Goal: Task Accomplishment & Management: Use online tool/utility

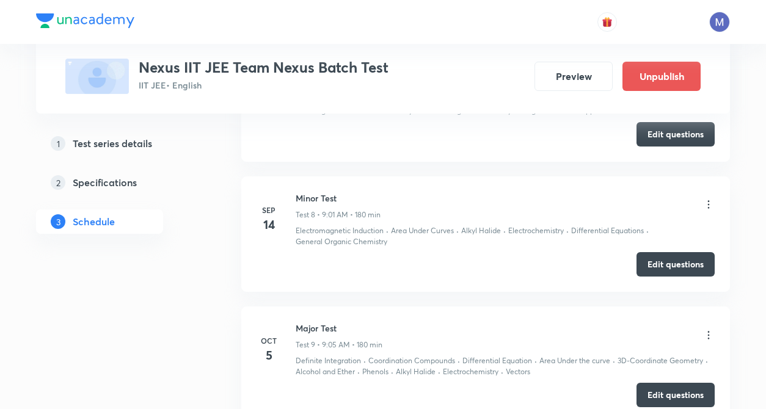
scroll to position [1643, 0]
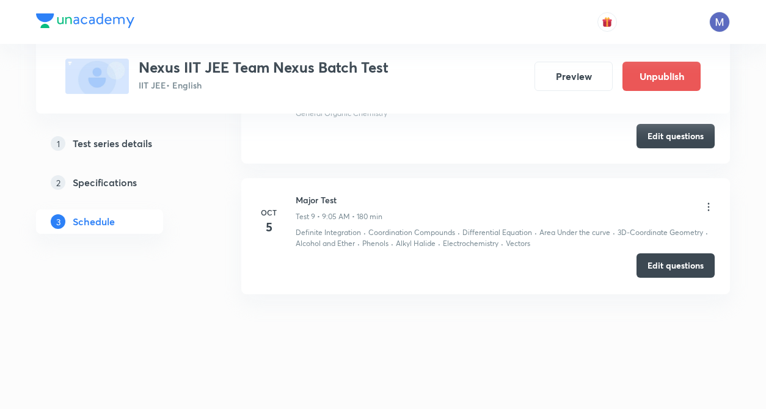
click at [685, 267] on button "Edit questions" at bounding box center [675, 265] width 78 height 24
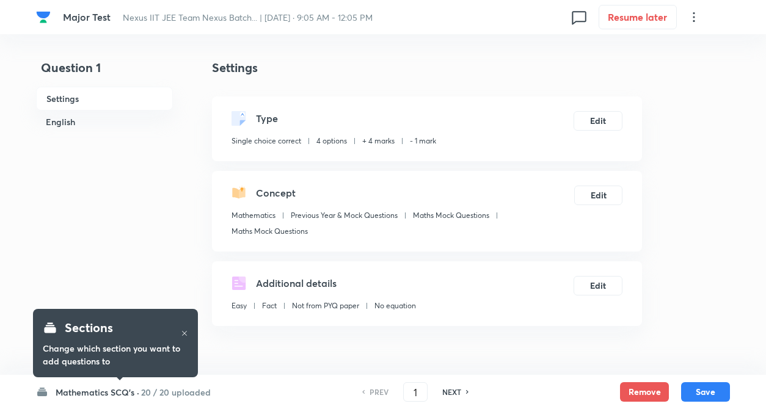
checkbox input "true"
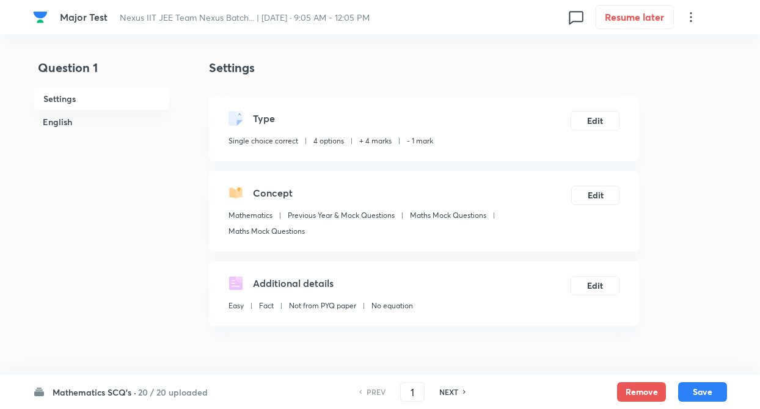
click at [151, 391] on h6 "20 / 20 uploaded" at bounding box center [173, 392] width 70 height 13
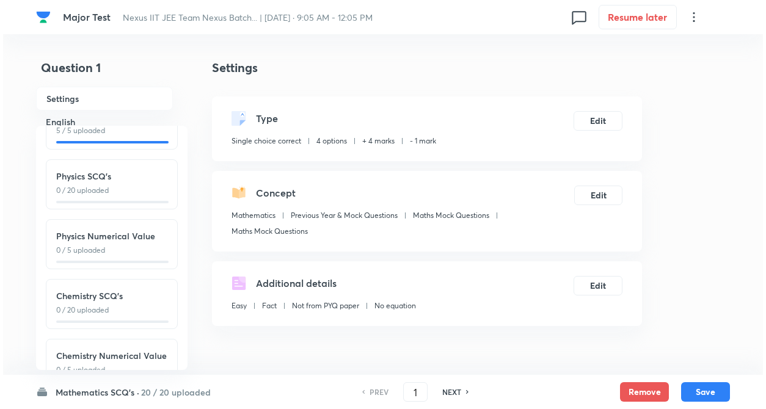
scroll to position [135, 0]
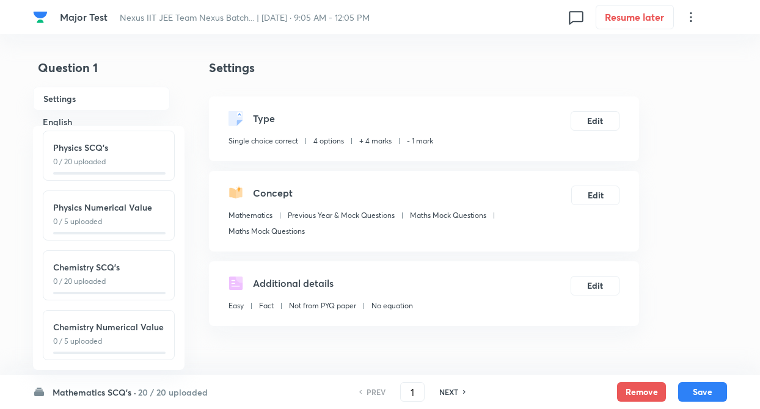
click at [127, 276] on p "0 / 20 uploaded" at bounding box center [108, 281] width 111 height 11
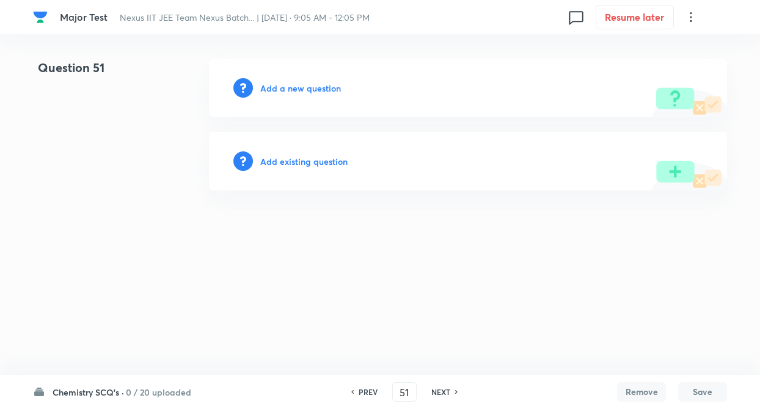
type input "51"
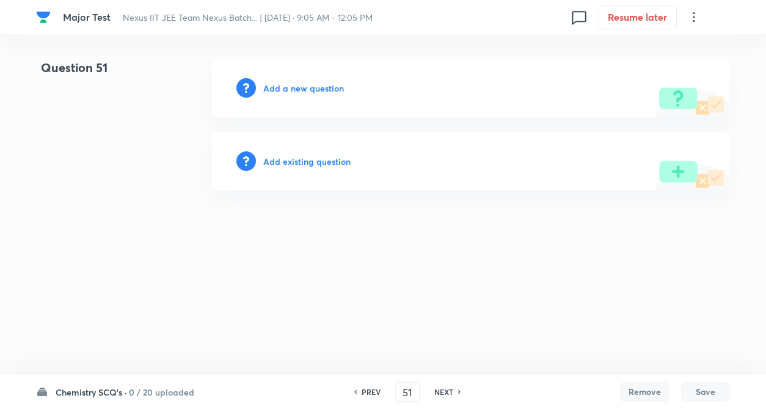
click at [131, 249] on html "Major Test Nexus IIT JEE Team Nexus Batch... | Oct 5, 2025 · 9:05 AM - 12:05 PM…" at bounding box center [383, 124] width 766 height 249
click at [395, 249] on html "Major Test Nexus IIT JEE Team Nexus Batch... | Oct 5, 2025 · 9:05 AM - 12:05 PM…" at bounding box center [383, 124] width 766 height 249
click at [164, 249] on html "Major Test Nexus IIT JEE Team Nexus Batch... | Oct 5, 2025 · 9:05 AM - 12:05 PM…" at bounding box center [383, 124] width 766 height 249
click at [173, 244] on html "Major Test Nexus IIT JEE Team Nexus Batch... | Oct 5, 2025 · 9:05 AM - 12:05 PM…" at bounding box center [383, 124] width 766 height 249
click at [320, 157] on h6 "Add existing question" at bounding box center [306, 161] width 87 height 13
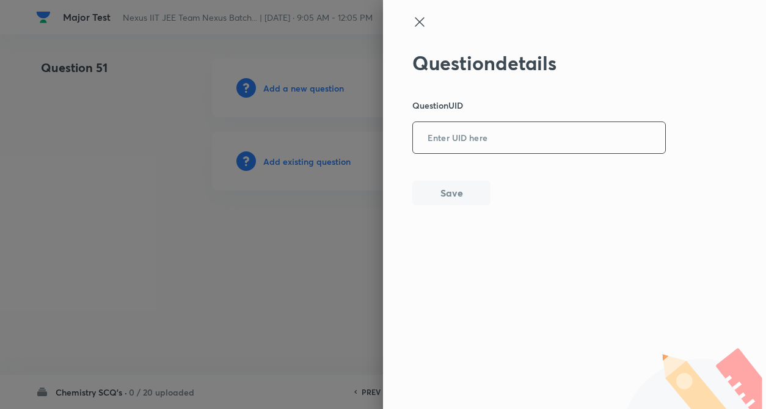
click at [463, 146] on input "text" at bounding box center [539, 138] width 252 height 30
paste input "1U1OY"
type input "1U1OY"
click at [451, 195] on button "Save" at bounding box center [451, 192] width 78 height 24
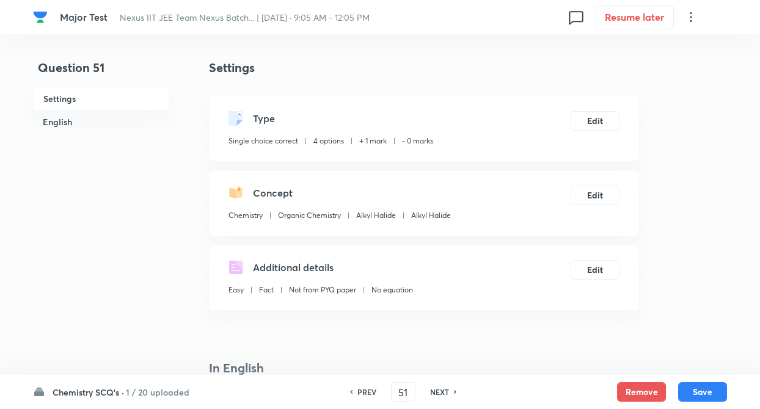
checkbox input "true"
click at [587, 123] on button "Edit" at bounding box center [594, 120] width 49 height 20
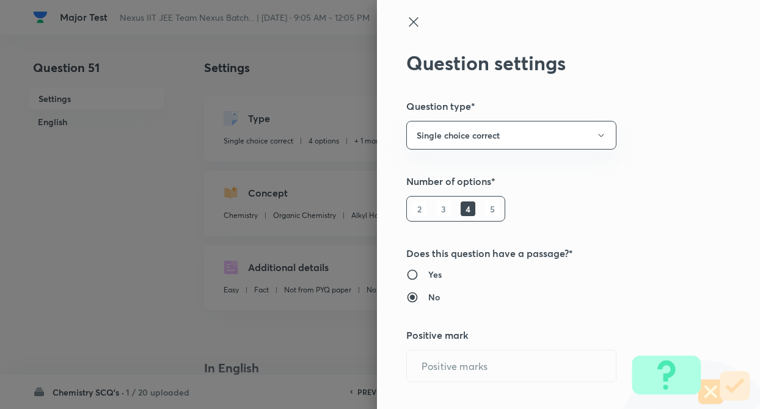
radio input "true"
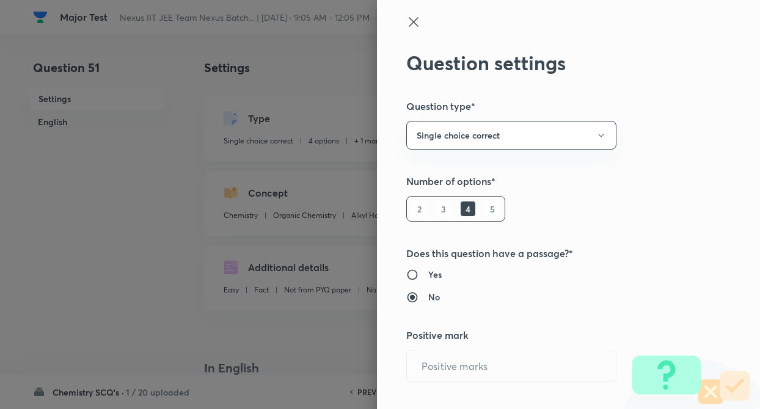
radio input "true"
type input "1"
type input "0"
type input "Chemistry"
type input "Organic Chemistry"
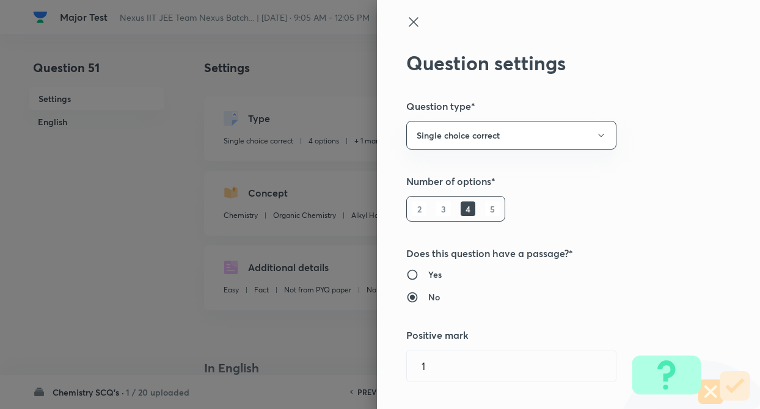
type input "Alkyl Halide"
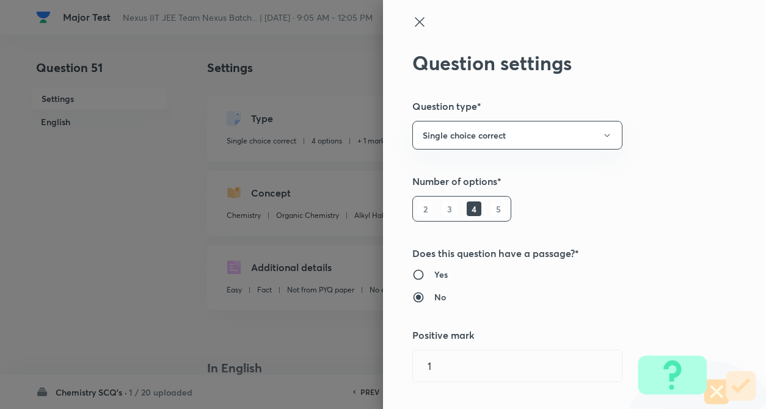
click at [681, 153] on div "Question settings Question type* Single choice correct Number of options* 2 3 4…" at bounding box center [574, 204] width 383 height 409
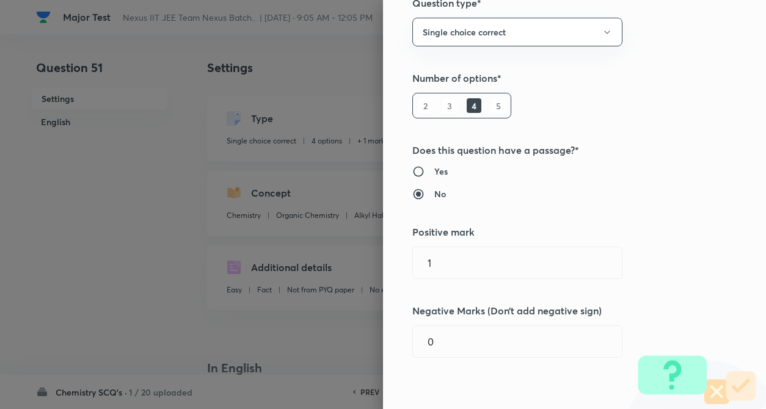
scroll to position [171, 0]
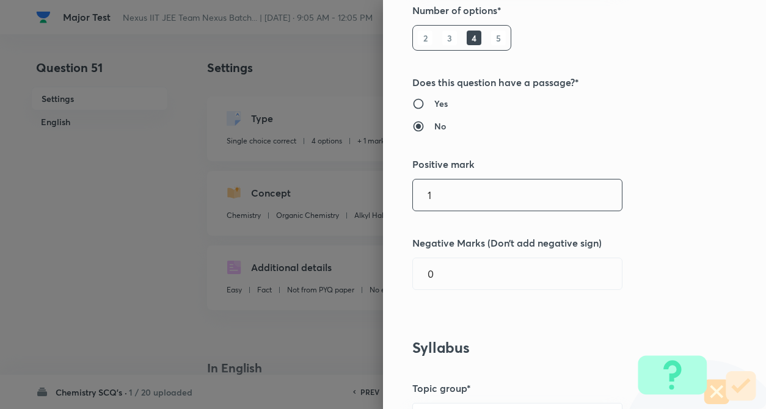
click at [458, 185] on input "1" at bounding box center [517, 195] width 209 height 31
type input "4"
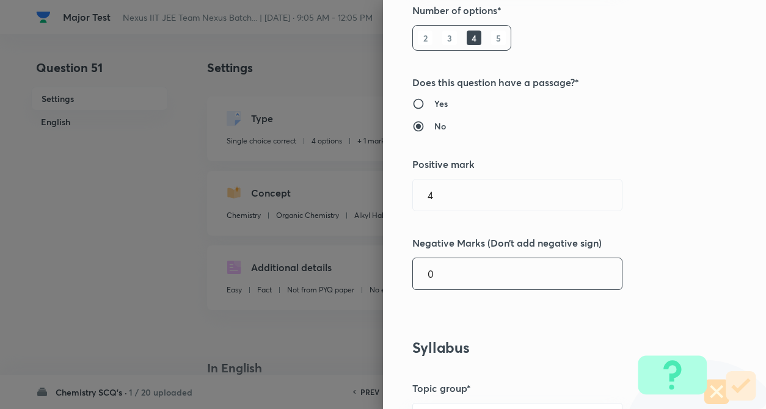
click at [452, 262] on input "0" at bounding box center [517, 273] width 209 height 31
type input "1"
click at [656, 230] on div "Question settings Question type* Single choice correct Number of options* 2 3 4…" at bounding box center [574, 204] width 383 height 409
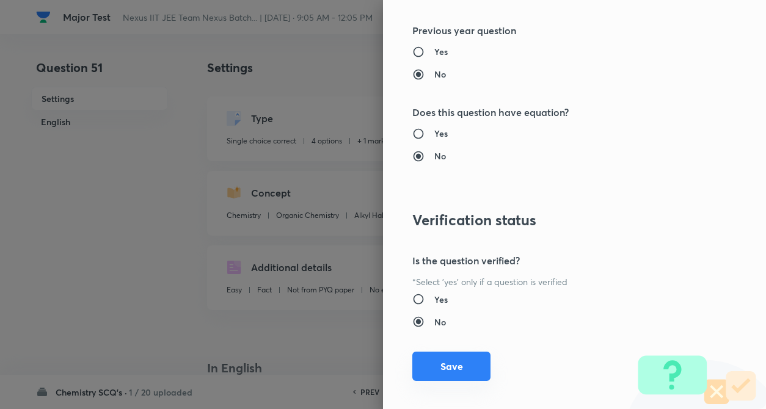
scroll to position [1255, 0]
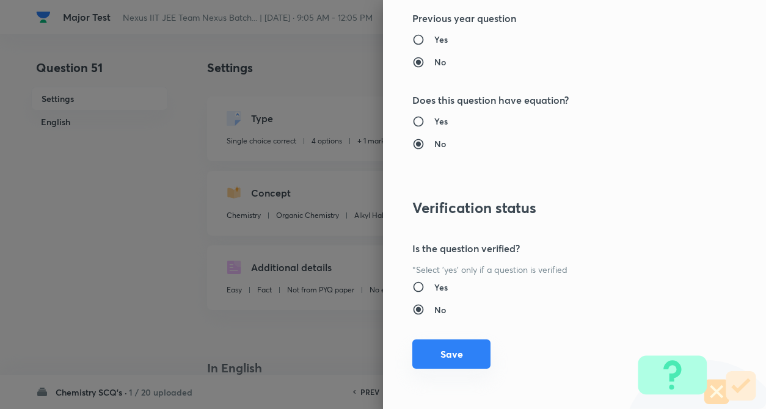
click at [437, 347] on button "Save" at bounding box center [451, 354] width 78 height 29
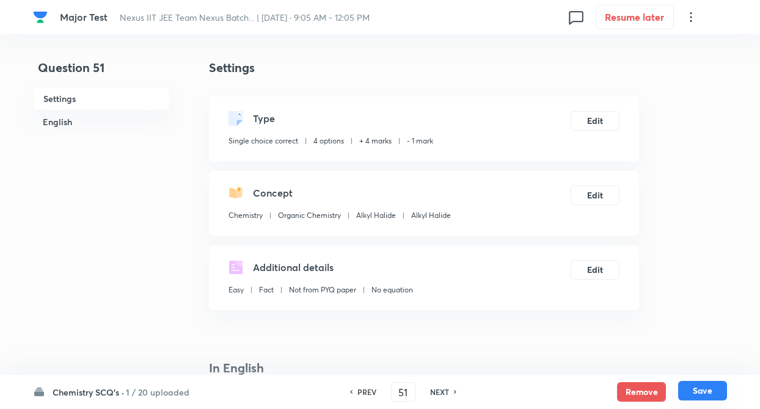
click at [706, 391] on button "Save" at bounding box center [702, 391] width 49 height 20
type input "52"
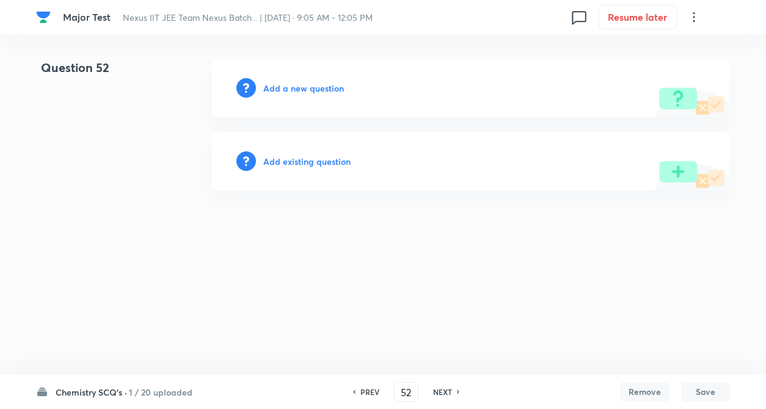
click at [306, 165] on h6 "Add existing question" at bounding box center [306, 161] width 87 height 13
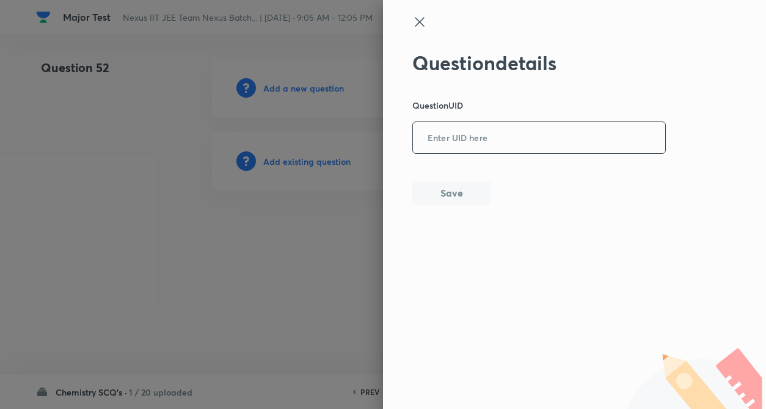
click at [452, 145] on input "text" at bounding box center [539, 138] width 252 height 30
paste input "W02TB"
type input "W02TB"
click at [440, 194] on button "Save" at bounding box center [451, 192] width 78 height 24
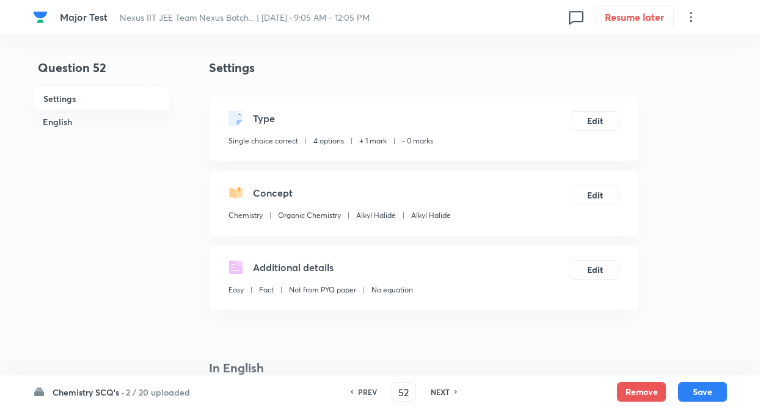
checkbox input "true"
click at [611, 120] on button "Edit" at bounding box center [594, 120] width 49 height 20
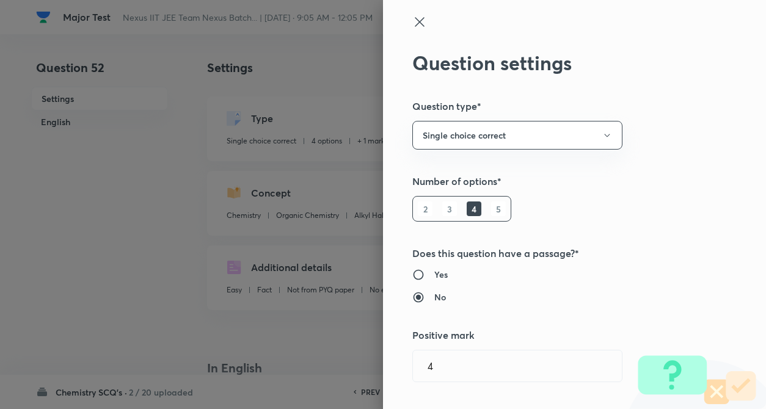
type input "1"
type input "0"
click at [699, 143] on div "Question settings Question type* Single choice correct Number of options* 2 3 4…" at bounding box center [574, 204] width 383 height 409
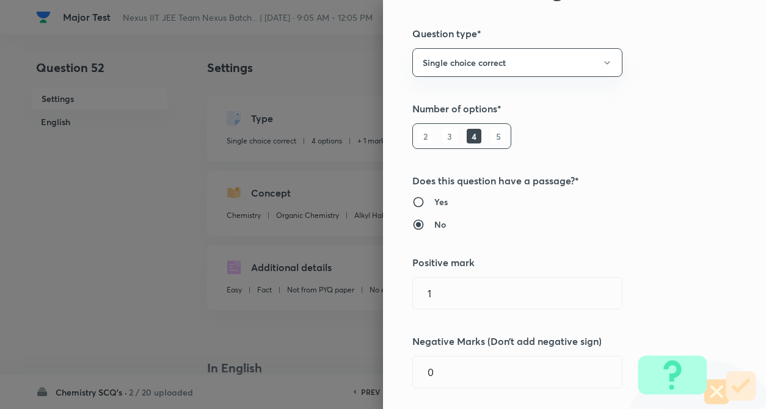
scroll to position [171, 0]
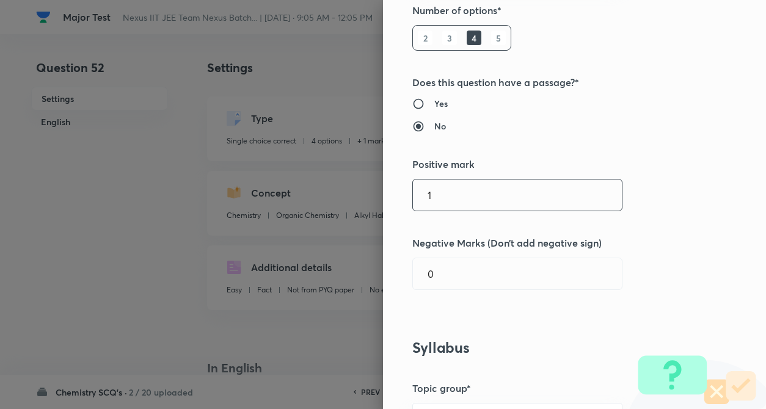
click at [447, 187] on input "1" at bounding box center [517, 195] width 209 height 31
type input "4"
click at [452, 263] on input "0" at bounding box center [517, 273] width 209 height 31
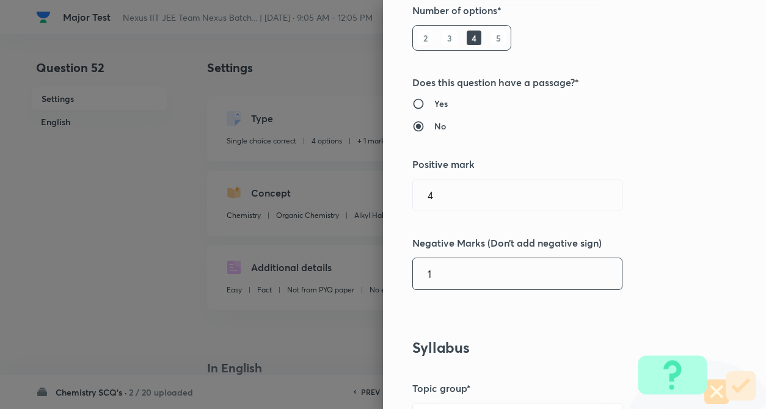
type input "1"
click at [636, 267] on div "Question settings Question type* Single choice correct Number of options* 2 3 4…" at bounding box center [574, 204] width 383 height 409
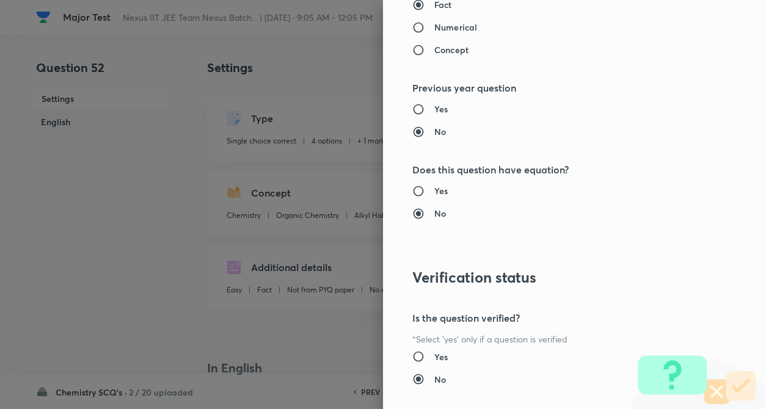
scroll to position [1255, 0]
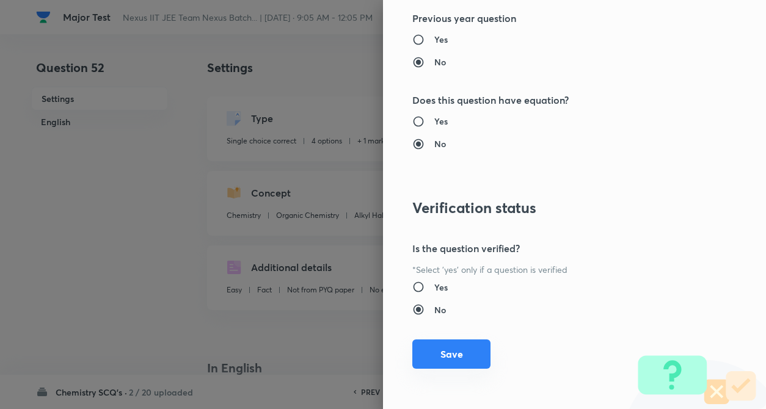
click at [430, 358] on button "Save" at bounding box center [451, 354] width 78 height 29
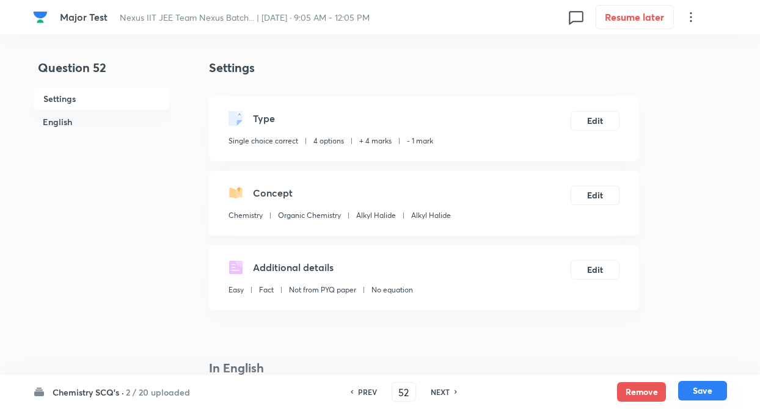
click at [699, 392] on button "Save" at bounding box center [702, 391] width 49 height 20
type input "53"
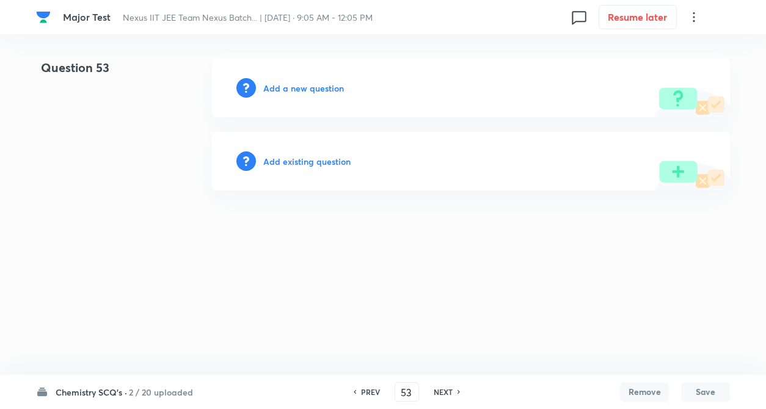
click at [316, 164] on h6 "Add existing question" at bounding box center [306, 161] width 87 height 13
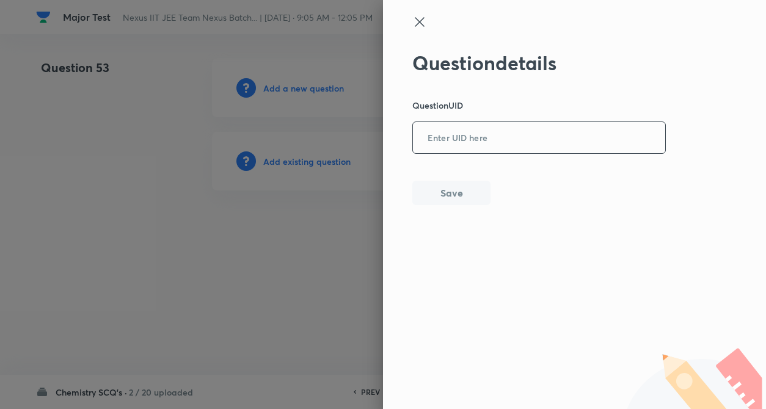
click at [494, 135] on input "text" at bounding box center [539, 138] width 252 height 30
paste input "E5UDE"
type input "E5UDE"
click at [440, 195] on button "Save" at bounding box center [451, 192] width 78 height 24
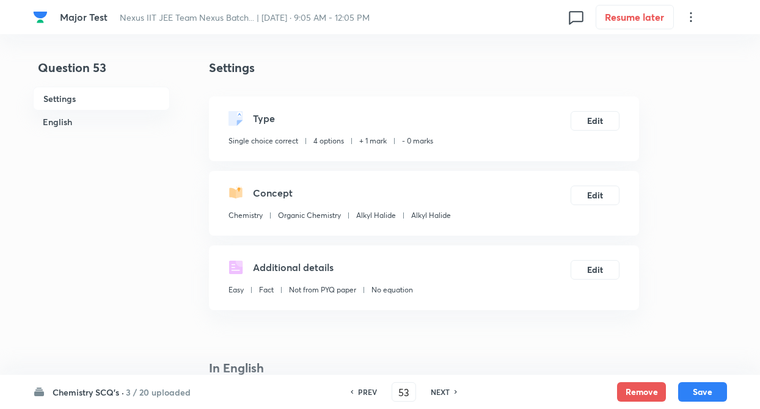
checkbox input "true"
click at [588, 114] on button "Edit" at bounding box center [594, 120] width 49 height 20
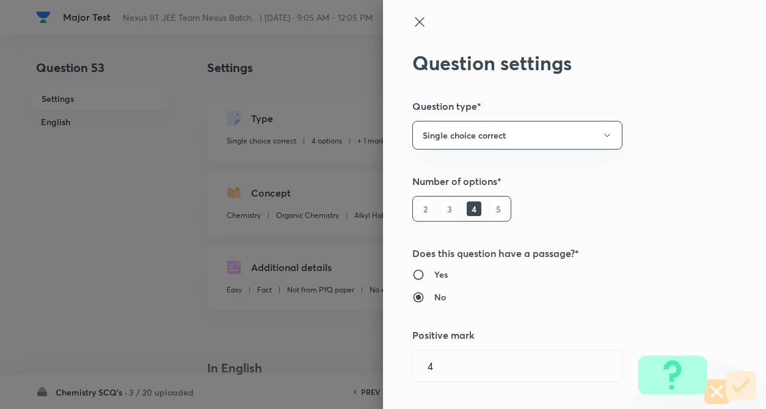
type input "1"
type input "0"
click at [697, 129] on div "Question settings Question type* Single choice correct Number of options* 2 3 4…" at bounding box center [574, 204] width 383 height 409
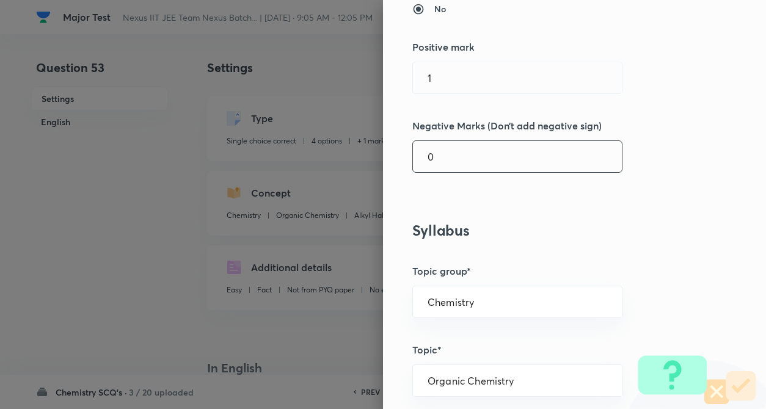
scroll to position [293, 0]
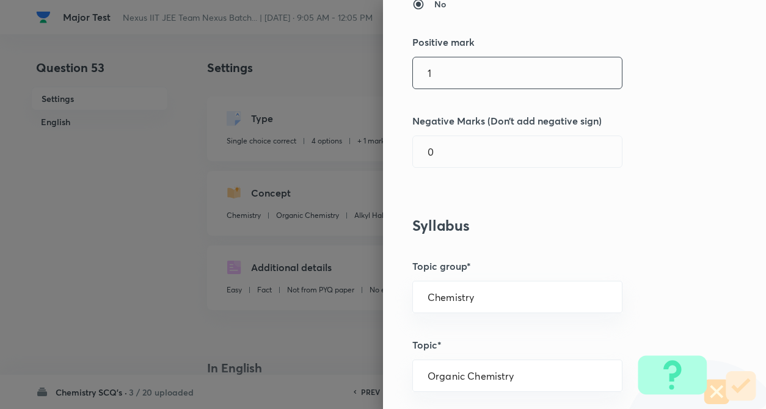
click at [482, 83] on input "1" at bounding box center [517, 72] width 209 height 31
type input "4"
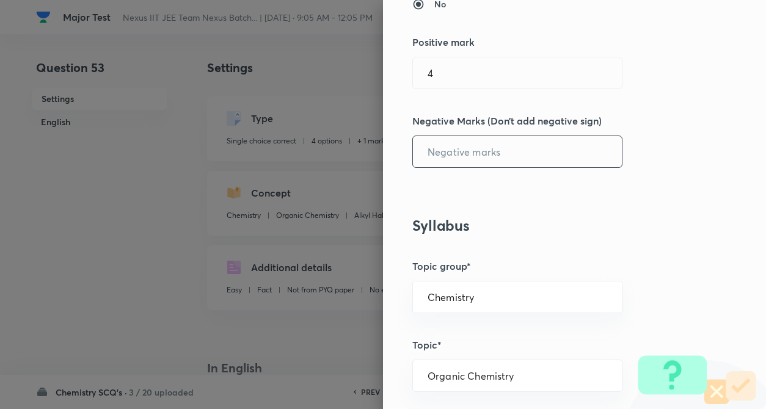
click at [482, 157] on input "text" at bounding box center [517, 151] width 209 height 31
type input "1"
click at [715, 256] on div "Question settings Question type* Single choice correct Number of options* 2 3 4…" at bounding box center [574, 204] width 383 height 409
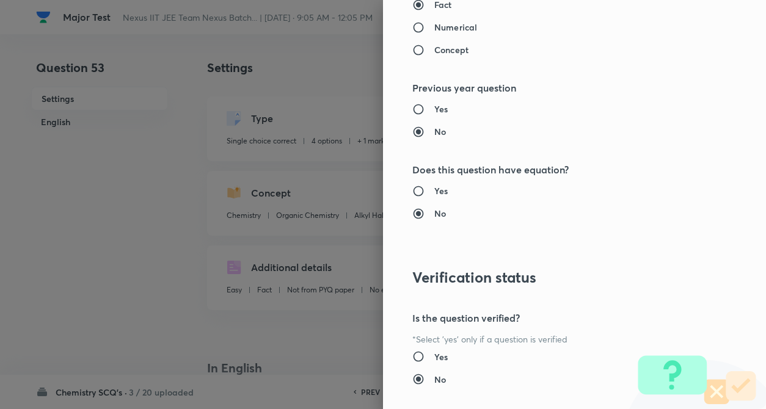
scroll to position [1255, 0]
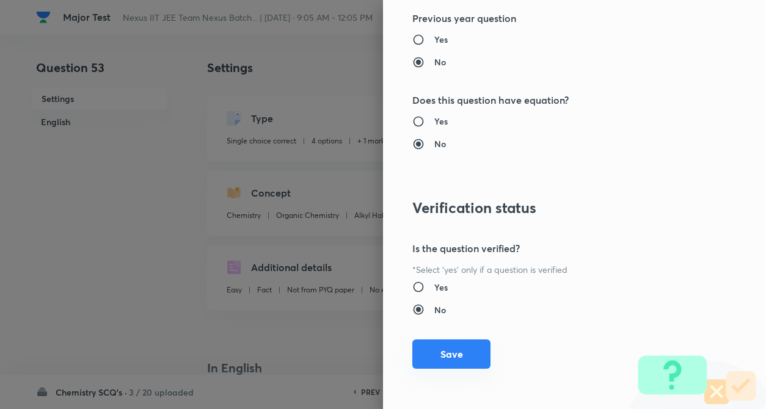
click at [424, 353] on button "Save" at bounding box center [451, 354] width 78 height 29
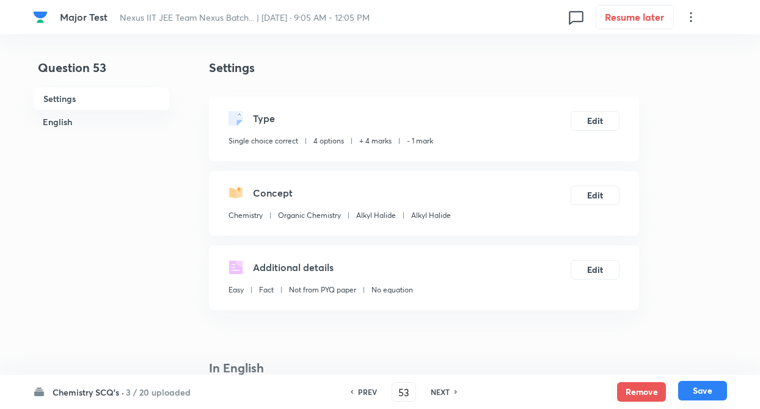
click at [703, 393] on button "Save" at bounding box center [702, 391] width 49 height 20
type input "54"
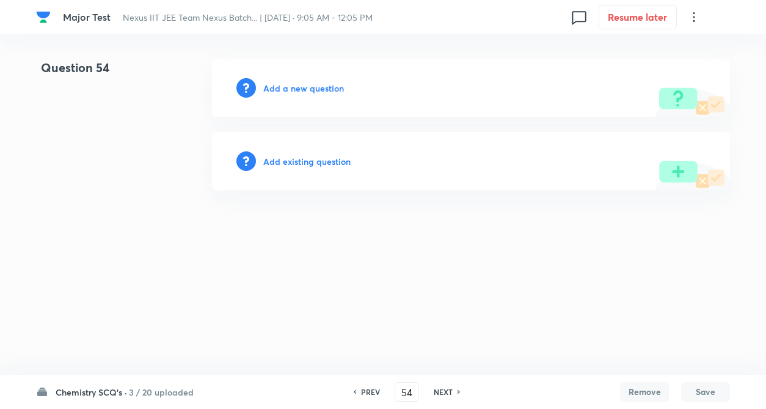
click at [311, 164] on h6 "Add existing question" at bounding box center [306, 161] width 87 height 13
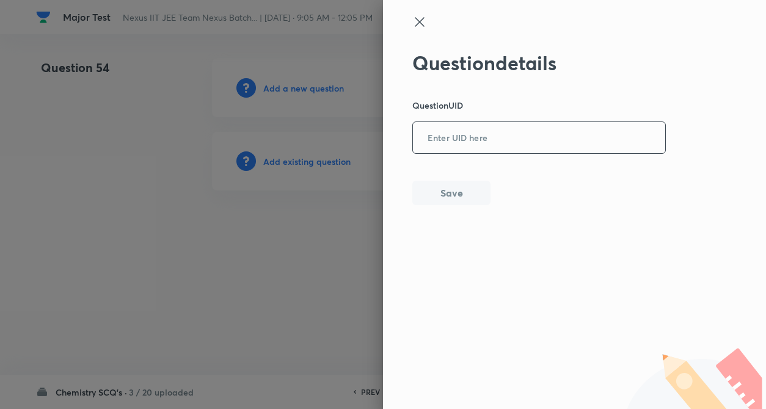
click at [476, 134] on input "text" at bounding box center [539, 138] width 252 height 30
paste input "FHF80"
type input "FHF80"
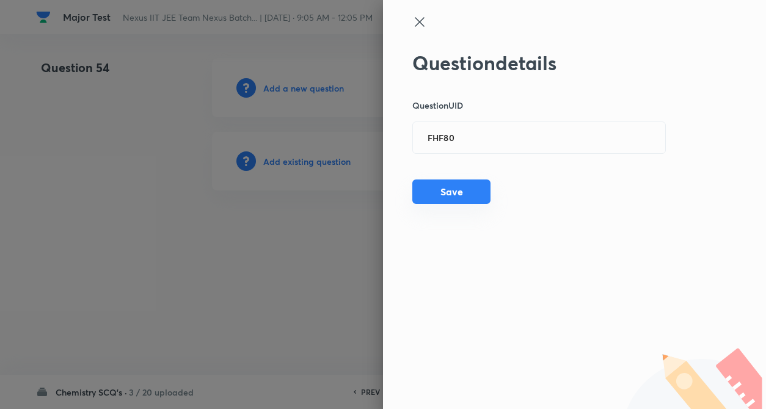
click at [434, 187] on button "Save" at bounding box center [451, 192] width 78 height 24
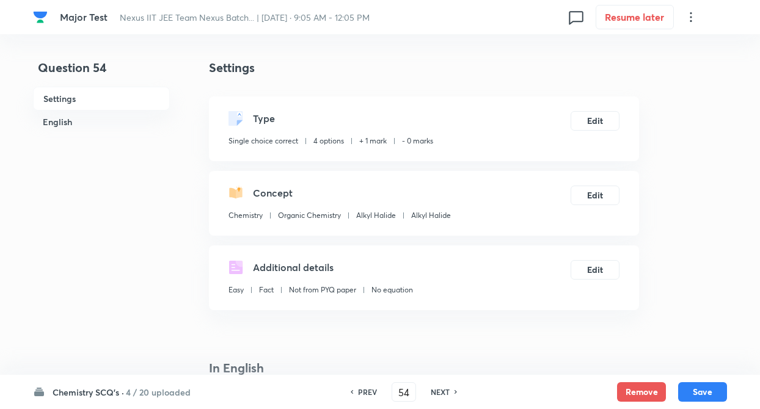
checkbox input "true"
click at [579, 115] on button "Edit" at bounding box center [594, 120] width 49 height 20
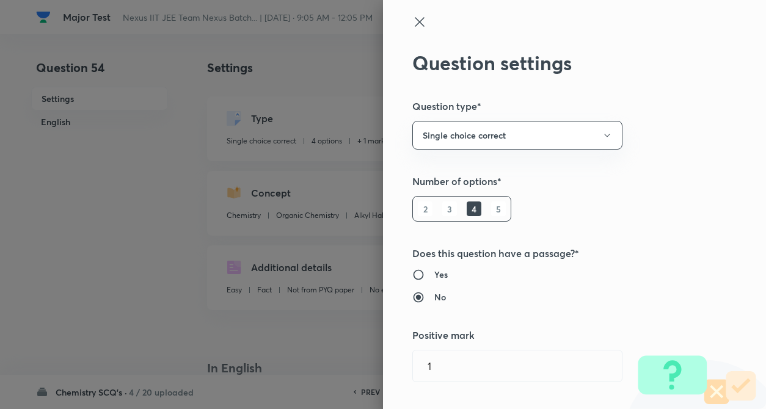
type input "1"
type input "0"
click at [718, 136] on div "Question settings Question type* Single choice correct Number of options* 2 3 4…" at bounding box center [574, 204] width 383 height 409
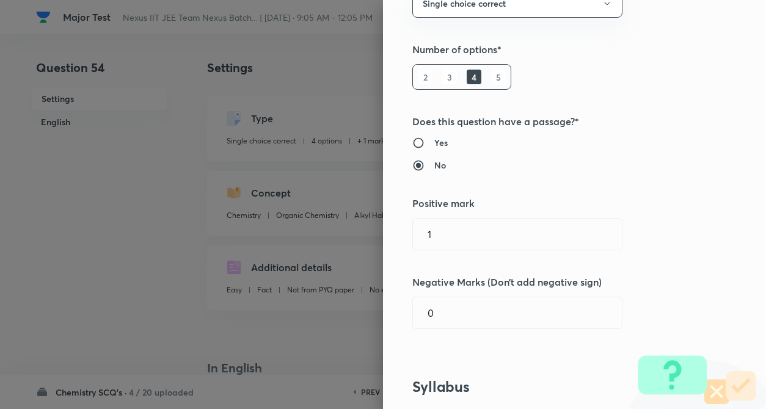
scroll to position [147, 0]
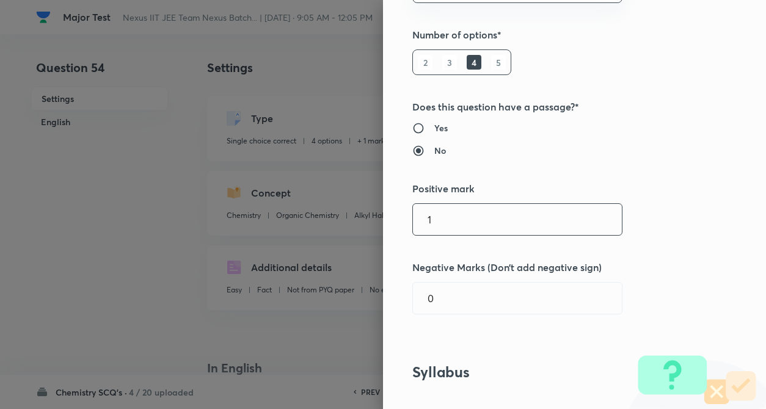
click at [461, 221] on input "1" at bounding box center [517, 219] width 209 height 31
type input "4"
click at [443, 285] on input "0" at bounding box center [517, 298] width 209 height 31
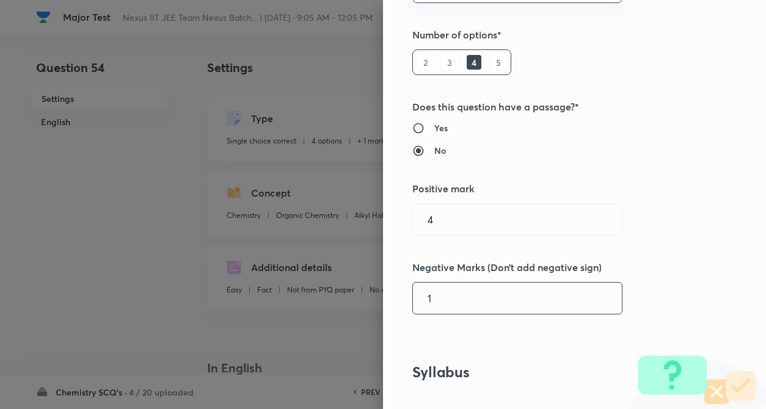
type input "1"
click at [675, 250] on div "Question settings Question type* Single choice correct Number of options* 2 3 4…" at bounding box center [574, 204] width 383 height 409
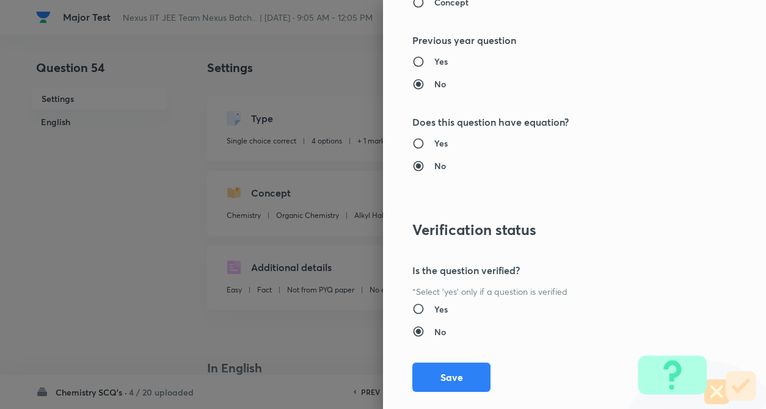
scroll to position [1255, 0]
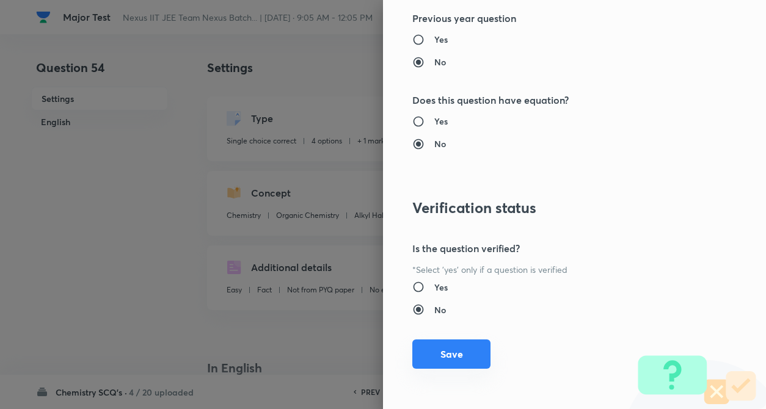
click at [468, 341] on button "Save" at bounding box center [451, 354] width 78 height 29
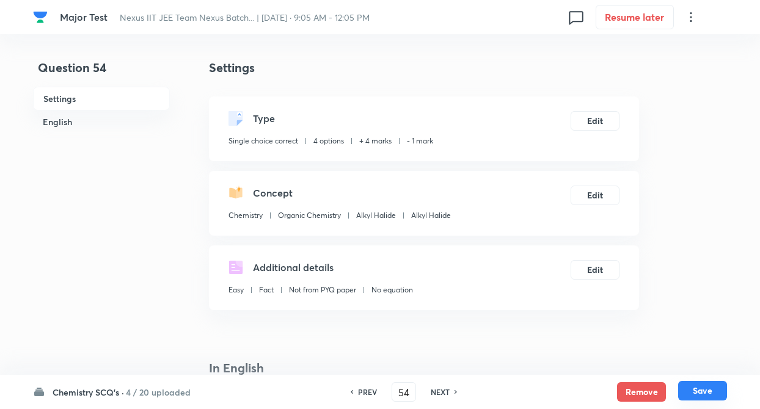
click at [687, 390] on button "Save" at bounding box center [702, 391] width 49 height 20
type input "55"
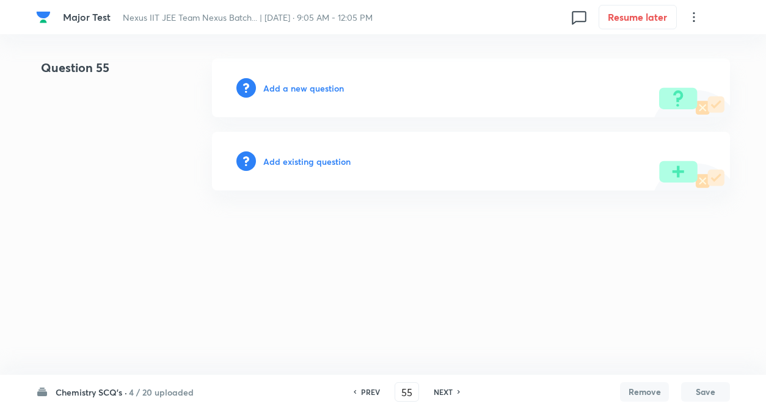
click at [309, 159] on h6 "Add existing question" at bounding box center [306, 161] width 87 height 13
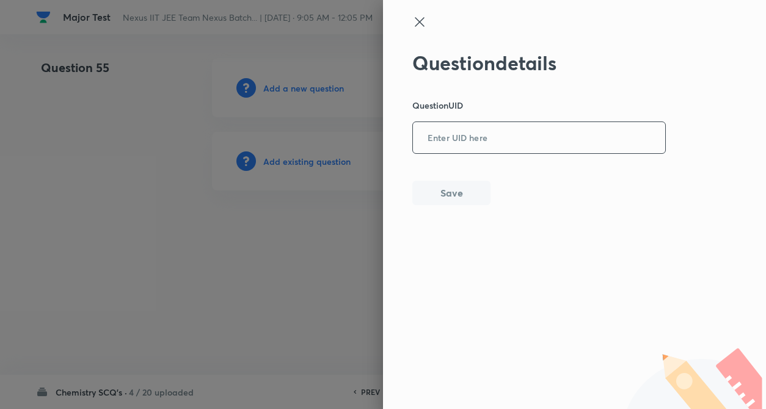
click at [459, 140] on input "text" at bounding box center [539, 138] width 252 height 30
paste input "ETL7H"
type input "ETL7H"
click at [421, 190] on button "Save" at bounding box center [451, 192] width 78 height 24
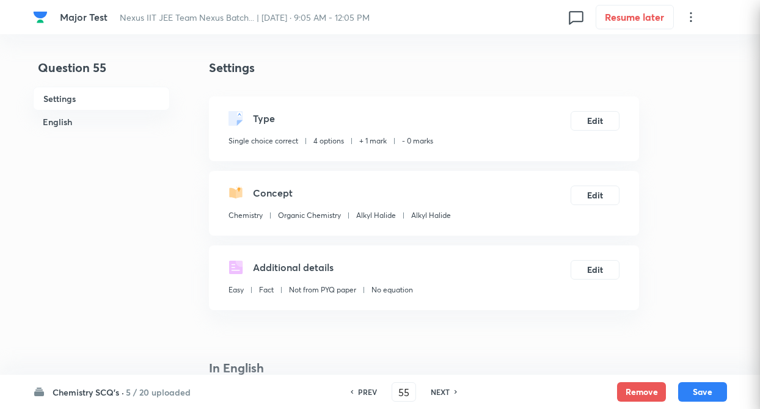
checkbox input "true"
click at [599, 126] on button "Edit" at bounding box center [594, 120] width 49 height 20
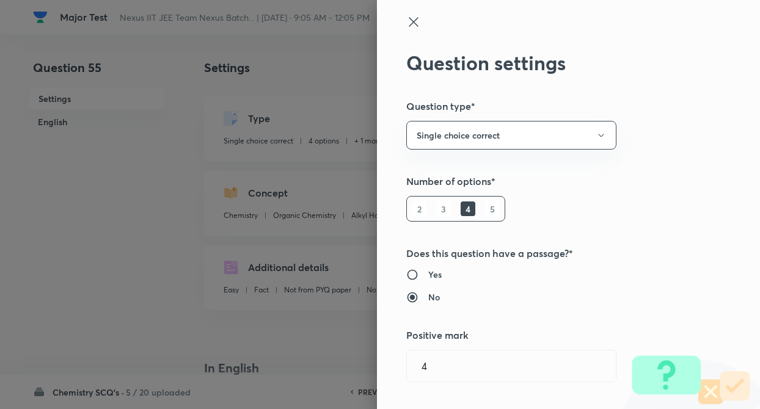
type input "1"
type input "0"
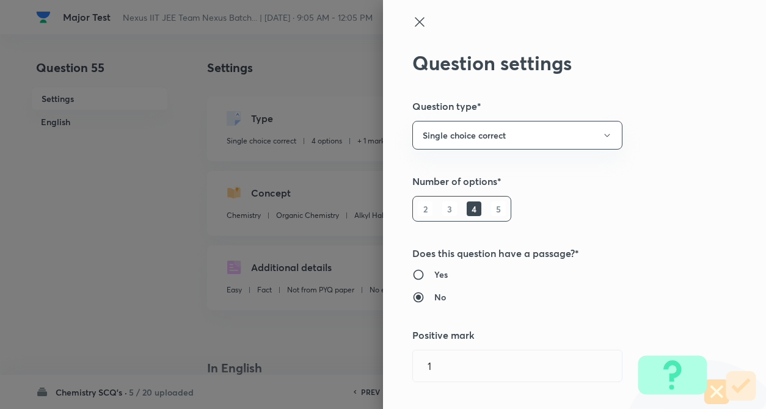
click at [670, 147] on div "Question settings Question type* Single choice correct Number of options* 2 3 4…" at bounding box center [574, 204] width 383 height 409
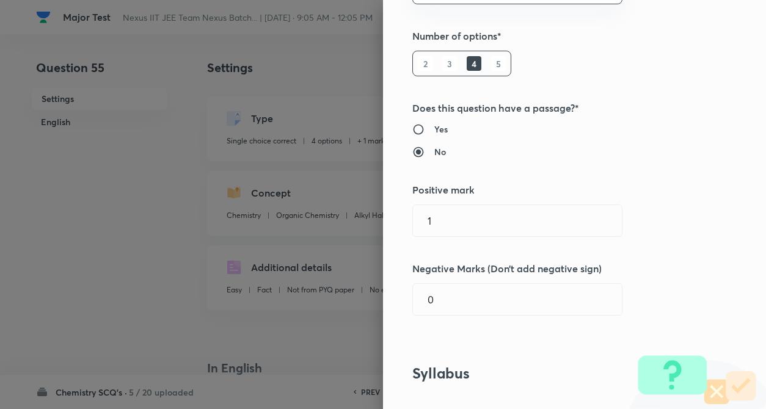
scroll to position [244, 0]
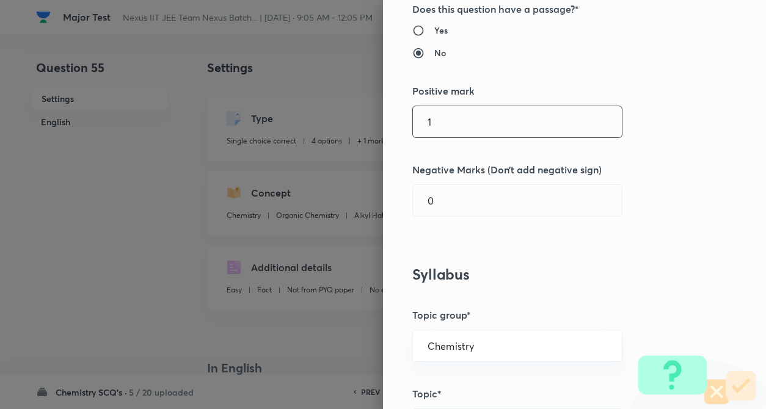
drag, startPoint x: 559, startPoint y: 104, endPoint x: 556, endPoint y: 122, distance: 17.3
click at [556, 122] on div "Question settings Question type* Single choice correct Number of options* 2 3 4…" at bounding box center [574, 204] width 383 height 409
click at [556, 122] on input "1" at bounding box center [517, 121] width 209 height 31
type input "4"
click at [507, 198] on input "0" at bounding box center [517, 200] width 209 height 31
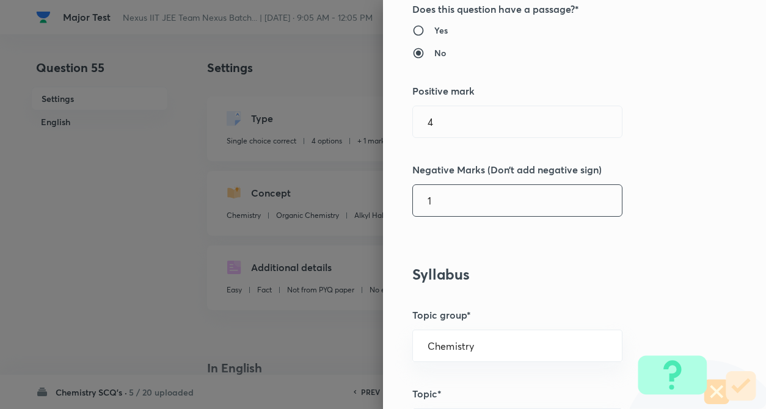
type input "1"
click at [590, 272] on h3 "Syllabus" at bounding box center [553, 275] width 283 height 18
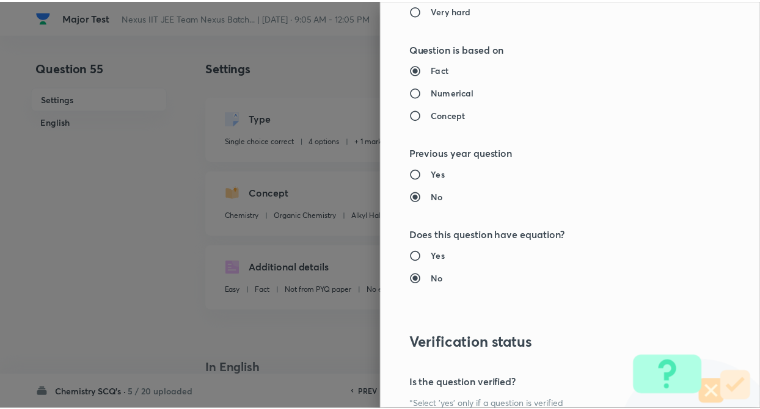
scroll to position [1255, 0]
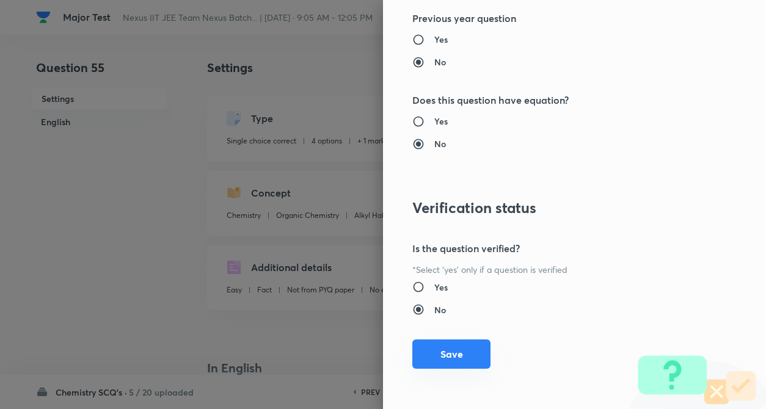
click at [432, 360] on button "Save" at bounding box center [451, 354] width 78 height 29
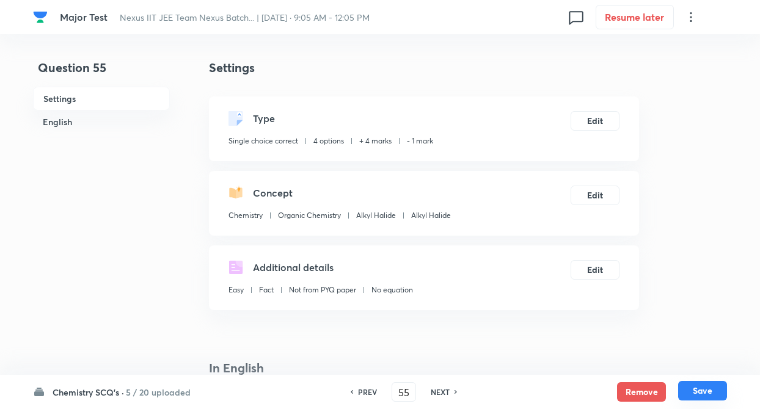
click at [699, 390] on button "Save" at bounding box center [702, 391] width 49 height 20
type input "56"
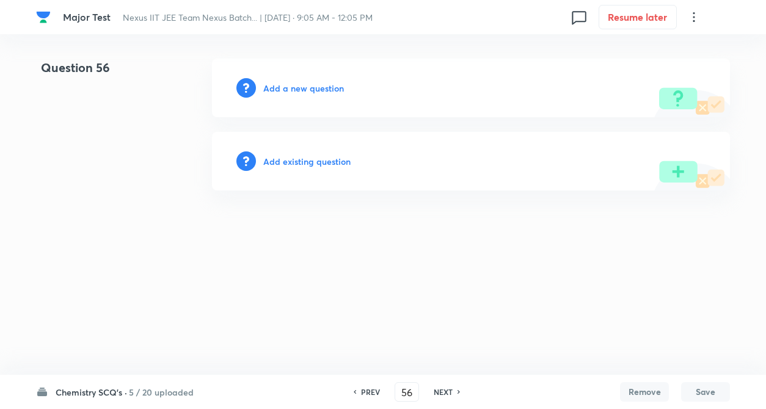
click at [308, 158] on h6 "Add existing question" at bounding box center [306, 161] width 87 height 13
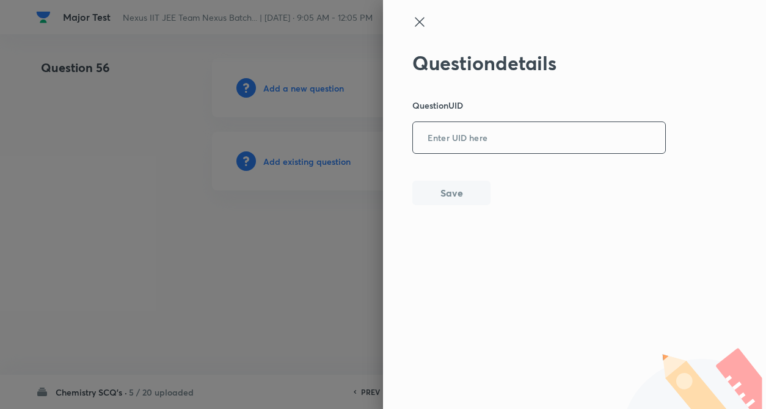
drag, startPoint x: 447, startPoint y: 118, endPoint x: 448, endPoint y: 130, distance: 12.2
click at [448, 130] on div "Question details Question UID ​ Save" at bounding box center [539, 128] width 254 height 154
click at [448, 130] on input "text" at bounding box center [539, 138] width 252 height 30
paste input "7YHLI"
type input "7YHLI"
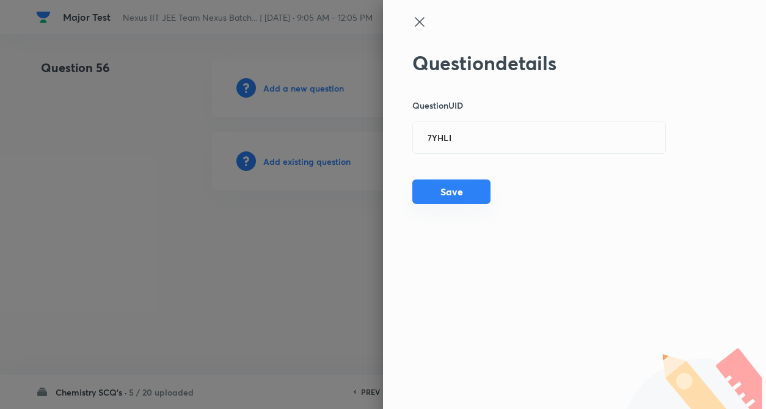
click at [441, 192] on button "Save" at bounding box center [451, 192] width 78 height 24
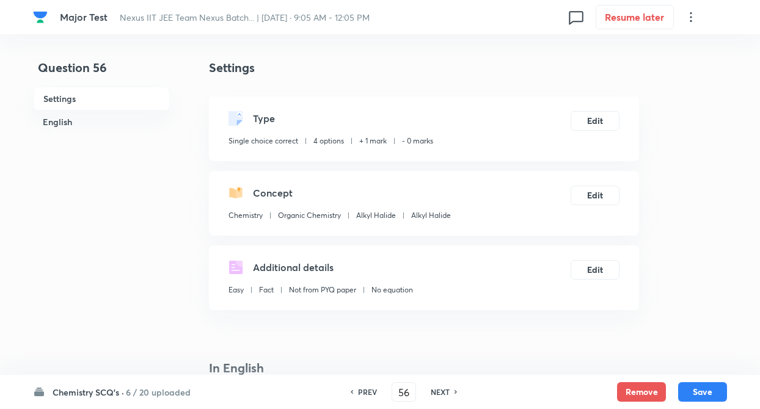
checkbox input "true"
click at [126, 393] on h6 "6 / 20 uploaded" at bounding box center [158, 392] width 65 height 13
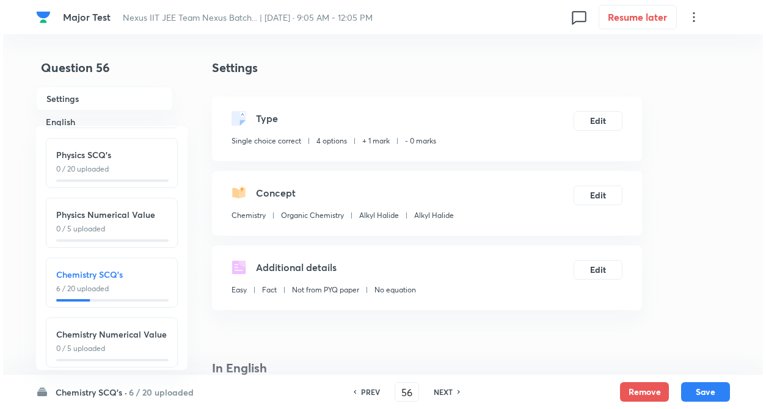
scroll to position [135, 0]
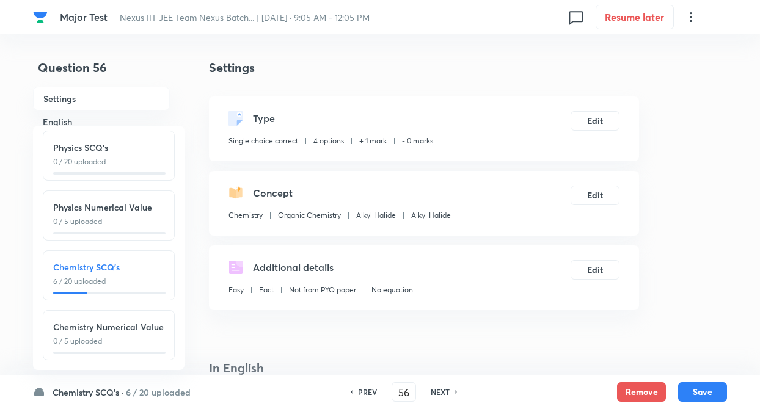
click at [94, 395] on h6 "Chemistry SCQ's ·" at bounding box center [88, 392] width 71 height 13
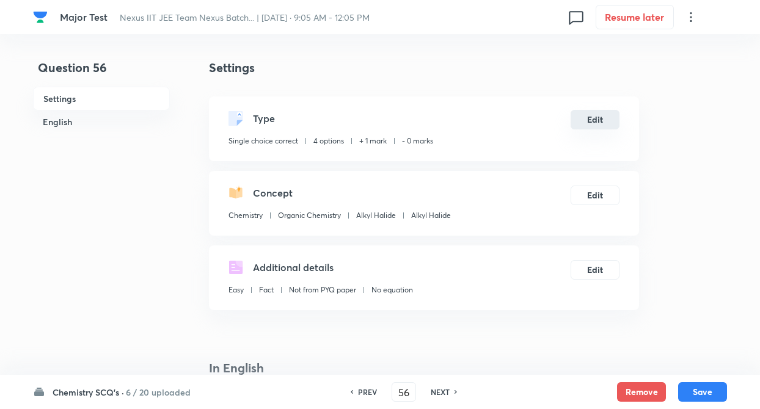
click at [583, 118] on button "Edit" at bounding box center [594, 120] width 49 height 20
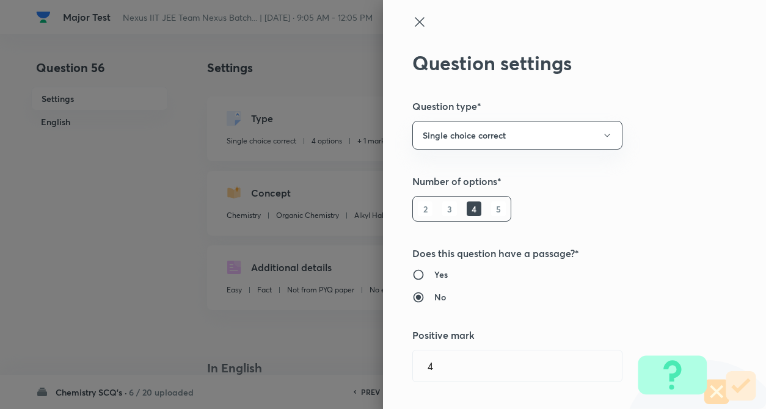
type input "1"
type input "0"
click at [652, 153] on div "Question settings Question type* Single choice correct Number of options* 2 3 4…" at bounding box center [574, 204] width 383 height 409
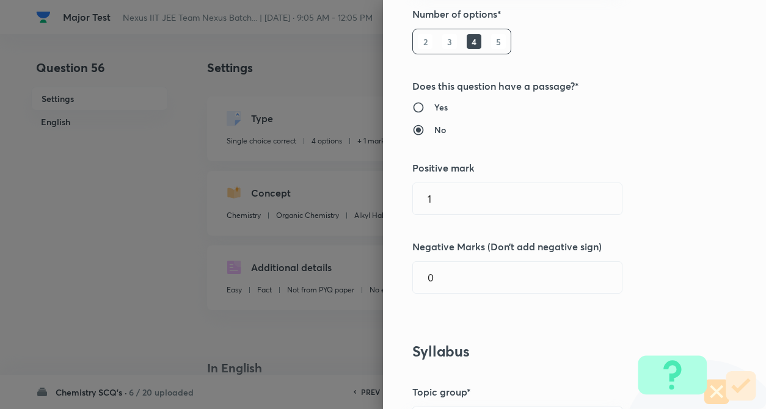
scroll to position [195, 0]
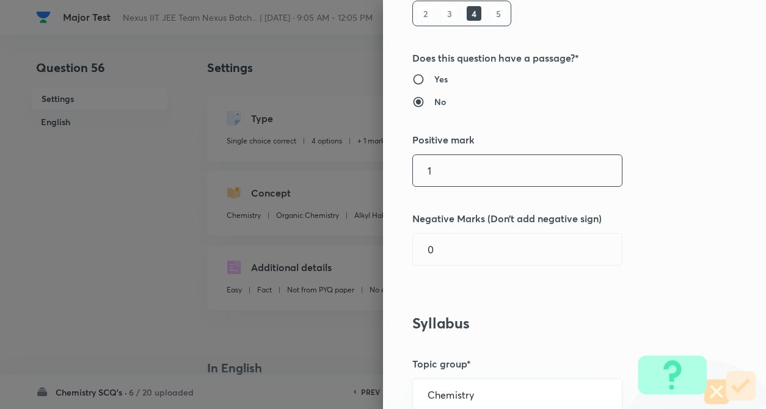
click at [568, 177] on input "1" at bounding box center [517, 170] width 209 height 31
type input "4"
click at [524, 245] on input "0" at bounding box center [517, 249] width 209 height 31
type input "1"
click at [547, 299] on div "Question settings Question type* Single choice correct Number of options* 2 3 4…" at bounding box center [574, 204] width 383 height 409
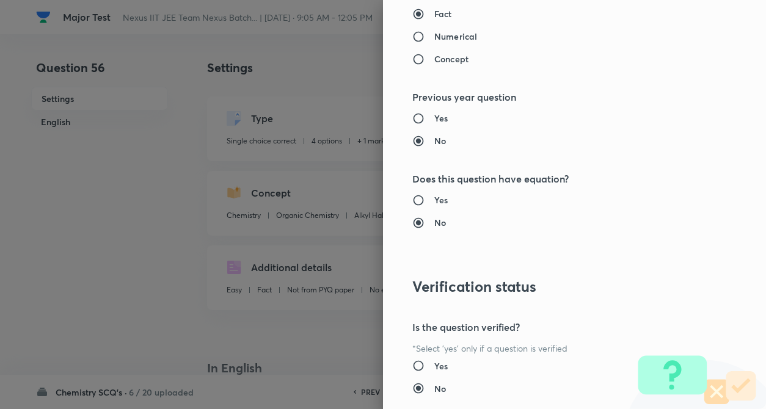
scroll to position [1255, 0]
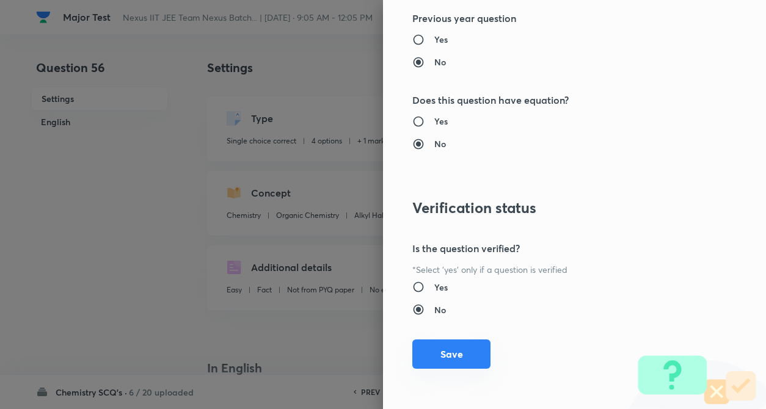
click at [424, 363] on button "Save" at bounding box center [451, 354] width 78 height 29
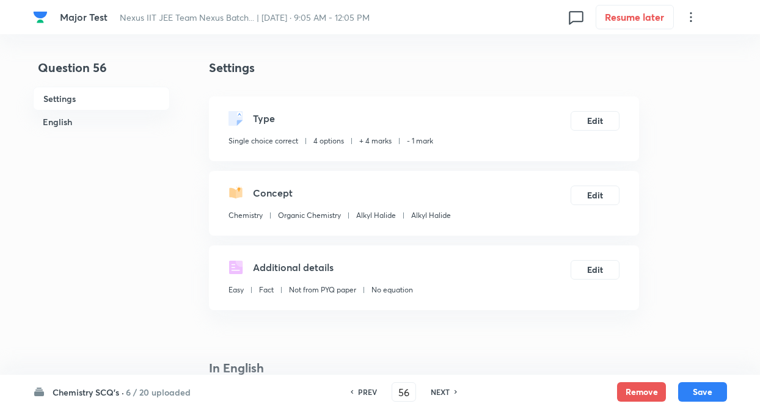
click at [424, 363] on h4 "In English" at bounding box center [424, 368] width 430 height 18
click at [700, 388] on button "Save" at bounding box center [702, 391] width 49 height 20
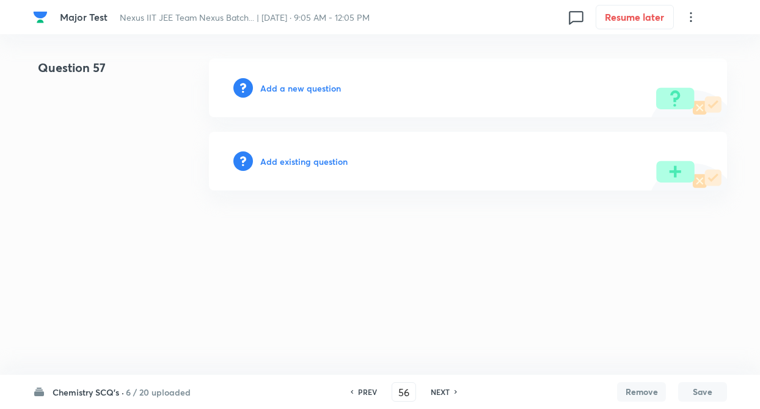
type input "57"
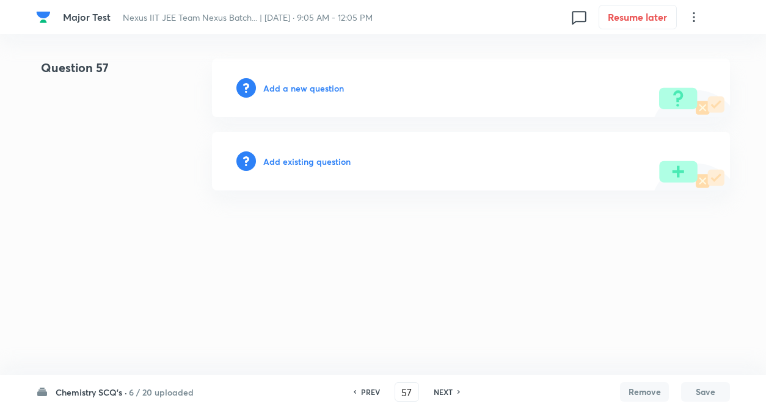
click at [297, 163] on h6 "Add existing question" at bounding box center [306, 161] width 87 height 13
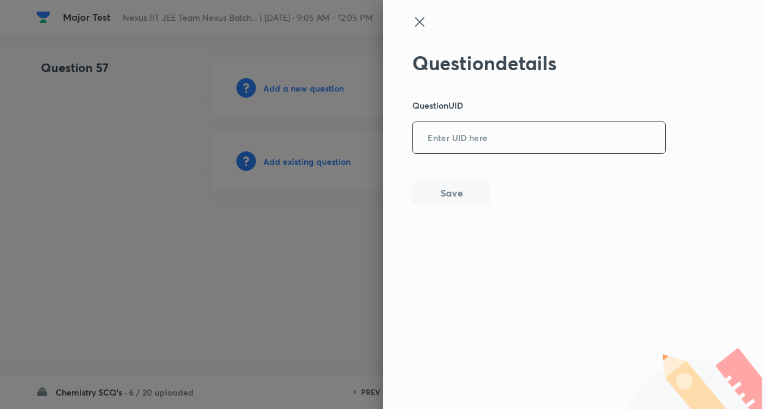
click at [446, 139] on input "text" at bounding box center [539, 138] width 252 height 30
paste input "KR9XY"
type input "KR9XY"
click at [448, 186] on button "Save" at bounding box center [451, 192] width 78 height 24
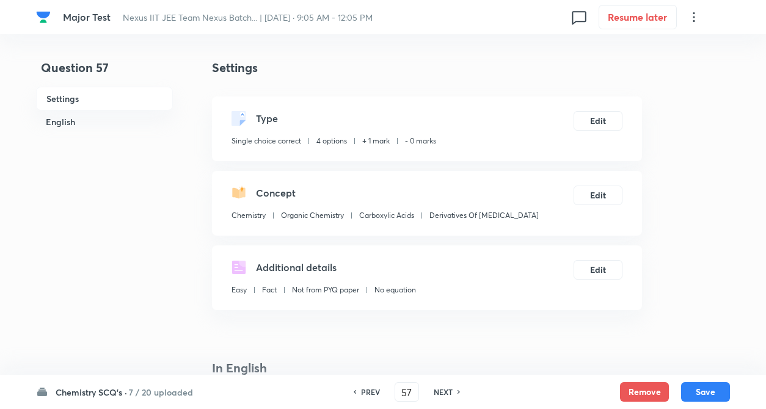
checkbox input "true"
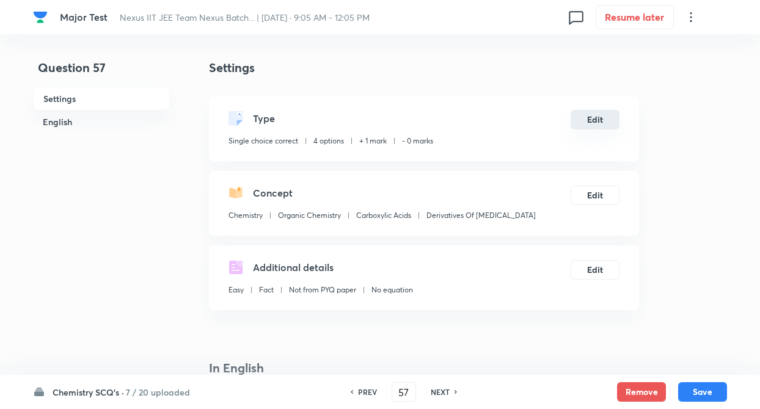
click at [603, 122] on button "Edit" at bounding box center [594, 120] width 49 height 20
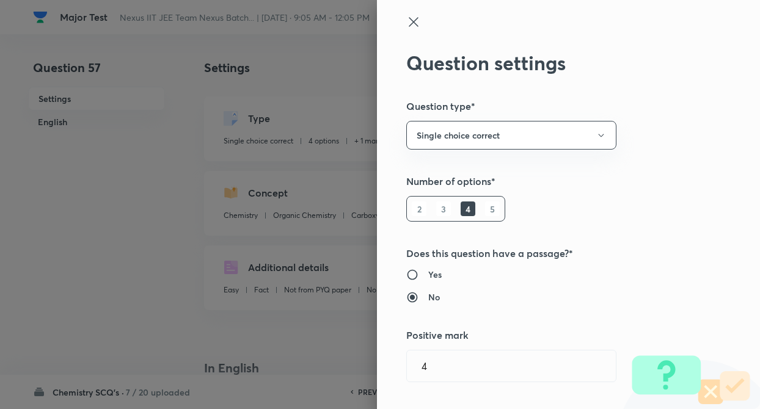
type input "1"
type input "0"
type input "Carboxylic Acids"
type input "Derivatives Of Carbonic Acid"
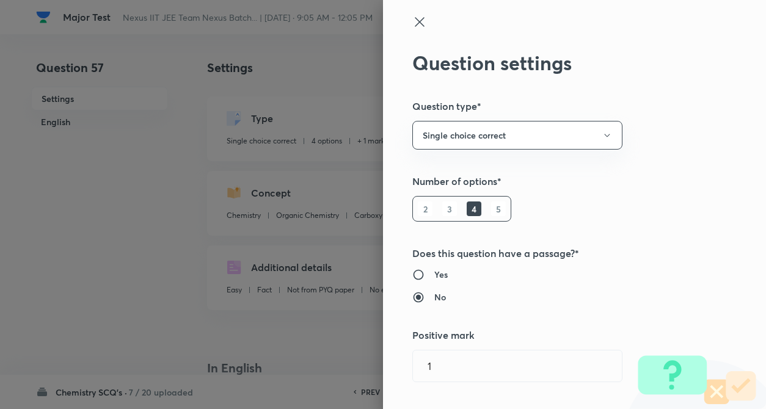
click at [689, 122] on div "Question settings Question type* Single choice correct Number of options* 2 3 4…" at bounding box center [574, 204] width 383 height 409
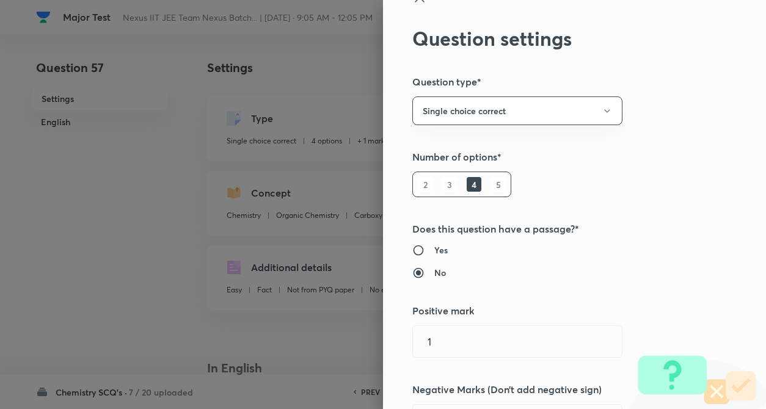
scroll to position [98, 0]
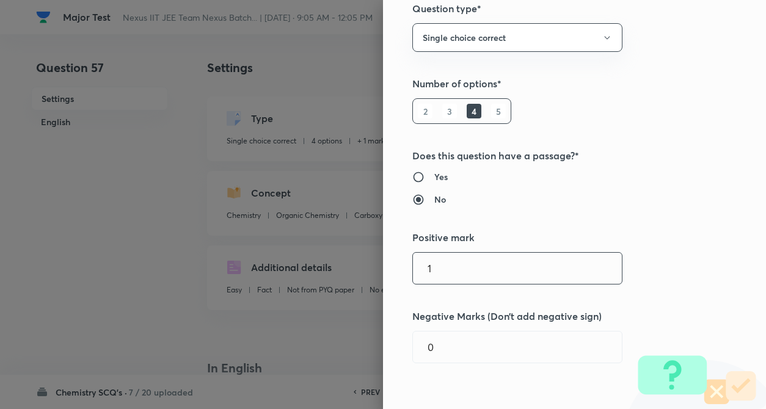
click at [457, 268] on input "1" at bounding box center [517, 268] width 209 height 31
type input "4"
click at [460, 334] on input "0" at bounding box center [517, 347] width 209 height 31
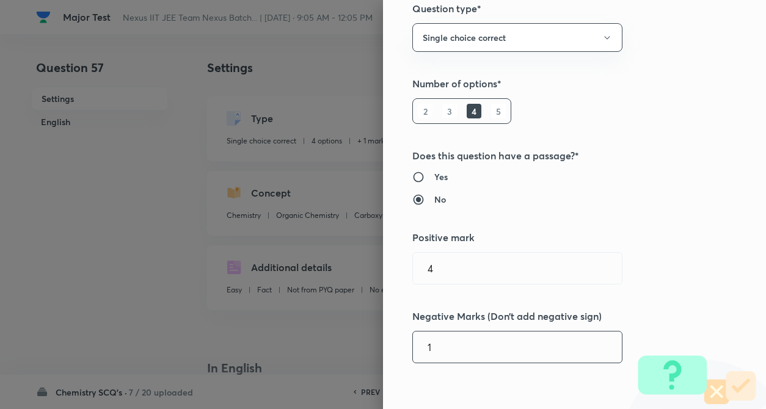
type input "1"
click at [706, 302] on div "Question settings Question type* Single choice correct Number of options* 2 3 4…" at bounding box center [574, 204] width 383 height 409
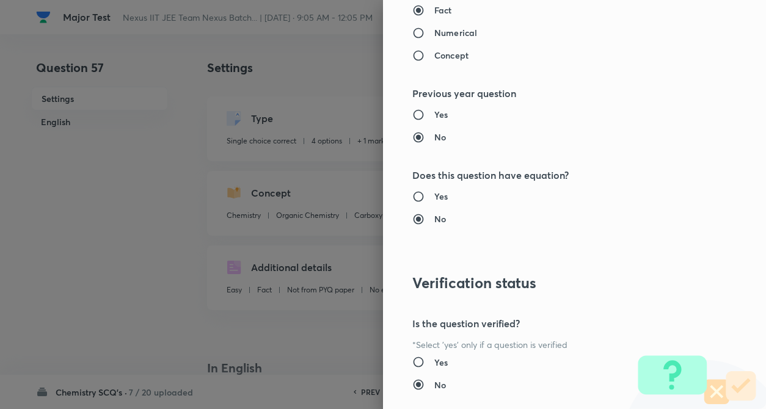
scroll to position [1255, 0]
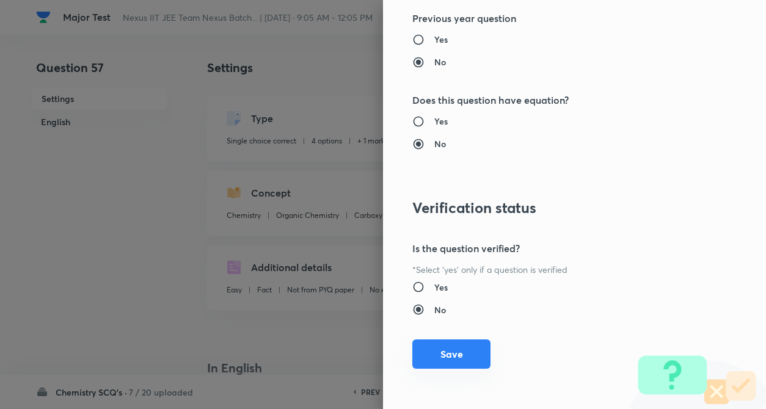
click at [437, 352] on button "Save" at bounding box center [451, 354] width 78 height 29
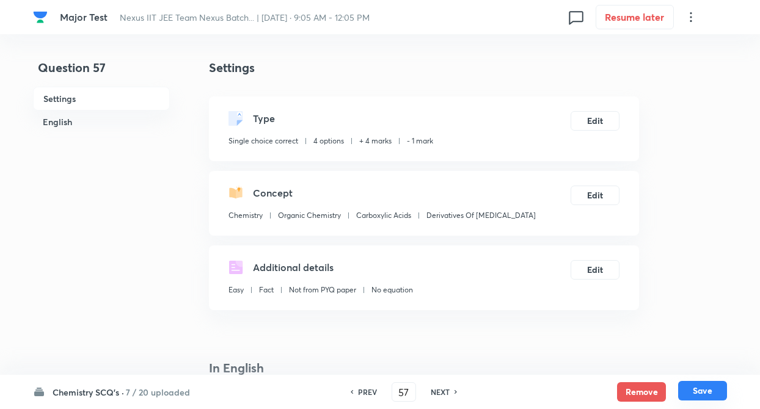
click at [702, 387] on button "Save" at bounding box center [702, 391] width 49 height 20
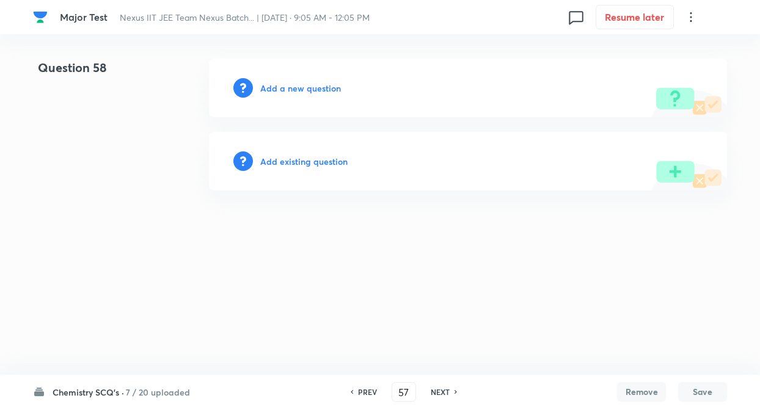
type input "58"
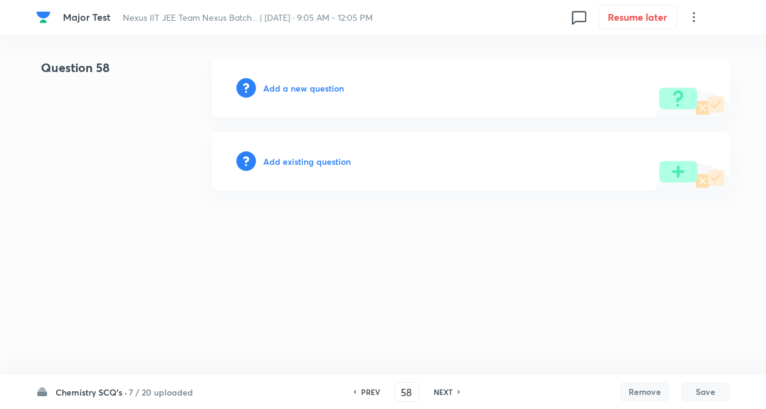
click at [290, 165] on h6 "Add existing question" at bounding box center [306, 161] width 87 height 13
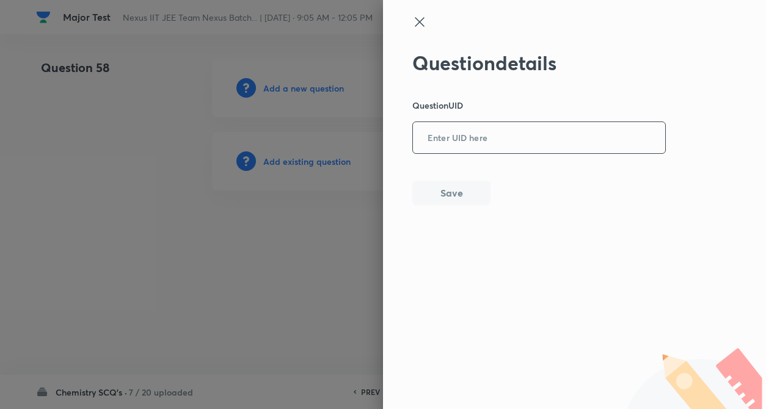
click at [438, 141] on input "text" at bounding box center [539, 138] width 252 height 30
paste input "6NYRU"
type input "6NYRU"
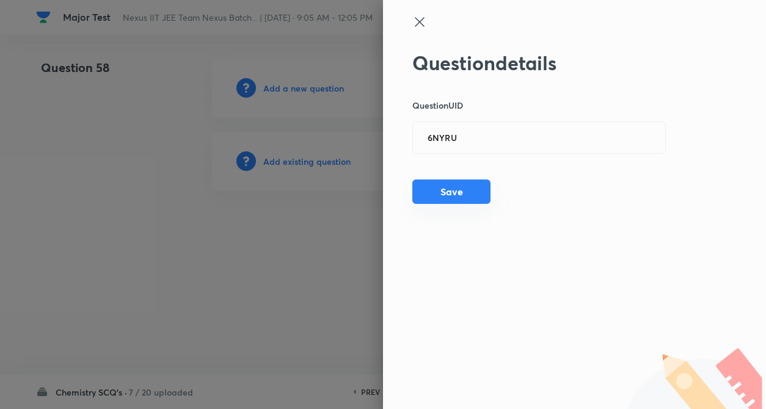
click at [441, 192] on button "Save" at bounding box center [451, 192] width 78 height 24
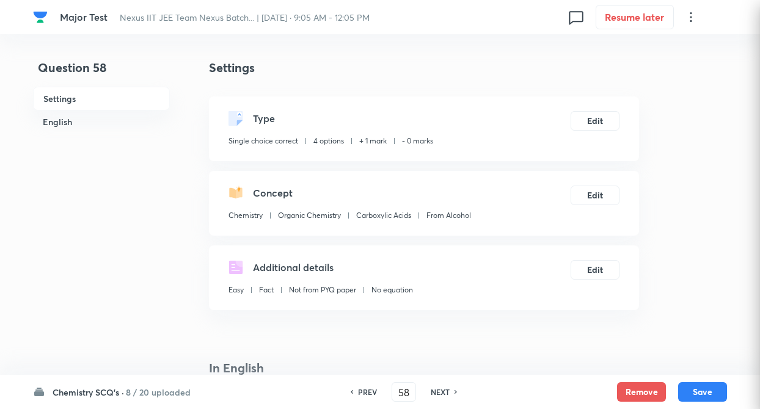
checkbox input "true"
click at [598, 118] on button "Edit" at bounding box center [594, 120] width 49 height 20
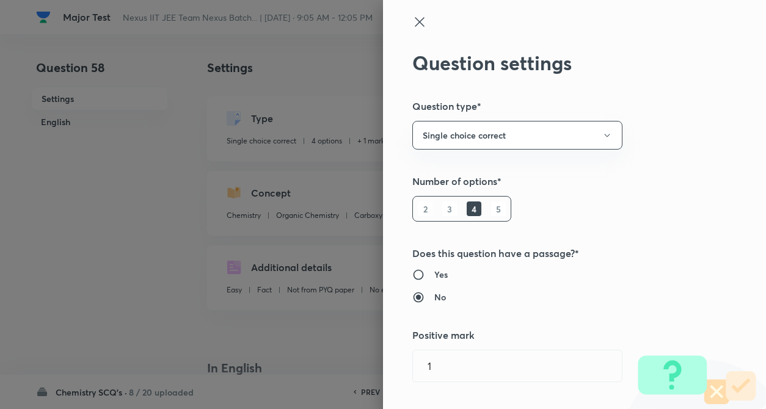
type input "1"
type input "0"
type input "From Alcohol"
click at [681, 133] on div "Question settings Question type* Single choice correct Number of options* 2 3 4…" at bounding box center [574, 204] width 383 height 409
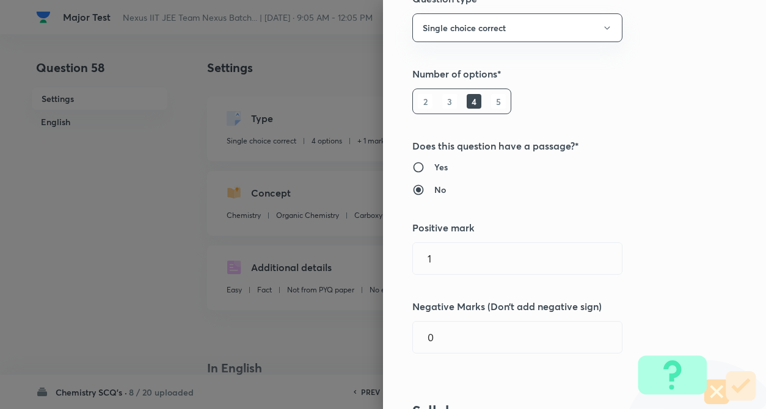
scroll to position [171, 0]
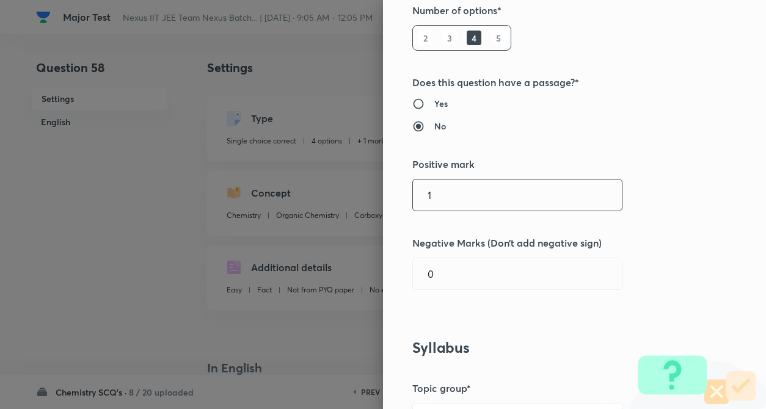
click at [439, 198] on input "1" at bounding box center [517, 195] width 209 height 31
type input "4"
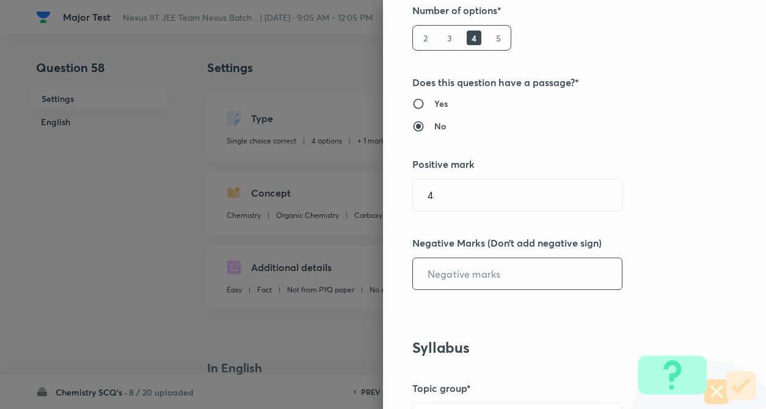
click at [446, 262] on input "text" at bounding box center [517, 273] width 209 height 31
type input "1"
click at [677, 263] on div "Question settings Question type* Single choice correct Number of options* 2 3 4…" at bounding box center [574, 204] width 383 height 409
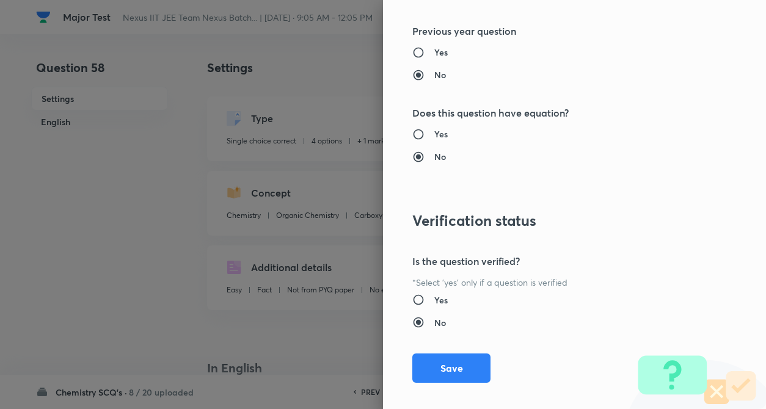
scroll to position [1255, 0]
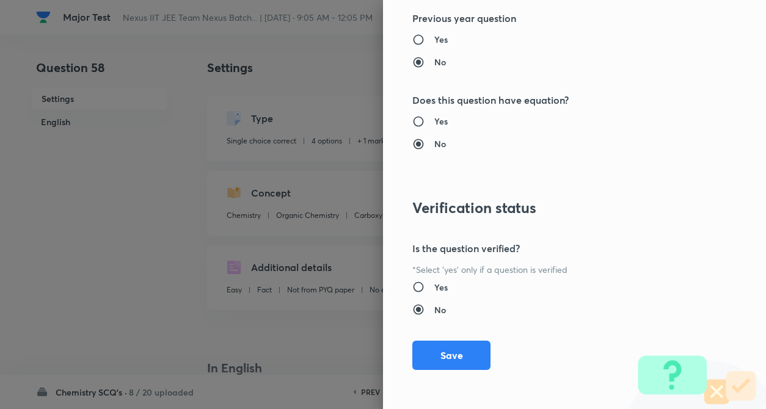
click at [430, 370] on div "Question settings Question type* Single choice correct Number of options* 2 3 4…" at bounding box center [574, 204] width 383 height 409
click at [430, 357] on button "Save" at bounding box center [451, 354] width 78 height 29
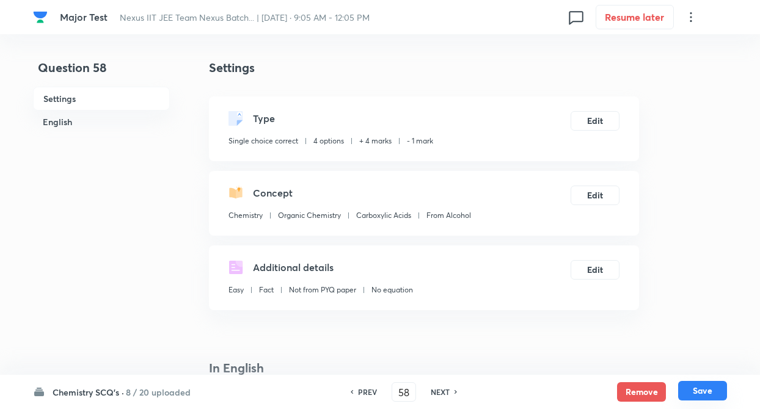
click at [702, 396] on button "Save" at bounding box center [702, 391] width 49 height 20
type input "59"
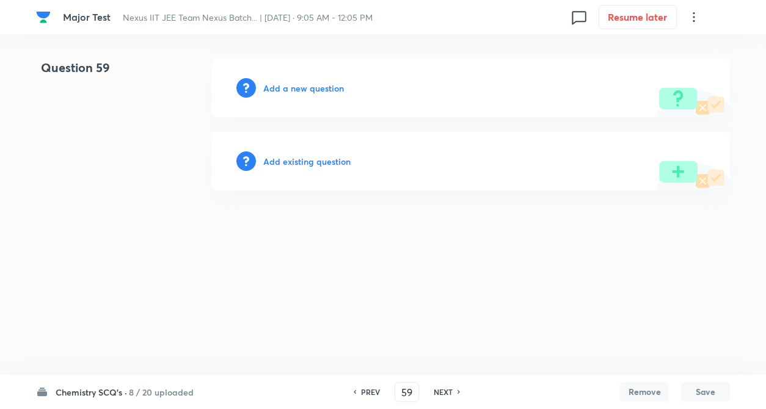
click at [292, 156] on h6 "Add existing question" at bounding box center [306, 161] width 87 height 13
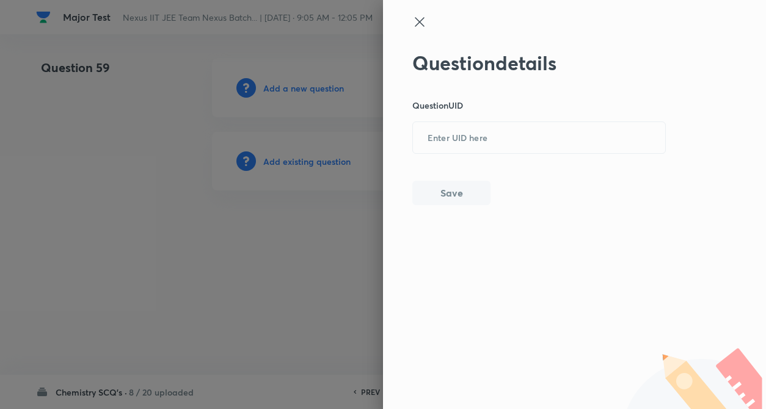
click at [437, 157] on div "Question details Question UID ​ Save" at bounding box center [539, 128] width 254 height 154
click at [437, 143] on input "text" at bounding box center [539, 138] width 252 height 30
paste input "XAODO"
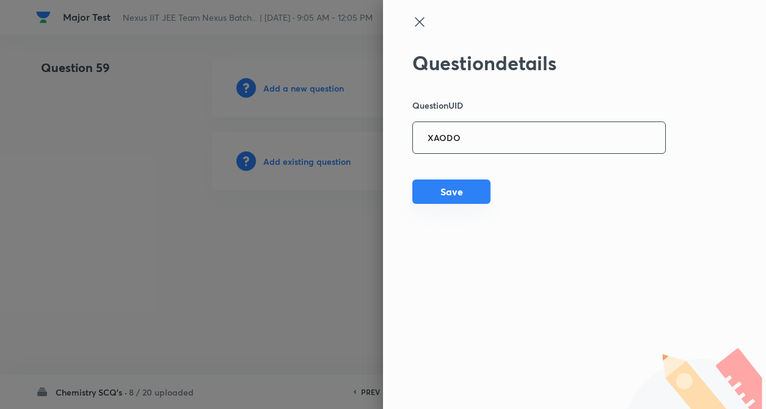
type input "XAODO"
click at [440, 186] on button "Save" at bounding box center [451, 192] width 78 height 24
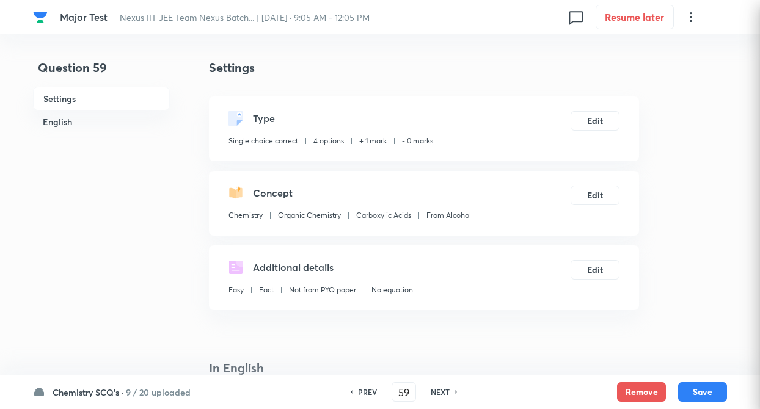
checkbox input "true"
click at [580, 126] on button "Edit" at bounding box center [594, 120] width 49 height 20
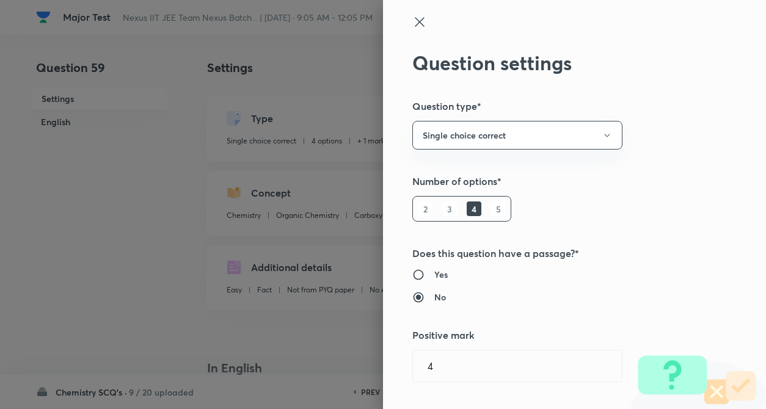
type input "1"
type input "0"
click at [654, 131] on div "Question settings Question type* Single choice correct Number of options* 2 3 4…" at bounding box center [574, 204] width 383 height 409
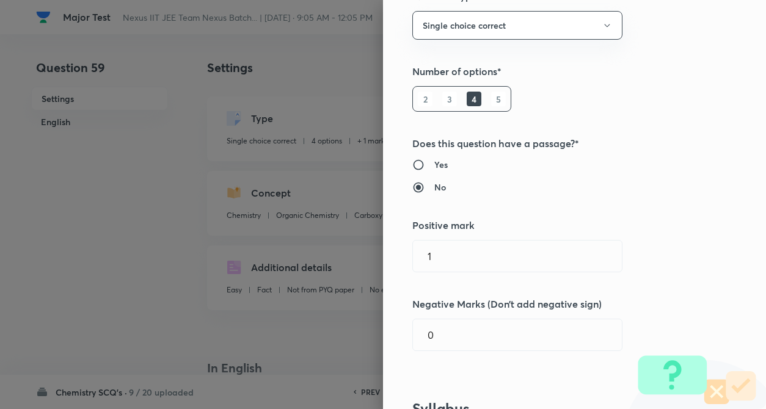
scroll to position [244, 0]
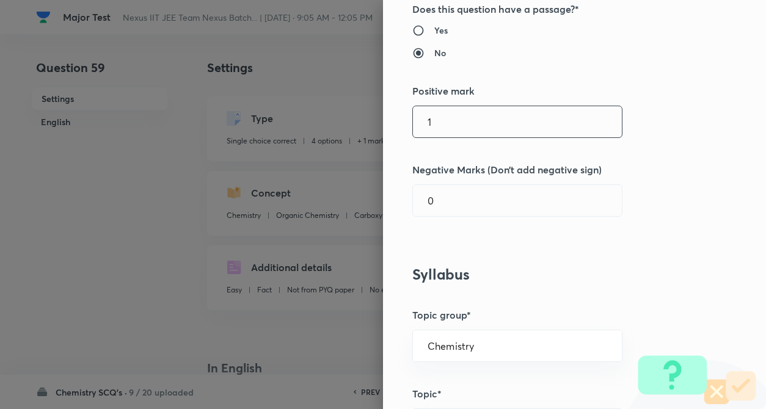
click at [448, 110] on input "1" at bounding box center [517, 121] width 209 height 31
type input "4"
click at [444, 188] on input "text" at bounding box center [517, 200] width 209 height 31
type input "1"
click at [630, 244] on div "Question settings Question type* Single choice correct Number of options* 2 3 4…" at bounding box center [574, 204] width 383 height 409
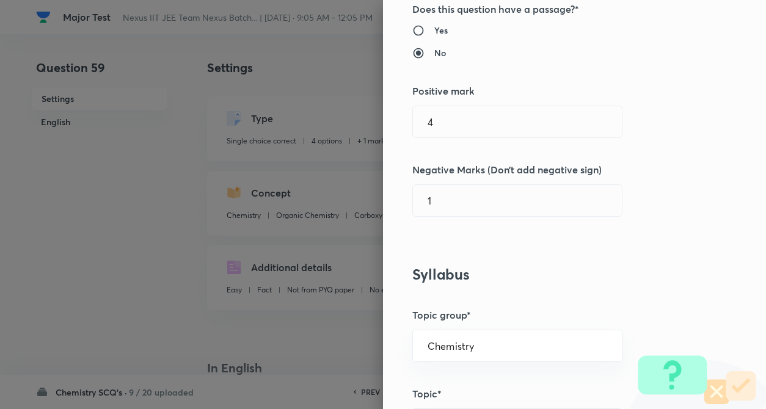
scroll to position [269, 0]
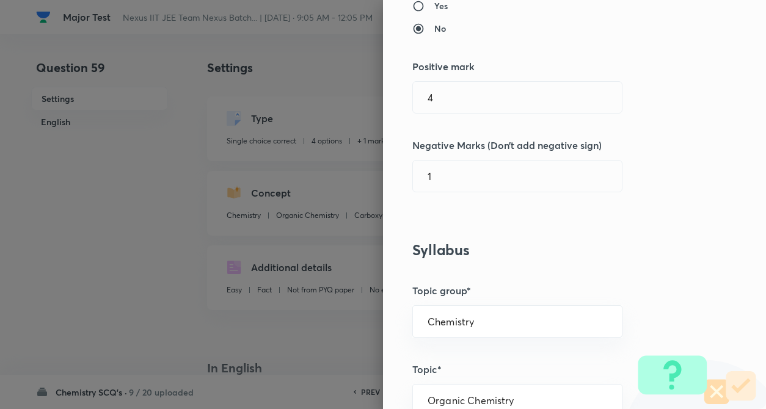
click at [582, 250] on h3 "Syllabus" at bounding box center [553, 250] width 283 height 18
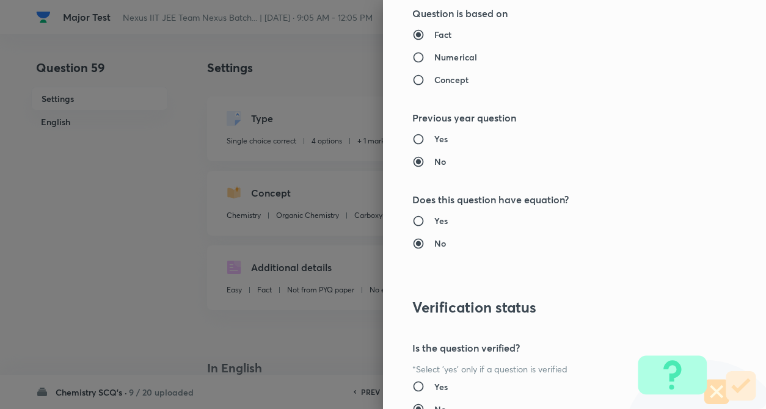
scroll to position [1255, 0]
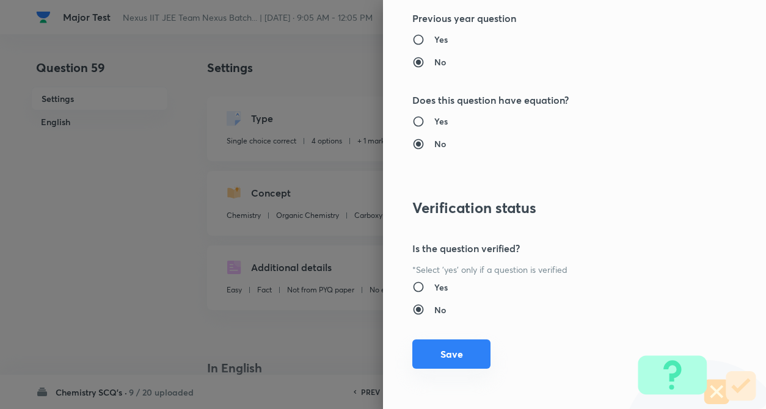
click at [435, 361] on button "Save" at bounding box center [451, 354] width 78 height 29
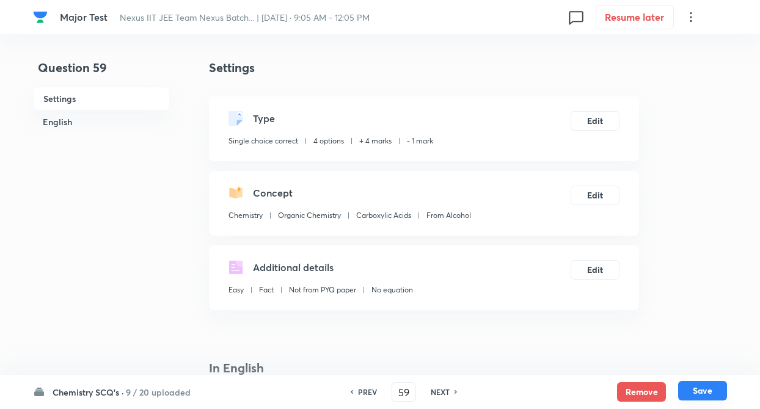
click at [710, 390] on button "Save" at bounding box center [702, 391] width 49 height 20
type input "60"
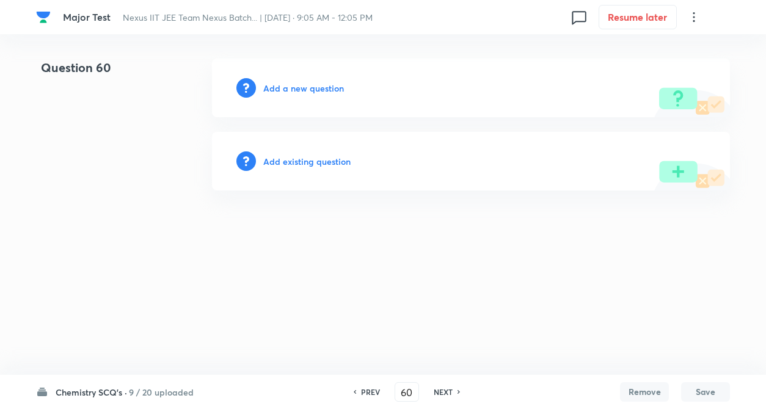
click at [299, 170] on div "Add existing question" at bounding box center [471, 161] width 518 height 59
click at [298, 165] on h6 "Add existing question" at bounding box center [306, 161] width 87 height 13
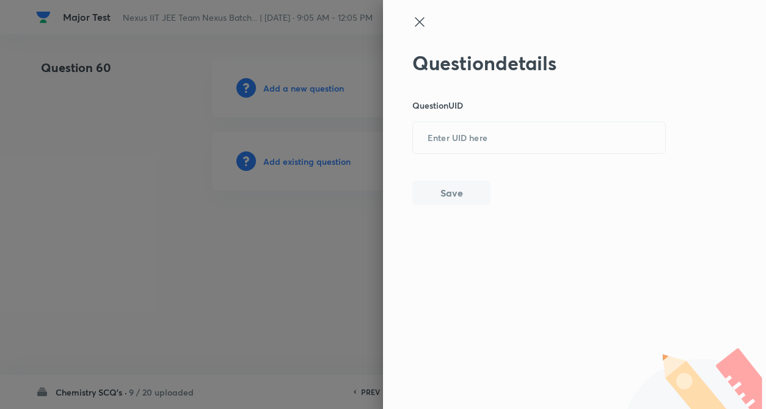
click at [452, 157] on div "Question details Question UID ​ Save" at bounding box center [539, 128] width 254 height 154
click at [445, 138] on input "text" at bounding box center [539, 138] width 252 height 30
paste input "XAODO"
click at [432, 180] on div "Question details Question UID XAODO ​ Save" at bounding box center [539, 128] width 254 height 154
click at [434, 192] on button "Save" at bounding box center [451, 192] width 78 height 24
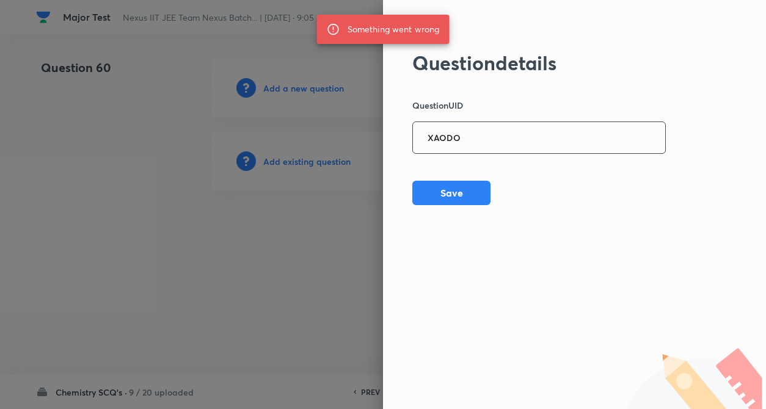
click at [502, 143] on input "XAODO" at bounding box center [539, 138] width 252 height 30
type input "X"
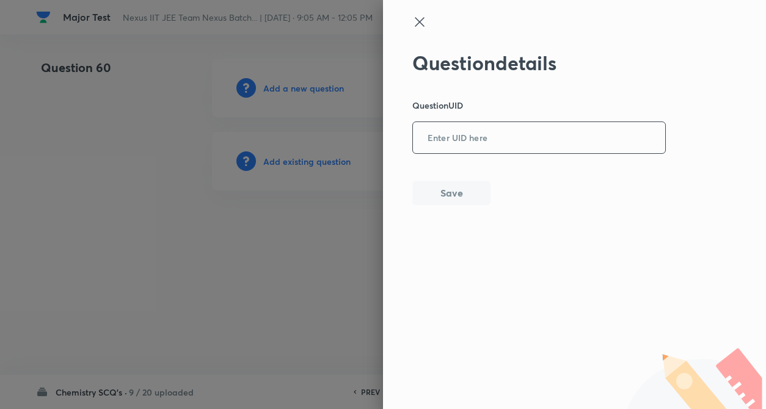
paste input "QYDZM"
type input "QYDZM"
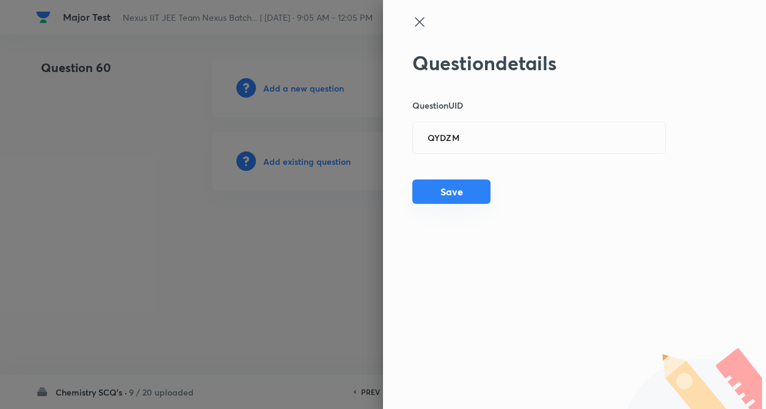
click at [447, 185] on button "Save" at bounding box center [451, 192] width 78 height 24
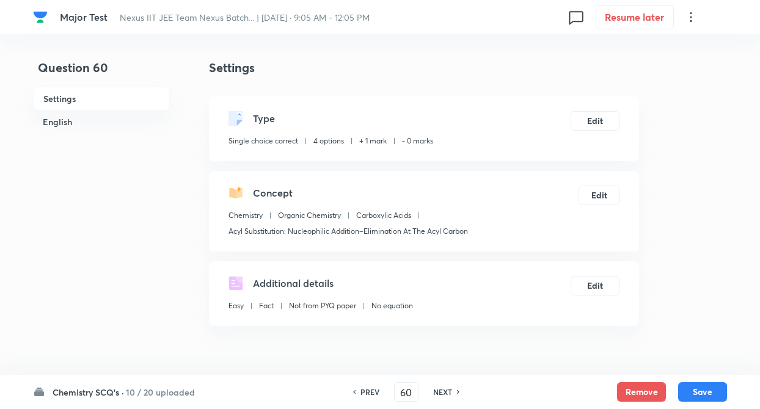
checkbox input "true"
click at [601, 118] on button "Edit" at bounding box center [594, 120] width 49 height 20
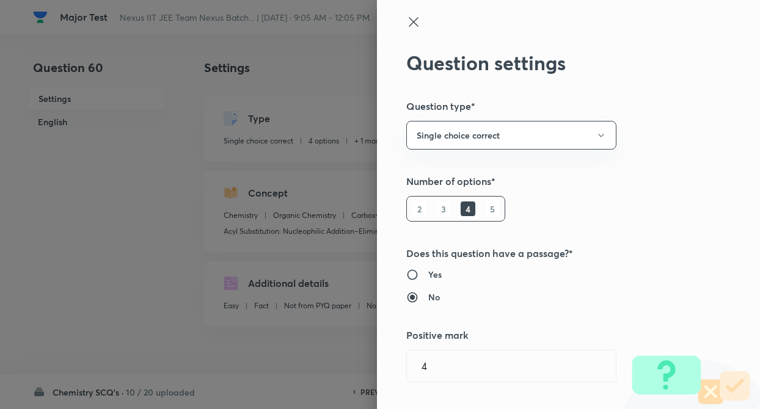
type input "Chemistry"
type input "Organic Chemistry"
type input "Carboxylic Acids"
type input "From Alcohol"
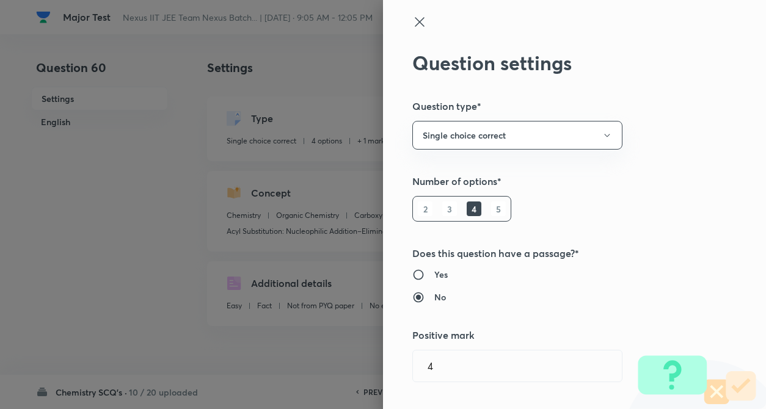
type input "1"
type input "0"
type input "Acyl Substitution: Nucleophilic Addition–Elimination At The Acyl Carbon"
click at [661, 119] on div "Question settings Question type* Single choice correct Number of options* 2 3 4…" at bounding box center [574, 204] width 383 height 409
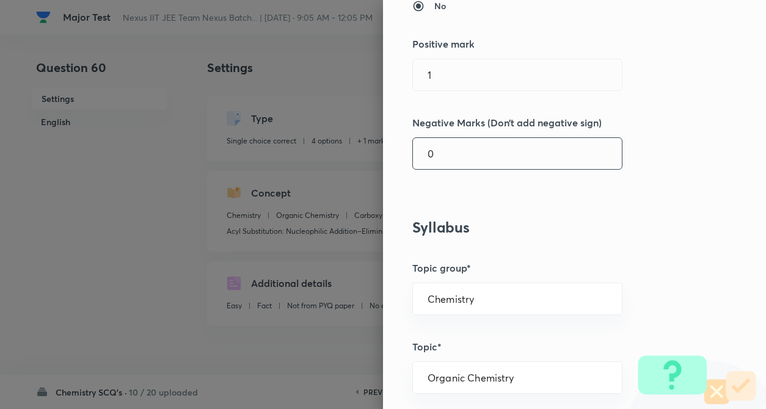
scroll to position [293, 0]
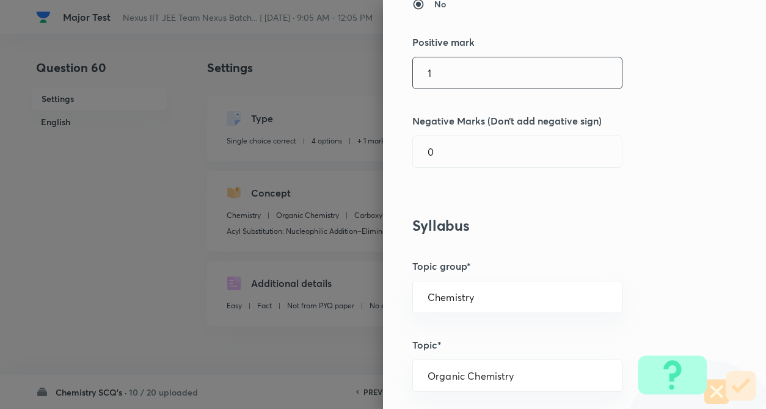
click at [448, 65] on input "1" at bounding box center [517, 72] width 209 height 31
type input "4"
click at [458, 140] on input "text" at bounding box center [517, 151] width 209 height 31
type input "1"
click at [652, 225] on h3 "Syllabus" at bounding box center [553, 226] width 283 height 18
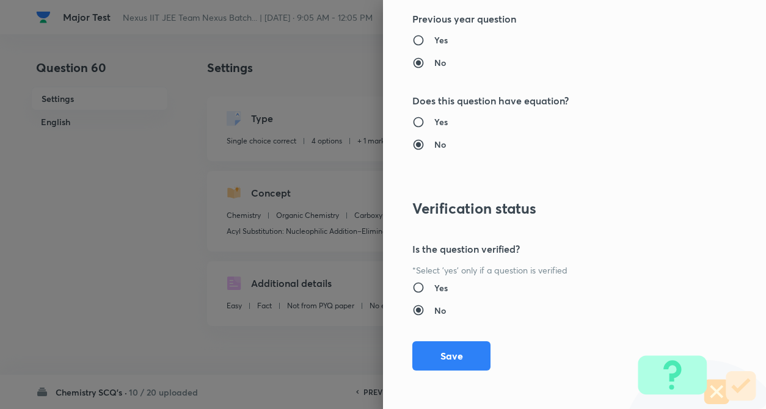
scroll to position [1255, 0]
click at [434, 358] on button "Save" at bounding box center [451, 354] width 78 height 29
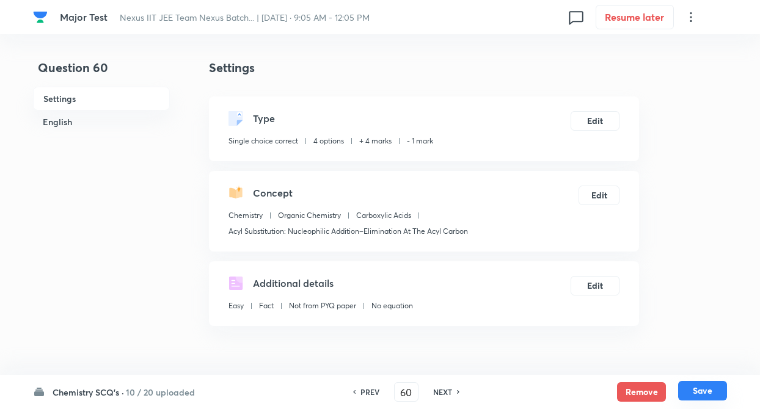
click at [698, 390] on button "Save" at bounding box center [702, 391] width 49 height 20
type input "61"
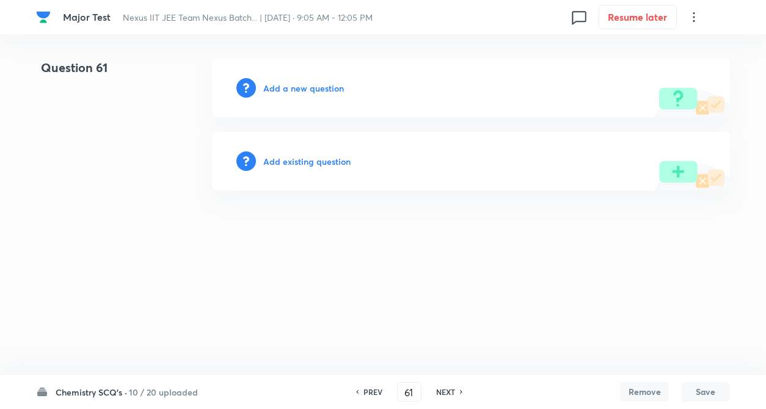
click at [290, 164] on h6 "Add existing question" at bounding box center [306, 161] width 87 height 13
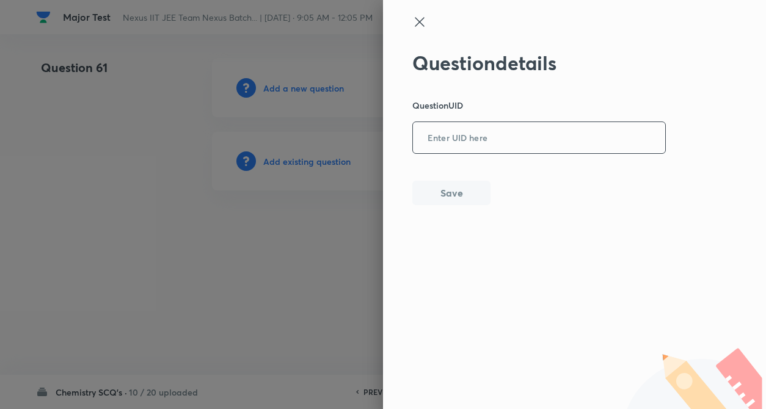
click at [423, 136] on input "text" at bounding box center [539, 138] width 252 height 30
paste input "FQ6CJ"
type input "FQ6CJ"
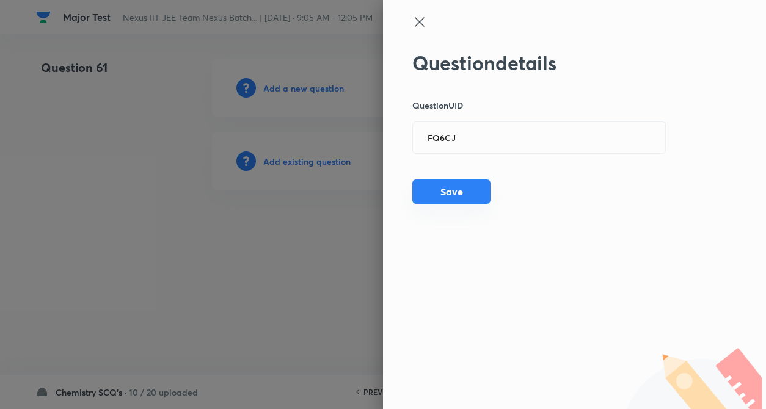
click at [468, 184] on button "Save" at bounding box center [451, 192] width 78 height 24
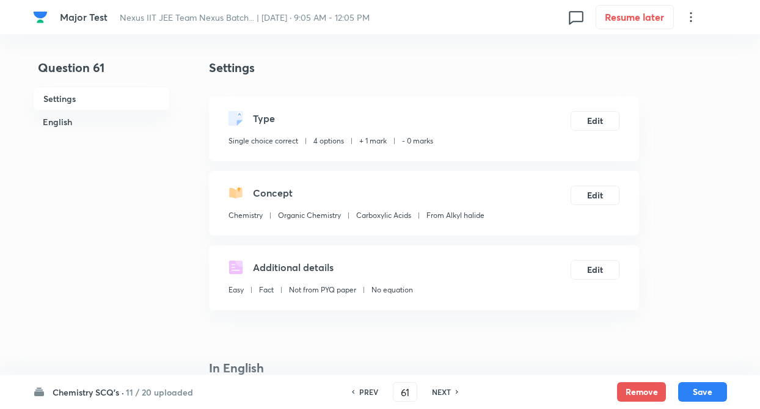
checkbox input "true"
click at [602, 120] on button "Edit" at bounding box center [594, 120] width 49 height 20
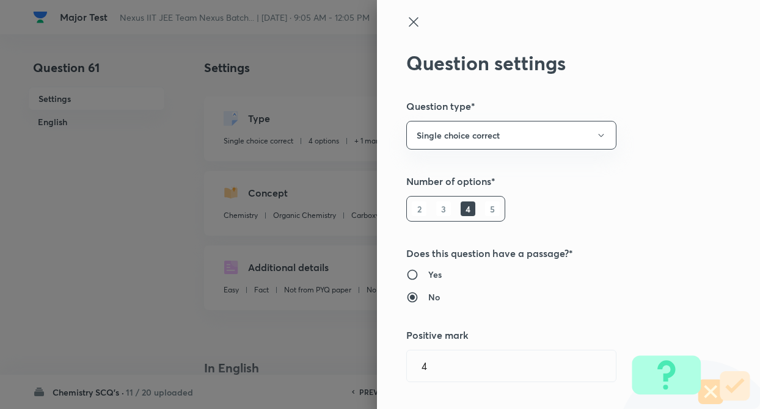
type input "1"
type input "0"
type input "From Alkyl halide"
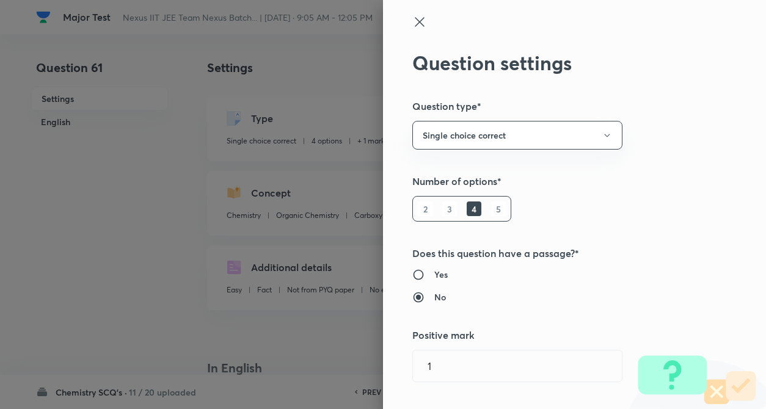
click at [661, 135] on div "Question settings Question type* Single choice correct Number of options* 2 3 4…" at bounding box center [574, 204] width 383 height 409
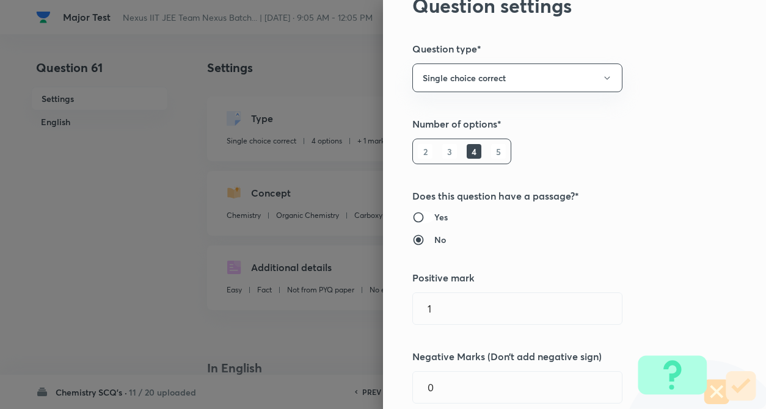
scroll to position [195, 0]
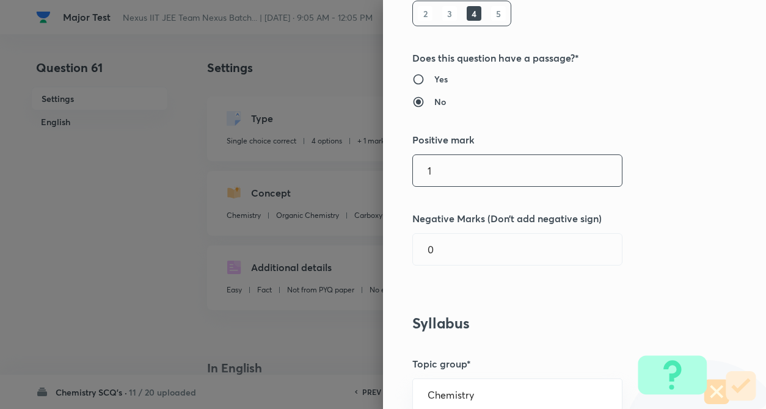
click at [446, 177] on input "1" at bounding box center [517, 170] width 209 height 31
type input "4"
click at [446, 247] on input "text" at bounding box center [517, 249] width 209 height 31
type input "1"
click at [600, 308] on div "Question settings Question type* Single choice correct Number of options* 2 3 4…" at bounding box center [574, 204] width 383 height 409
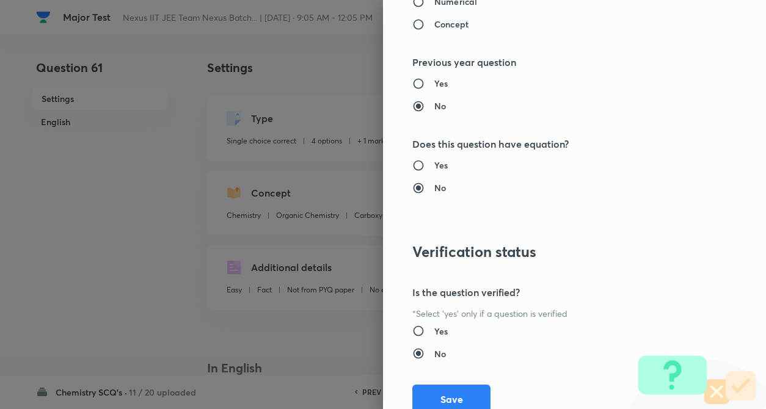
scroll to position [1255, 0]
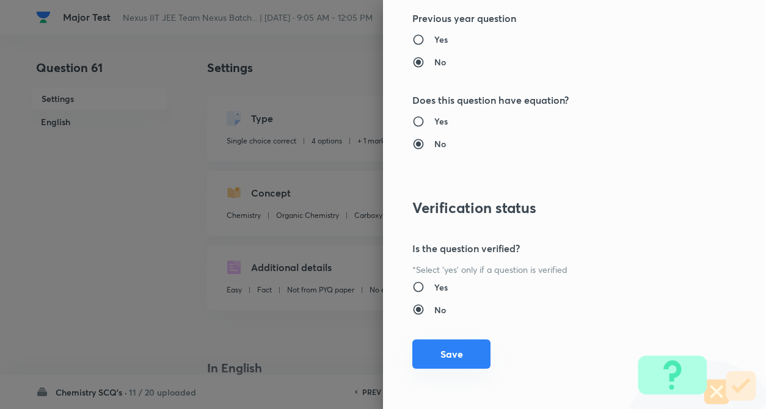
click at [450, 350] on button "Save" at bounding box center [451, 354] width 78 height 29
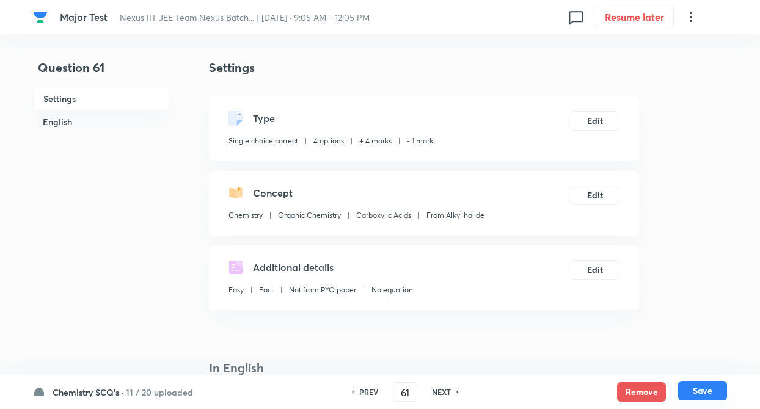
click at [695, 388] on button "Save" at bounding box center [702, 391] width 49 height 20
type input "62"
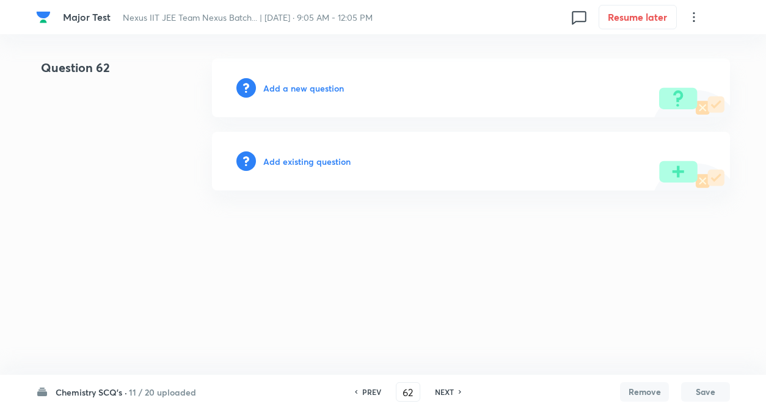
click at [291, 164] on h6 "Add existing question" at bounding box center [306, 161] width 87 height 13
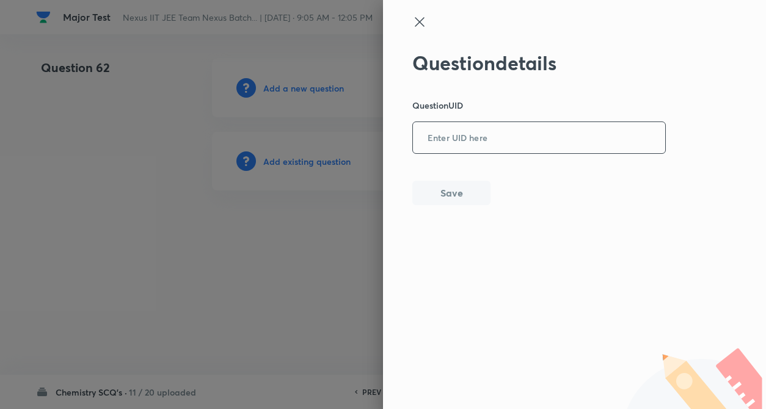
click at [464, 151] on input "text" at bounding box center [539, 138] width 252 height 30
paste input "96UWR"
type input "96UWR"
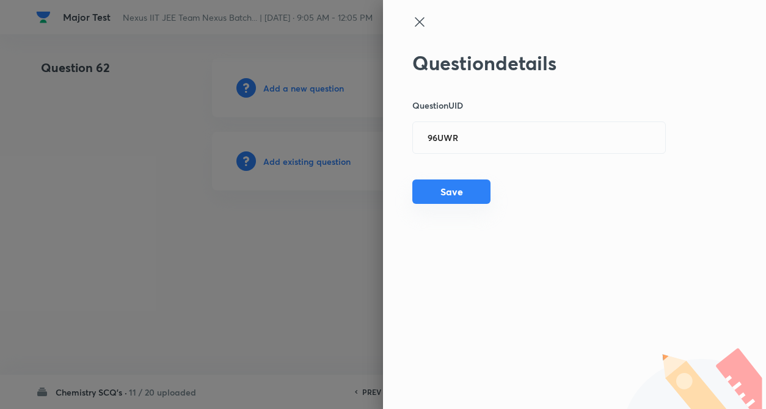
click at [458, 192] on button "Save" at bounding box center [451, 192] width 78 height 24
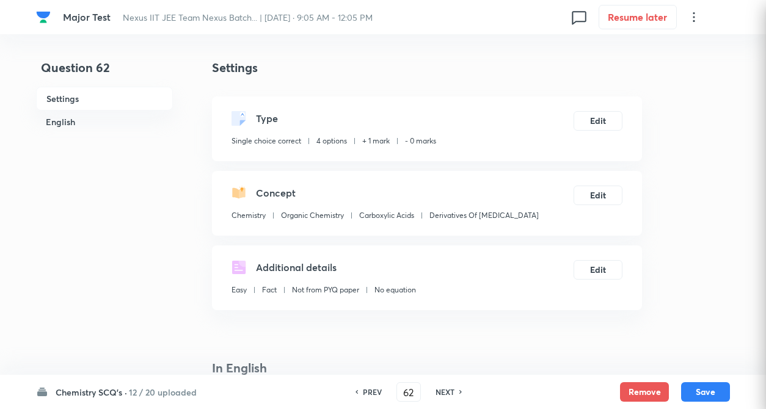
checkbox input "true"
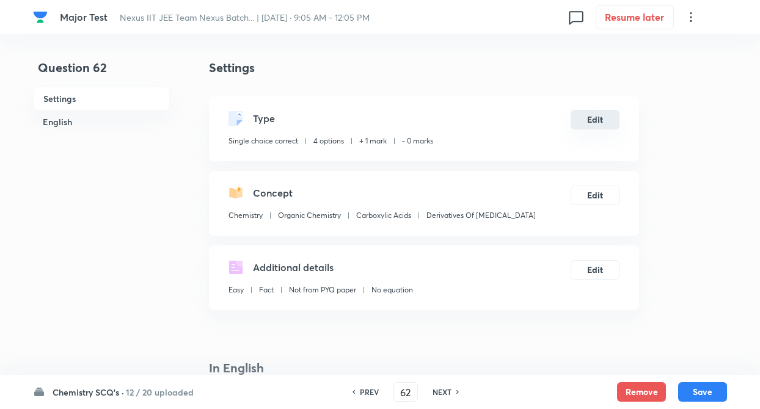
click at [590, 118] on button "Edit" at bounding box center [594, 120] width 49 height 20
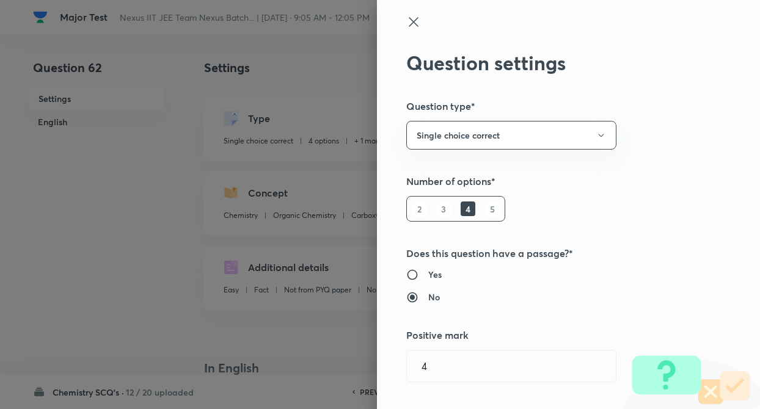
type input "1"
type input "0"
type input "Derivatives Of Carbonic Acid"
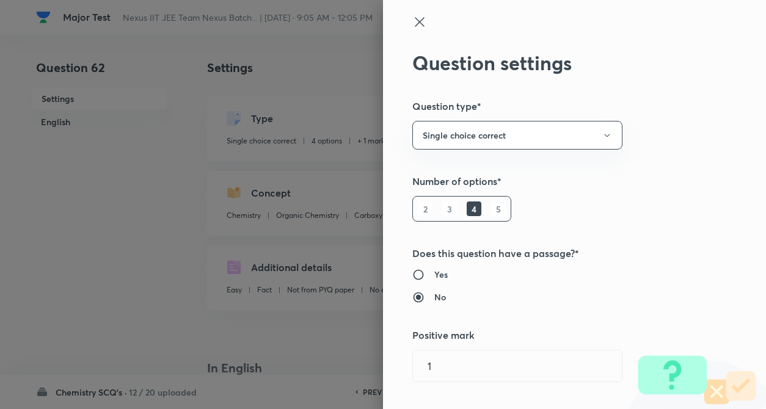
click at [697, 145] on div "Question settings Question type* Single choice correct Number of options* 2 3 4…" at bounding box center [574, 204] width 383 height 409
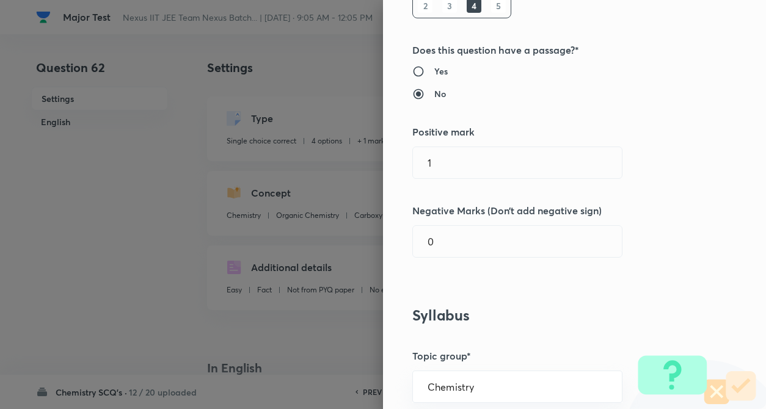
scroll to position [244, 0]
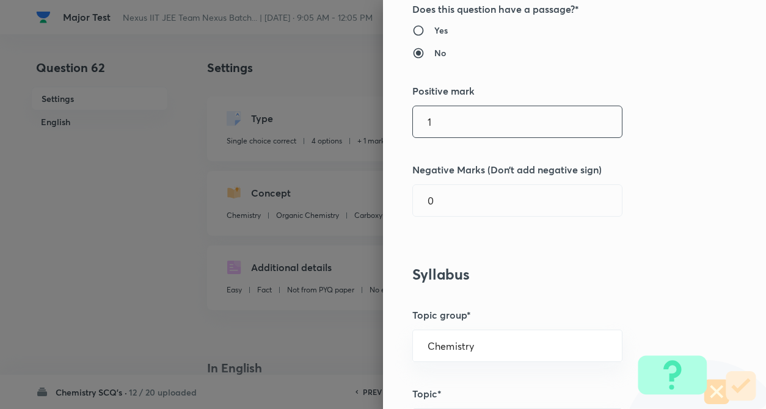
click at [463, 126] on input "1" at bounding box center [517, 121] width 209 height 31
type input "4"
click at [462, 189] on input "text" at bounding box center [517, 200] width 209 height 31
type input "1"
click at [621, 285] on div "Question settings Question type* Single choice correct Number of options* 2 3 4…" at bounding box center [574, 204] width 383 height 409
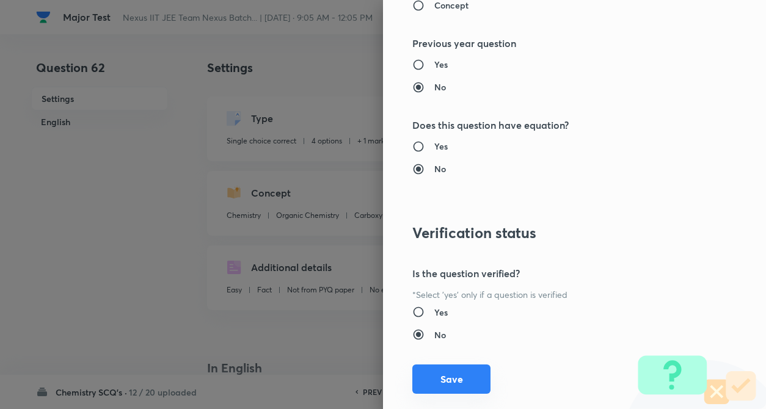
scroll to position [1255, 0]
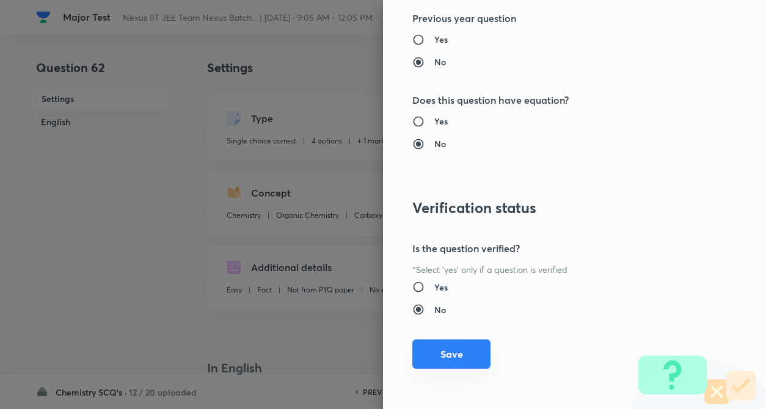
click at [448, 347] on button "Save" at bounding box center [451, 354] width 78 height 29
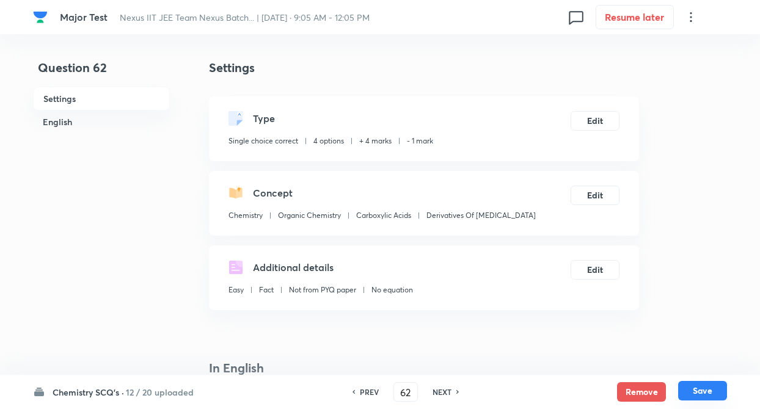
click at [697, 391] on button "Save" at bounding box center [702, 391] width 49 height 20
type input "63"
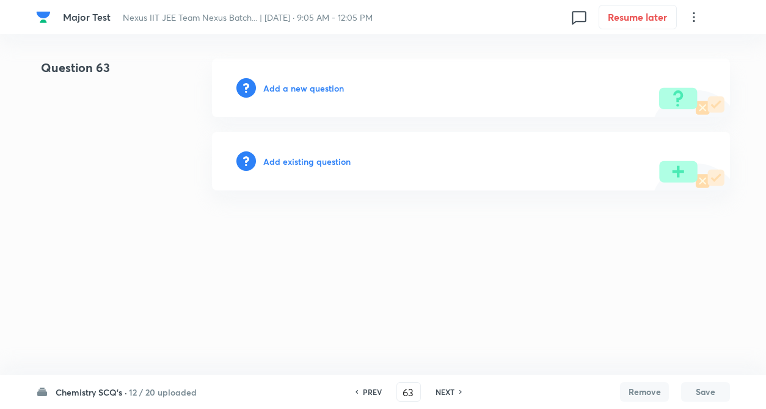
click at [288, 165] on h6 "Add existing question" at bounding box center [306, 161] width 87 height 13
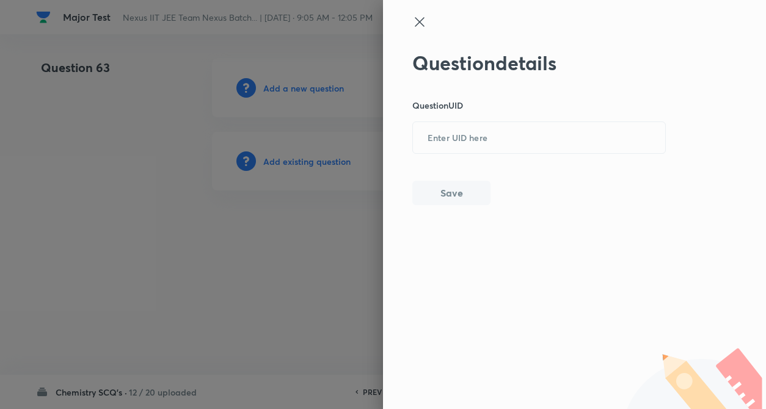
click at [424, 155] on div "Question details Question UID ​ Save" at bounding box center [539, 128] width 254 height 154
click at [431, 142] on input "text" at bounding box center [539, 138] width 252 height 30
paste input "80574"
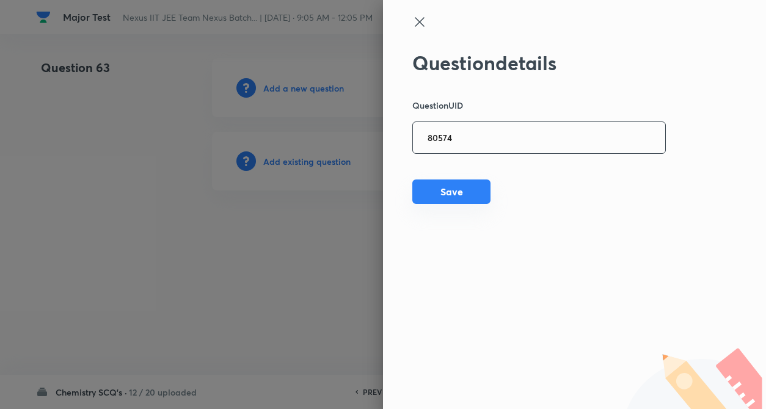
type input "80574"
click at [433, 184] on button "Save" at bounding box center [451, 192] width 78 height 24
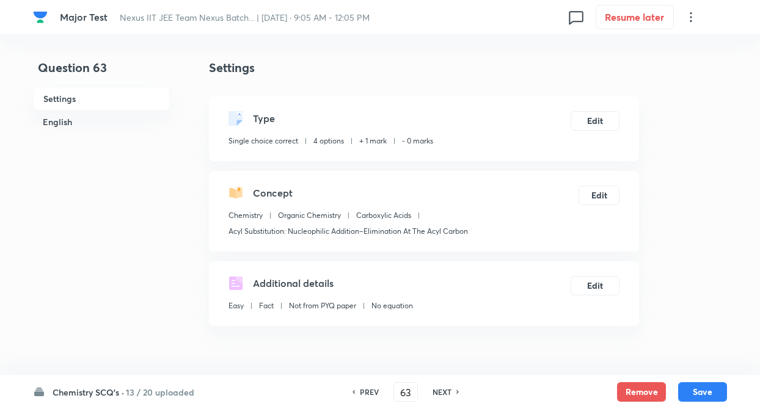
checkbox input "true"
click at [595, 118] on button "Edit" at bounding box center [594, 120] width 49 height 20
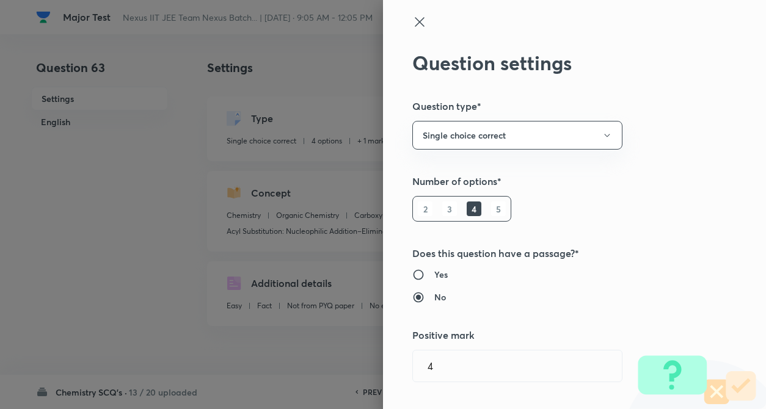
type input "1"
type input "0"
type input "Acyl Substitution: Nucleophilic Addition–Elimination At The Acyl Carbon"
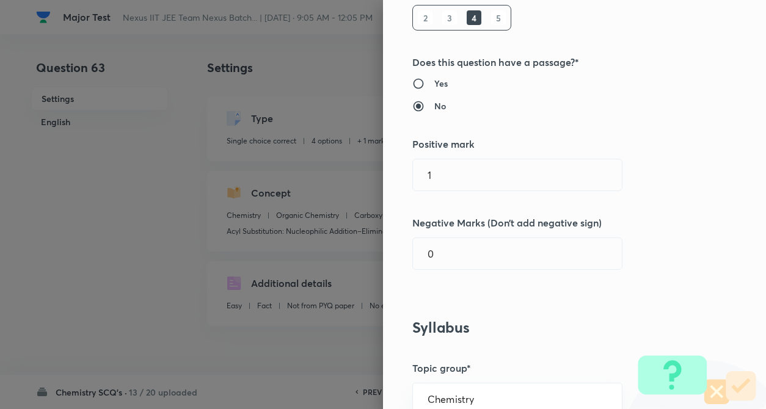
scroll to position [195, 0]
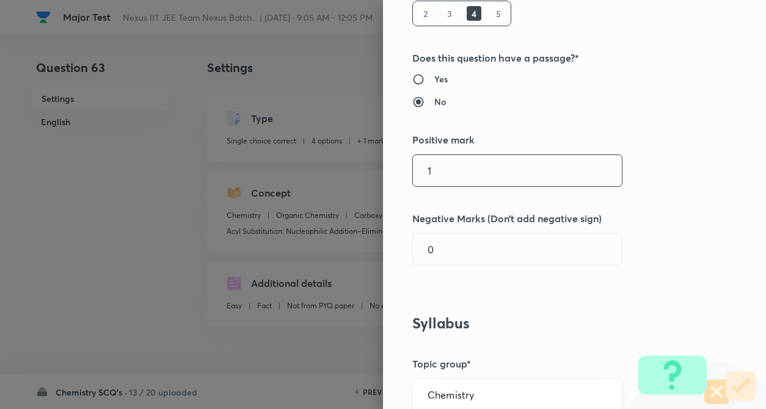
click at [446, 165] on input "1" at bounding box center [517, 170] width 209 height 31
type input "4"
click at [457, 247] on input "text" at bounding box center [517, 249] width 209 height 31
type input "1"
click at [636, 310] on div "Question settings Question type* Single choice correct Number of options* 2 3 4…" at bounding box center [574, 204] width 383 height 409
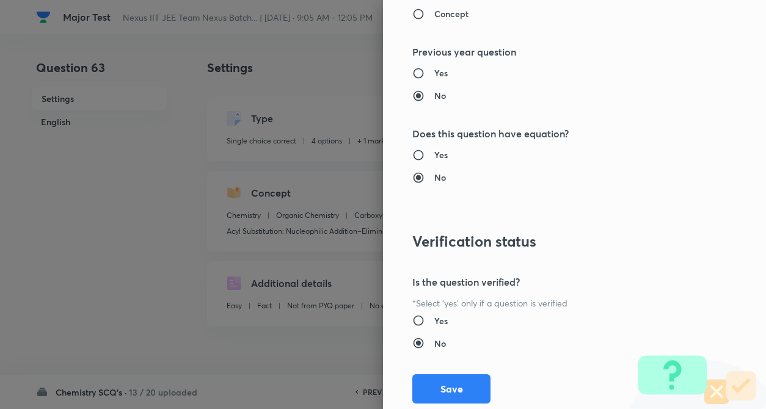
scroll to position [1255, 0]
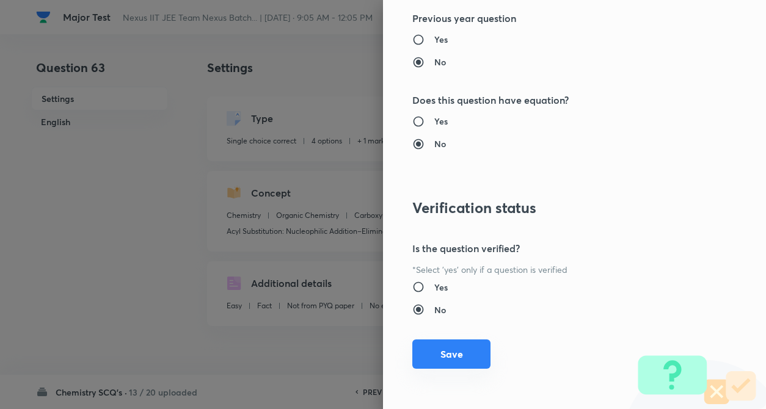
click at [422, 355] on button "Save" at bounding box center [451, 354] width 78 height 29
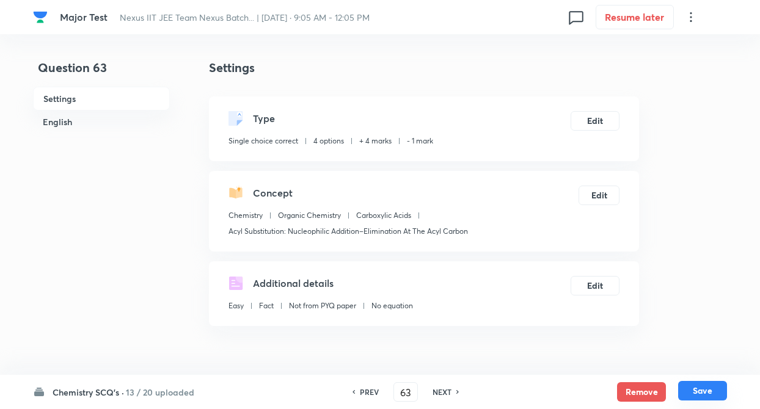
click at [710, 391] on button "Save" at bounding box center [702, 391] width 49 height 20
type input "64"
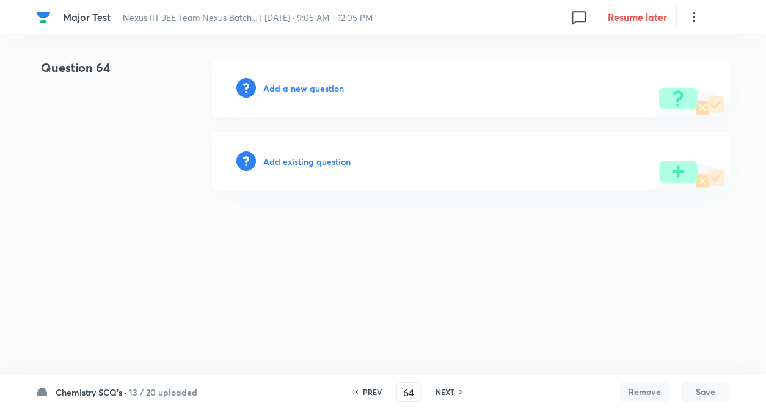
click at [310, 160] on h6 "Add existing question" at bounding box center [306, 161] width 87 height 13
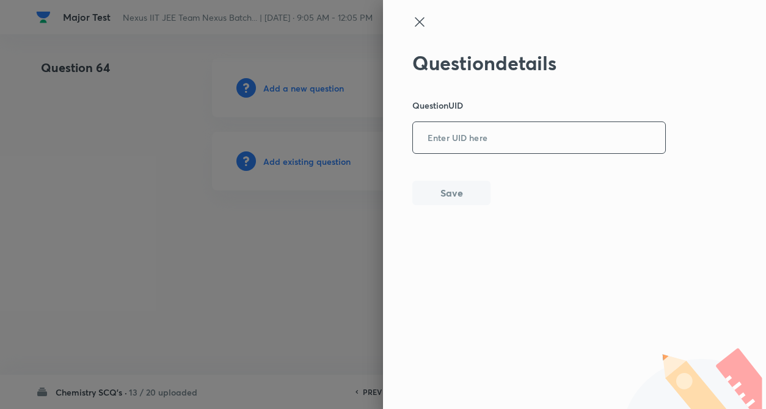
click at [476, 133] on input "text" at bounding box center [539, 138] width 252 height 30
paste input "TP9FM"
type input "TP9FM"
click at [458, 187] on button "Save" at bounding box center [451, 192] width 78 height 24
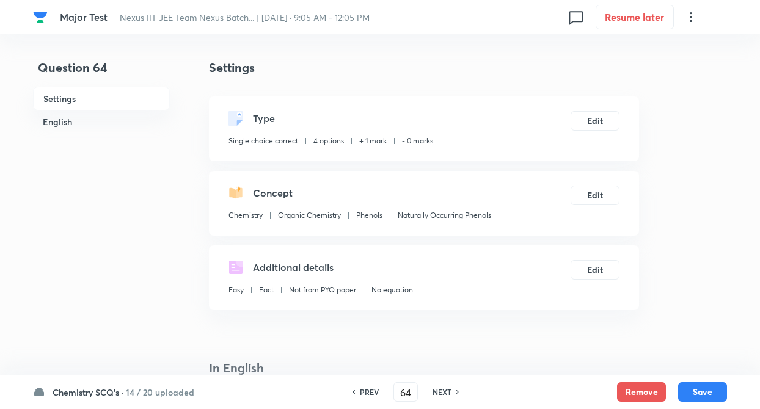
checkbox input "true"
click at [592, 120] on button "Edit" at bounding box center [594, 120] width 49 height 20
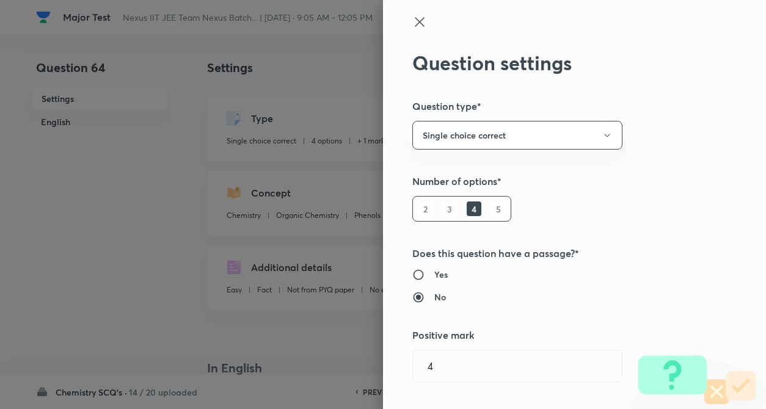
type input "1"
type input "0"
type input "Phenols"
type input "Naturally Occurring Phenols"
click at [637, 128] on div "Question settings Question type* Single choice correct Number of options* 2 3 4…" at bounding box center [574, 204] width 383 height 409
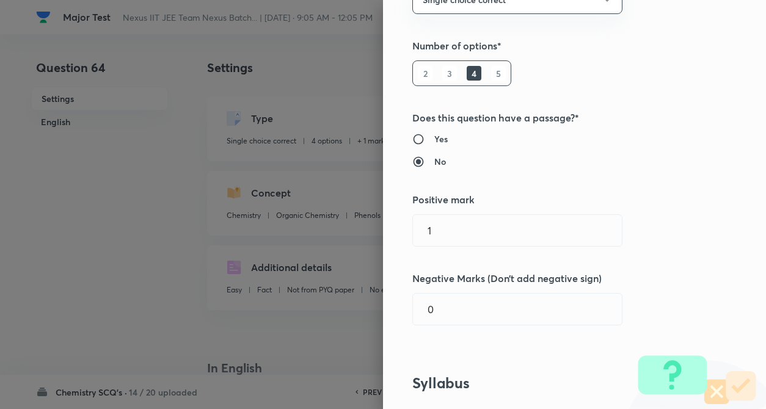
scroll to position [147, 0]
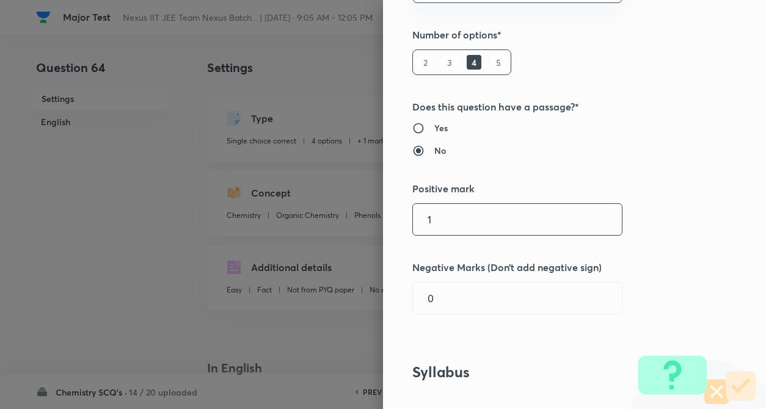
click at [445, 214] on input "1" at bounding box center [517, 219] width 209 height 31
type input "4"
click at [445, 291] on input "text" at bounding box center [517, 298] width 209 height 31
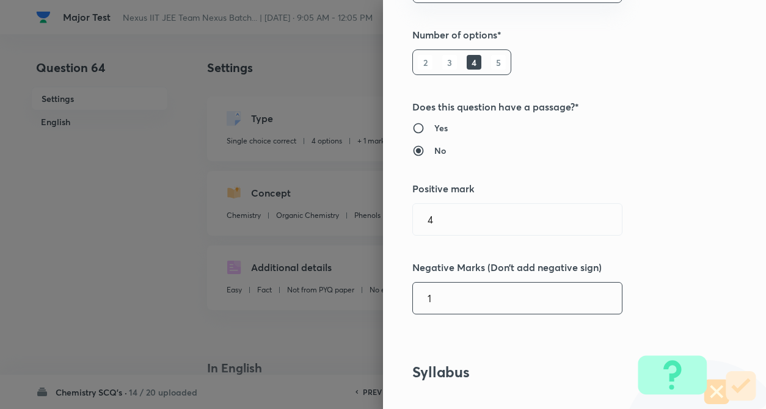
type input "1"
click at [618, 286] on div "Question settings Question type* Single choice correct Number of options* 2 3 4…" at bounding box center [574, 204] width 383 height 409
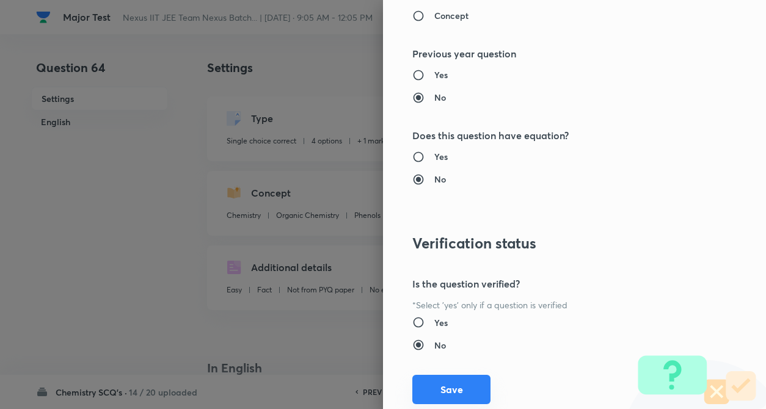
scroll to position [1255, 0]
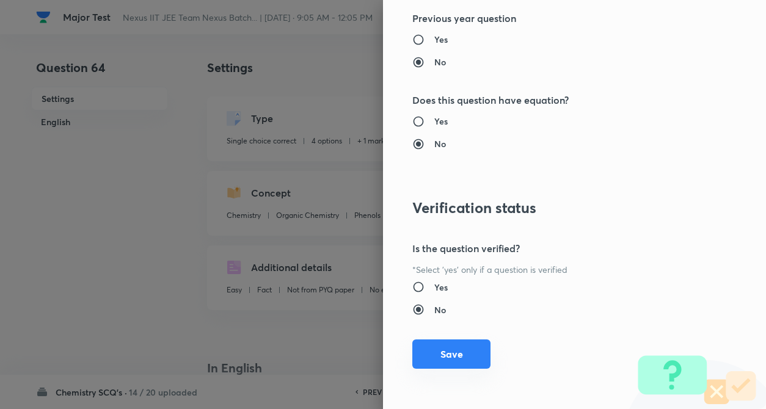
click at [433, 366] on button "Save" at bounding box center [451, 354] width 78 height 29
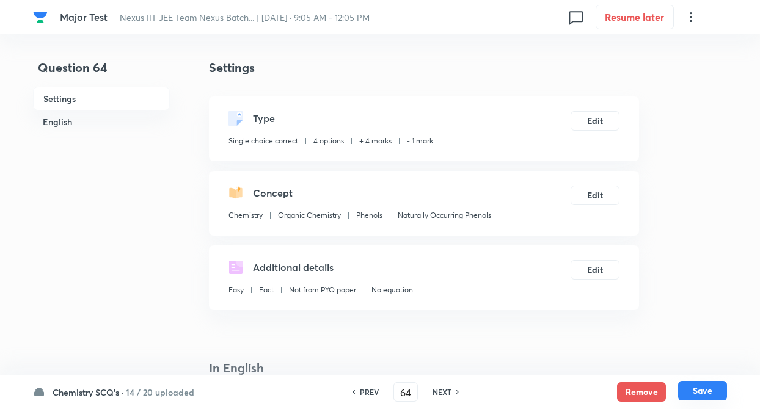
click at [692, 388] on button "Save" at bounding box center [702, 391] width 49 height 20
type input "65"
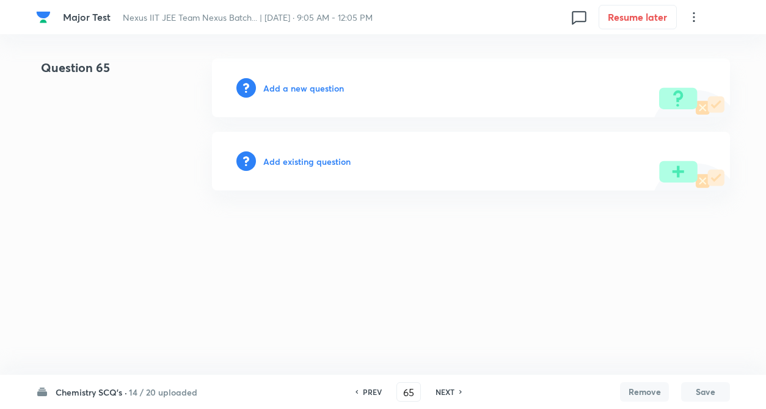
click at [297, 161] on h6 "Add existing question" at bounding box center [306, 161] width 87 height 13
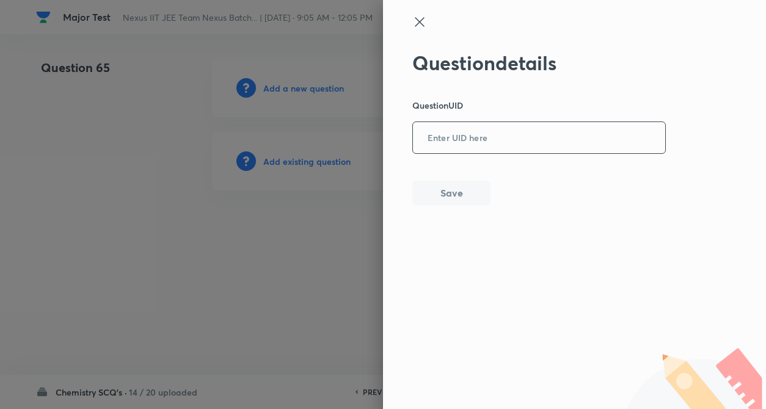
click at [463, 136] on input "text" at bounding box center [539, 138] width 252 height 30
paste input "IF54D"
type input "IF54D"
click at [460, 184] on button "Save" at bounding box center [451, 192] width 78 height 24
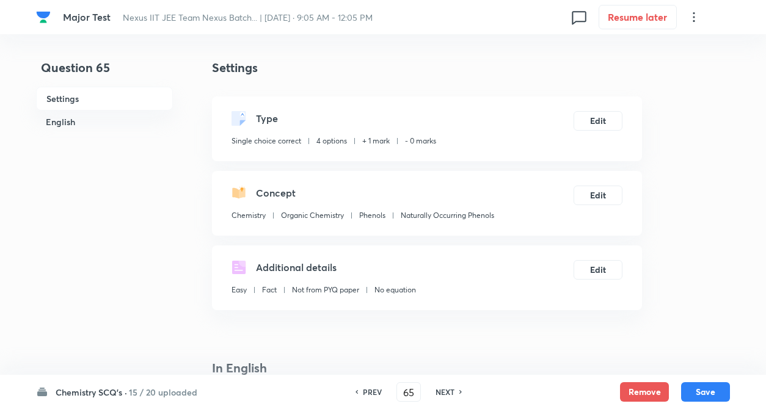
checkbox input "true"
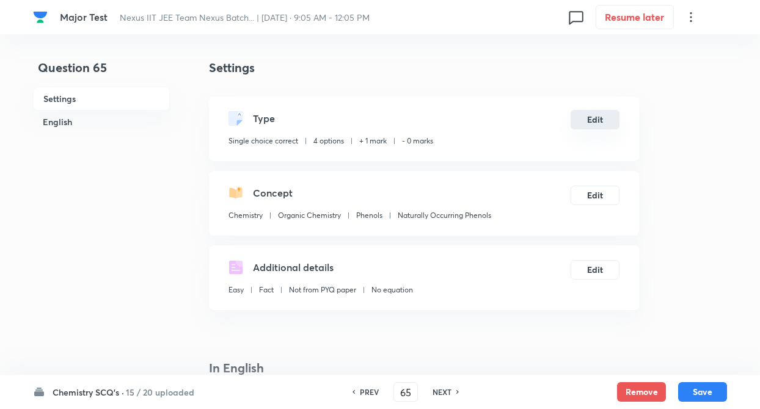
click at [584, 118] on button "Edit" at bounding box center [594, 120] width 49 height 20
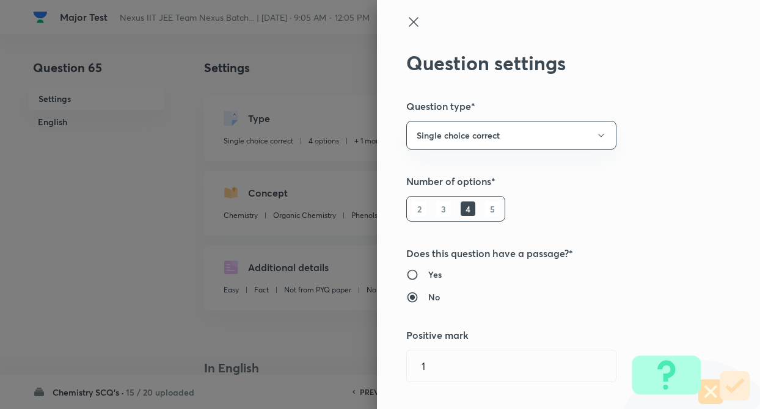
type input "1"
type input "0"
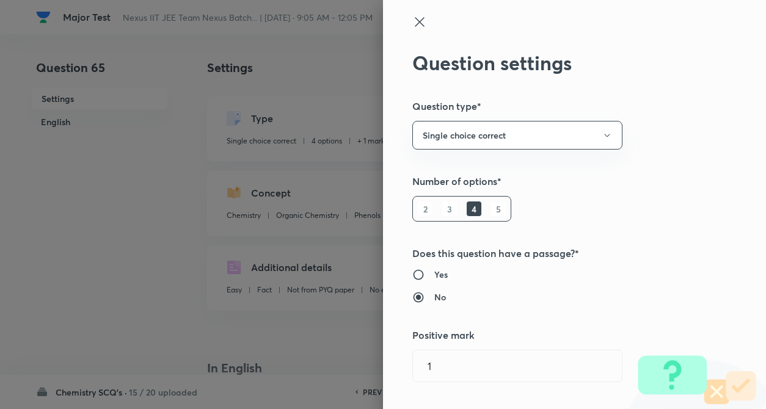
click at [643, 123] on div "Question settings Question type* Single choice correct Number of options* 2 3 4…" at bounding box center [574, 204] width 383 height 409
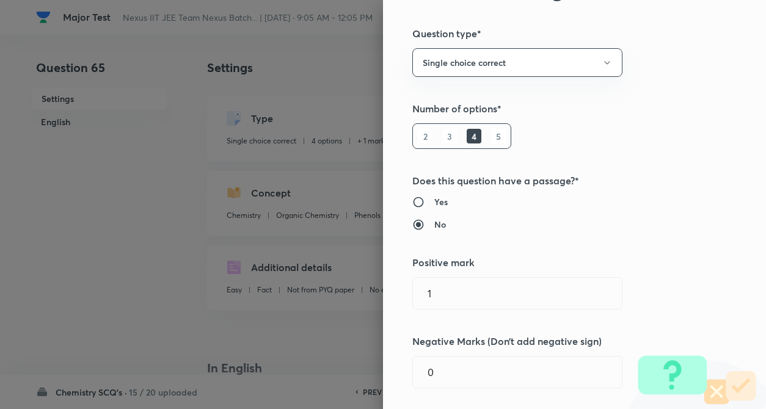
scroll to position [98, 0]
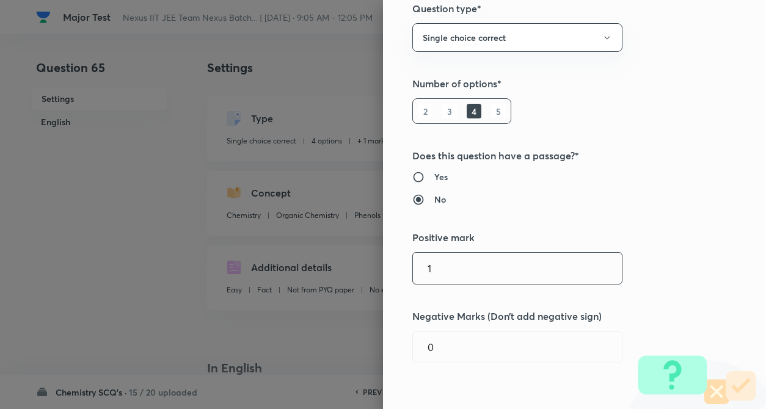
click at [449, 276] on input "1" at bounding box center [517, 268] width 209 height 31
type input "4"
click at [448, 334] on input "text" at bounding box center [517, 347] width 209 height 31
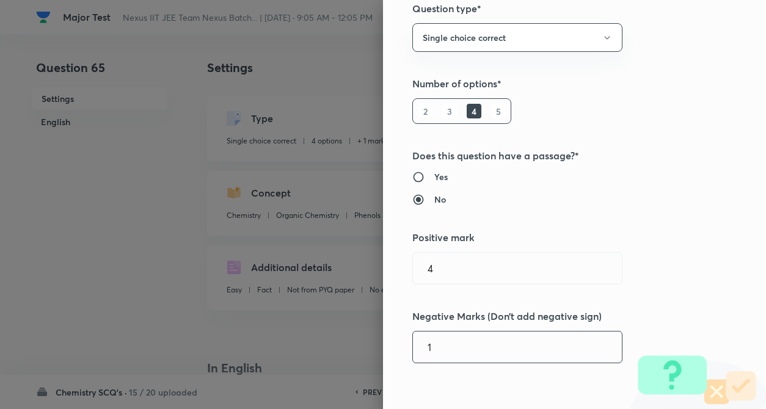
type input "1"
click at [633, 283] on div "Question settings Question type* Single choice correct Number of options* 2 3 4…" at bounding box center [574, 204] width 383 height 409
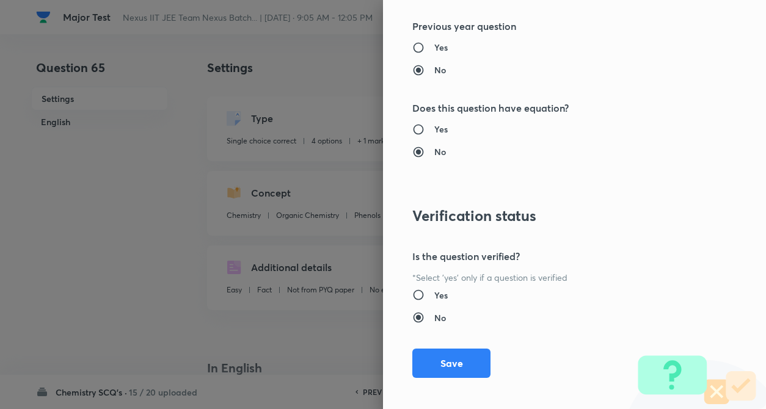
scroll to position [1255, 0]
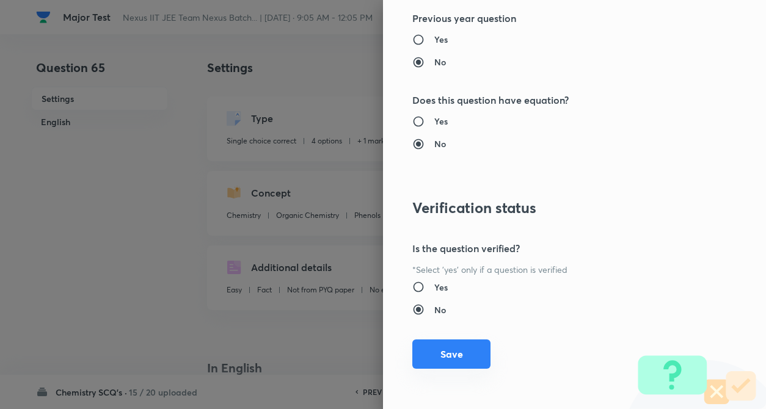
click at [432, 359] on button "Save" at bounding box center [451, 354] width 78 height 29
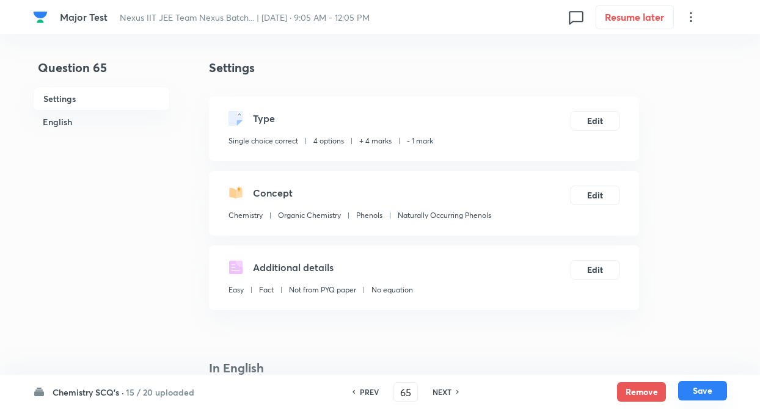
click at [701, 387] on button "Save" at bounding box center [702, 391] width 49 height 20
type input "66"
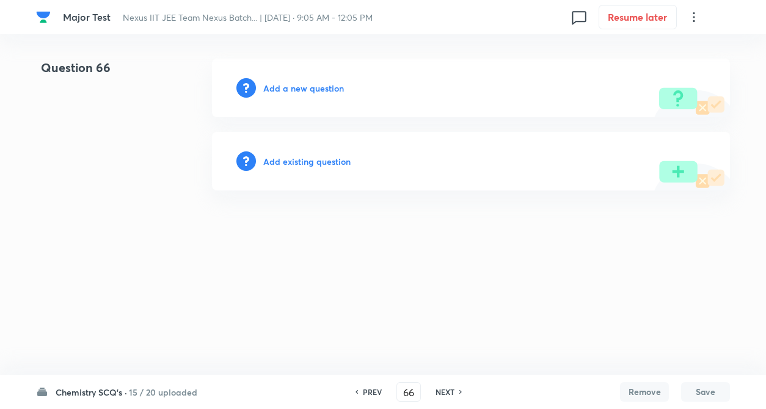
click at [306, 162] on h6 "Add existing question" at bounding box center [306, 161] width 87 height 13
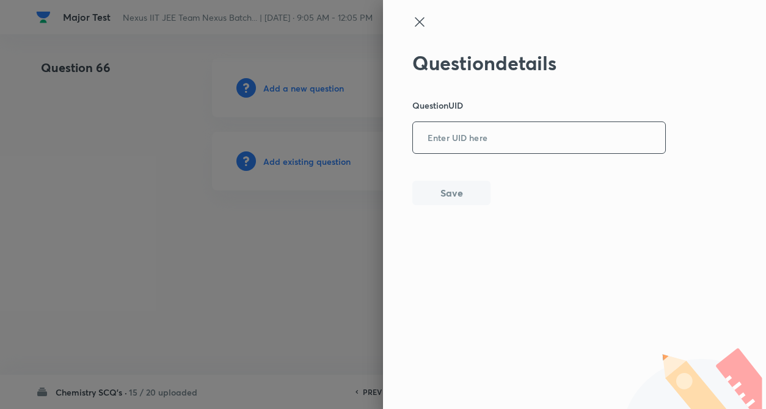
click at [467, 150] on input "text" at bounding box center [539, 138] width 252 height 30
paste input "0SZMA"
type input "0SZMA"
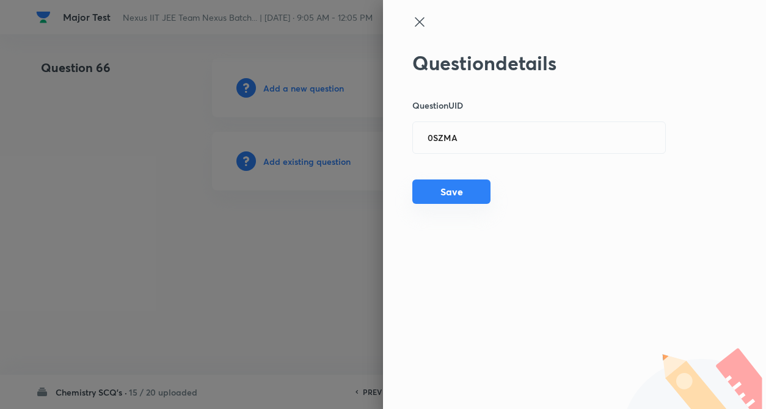
click at [456, 191] on button "Save" at bounding box center [451, 192] width 78 height 24
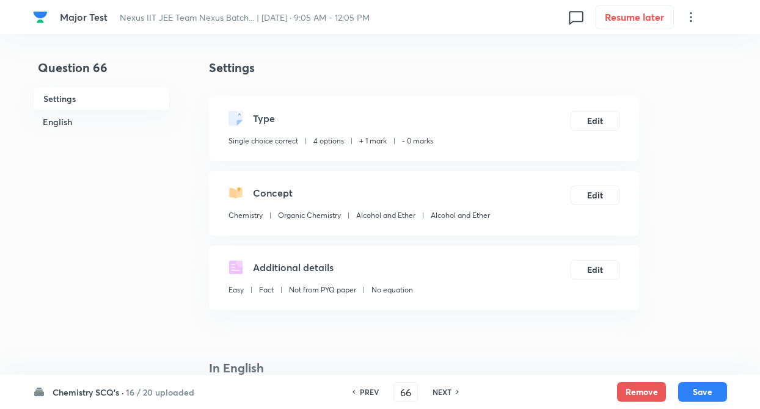
checkbox input "true"
click at [604, 125] on button "Edit" at bounding box center [594, 120] width 49 height 20
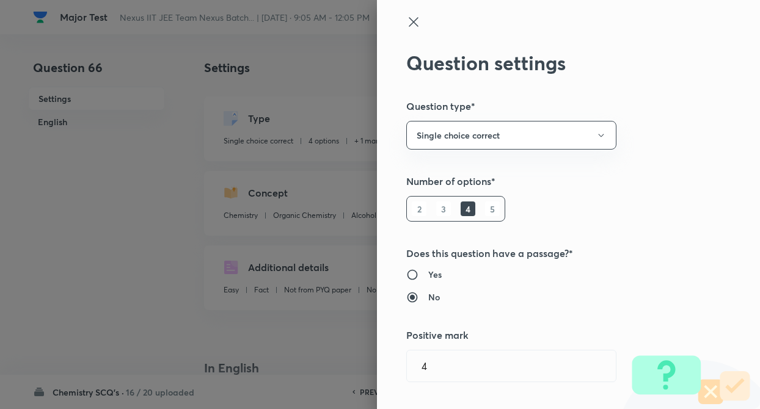
type input "1"
type input "0"
type input "Alcohol and Ether"
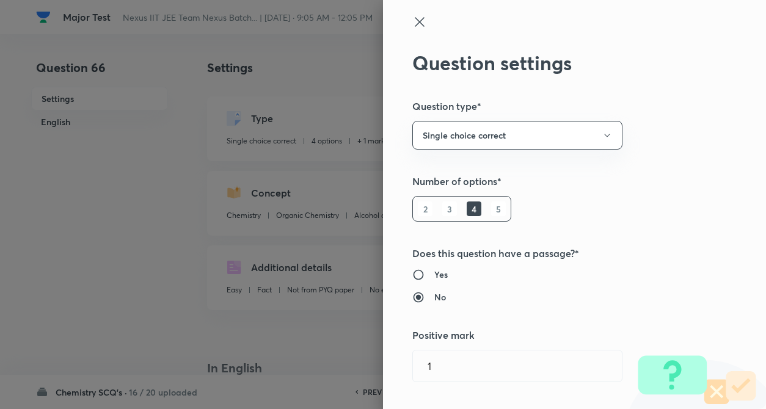
click at [669, 121] on div "Question settings Question type* Single choice correct Number of options* 2 3 4…" at bounding box center [574, 204] width 383 height 409
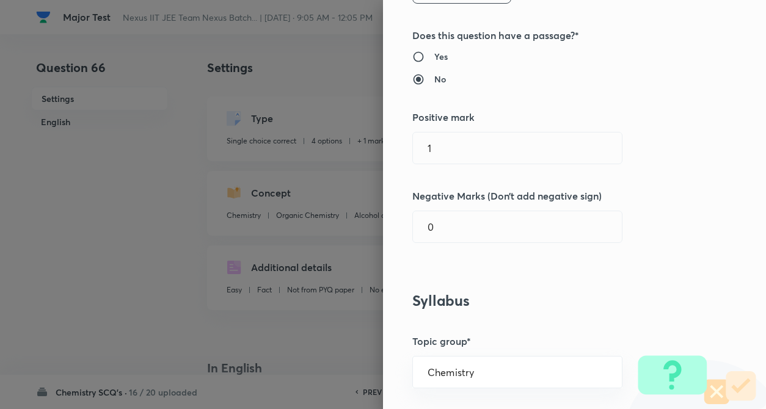
scroll to position [220, 0]
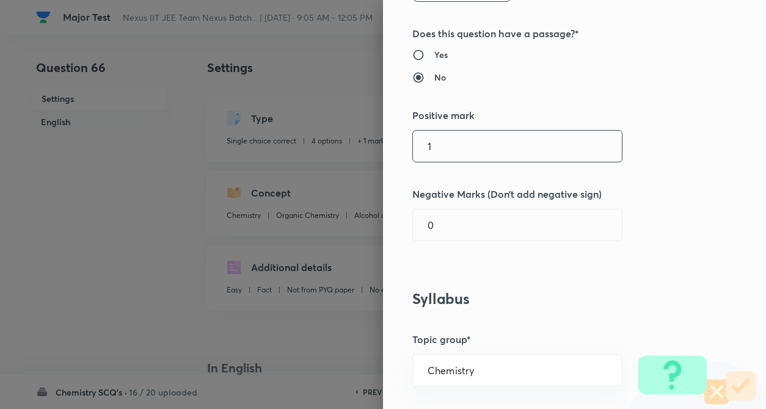
click at [456, 152] on input "1" at bounding box center [517, 146] width 209 height 31
type input "4"
click at [437, 224] on input "0" at bounding box center [517, 224] width 209 height 31
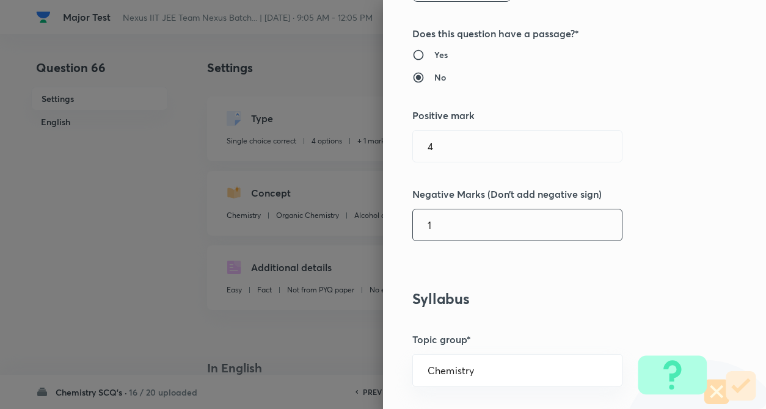
type input "1"
click at [579, 286] on div "Question settings Question type* Single choice correct Number of options* 2 3 4…" at bounding box center [574, 204] width 383 height 409
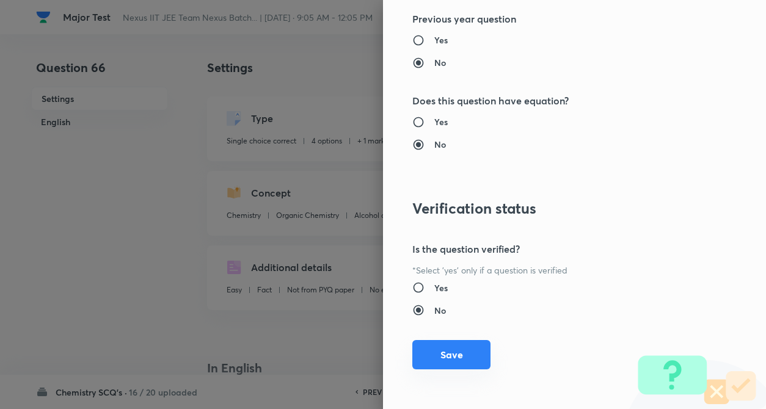
scroll to position [1255, 0]
click at [416, 360] on button "Save" at bounding box center [451, 354] width 78 height 29
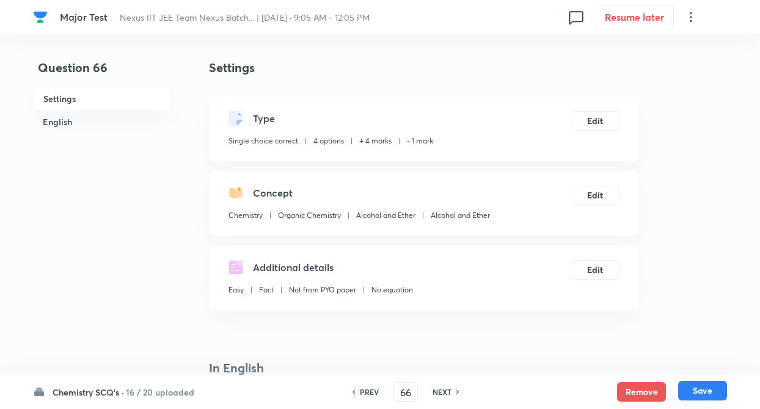
click at [690, 389] on button "Save" at bounding box center [702, 391] width 49 height 20
type input "67"
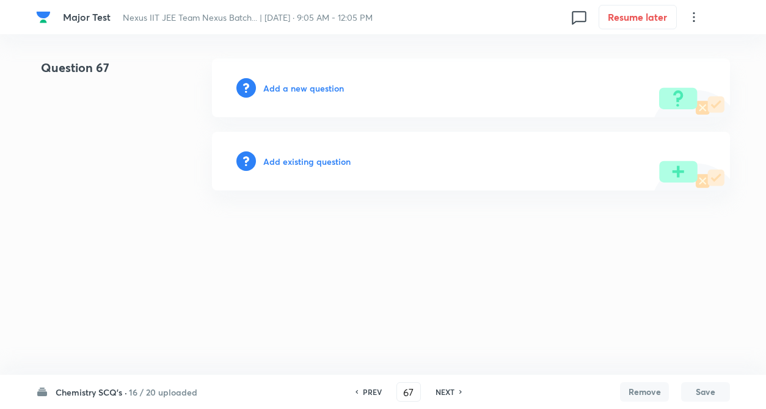
click at [294, 165] on h6 "Add existing question" at bounding box center [306, 161] width 87 height 13
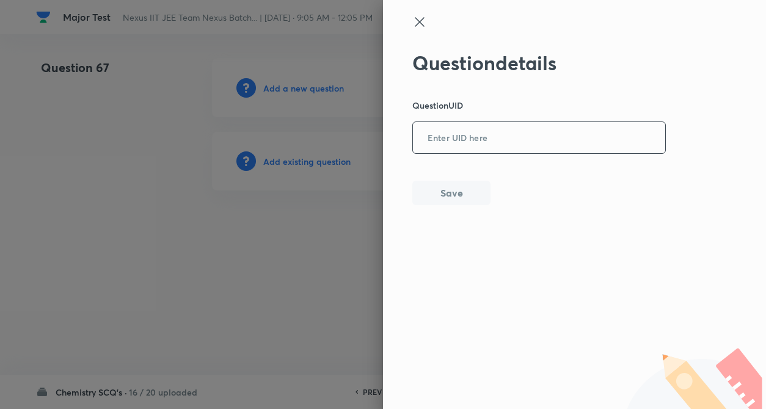
click at [434, 149] on input "text" at bounding box center [539, 138] width 252 height 30
paste input "5QXME"
type input "5QXME"
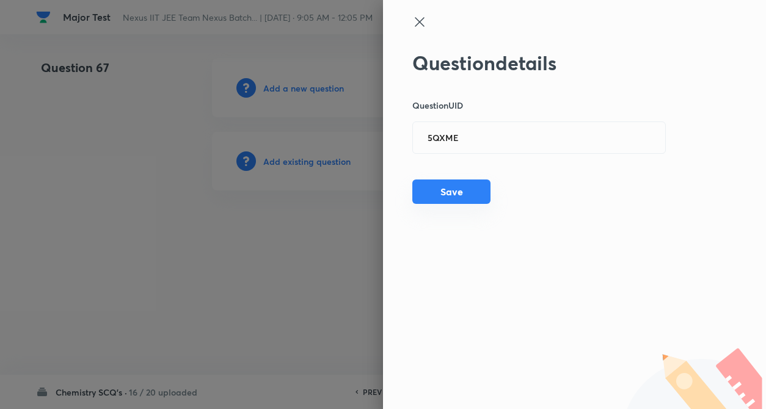
click at [439, 203] on button "Save" at bounding box center [451, 192] width 78 height 24
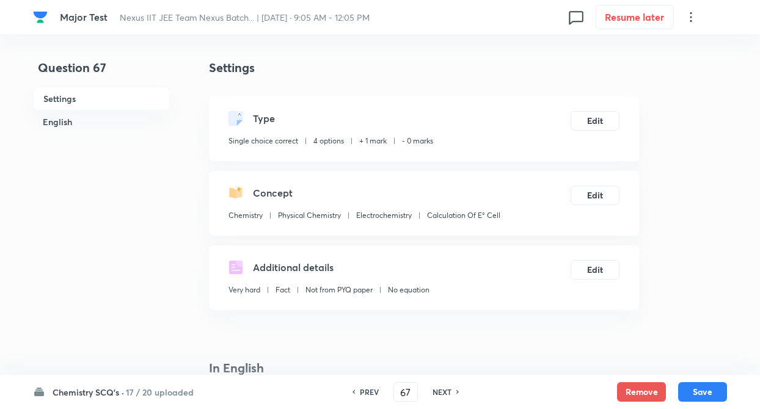
checkbox input "true"
click at [595, 116] on button "Edit" at bounding box center [594, 120] width 49 height 20
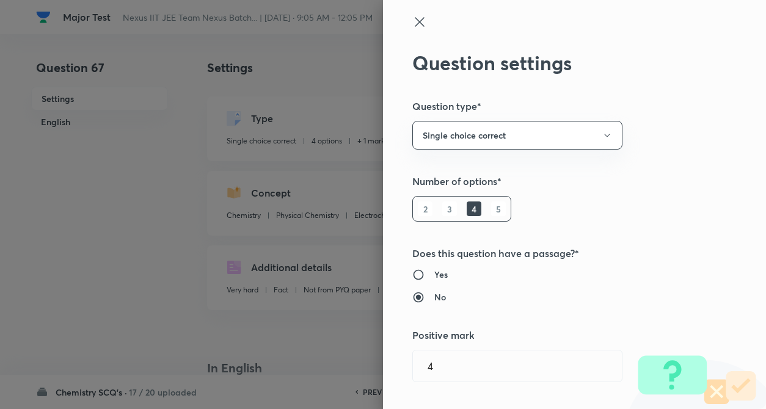
radio input "false"
radio input "true"
type input "1"
type input "0"
type input "Physical Chemistry"
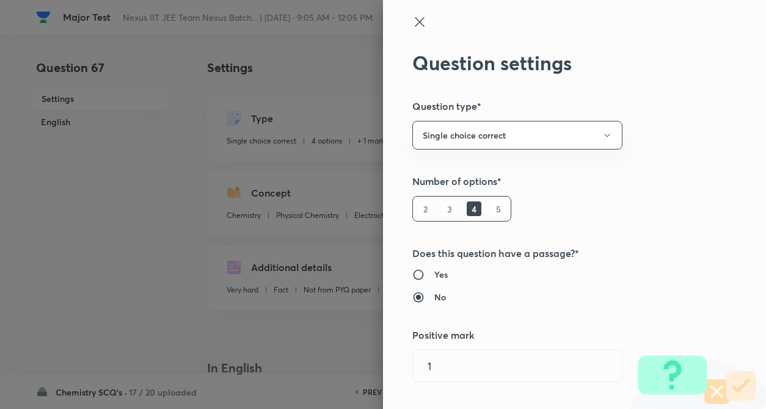
type input "Electrochemistry"
type input "Calculation Of E° Cell"
click at [686, 125] on div "Question settings Question type* Single choice correct Number of options* 2 3 4…" at bounding box center [574, 204] width 383 height 409
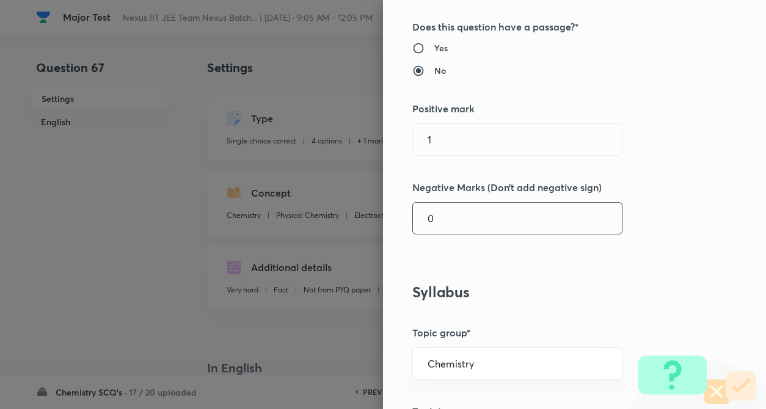
scroll to position [244, 0]
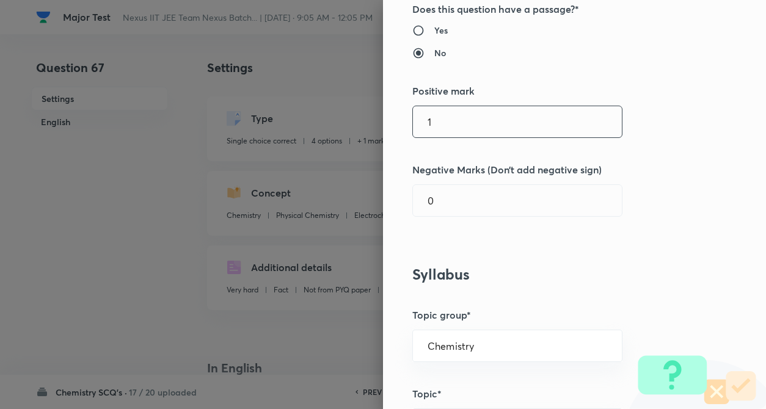
click at [448, 126] on input "1" at bounding box center [517, 121] width 209 height 31
type input "4"
click at [445, 194] on input "text" at bounding box center [517, 200] width 209 height 31
type input "1"
click at [594, 268] on h3 "Syllabus" at bounding box center [553, 275] width 283 height 18
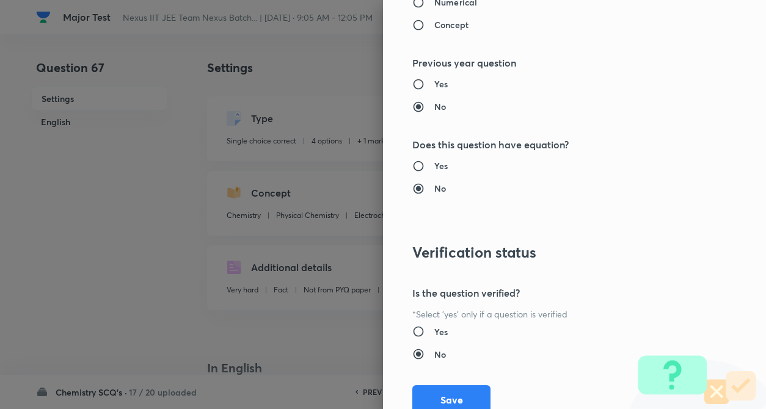
scroll to position [1255, 0]
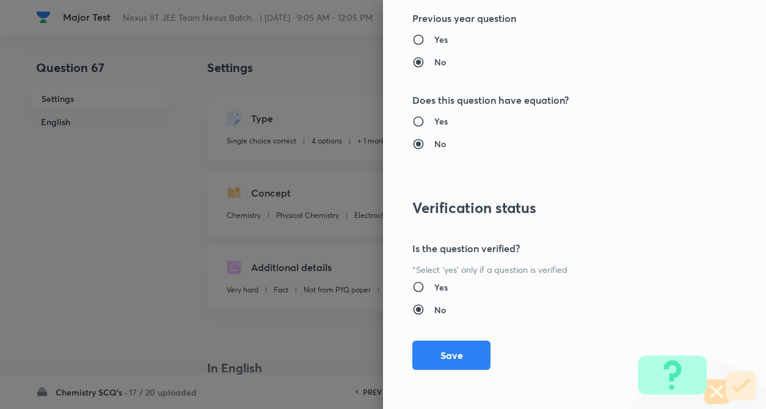
click at [424, 350] on button "Save" at bounding box center [451, 355] width 78 height 29
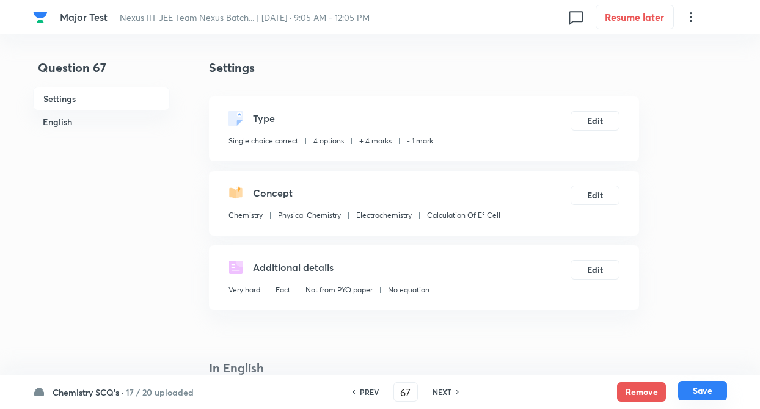
click at [704, 388] on button "Save" at bounding box center [702, 391] width 49 height 20
type input "68"
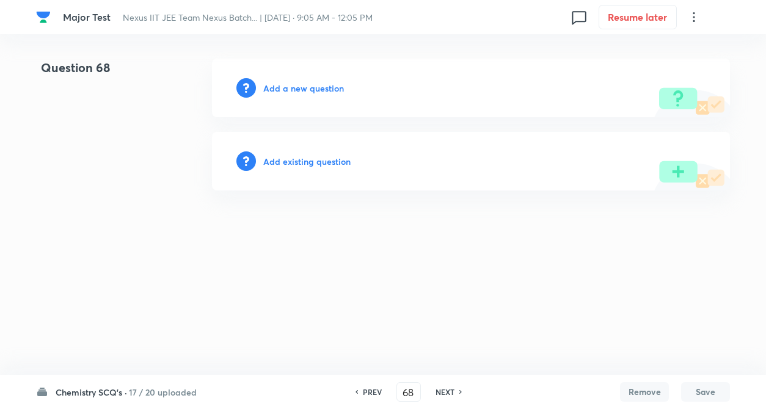
click at [285, 160] on h6 "Add existing question" at bounding box center [306, 161] width 87 height 13
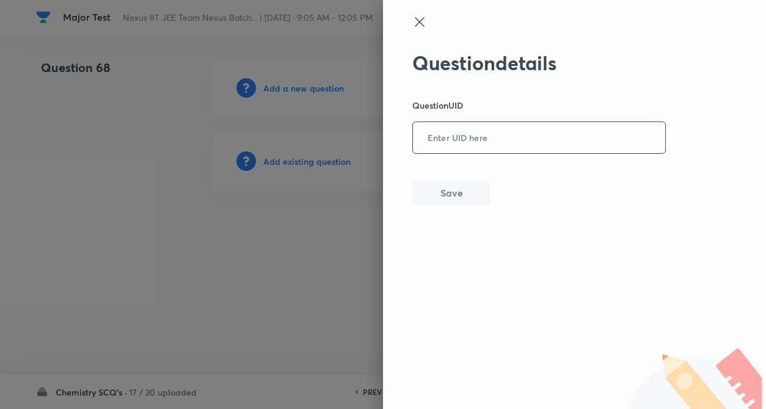
click at [451, 143] on input "text" at bounding box center [539, 138] width 252 height 30
paste input "OVTFT"
type input "OVTFT"
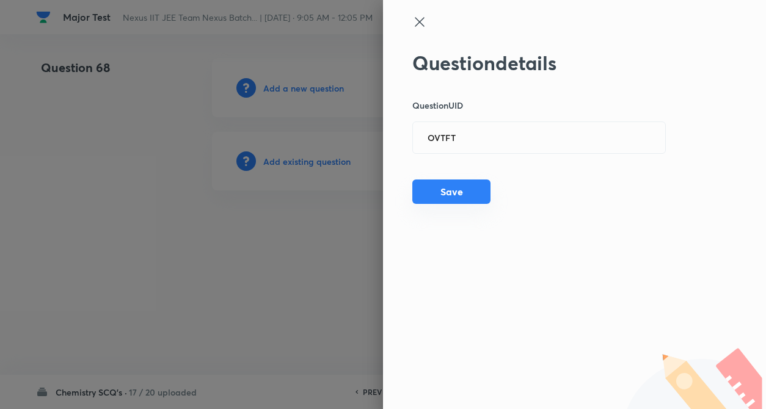
click at [446, 187] on button "Save" at bounding box center [451, 192] width 78 height 24
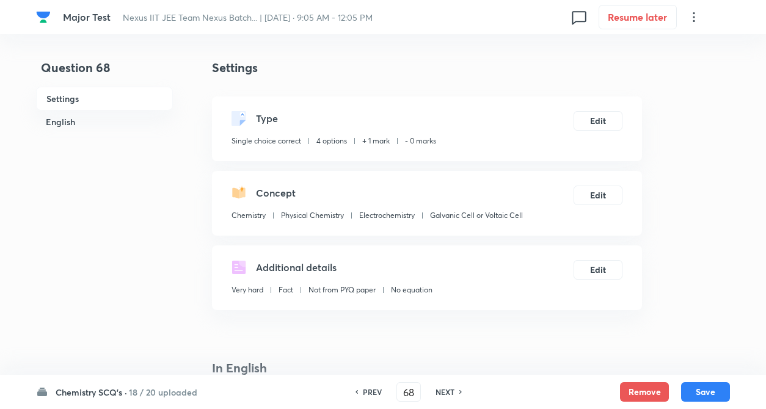
checkbox input "true"
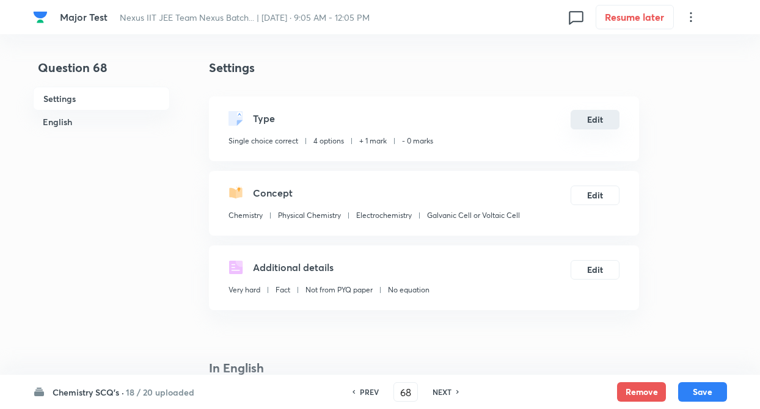
click at [590, 120] on button "Edit" at bounding box center [594, 120] width 49 height 20
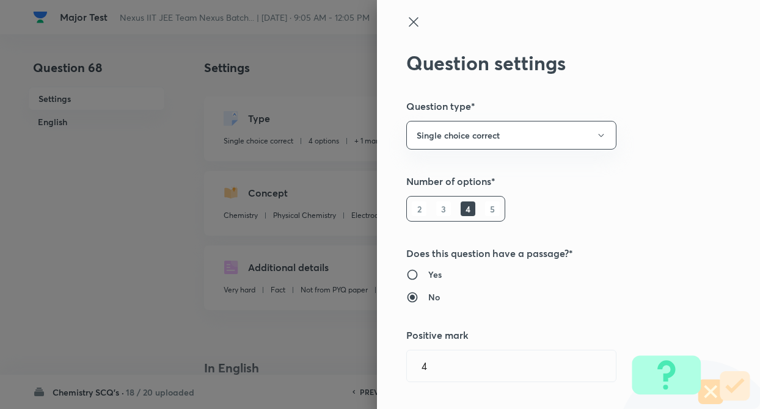
type input "1"
type input "0"
type input "Galvanic Cell or Voltaic Cell"
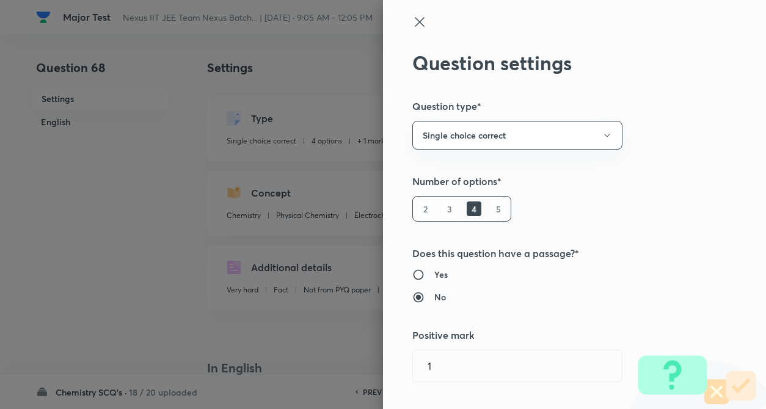
click at [711, 140] on div "Question settings Question type* Single choice correct Number of options* 2 3 4…" at bounding box center [574, 204] width 383 height 409
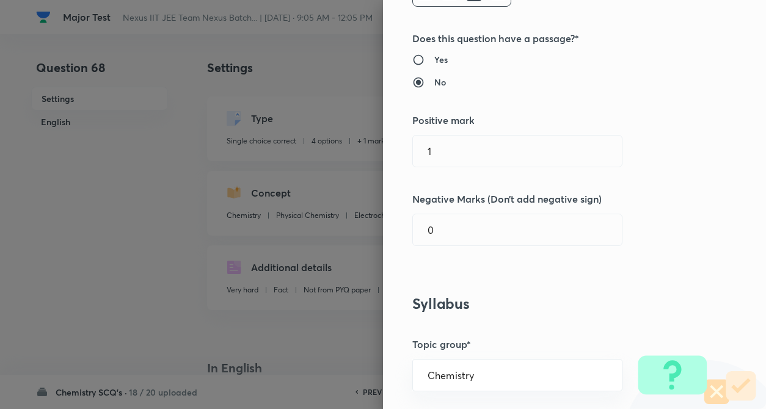
scroll to position [220, 0]
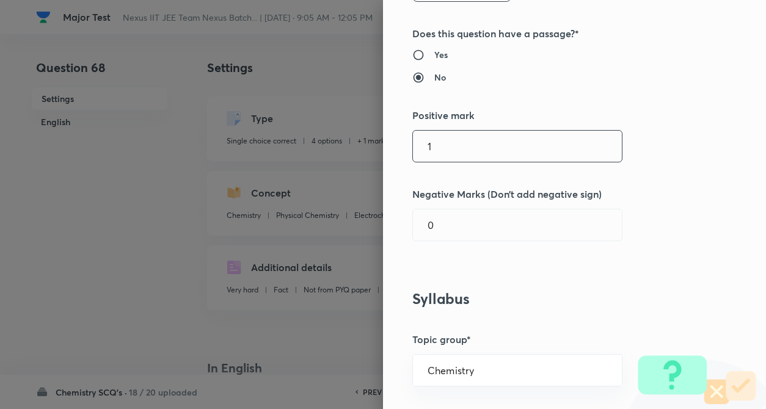
click at [469, 145] on input "1" at bounding box center [517, 146] width 209 height 31
type input "4"
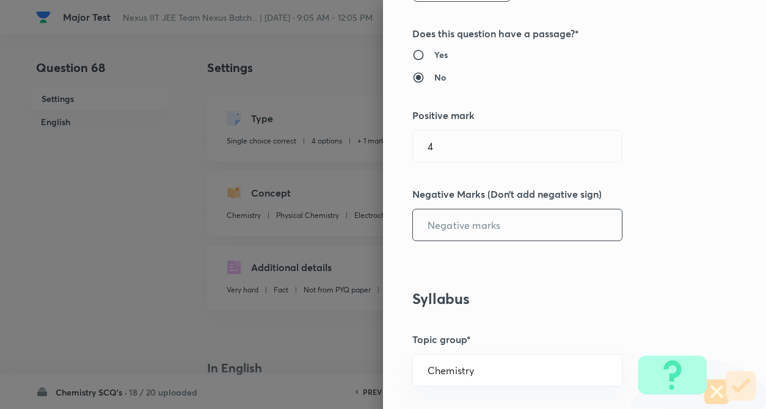
click at [468, 225] on input "text" at bounding box center [517, 224] width 209 height 31
type input "1"
click at [615, 264] on div "Question settings Question type* Single choice correct Number of options* 2 3 4…" at bounding box center [574, 204] width 383 height 409
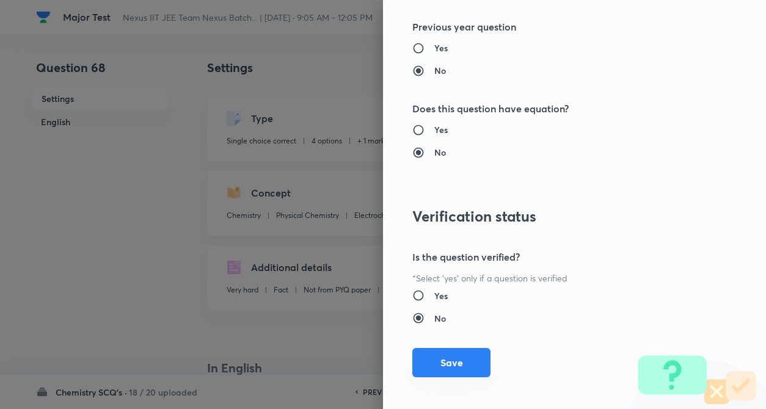
scroll to position [1255, 0]
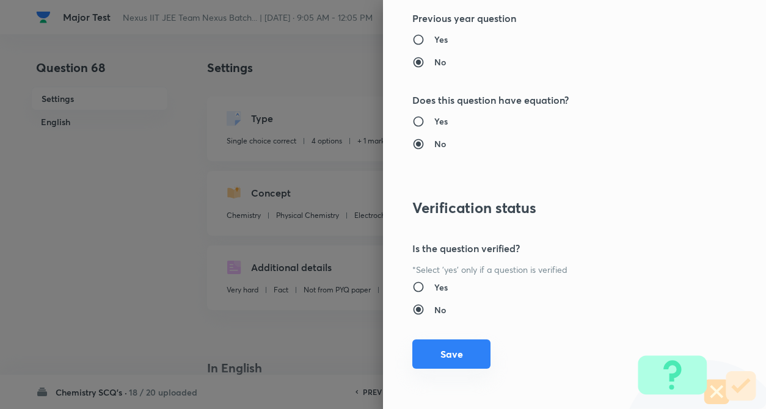
click at [448, 349] on button "Save" at bounding box center [451, 354] width 78 height 29
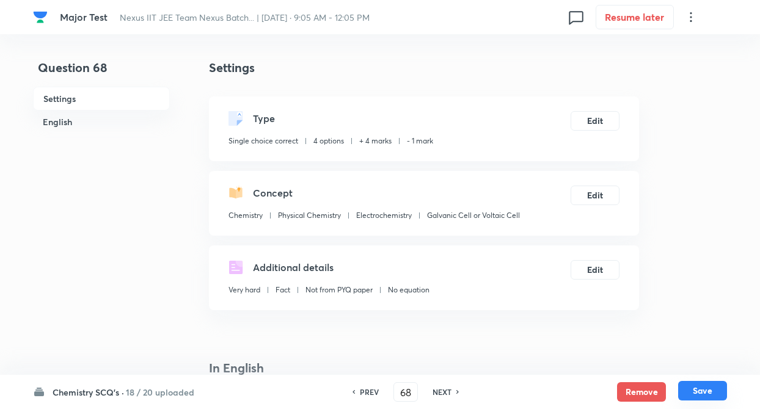
click at [691, 396] on button "Save" at bounding box center [702, 391] width 49 height 20
type input "69"
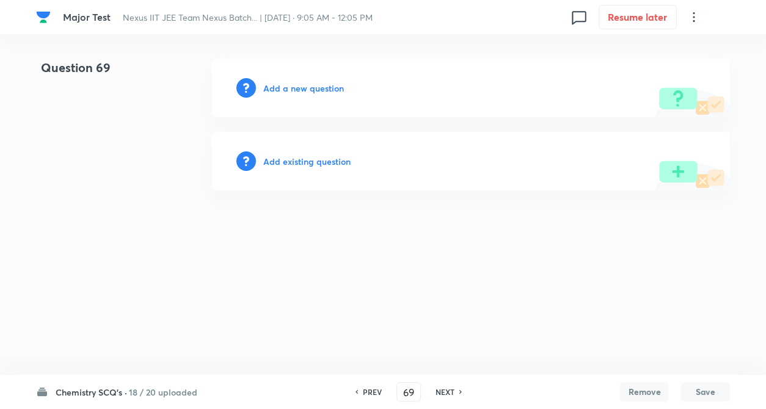
click at [303, 164] on h6 "Add existing question" at bounding box center [306, 161] width 87 height 13
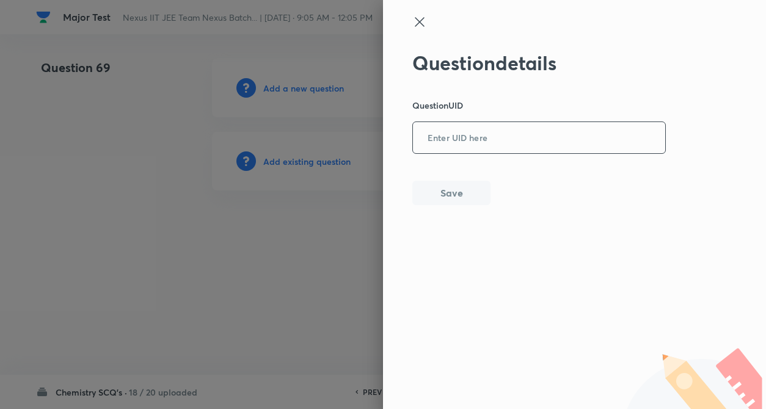
click at [446, 147] on input "text" at bounding box center [539, 138] width 252 height 30
paste input "WC8PA"
type input "WC8PA"
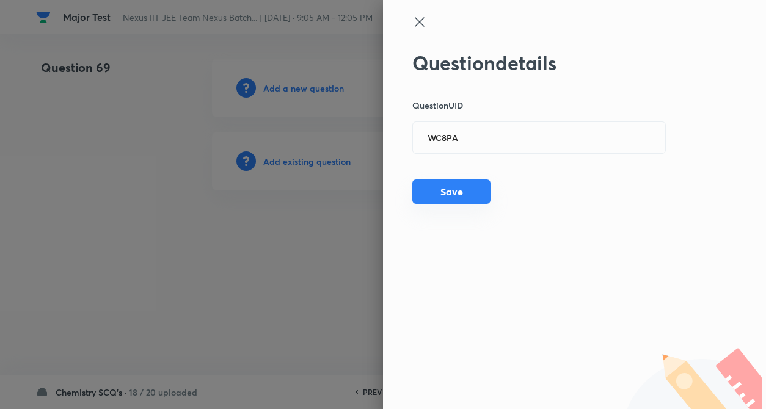
click at [443, 191] on button "Save" at bounding box center [451, 192] width 78 height 24
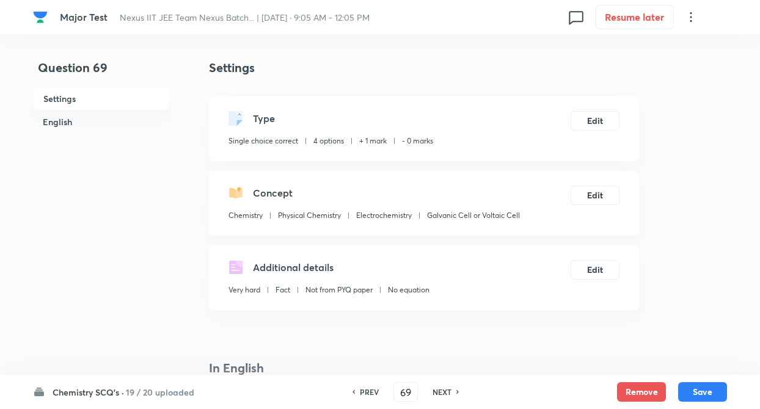
checkbox input "true"
click at [608, 120] on button "Edit" at bounding box center [594, 120] width 49 height 20
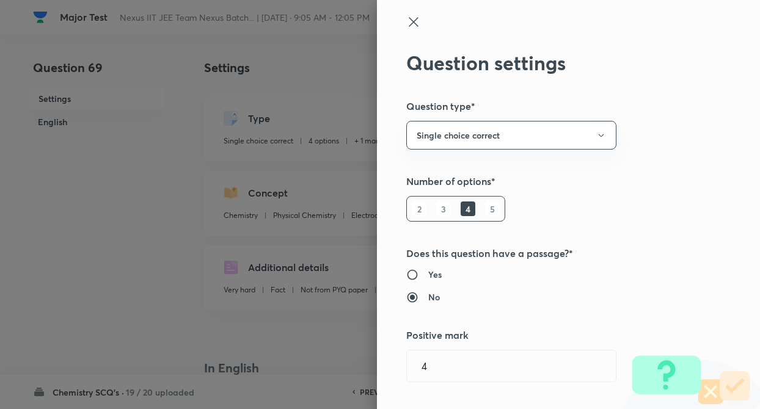
type input "Chemistry"
type input "Physical Chemistry"
type input "Electrochemistry"
type input "Galvanic Cell or Voltaic Cell"
type input "1"
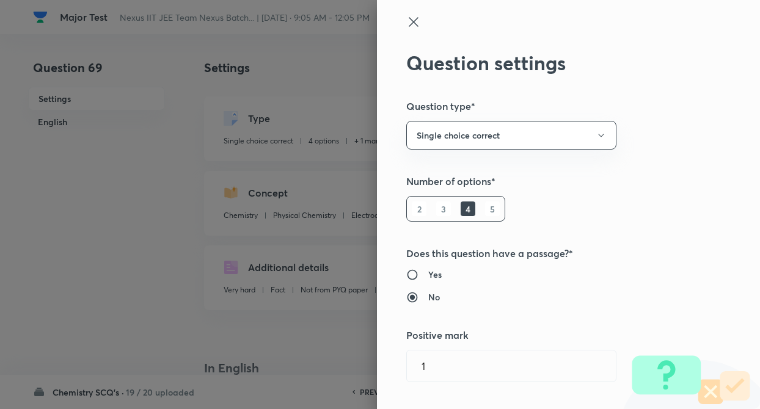
type input "0"
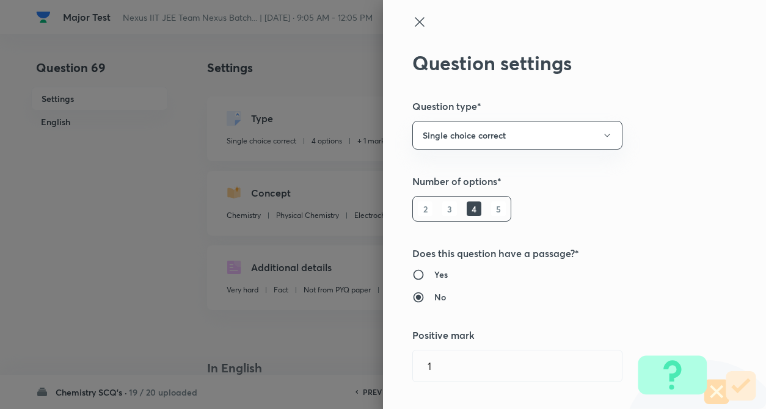
click at [678, 123] on div "Question settings Question type* Single choice correct Number of options* 2 3 4…" at bounding box center [574, 204] width 383 height 409
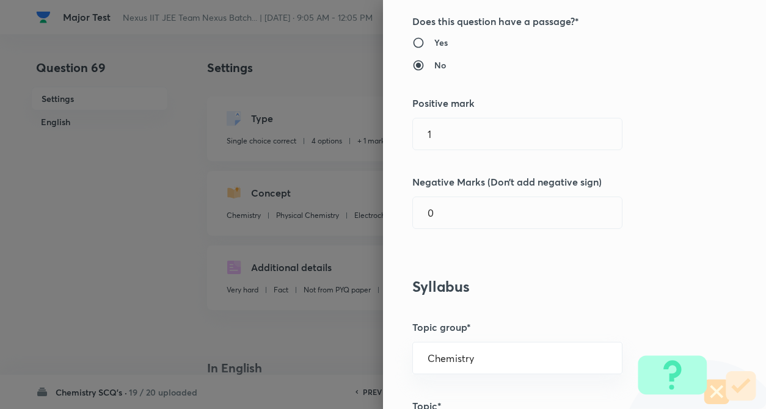
scroll to position [269, 0]
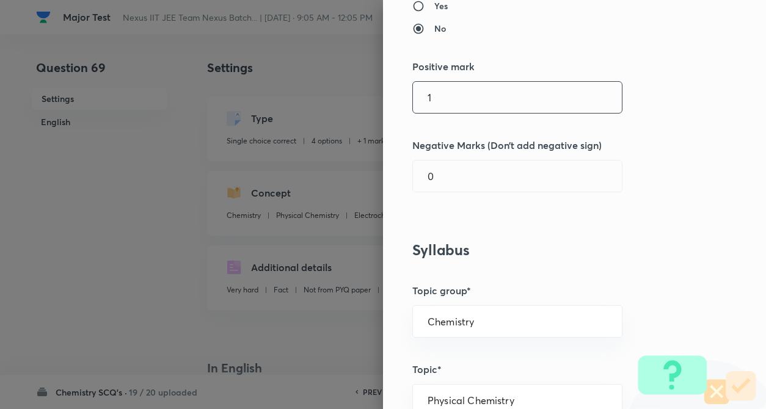
click at [461, 98] on input "1" at bounding box center [517, 97] width 209 height 31
type input "4"
click at [456, 178] on input "text" at bounding box center [517, 176] width 209 height 31
type input "1"
click at [656, 244] on h3 "Syllabus" at bounding box center [553, 250] width 283 height 18
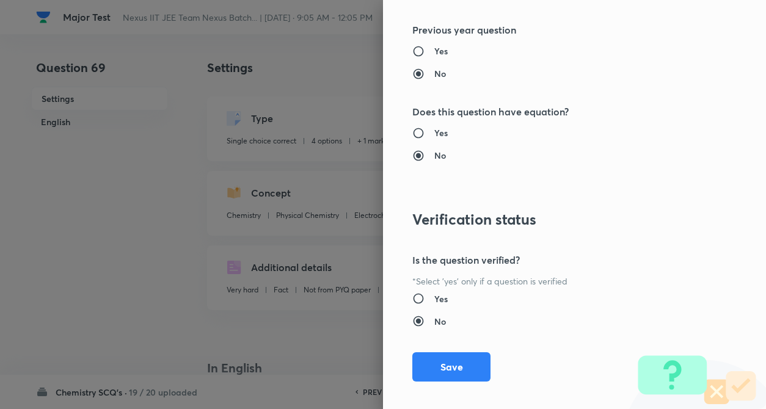
scroll to position [1255, 0]
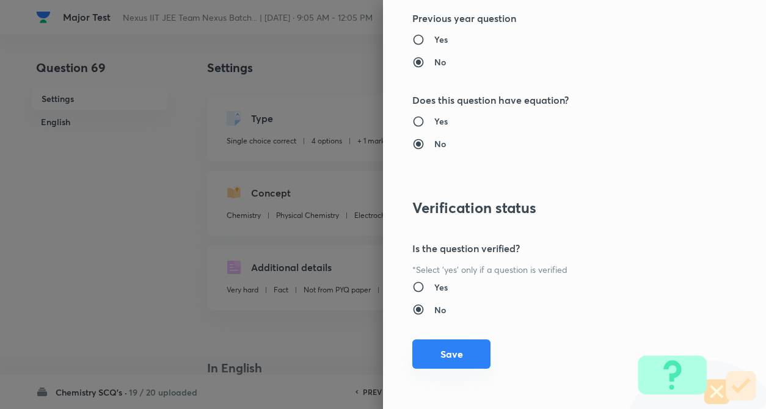
click at [446, 346] on button "Save" at bounding box center [451, 354] width 78 height 29
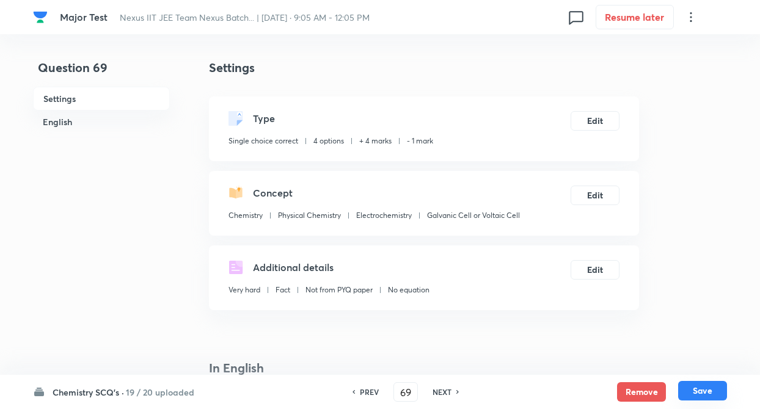
click at [693, 387] on button "Save" at bounding box center [702, 391] width 49 height 20
type input "70"
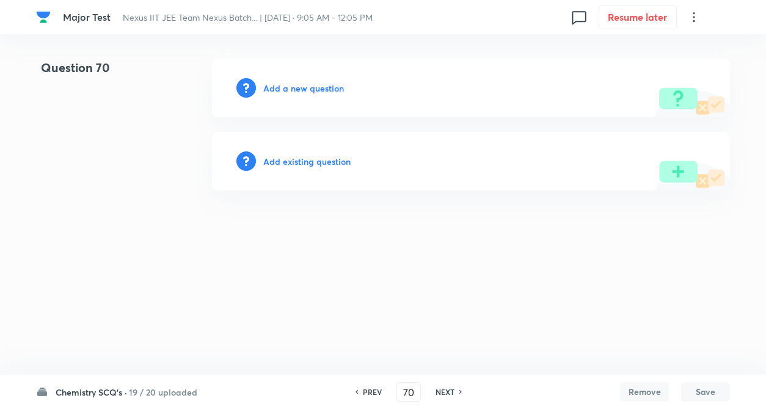
click at [307, 165] on h6 "Add existing question" at bounding box center [306, 161] width 87 height 13
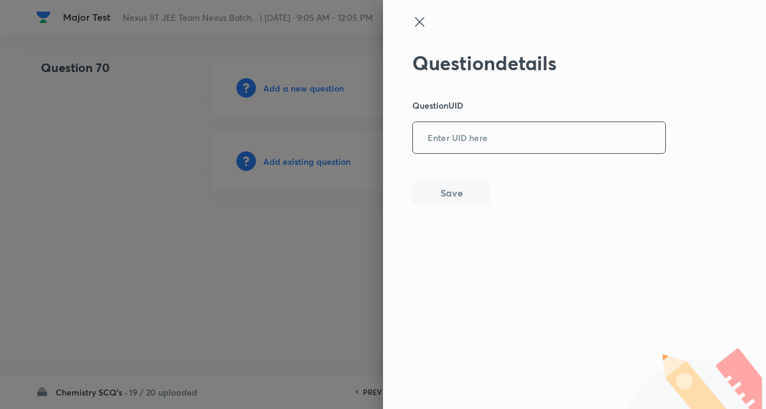
click at [477, 136] on input "text" at bounding box center [539, 138] width 252 height 30
paste input "Z8UDT"
type input "Z8UDT"
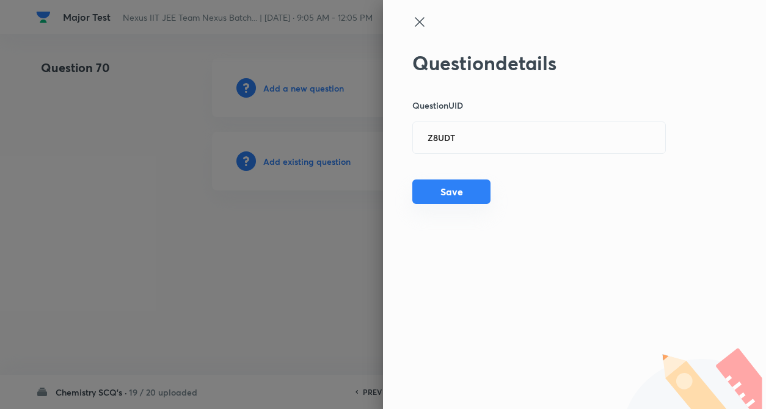
click at [454, 184] on button "Save" at bounding box center [451, 192] width 78 height 24
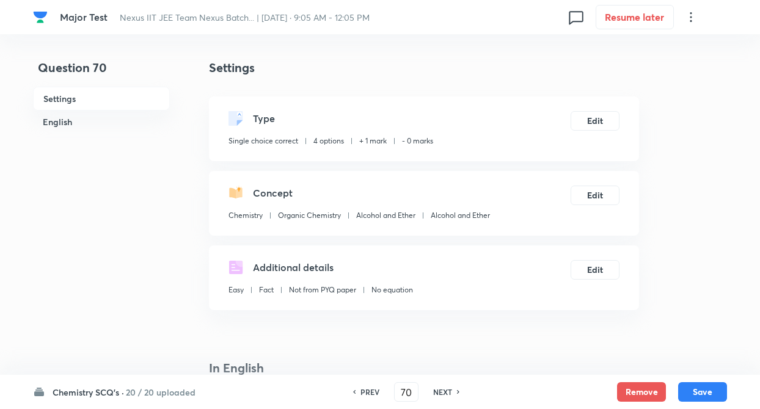
checkbox input "true"
click at [608, 114] on button "Edit" at bounding box center [594, 120] width 49 height 20
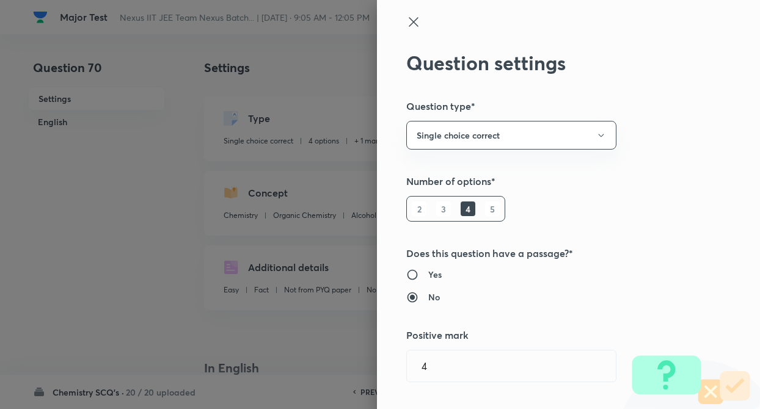
radio input "true"
radio input "false"
type input "1"
type input "0"
type input "Organic Chemistry"
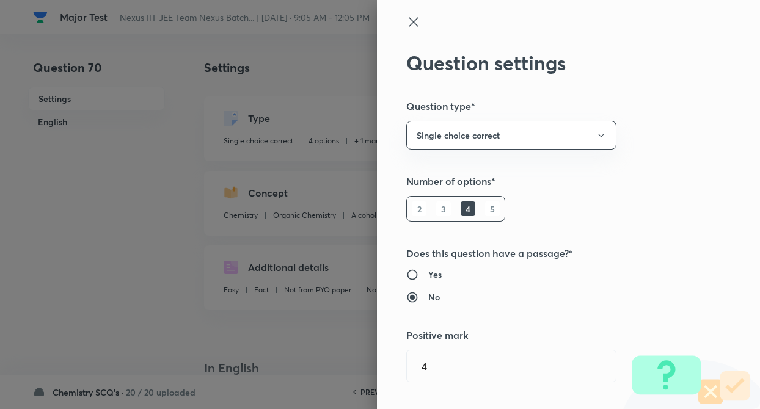
type input "Alcohol and Ether"
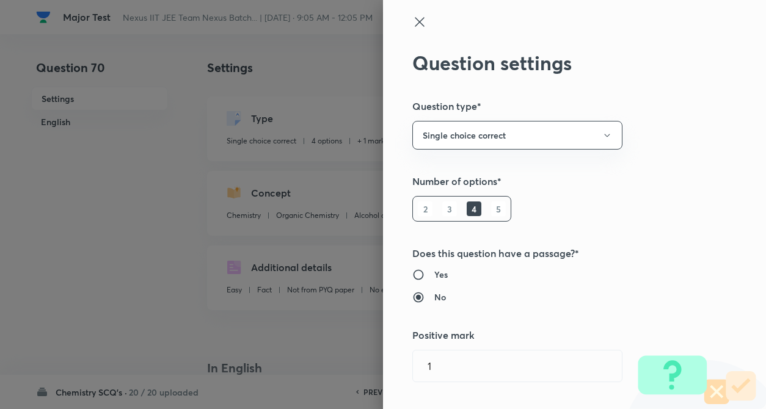
click at [678, 129] on div "Question settings Question type* Single choice correct Number of options* 2 3 4…" at bounding box center [574, 204] width 383 height 409
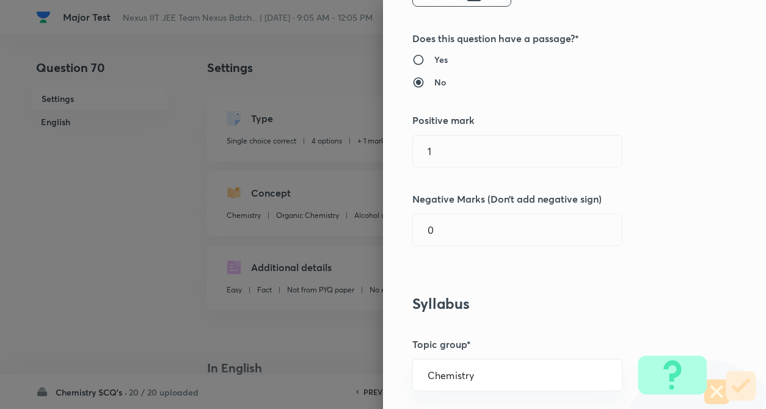
scroll to position [220, 0]
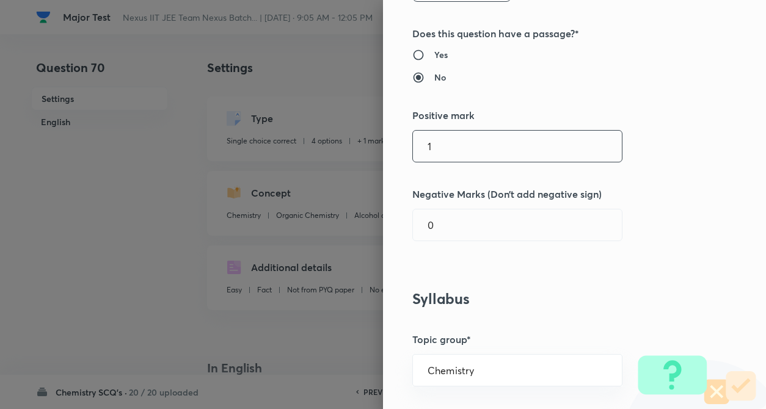
click at [429, 153] on input "1" at bounding box center [517, 146] width 209 height 31
type input "4"
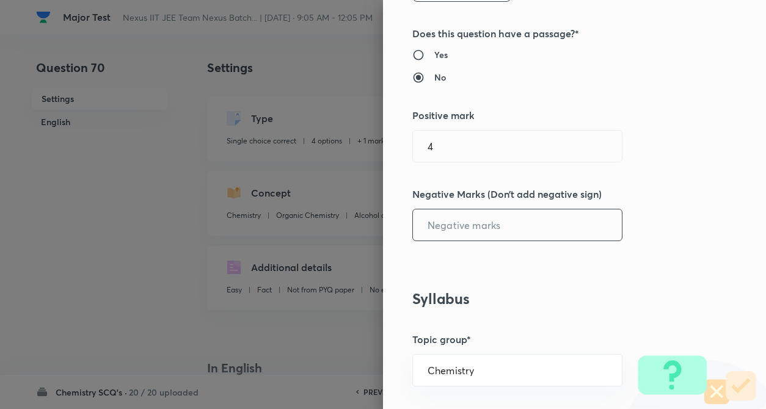
click at [437, 222] on input "text" at bounding box center [517, 224] width 209 height 31
type input "1"
click at [519, 245] on div "Question settings Question type* Single choice correct Number of options* 2 3 4…" at bounding box center [574, 204] width 383 height 409
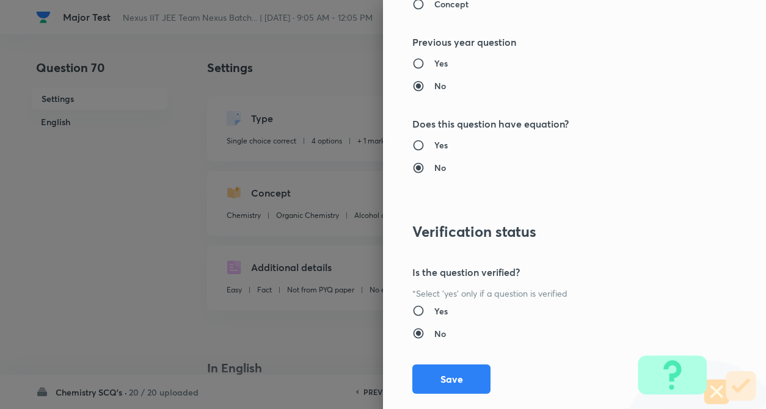
scroll to position [1255, 0]
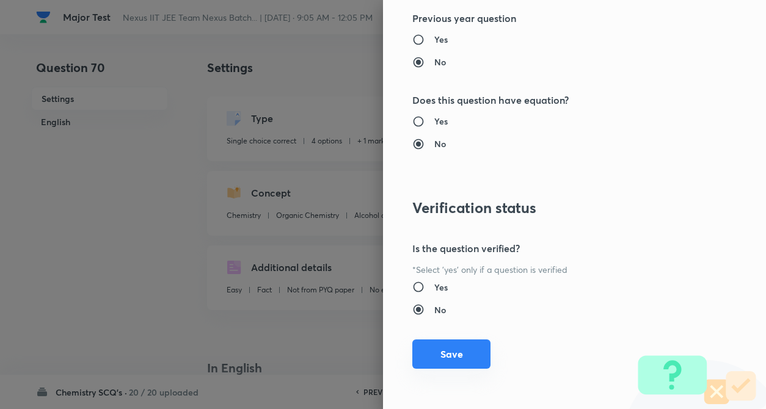
click at [446, 366] on button "Save" at bounding box center [451, 354] width 78 height 29
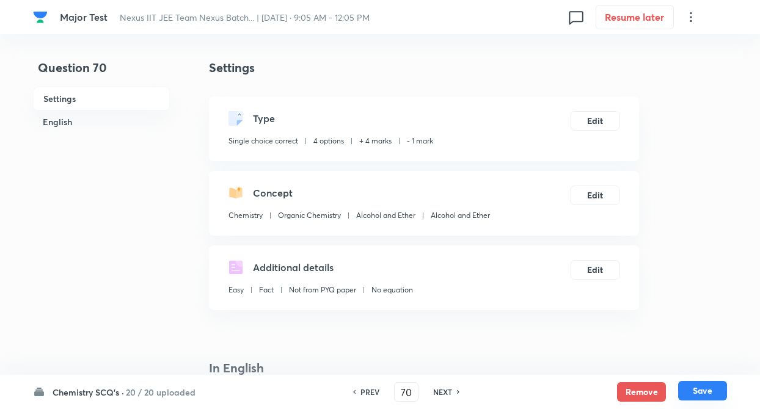
click at [701, 389] on button "Save" at bounding box center [702, 391] width 49 height 20
type input "71"
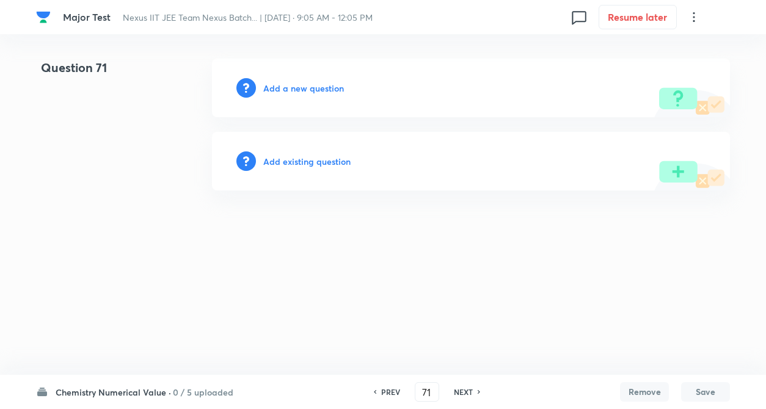
click at [291, 162] on h6 "Add existing question" at bounding box center [306, 161] width 87 height 13
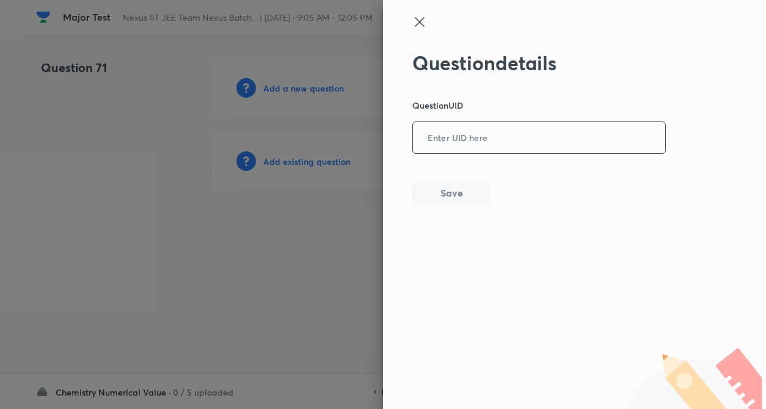
click at [473, 147] on input "text" at bounding box center [539, 138] width 252 height 30
paste input "J1OR1"
type input "J1OR1"
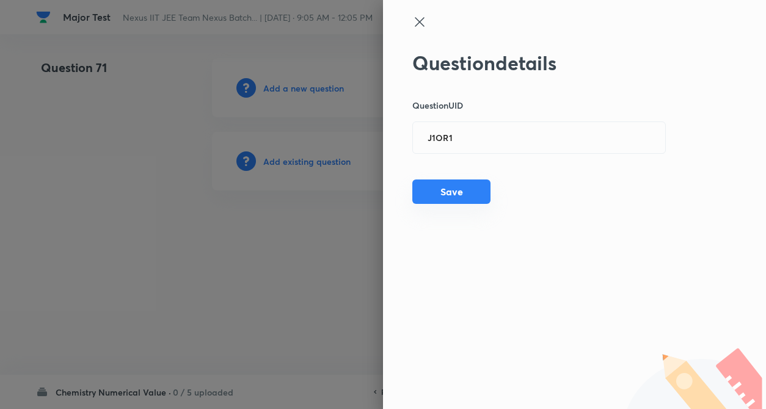
click at [459, 183] on button "Save" at bounding box center [451, 192] width 78 height 24
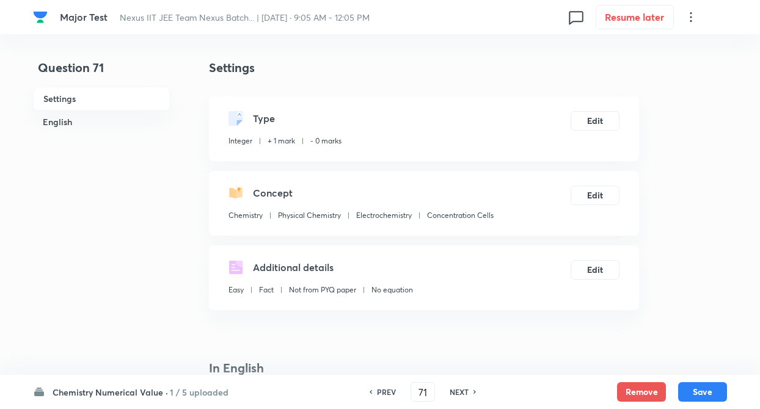
type input "170"
click at [582, 125] on button "Edit" at bounding box center [594, 120] width 49 height 20
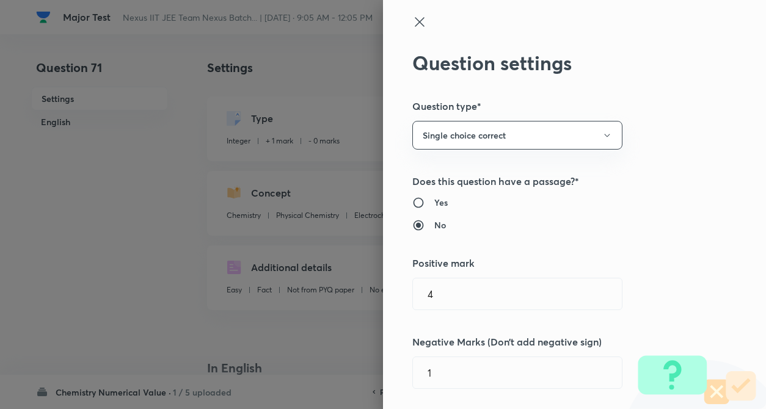
type input "1"
type input "0"
type input "Physical Chemistry"
type input "Electrochemistry"
type input "Concentration Cells"
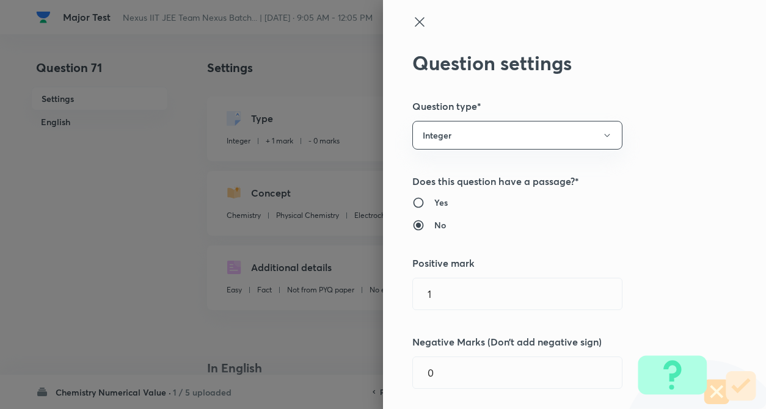
click at [681, 152] on div "Question settings Question type* Integer Does this question have a passage?* Ye…" at bounding box center [574, 204] width 383 height 409
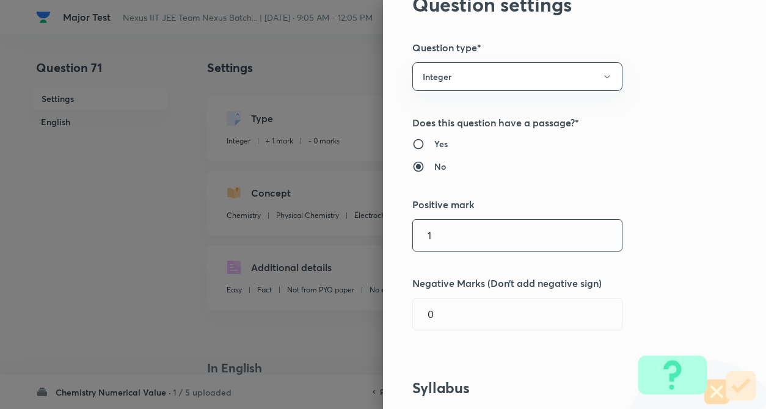
scroll to position [195, 0]
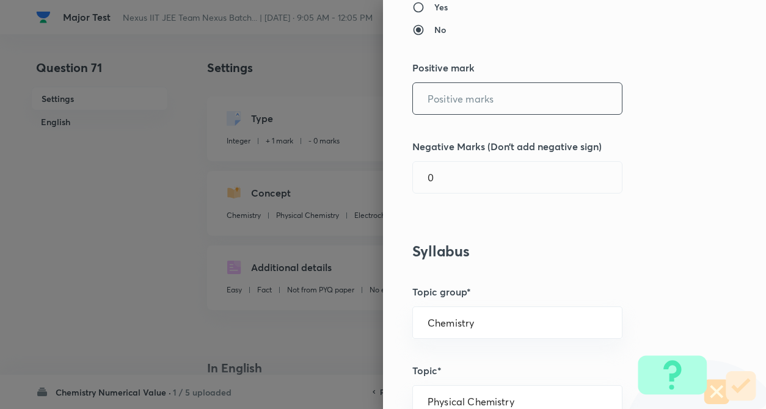
click at [490, 111] on input "text" at bounding box center [517, 98] width 209 height 31
type input "4"
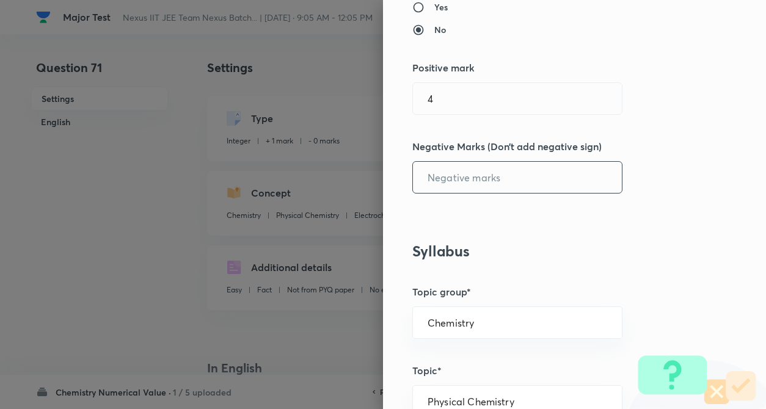
click at [487, 174] on input "text" at bounding box center [517, 177] width 209 height 31
click at [668, 227] on div "Question settings Question type* Integer Does this question have a passage?* Ye…" at bounding box center [574, 204] width 383 height 409
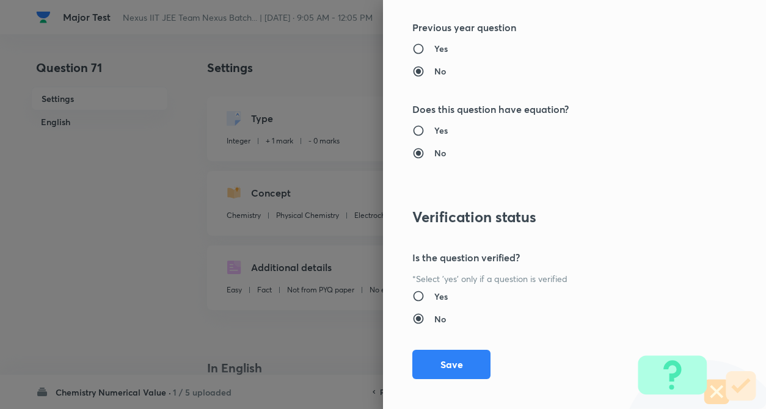
scroll to position [1183, 0]
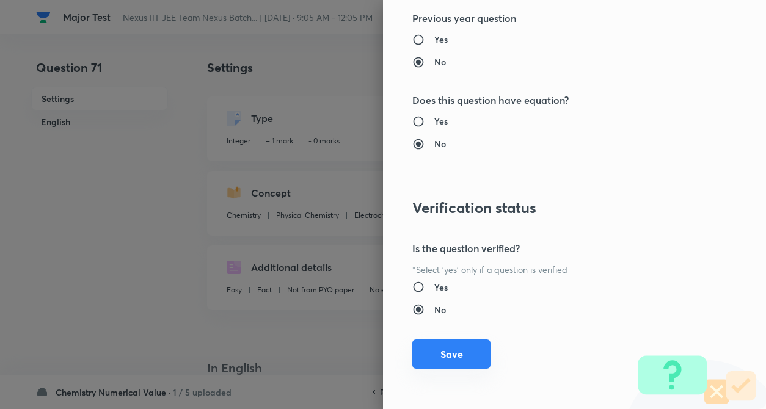
click at [462, 349] on button "Save" at bounding box center [451, 354] width 78 height 29
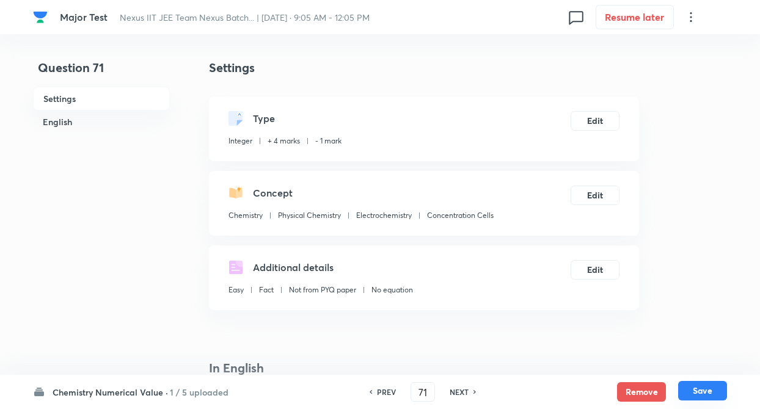
click at [698, 390] on button "Save" at bounding box center [702, 391] width 49 height 20
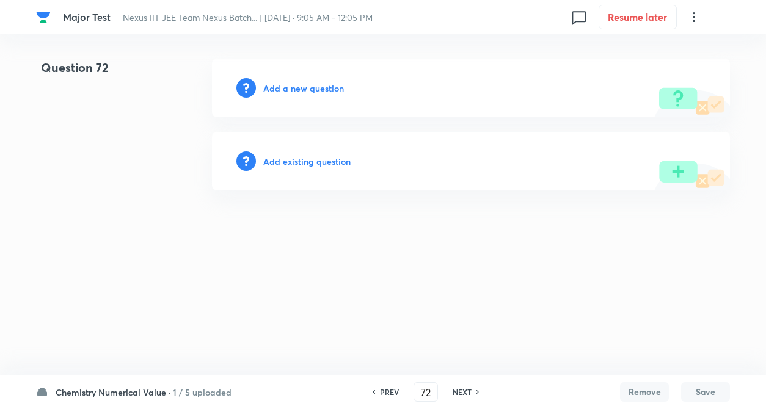
click at [294, 157] on h6 "Add existing question" at bounding box center [306, 161] width 87 height 13
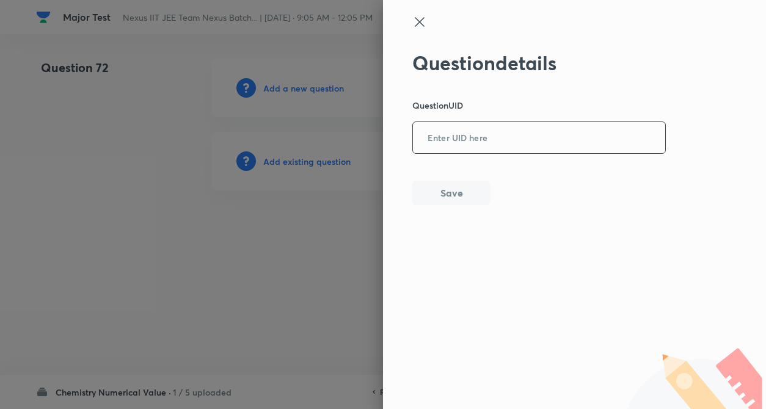
click at [441, 139] on input "text" at bounding box center [539, 138] width 252 height 30
paste input "Z8TXD"
click at [443, 189] on button "Save" at bounding box center [451, 192] width 78 height 24
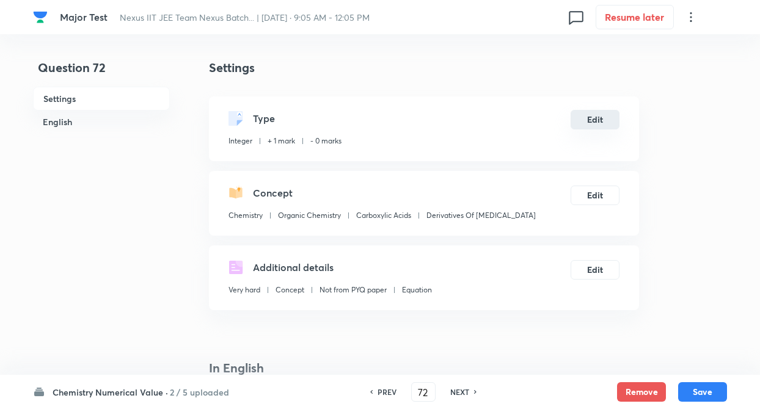
click at [583, 123] on button "Edit" at bounding box center [594, 120] width 49 height 20
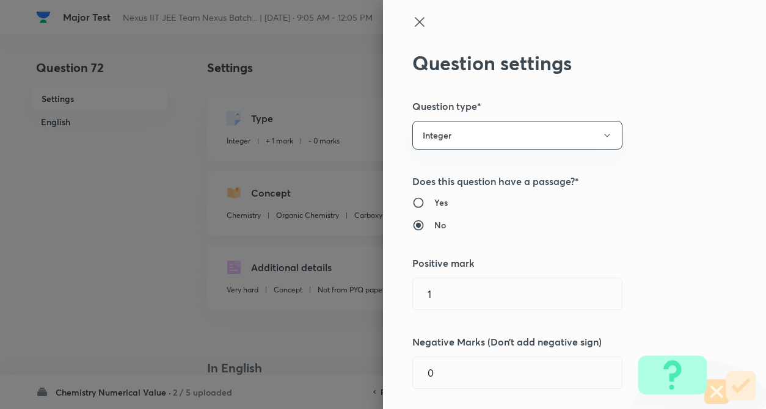
click at [674, 151] on div "Question settings Question type* Integer Does this question have a passage?* Ye…" at bounding box center [574, 204] width 383 height 409
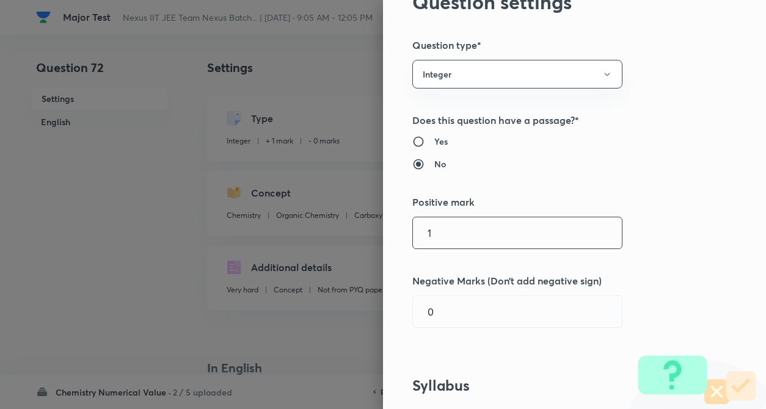
scroll to position [171, 0]
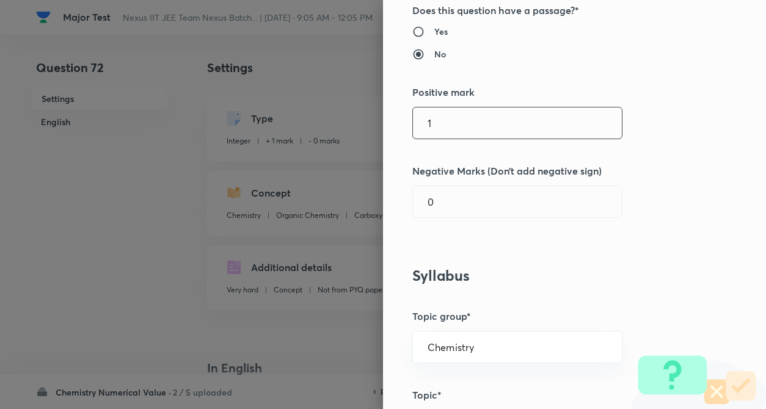
click at [459, 134] on input "1" at bounding box center [517, 122] width 209 height 31
click at [456, 199] on input "text" at bounding box center [517, 201] width 209 height 31
click at [632, 243] on div "Question settings Question type* Integer Does this question have a passage?* Ye…" at bounding box center [574, 204] width 383 height 409
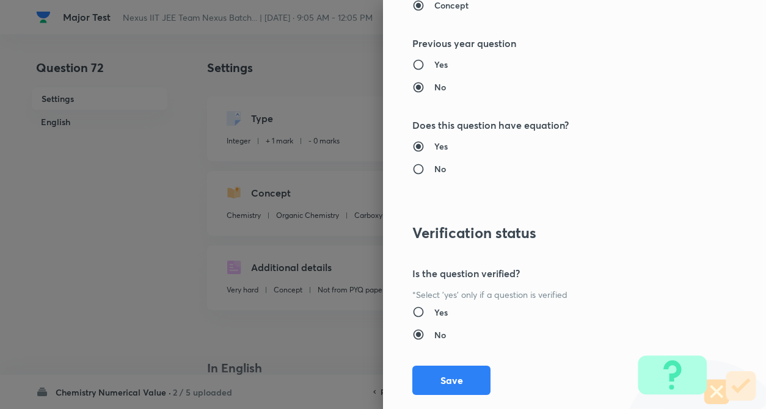
scroll to position [1183, 0]
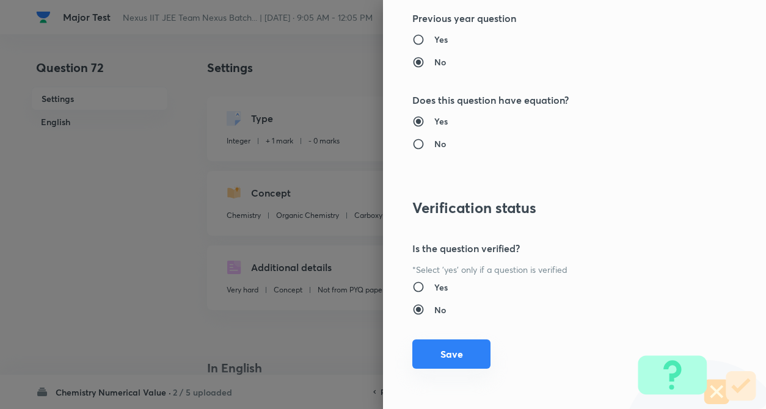
click at [421, 355] on button "Save" at bounding box center [451, 354] width 78 height 29
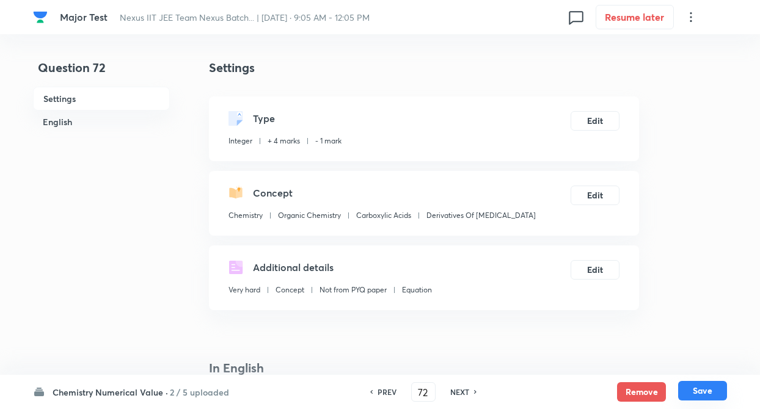
click at [690, 394] on button "Save" at bounding box center [702, 391] width 49 height 20
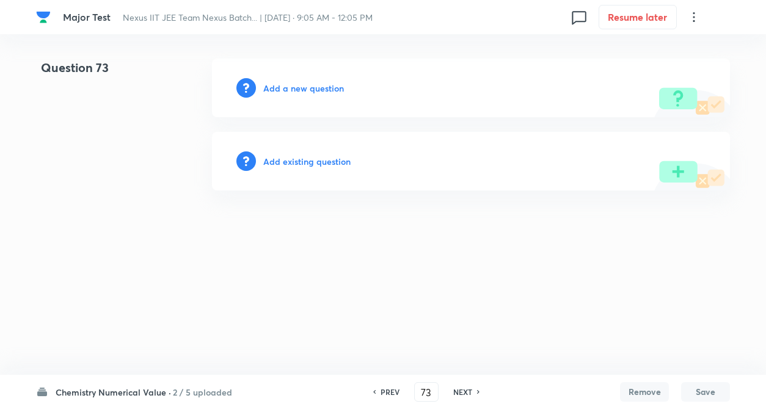
click at [288, 162] on h6 "Add existing question" at bounding box center [306, 161] width 87 height 13
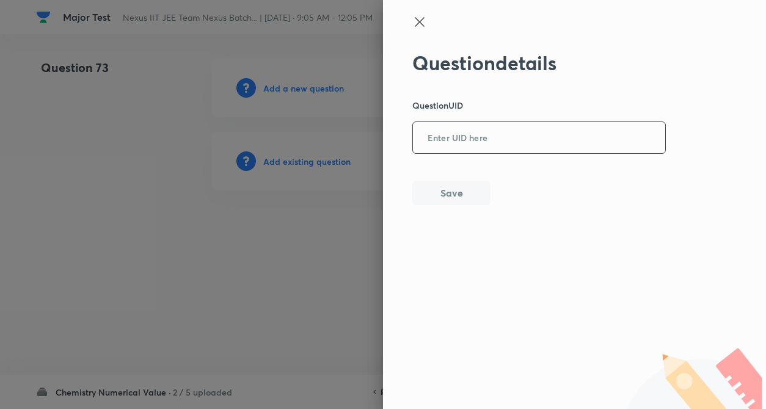
click at [442, 138] on input "text" at bounding box center [539, 138] width 252 height 30
paste input "5G2JW"
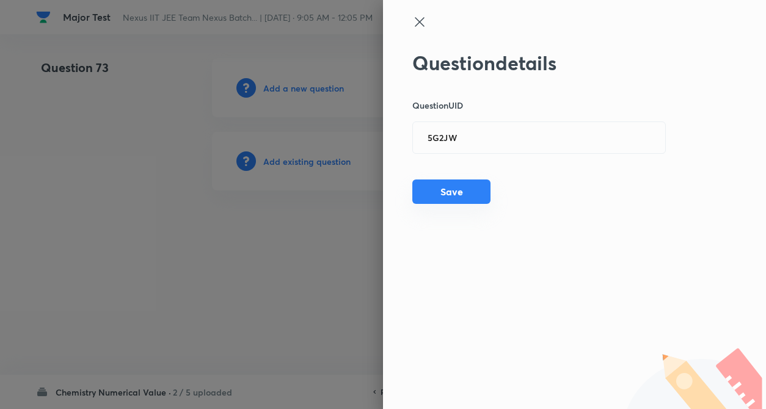
click at [453, 199] on button "Save" at bounding box center [451, 192] width 78 height 24
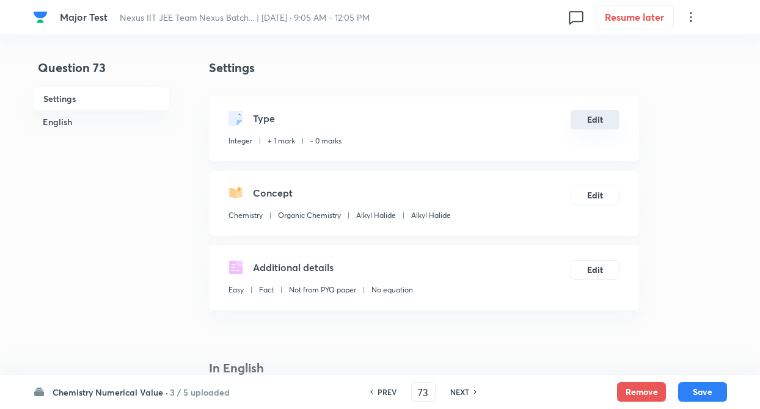
click at [600, 120] on button "Edit" at bounding box center [594, 120] width 49 height 20
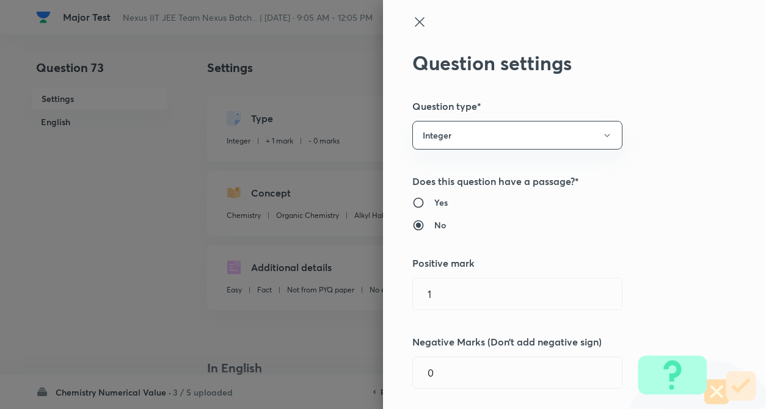
click at [683, 134] on div "Question settings Question type* Integer Does this question have a passage?* Ye…" at bounding box center [574, 204] width 383 height 409
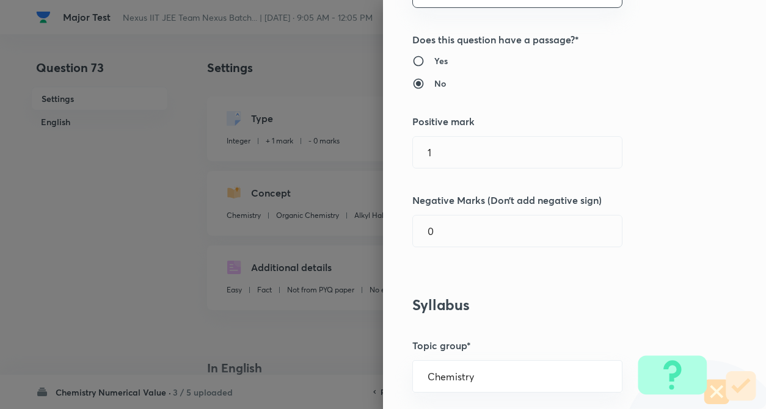
scroll to position [220, 0]
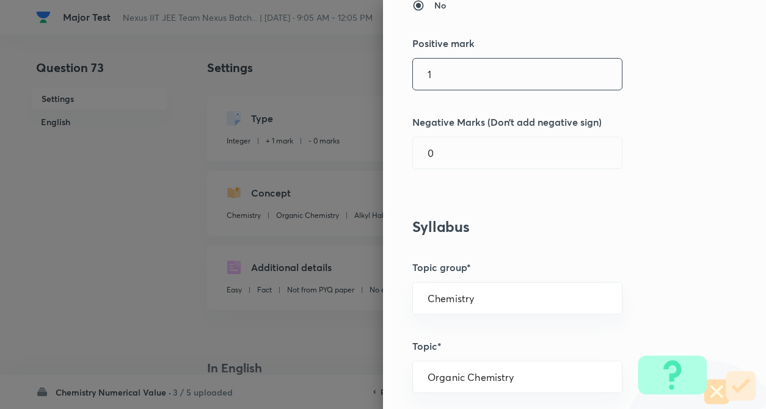
drag, startPoint x: 446, startPoint y: 57, endPoint x: 446, endPoint y: 68, distance: 11.0
click at [446, 68] on div "Question settings Question type* Integer Does this question have a passage?* Ye…" at bounding box center [574, 204] width 383 height 409
click at [446, 68] on input "1" at bounding box center [517, 74] width 209 height 31
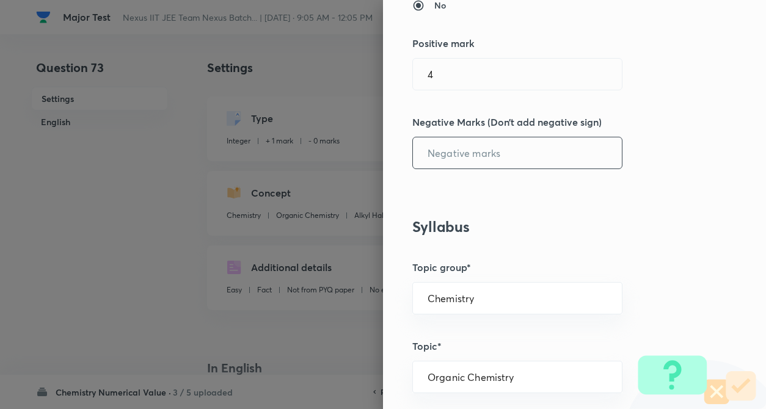
click at [447, 140] on input "text" at bounding box center [517, 152] width 209 height 31
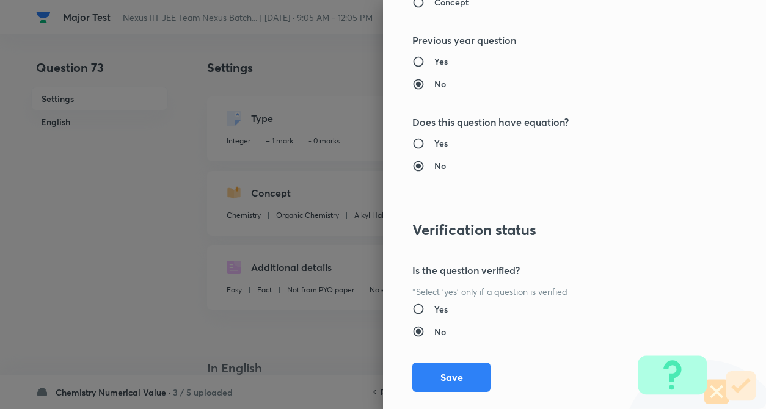
scroll to position [1183, 0]
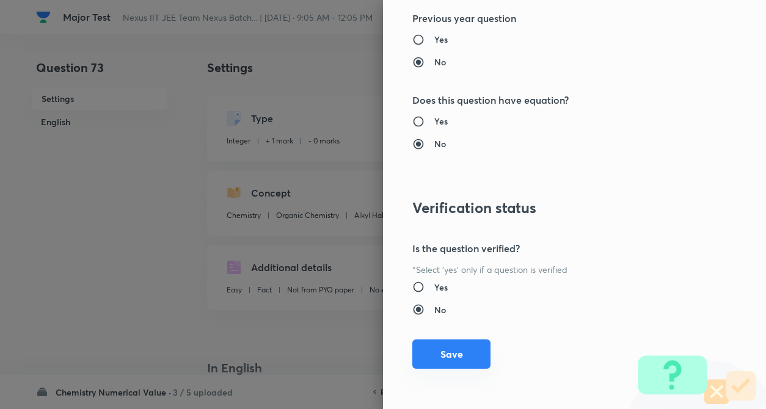
click at [415, 354] on button "Save" at bounding box center [451, 354] width 78 height 29
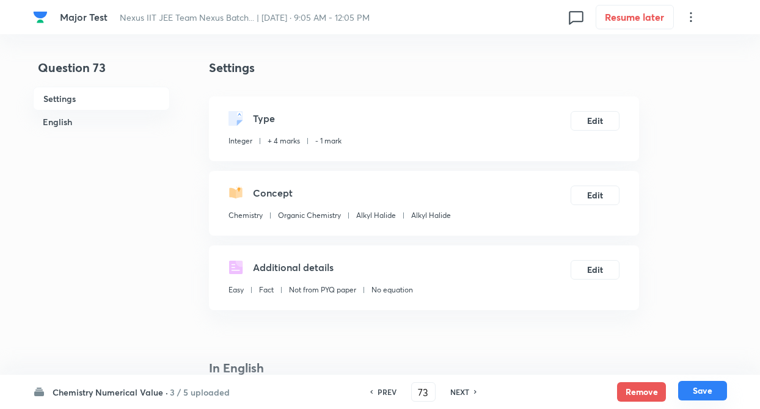
click at [709, 393] on button "Save" at bounding box center [702, 391] width 49 height 20
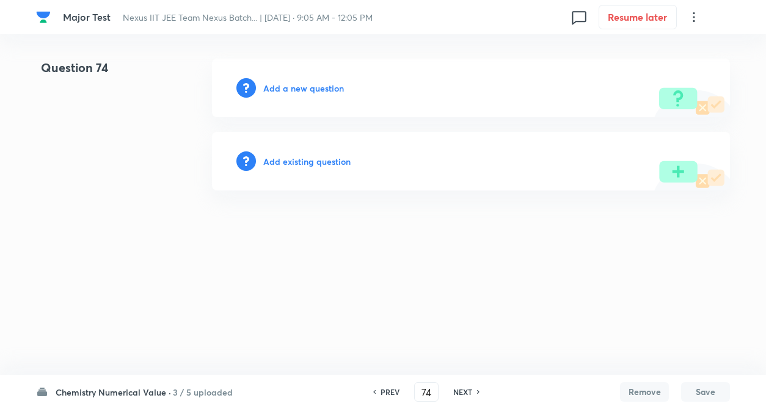
click at [281, 161] on h6 "Add existing question" at bounding box center [306, 161] width 87 height 13
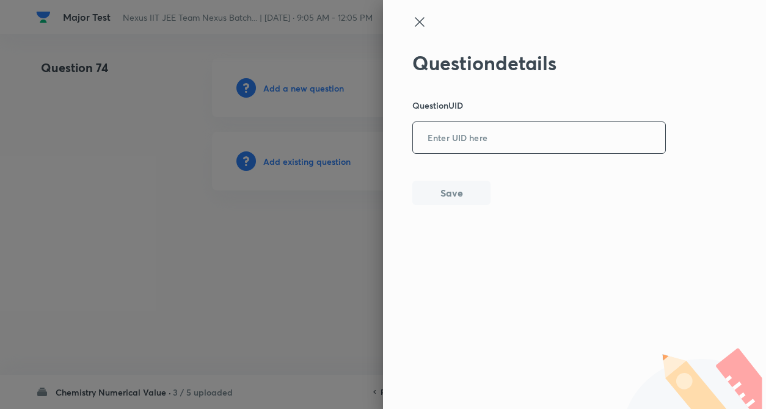
click at [418, 146] on input "text" at bounding box center [539, 138] width 252 height 30
paste input "DBJJE"
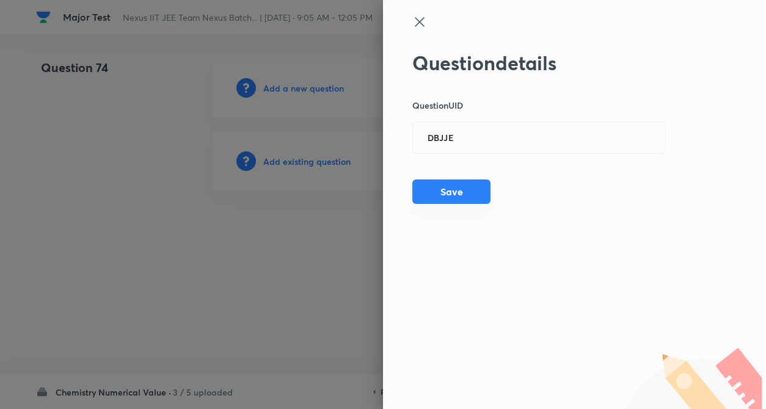
click at [444, 199] on button "Save" at bounding box center [451, 192] width 78 height 24
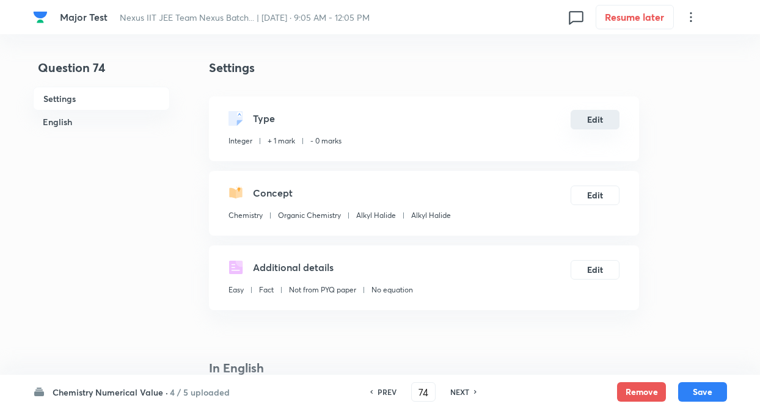
click at [581, 111] on button "Edit" at bounding box center [594, 120] width 49 height 20
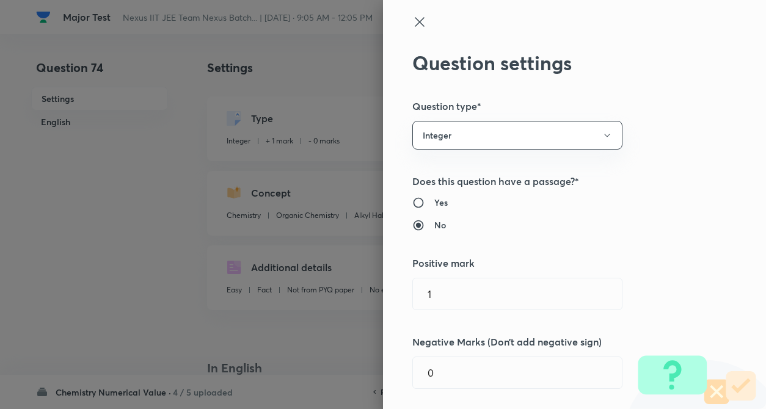
click at [688, 122] on div "Question settings Question type* Integer Does this question have a passage?* Ye…" at bounding box center [574, 204] width 383 height 409
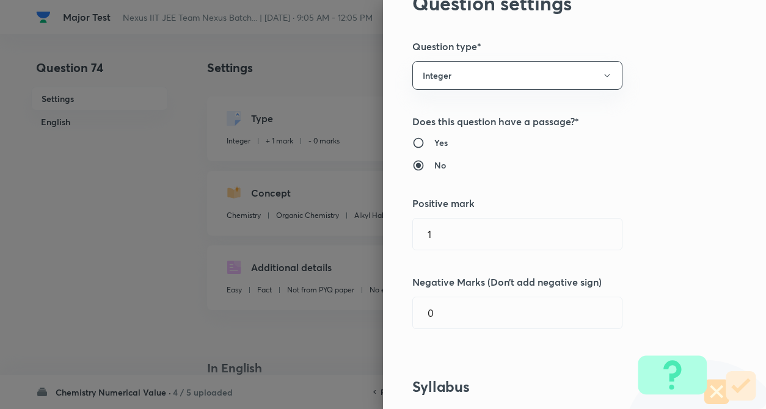
scroll to position [195, 0]
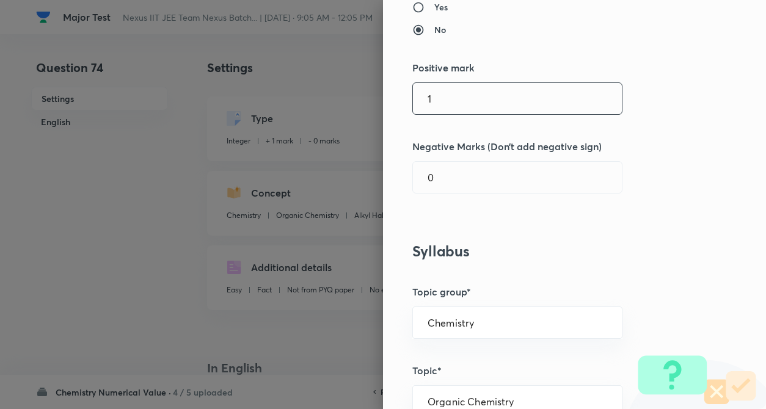
click at [452, 100] on input "1" at bounding box center [517, 98] width 209 height 31
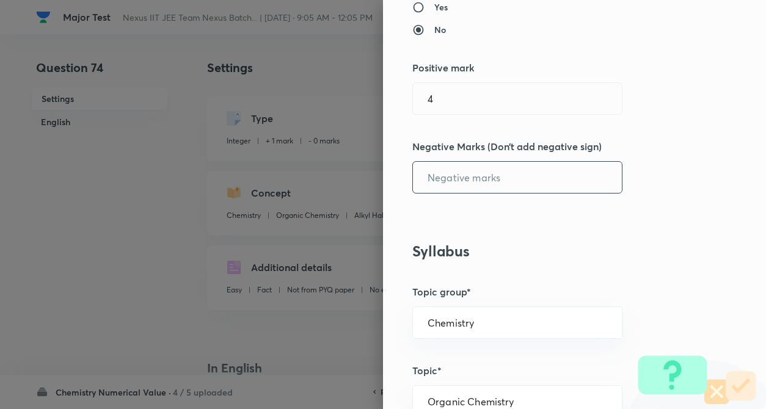
click at [460, 173] on input "text" at bounding box center [517, 177] width 209 height 31
click at [694, 236] on div "Question settings Question type* Integer Does this question have a passage?* Ye…" at bounding box center [574, 204] width 383 height 409
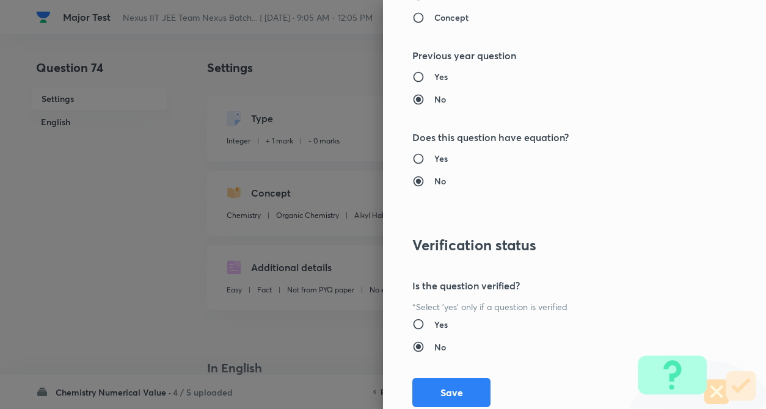
scroll to position [1183, 0]
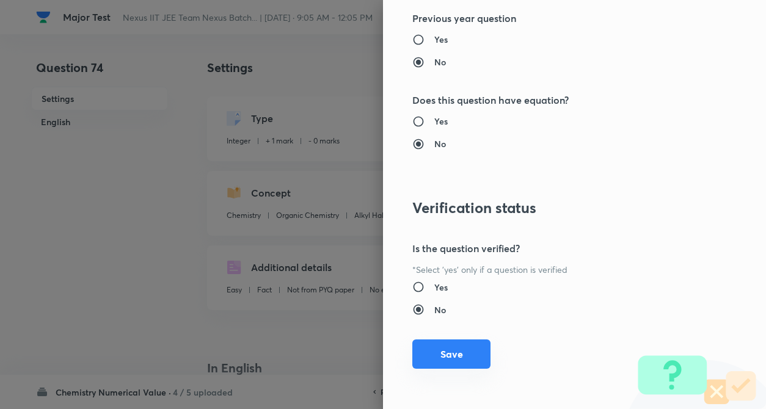
click at [434, 355] on button "Save" at bounding box center [451, 354] width 78 height 29
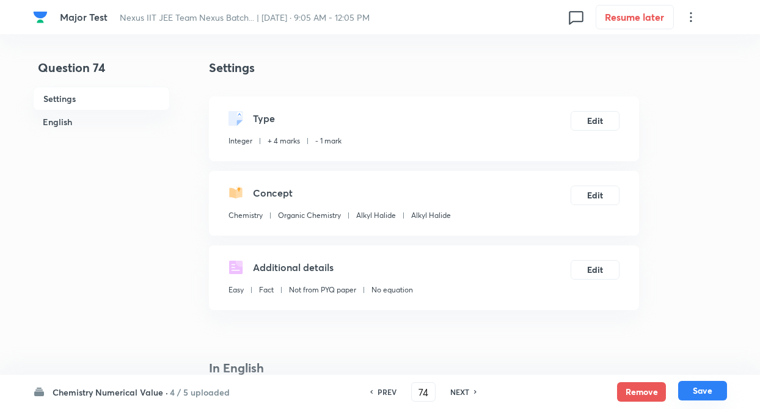
click at [688, 393] on button "Save" at bounding box center [702, 391] width 49 height 20
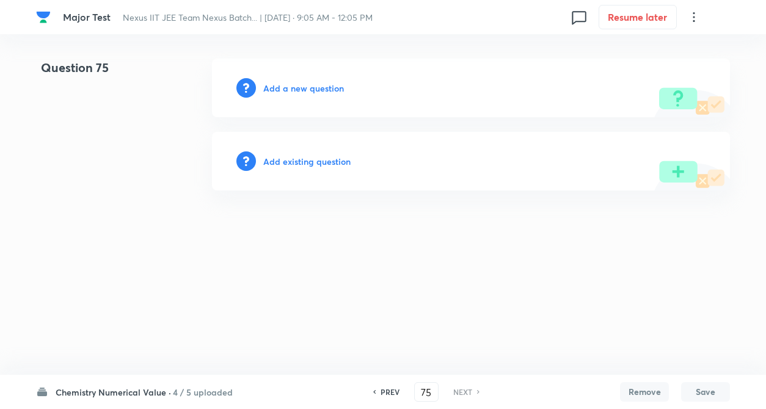
click at [290, 165] on h6 "Add existing question" at bounding box center [306, 161] width 87 height 13
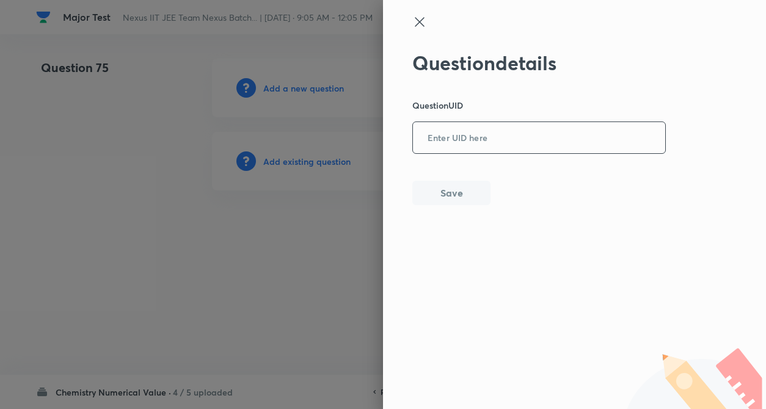
click at [473, 145] on input "text" at bounding box center [539, 138] width 252 height 30
paste input "161U4"
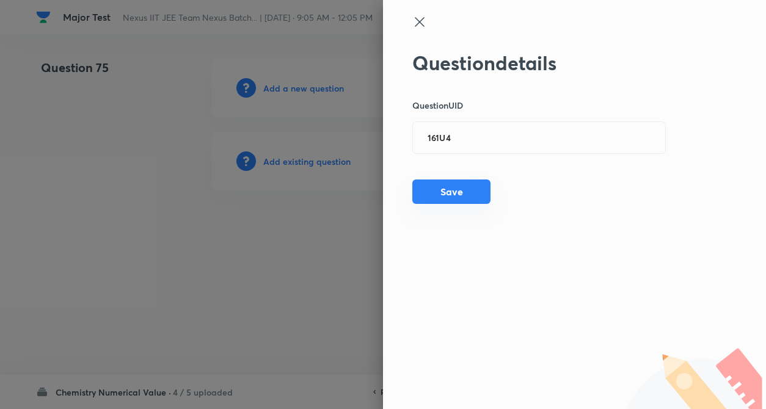
click at [454, 194] on button "Save" at bounding box center [451, 192] width 78 height 24
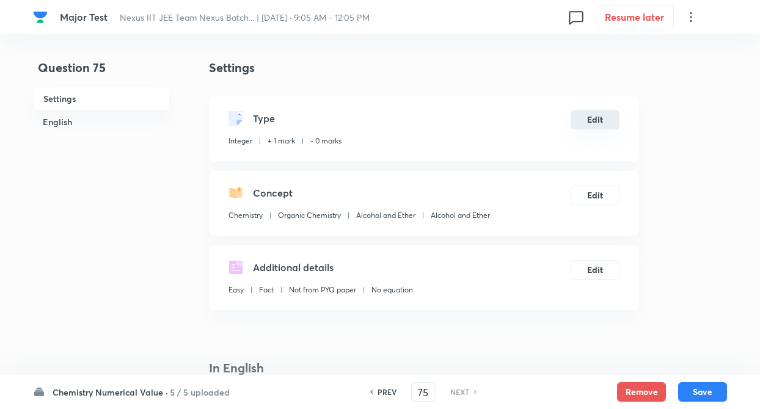
click at [577, 120] on button "Edit" at bounding box center [594, 120] width 49 height 20
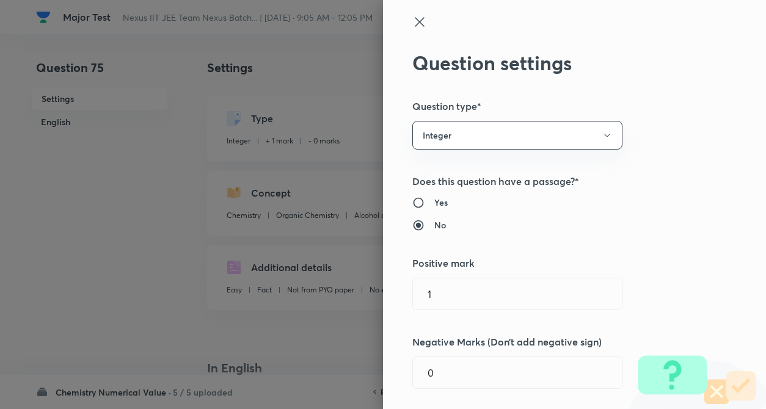
click at [670, 125] on div "Question settings Question type* Integer Does this question have a passage?* Ye…" at bounding box center [574, 204] width 383 height 409
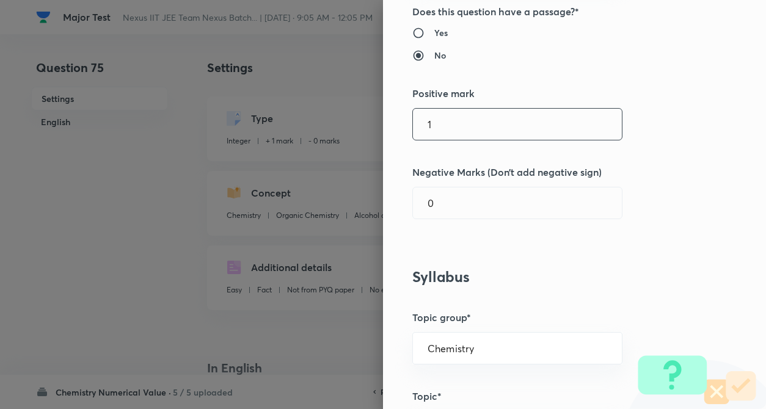
scroll to position [171, 0]
click at [434, 115] on input "1" at bounding box center [517, 122] width 209 height 31
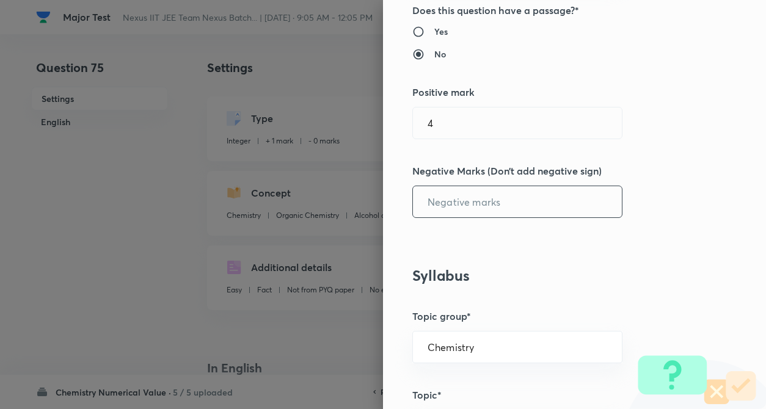
click at [451, 200] on input "text" at bounding box center [517, 201] width 209 height 31
click at [639, 263] on div "Question settings Question type* Integer Does this question have a passage?* Ye…" at bounding box center [574, 204] width 383 height 409
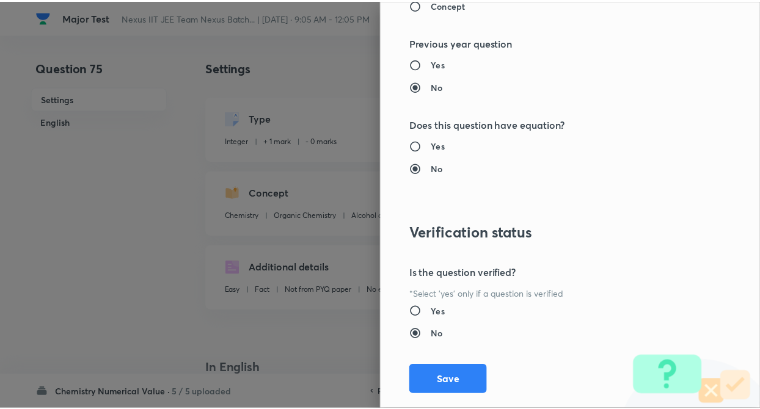
scroll to position [1183, 0]
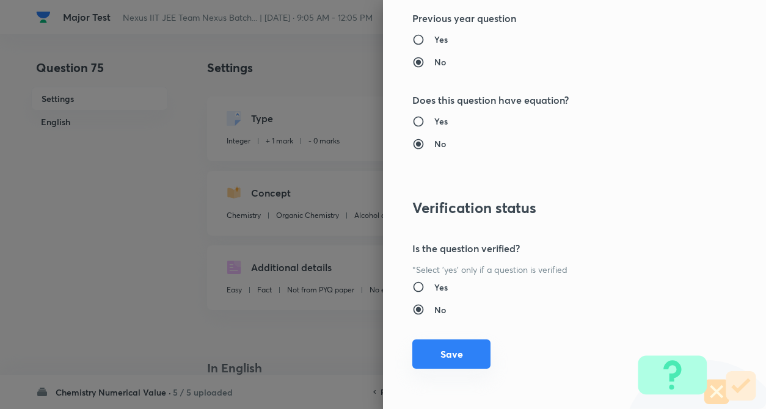
click at [451, 346] on button "Save" at bounding box center [451, 354] width 78 height 29
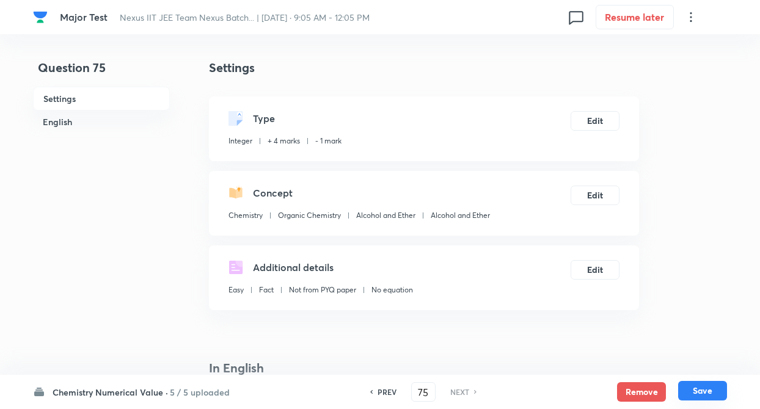
click at [694, 383] on button "Save" at bounding box center [702, 391] width 49 height 20
click at [707, 392] on button "Save" at bounding box center [702, 391] width 49 height 20
click at [708, 399] on button "Save" at bounding box center [702, 391] width 49 height 20
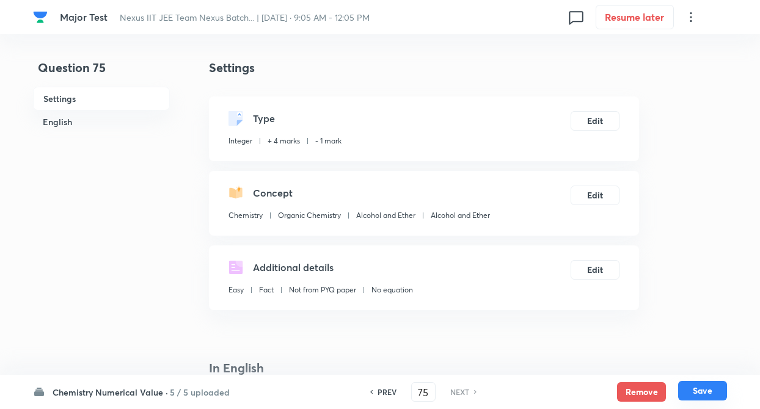
click at [713, 394] on button "Save" at bounding box center [702, 391] width 49 height 20
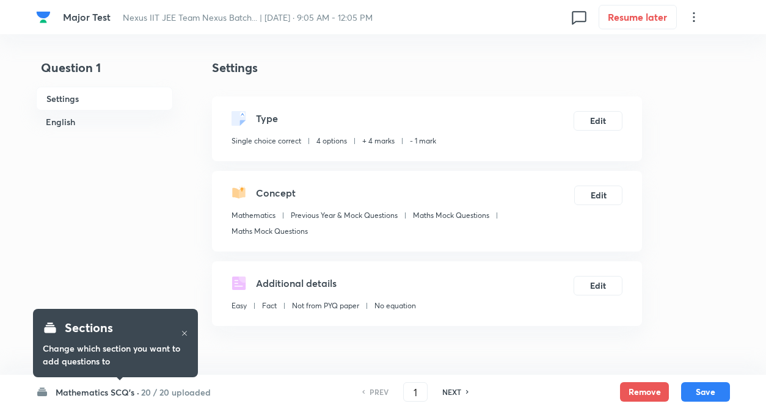
checkbox input "true"
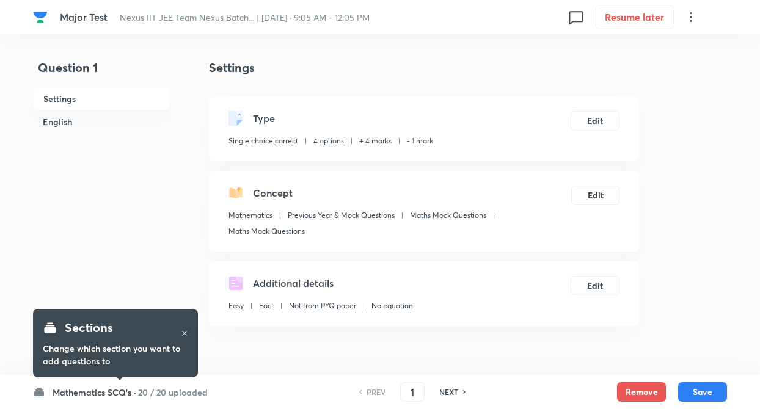
click at [143, 388] on h6 "20 / 20 uploaded" at bounding box center [173, 392] width 70 height 13
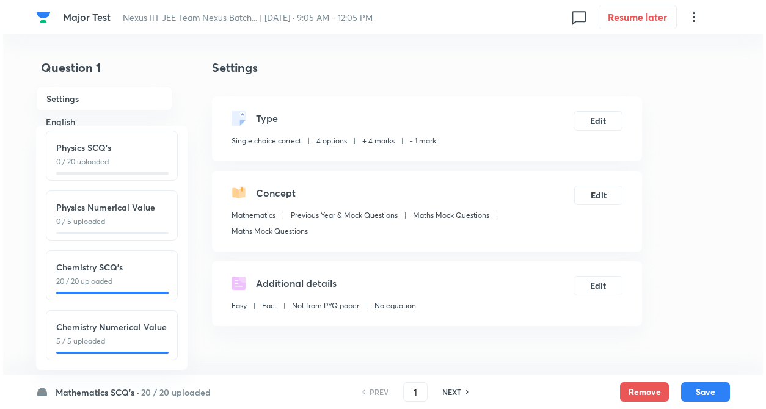
scroll to position [135, 0]
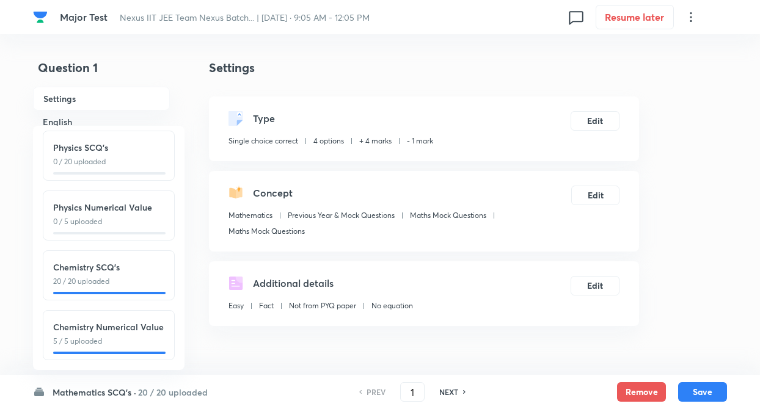
click at [120, 276] on p "20 / 20 uploaded" at bounding box center [108, 281] width 111 height 11
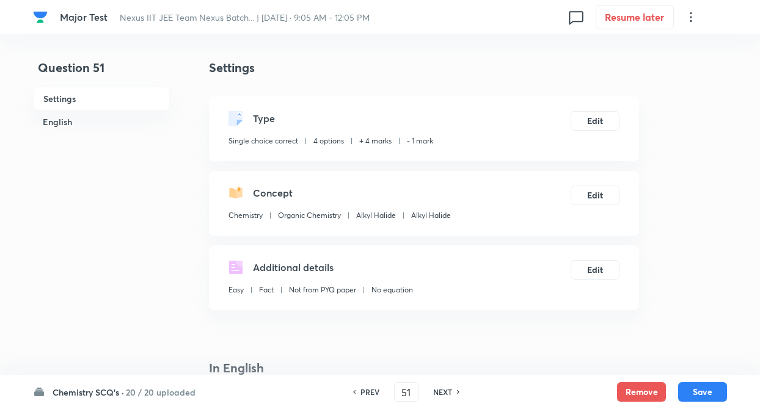
type input "51"
checkbox input "false"
checkbox input "true"
click at [441, 393] on h6 "NEXT" at bounding box center [442, 392] width 19 height 11
type input "52"
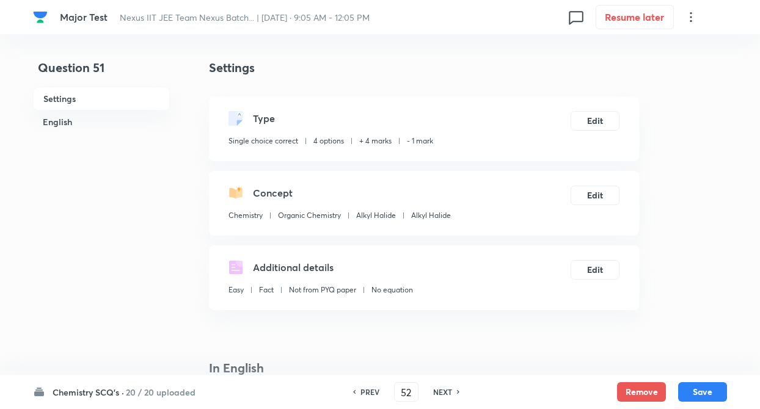
checkbox input "false"
checkbox input "true"
click at [441, 393] on h6 "NEXT" at bounding box center [442, 392] width 19 height 11
type input "53"
checkbox input "false"
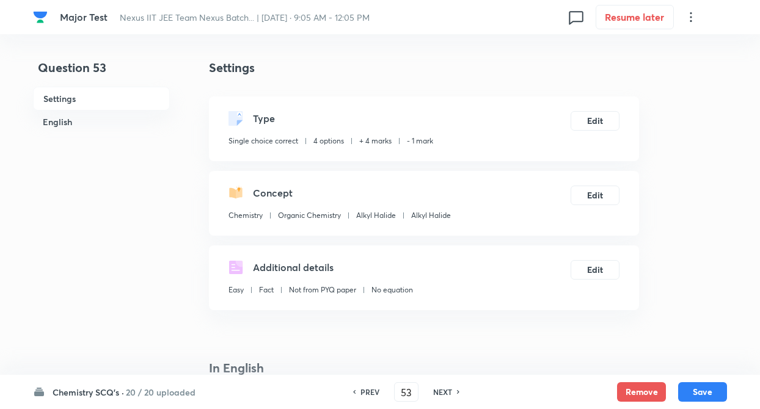
click at [441, 393] on h6 "NEXT" at bounding box center [442, 392] width 19 height 11
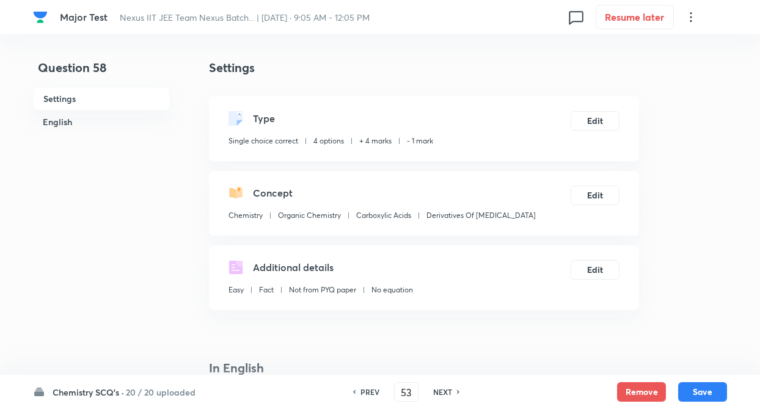
checkbox input "true"
click at [441, 393] on h6 "NEXT" at bounding box center [442, 392] width 19 height 11
type input "59"
click at [441, 393] on h6 "NEXT" at bounding box center [442, 392] width 19 height 11
checkbox input "false"
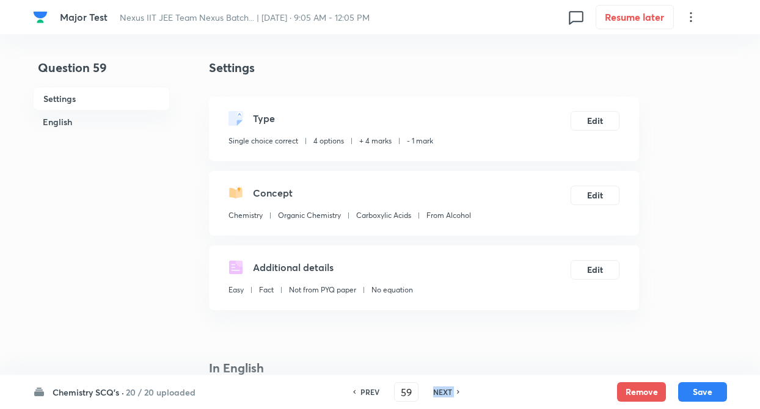
type input "60"
click at [441, 393] on h6 "NEXT" at bounding box center [442, 392] width 19 height 11
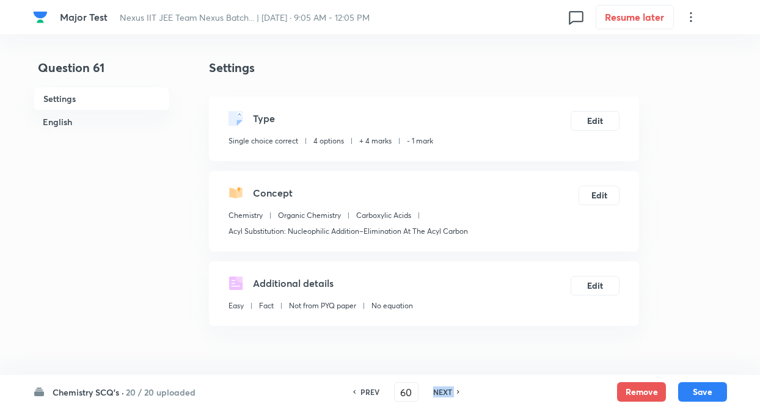
click at [441, 393] on h6 "NEXT" at bounding box center [442, 392] width 19 height 11
checkbox input "true"
type input "61"
click at [441, 393] on h6 "NEXT" at bounding box center [442, 392] width 19 height 11
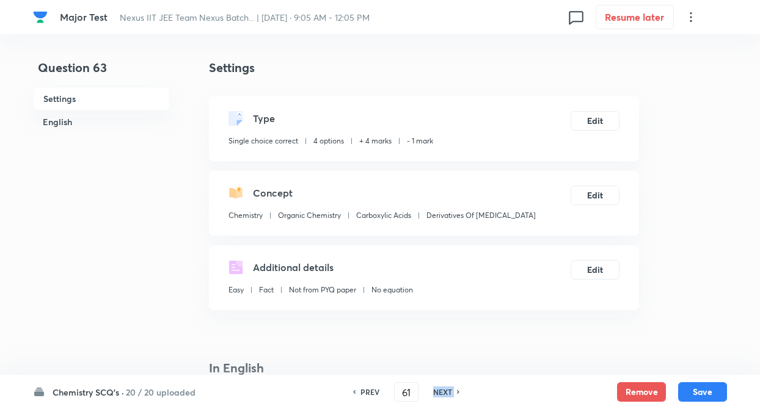
click at [441, 393] on h6 "NEXT" at bounding box center [442, 392] width 19 height 11
checkbox input "false"
click at [441, 393] on h6 "NEXT" at bounding box center [442, 392] width 19 height 11
type input "65"
click at [441, 393] on h6 "NEXT" at bounding box center [442, 392] width 19 height 11
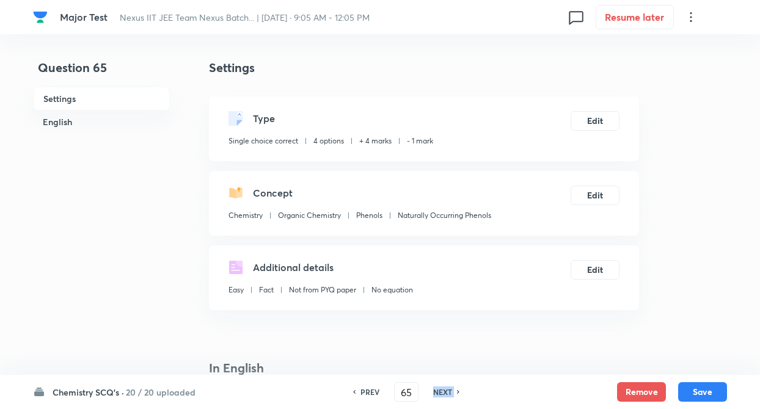
checkbox input "true"
click at [441, 393] on h6 "NEXT" at bounding box center [442, 392] width 19 height 11
type input "66"
click at [441, 393] on h6 "NEXT" at bounding box center [442, 392] width 19 height 11
checkbox input "false"
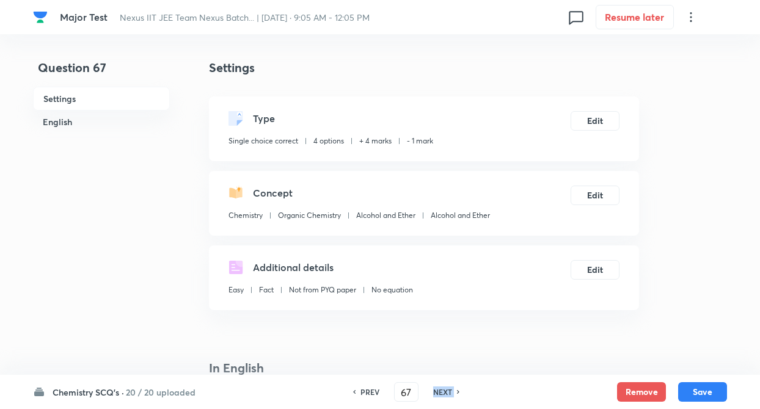
click at [441, 393] on h6 "NEXT" at bounding box center [442, 392] width 19 height 11
click at [441, 393] on div "PREV 69 ​ NEXT" at bounding box center [406, 392] width 158 height 20
type input "71"
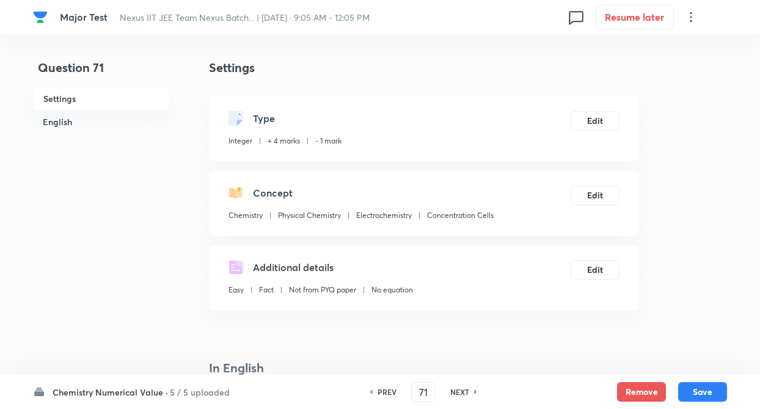
click at [441, 393] on div "PREV 71 ​ NEXT" at bounding box center [423, 392] width 158 height 20
type input "170"
click at [441, 393] on div "PREV 71 ​ NEXT" at bounding box center [423, 392] width 158 height 20
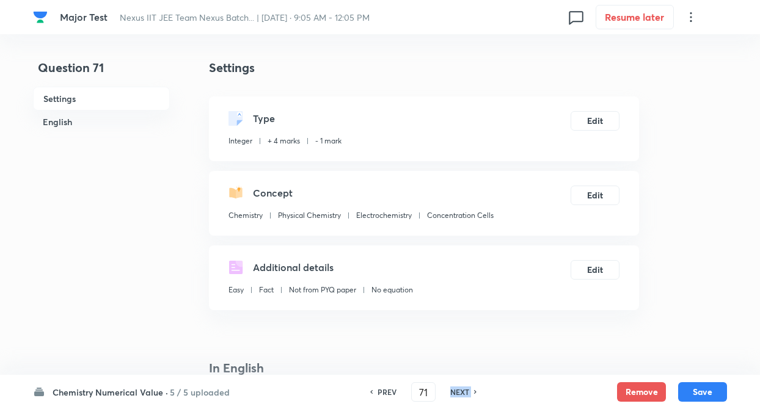
click at [441, 393] on div "PREV 71 ​ NEXT" at bounding box center [423, 392] width 158 height 20
click at [380, 390] on h6 "PREV" at bounding box center [386, 392] width 19 height 11
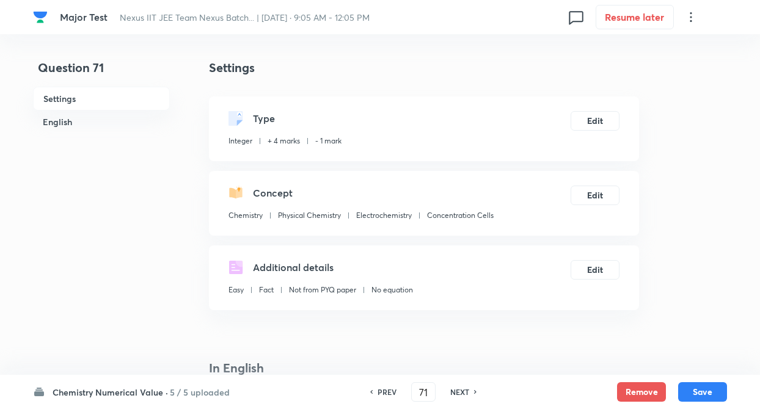
click at [380, 390] on div "PREV" at bounding box center [385, 392] width 32 height 11
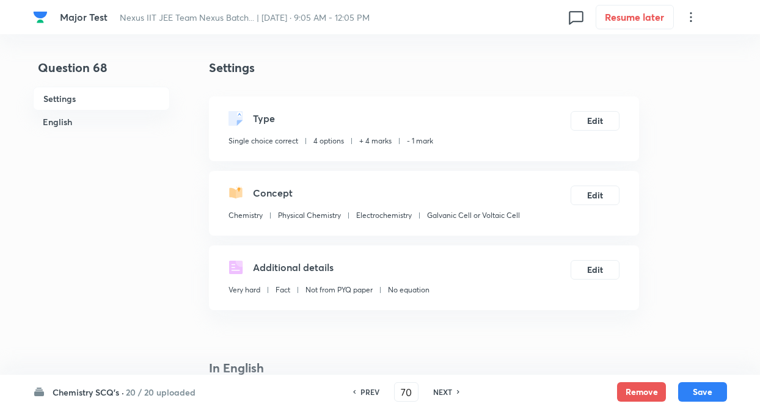
click at [380, 390] on div "PREV" at bounding box center [368, 392] width 32 height 11
type input "66"
click at [380, 390] on div "PREV" at bounding box center [368, 392] width 32 height 11
checkbox input "true"
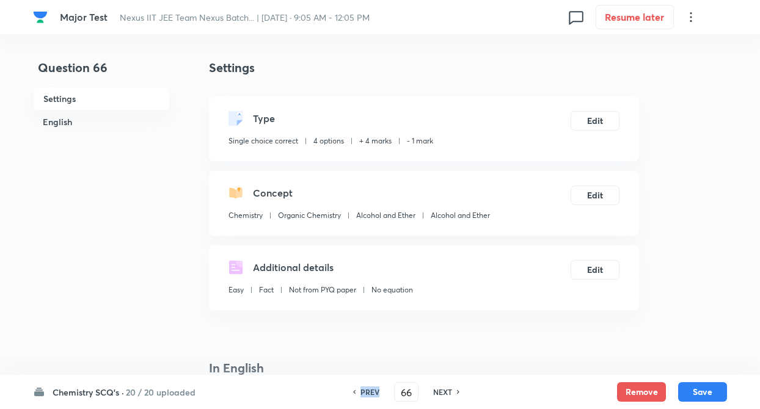
click at [380, 390] on div "PREV" at bounding box center [368, 392] width 32 height 11
type input "64"
checkbox input "false"
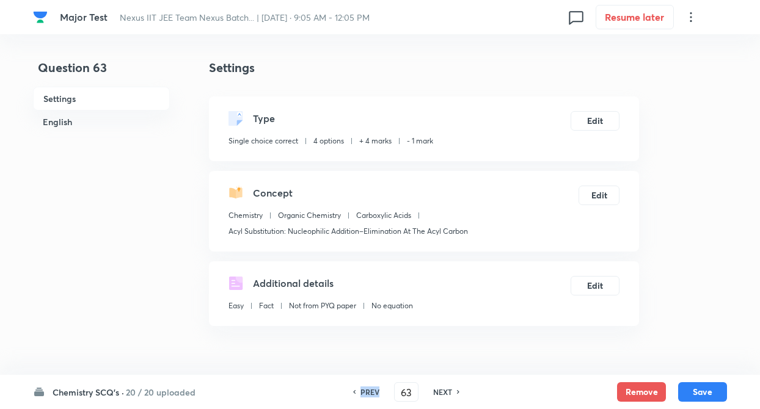
click at [380, 390] on div "PREV" at bounding box center [368, 392] width 32 height 11
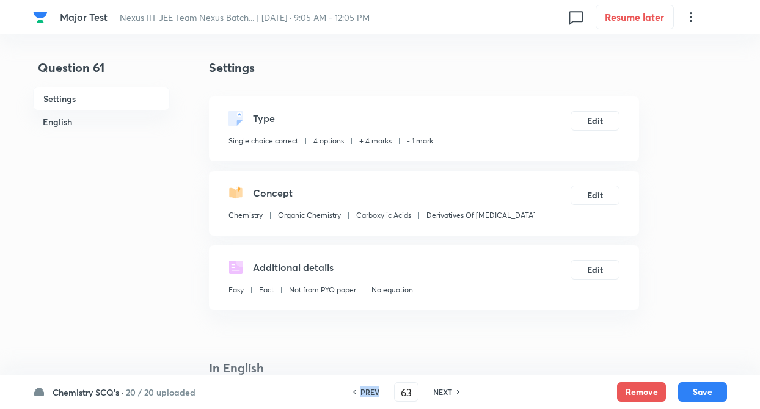
type input "62"
checkbox input "true"
click at [380, 390] on div "PREV" at bounding box center [368, 392] width 32 height 11
type input "61"
checkbox input "false"
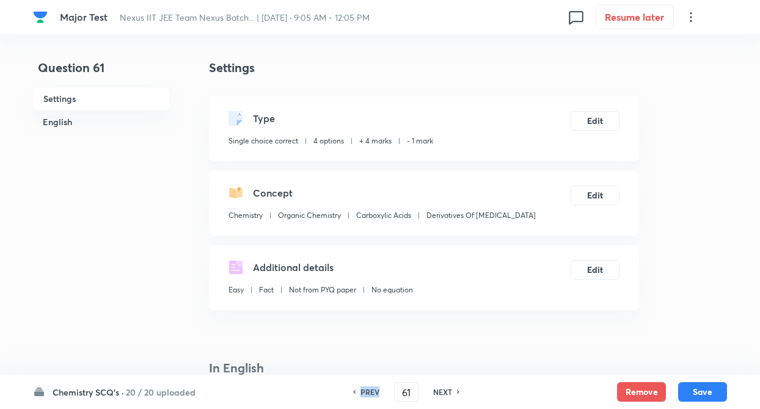
click at [380, 390] on div "PREV" at bounding box center [368, 392] width 32 height 11
type input "57"
click at [380, 390] on div "PREV" at bounding box center [368, 392] width 32 height 11
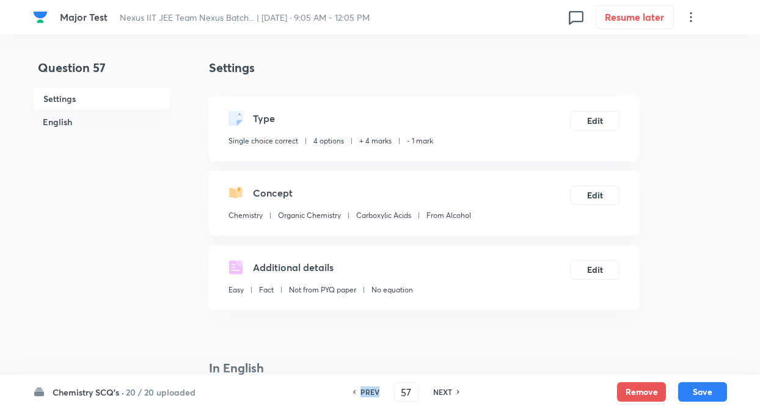
click at [380, 390] on div "PREV" at bounding box center [368, 392] width 32 height 11
checkbox input "true"
click at [380, 390] on div "PREV" at bounding box center [368, 392] width 32 height 11
type input "54"
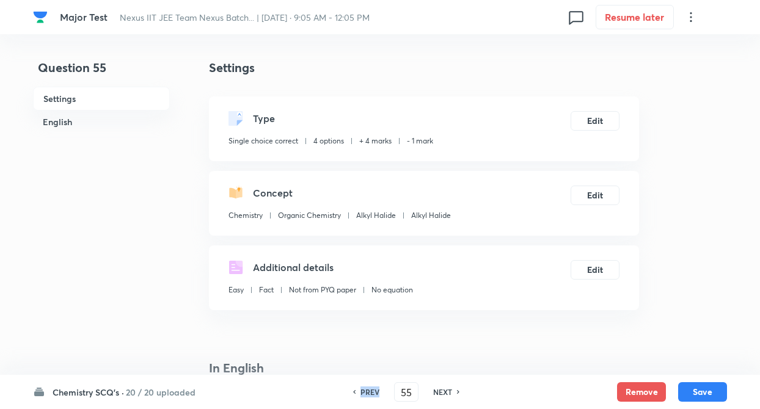
checkbox input "false"
click at [380, 390] on div "PREV" at bounding box center [368, 392] width 32 height 11
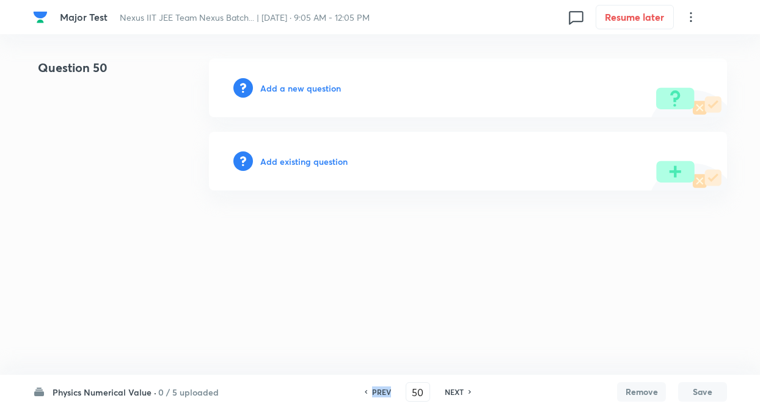
click at [380, 390] on h6 "PREV" at bounding box center [381, 392] width 19 height 11
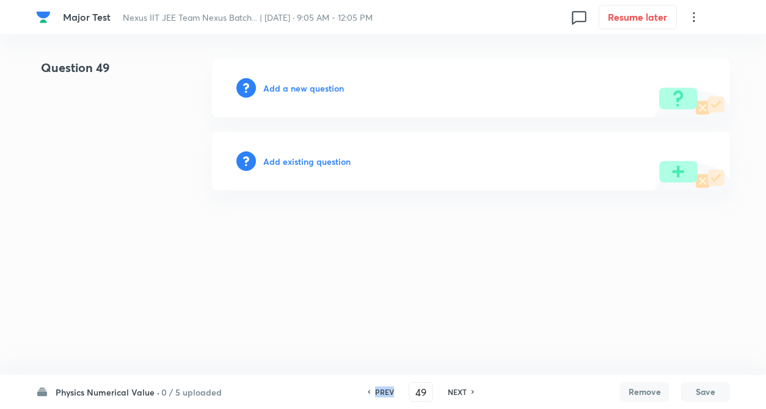
click at [380, 390] on h6 "PREV" at bounding box center [384, 392] width 19 height 11
click at [443, 392] on h6 "NEXT" at bounding box center [437, 392] width 19 height 11
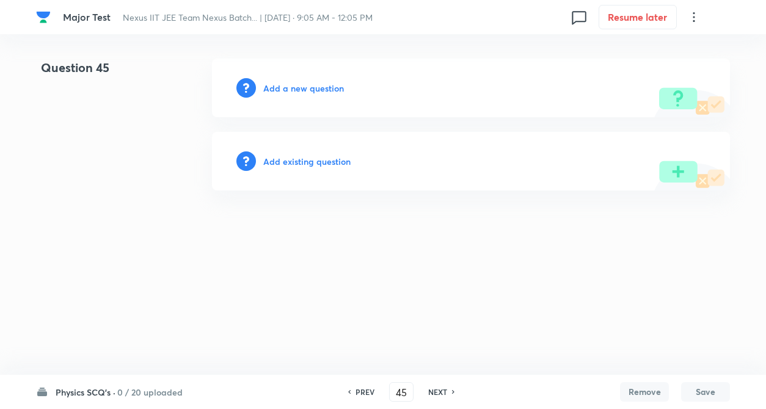
type input "46"
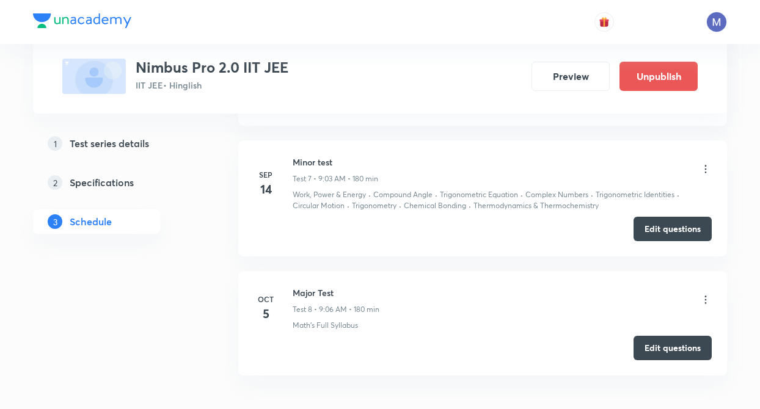
scroll to position [1378, 0]
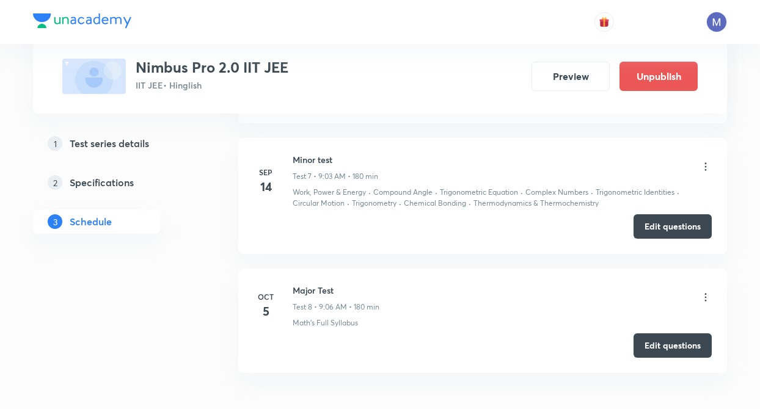
click at [706, 292] on icon at bounding box center [705, 297] width 12 height 12
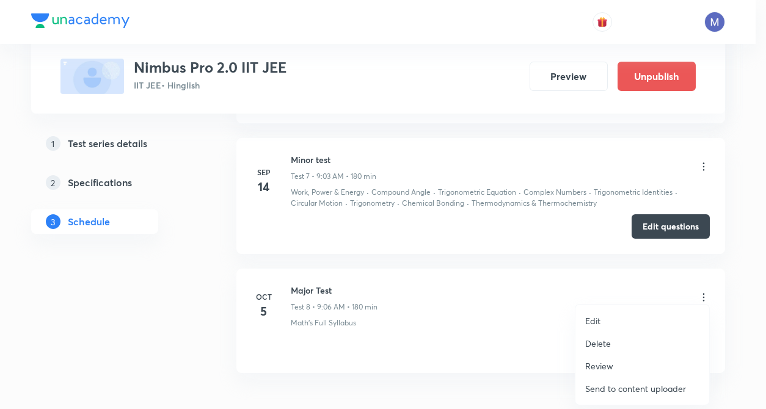
click at [597, 318] on p "Edit" at bounding box center [592, 320] width 15 height 13
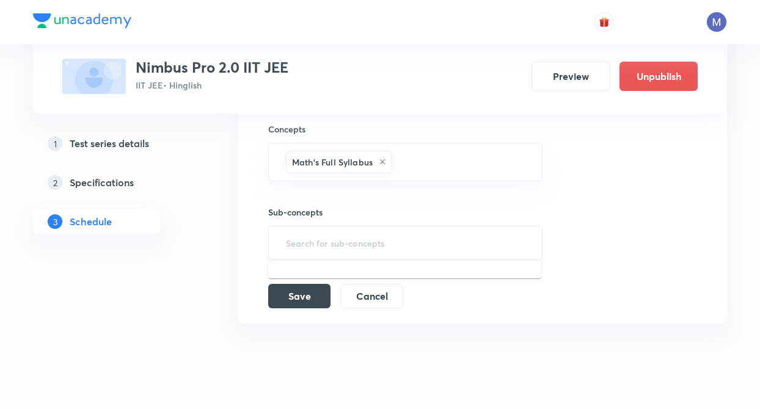
click at [291, 235] on input "text" at bounding box center [405, 242] width 244 height 23
click at [416, 158] on input "text" at bounding box center [460, 162] width 133 height 23
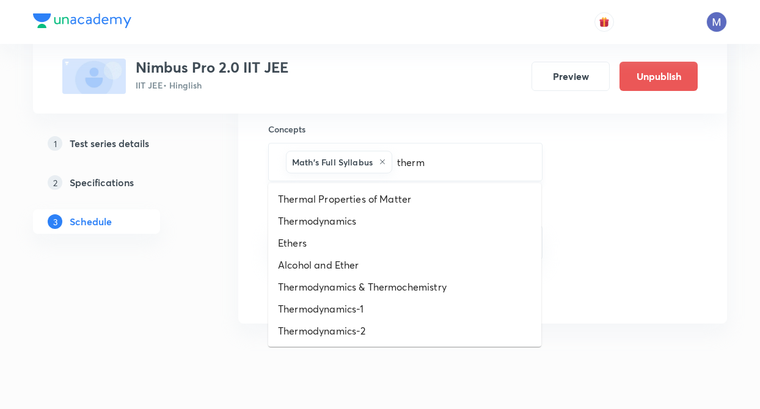
type input "thermo"
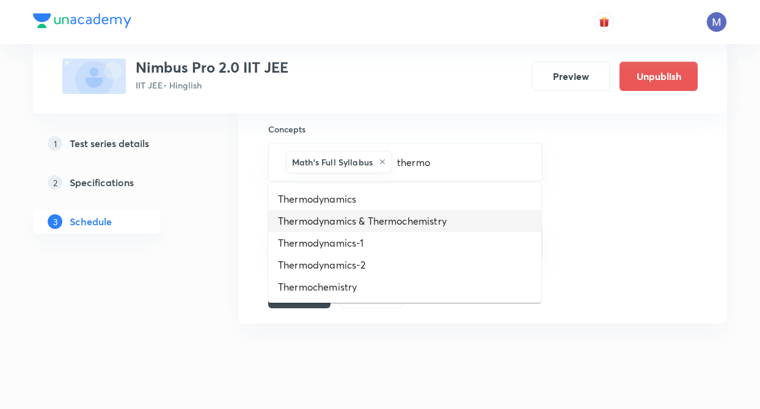
click at [406, 212] on li "Thermodynamics & Thermochemistry" at bounding box center [404, 221] width 273 height 22
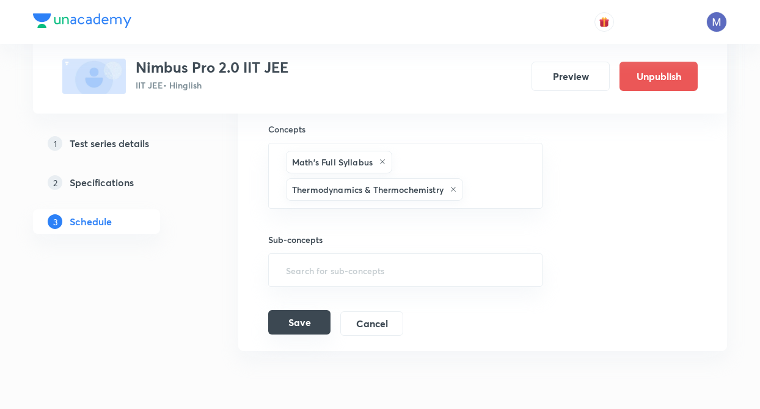
click at [300, 321] on button "Save" at bounding box center [299, 322] width 62 height 24
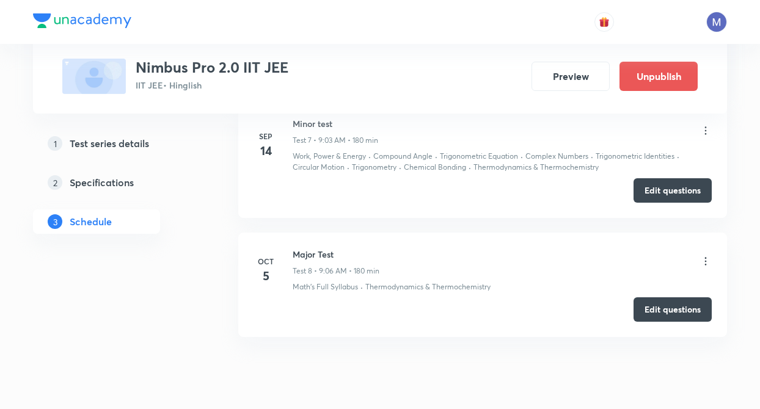
scroll to position [1456, 0]
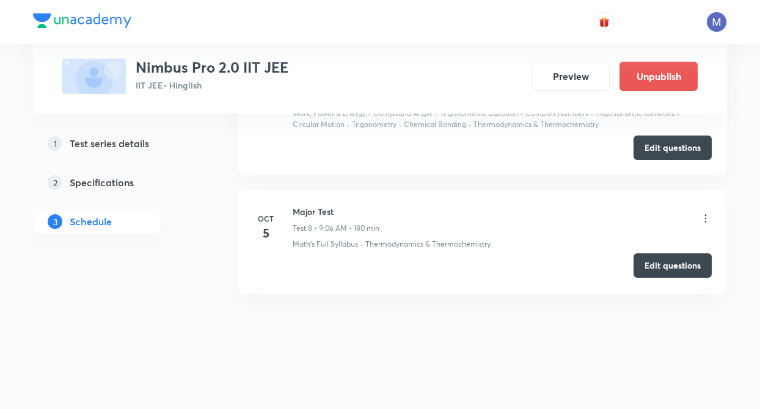
click at [643, 264] on button "Edit questions" at bounding box center [672, 265] width 78 height 24
click at [675, 263] on button "Edit questions" at bounding box center [672, 265] width 78 height 24
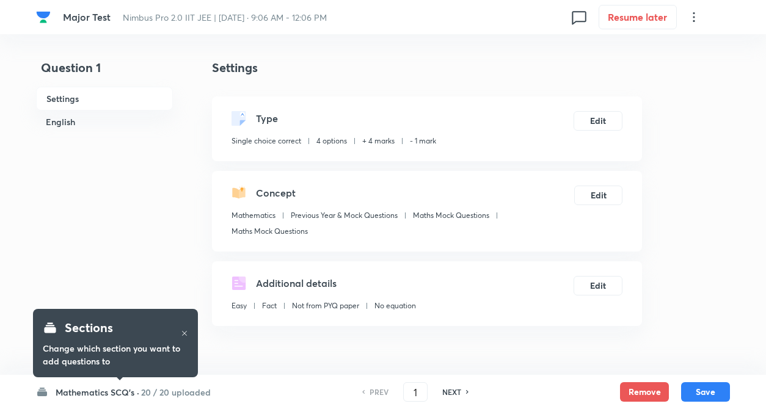
checkbox input "true"
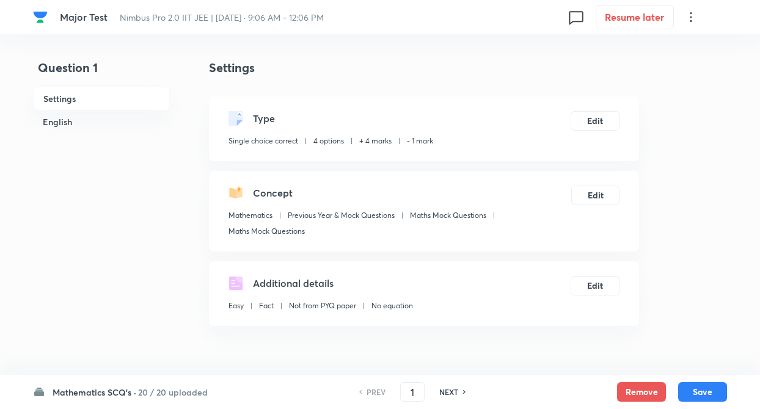
click at [125, 387] on h6 "Mathematics SCQ's ·" at bounding box center [95, 392] width 84 height 13
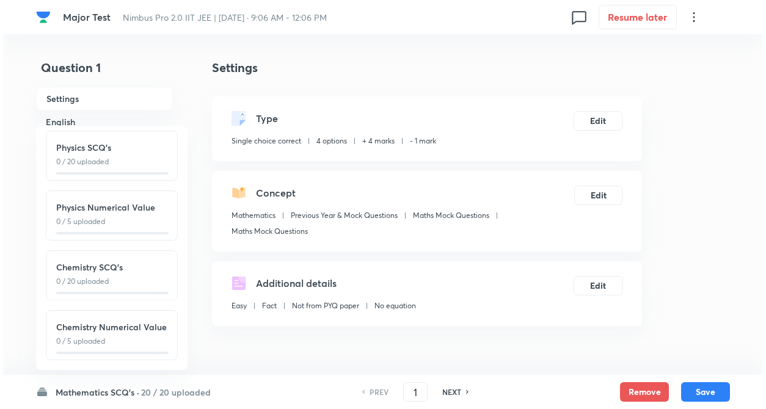
scroll to position [135, 0]
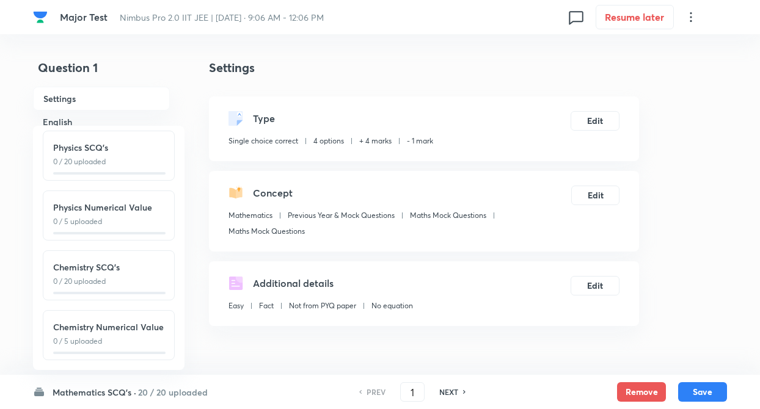
click at [111, 261] on h6 "Chemistry SCQ's" at bounding box center [108, 267] width 111 height 13
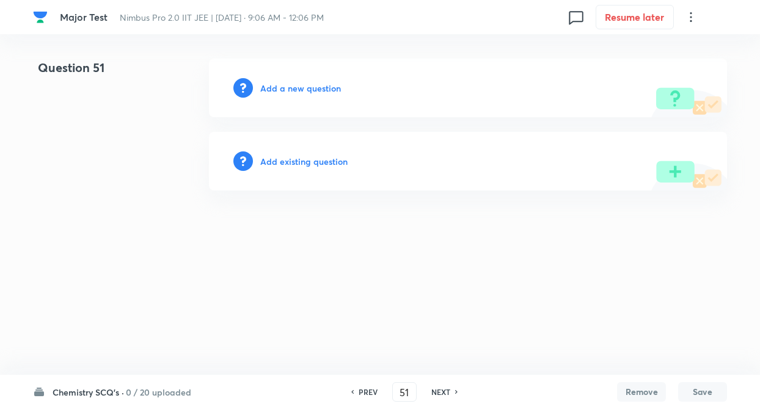
type input "51"
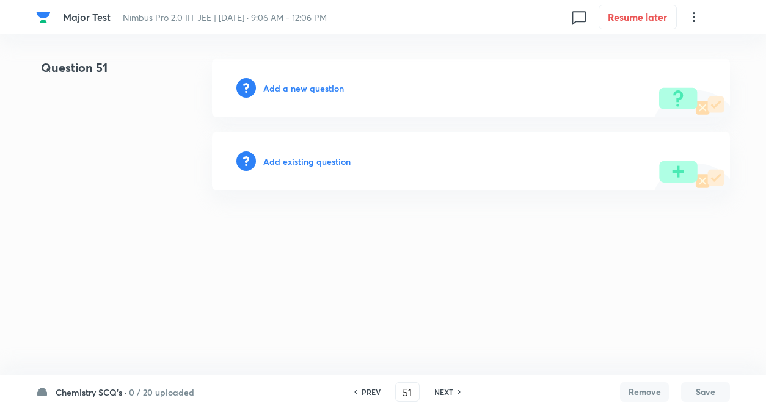
click at [178, 196] on html "Major Test Nimbus Pro 2.0 IIT JEE | Oct 5, 2025 · 9:06 AM - 12:06 PM 0 Resume l…" at bounding box center [383, 124] width 766 height 249
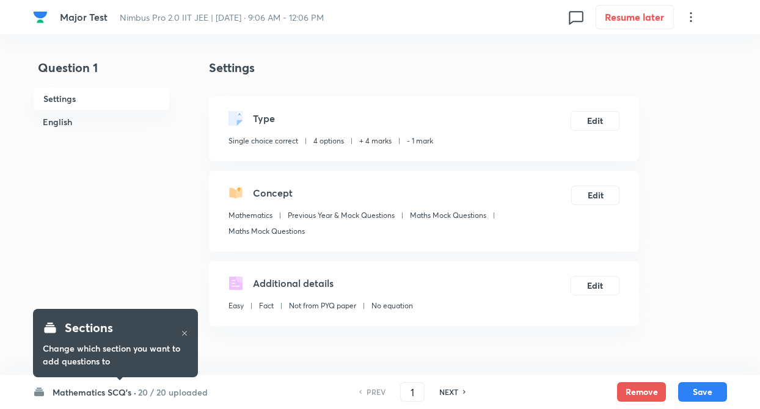
checkbox input "true"
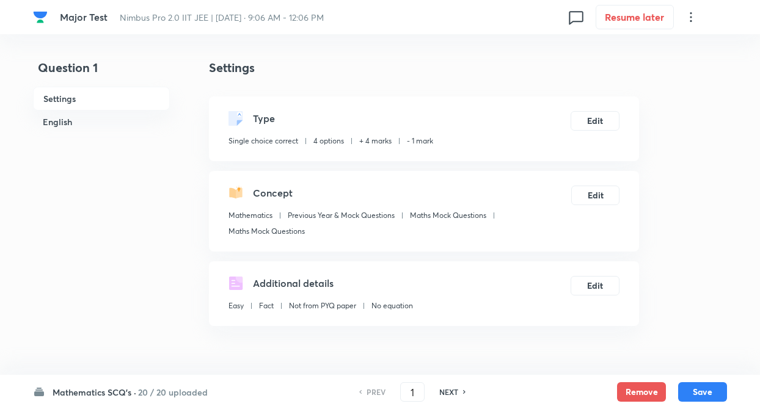
click at [167, 390] on h6 "20 / 20 uploaded" at bounding box center [173, 392] width 70 height 13
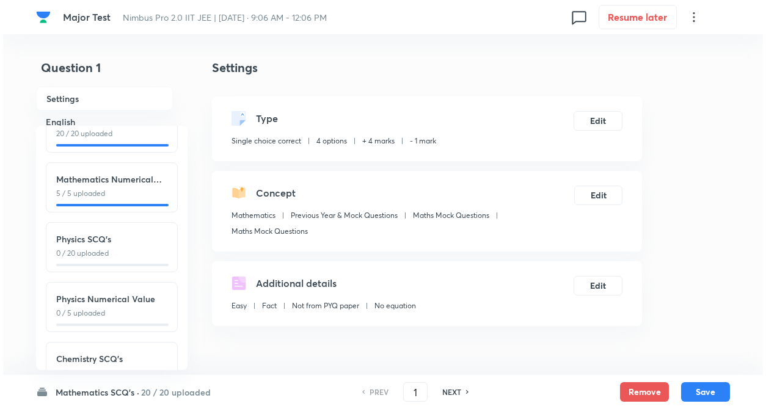
scroll to position [135, 0]
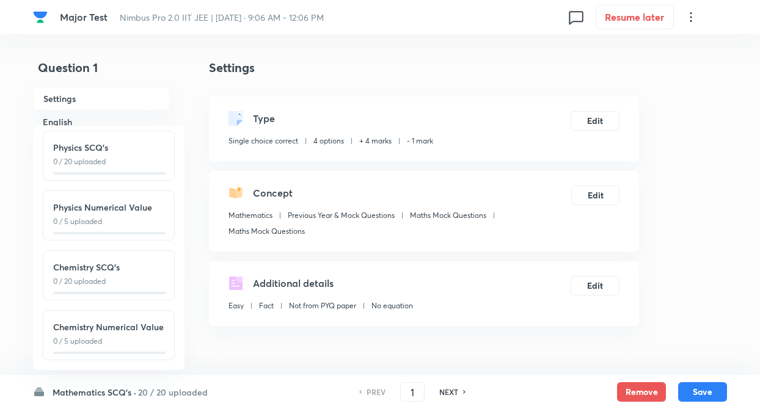
click at [119, 250] on div "Chemistry SCQ's 0 / 20 uploaded" at bounding box center [109, 275] width 132 height 50
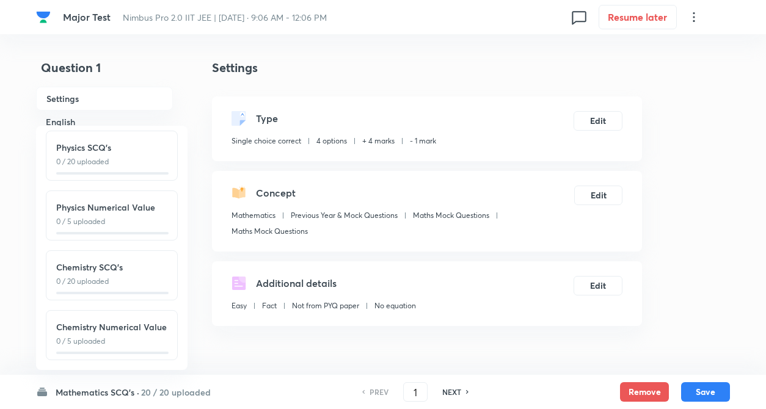
type input "51"
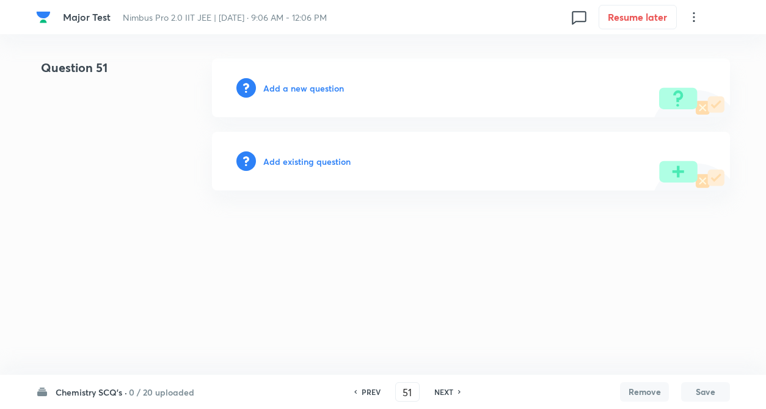
click at [299, 167] on h6 "Add existing question" at bounding box center [306, 161] width 87 height 13
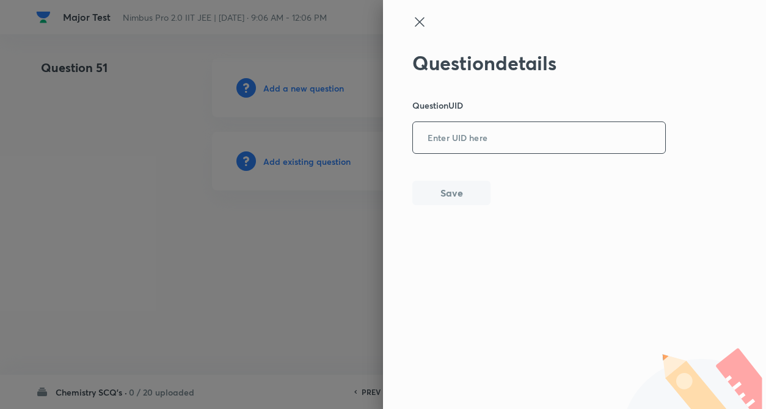
click at [463, 140] on input "text" at bounding box center [539, 138] width 252 height 30
paste input "66X1V"
type input "66X1V"
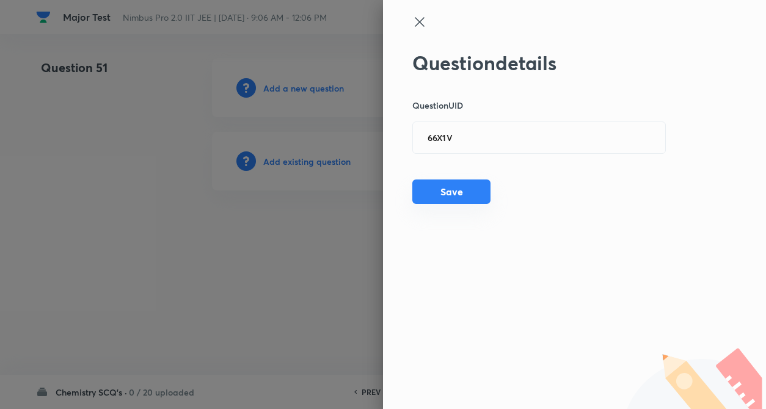
click at [446, 202] on button "Save" at bounding box center [451, 192] width 78 height 24
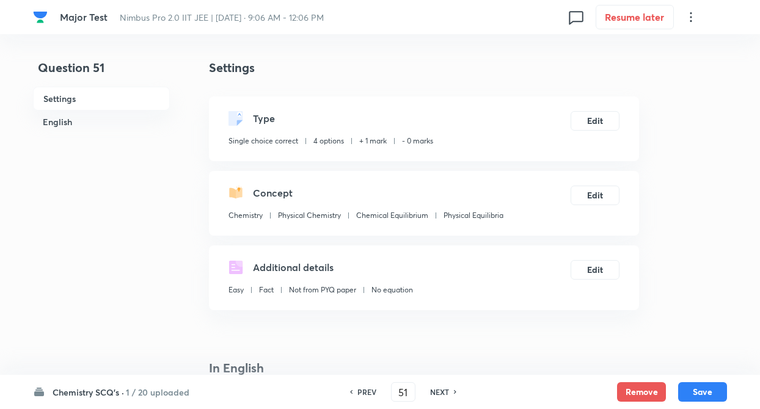
checkbox input "true"
drag, startPoint x: 632, startPoint y: 115, endPoint x: 640, endPoint y: 115, distance: 8.0
click at [603, 122] on button "Edit" at bounding box center [594, 120] width 49 height 20
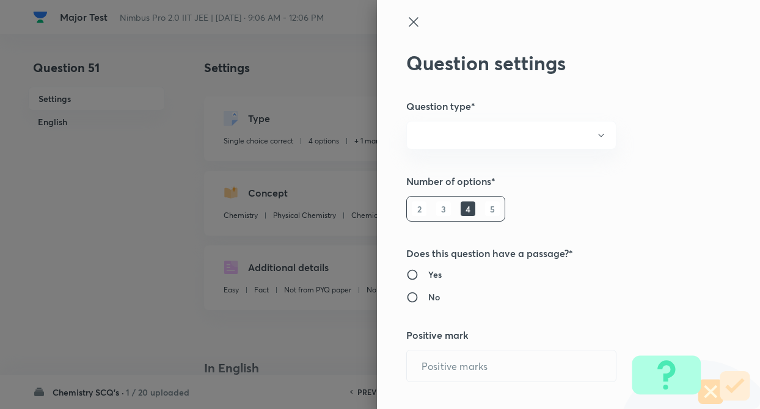
click at [699, 175] on div "Question settings Question type* Number of options* 2 3 4 5 Does this question …" at bounding box center [568, 204] width 383 height 409
radio input "true"
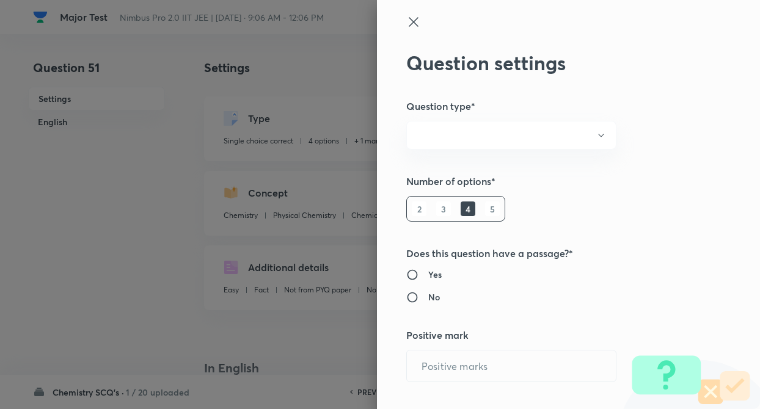
radio input "true"
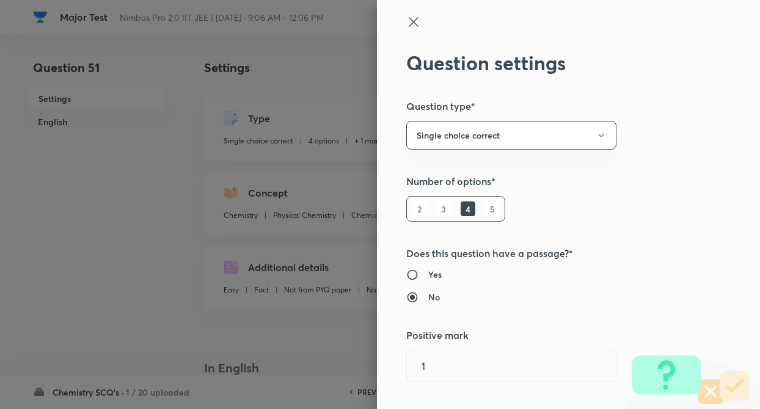
type input "1"
type input "0"
type input "Chemistry"
type input "Physical Chemistry"
type input "Chemical Equilibrium"
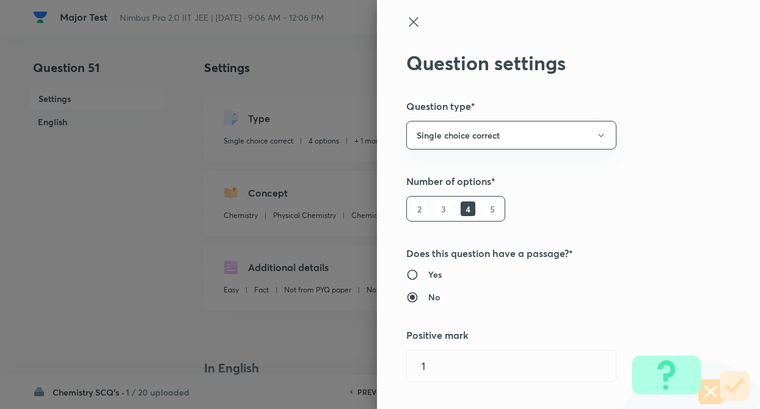
type input "Physical Equilibria"
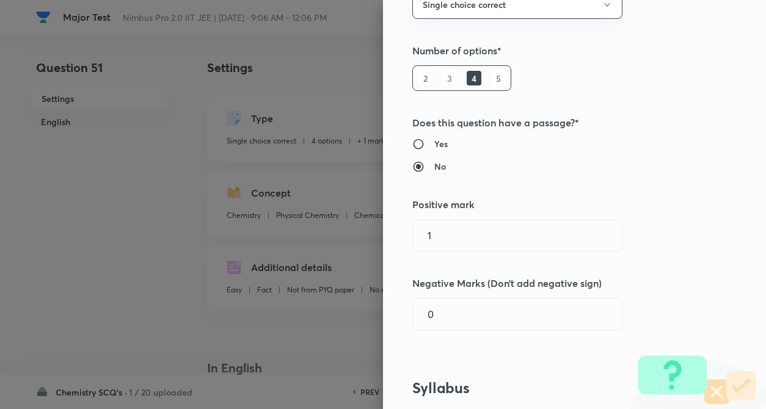
scroll to position [171, 0]
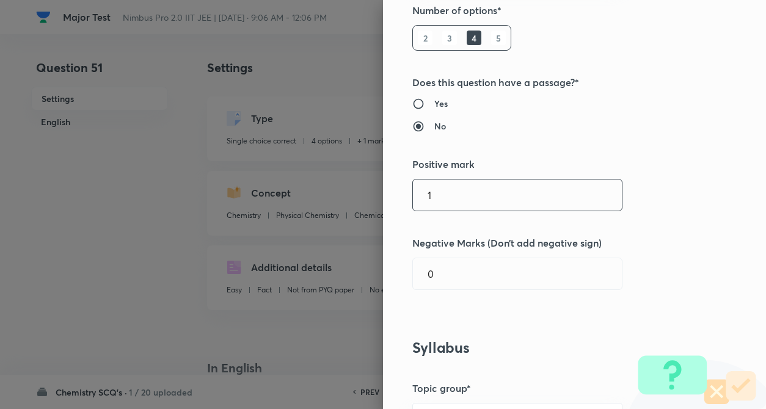
click at [471, 185] on input "1" at bounding box center [517, 195] width 209 height 31
type input "4"
click at [459, 291] on div "Question settings Question type* Single choice correct Number of options* 2 3 4…" at bounding box center [574, 204] width 383 height 409
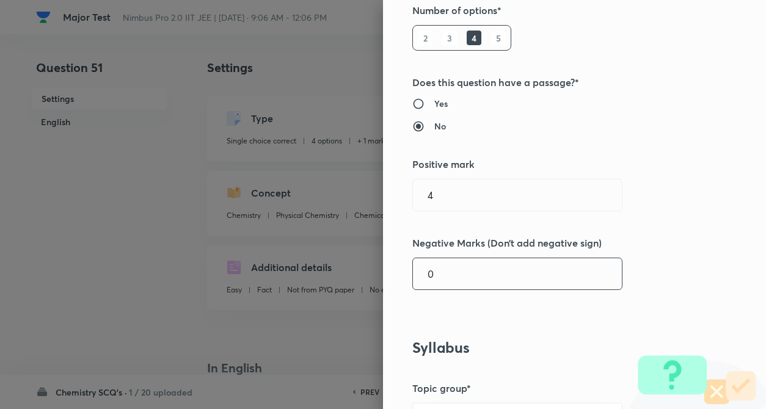
click at [451, 281] on input "0" at bounding box center [517, 273] width 209 height 31
type input "1"
click at [676, 277] on div "Question settings Question type* Single choice correct Number of options* 2 3 4…" at bounding box center [574, 204] width 383 height 409
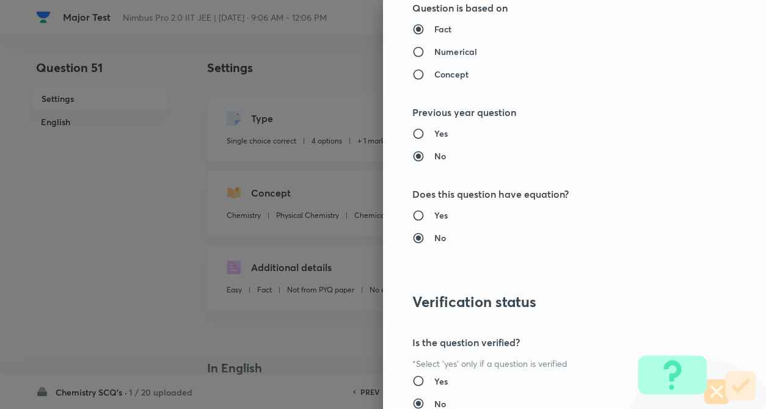
scroll to position [1255, 0]
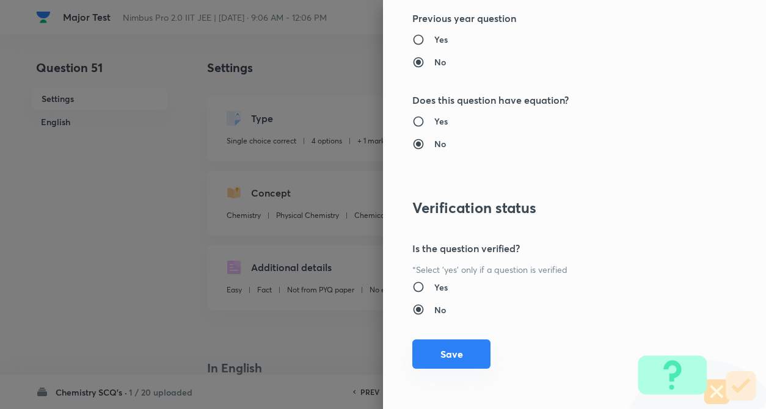
click at [433, 363] on button "Save" at bounding box center [451, 354] width 78 height 29
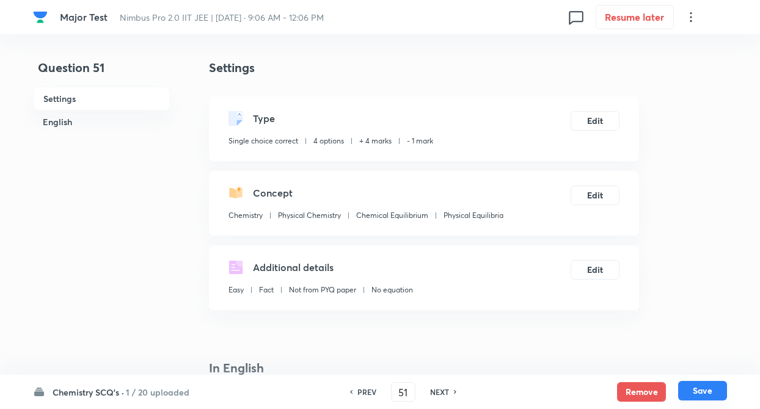
click at [716, 394] on button "Save" at bounding box center [702, 391] width 49 height 20
type input "52"
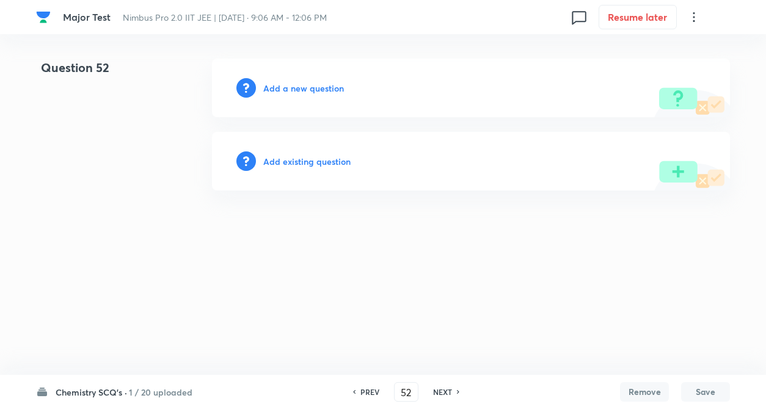
click at [300, 156] on h6 "Add existing question" at bounding box center [306, 161] width 87 height 13
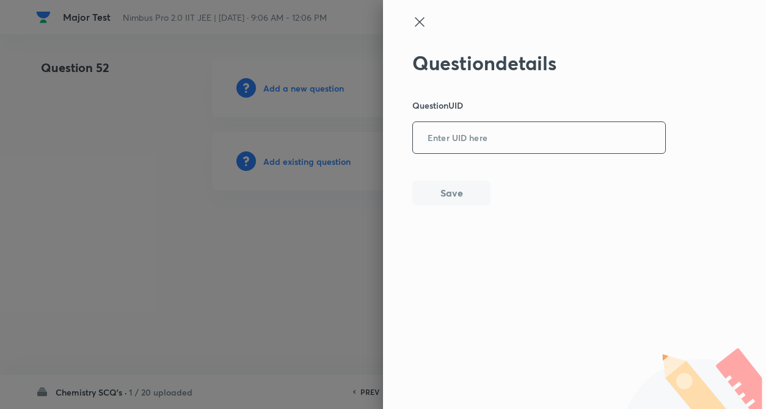
click at [437, 146] on input "text" at bounding box center [539, 138] width 252 height 30
paste input "CFWXK"
type input "CFWXK"
click at [436, 181] on button "Save" at bounding box center [451, 192] width 78 height 24
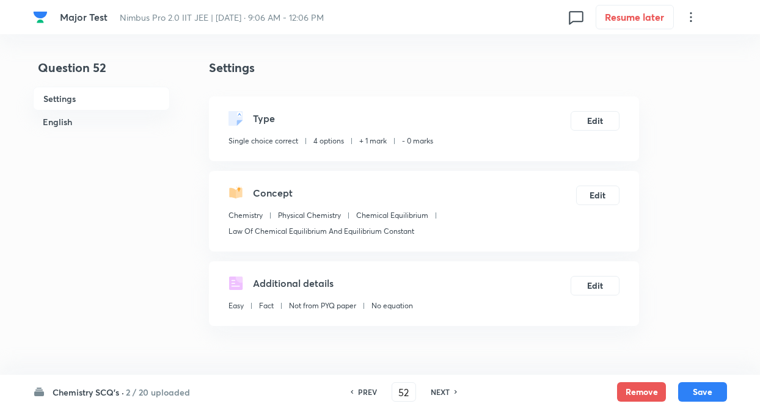
checkbox input "true"
click at [589, 118] on button "Edit" at bounding box center [594, 120] width 49 height 20
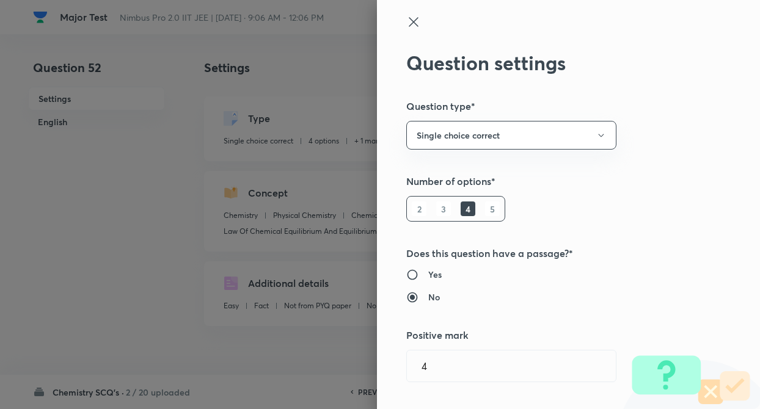
type input "1"
type input "0"
type input "Law Of Chemical Equilibrium And Equilibrium Constant"
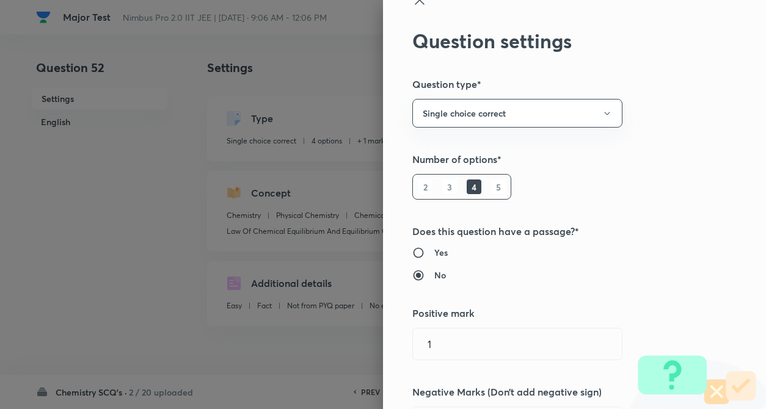
click at [649, 127] on div "Question settings Question type* Single choice correct Number of options* 2 3 4…" at bounding box center [574, 204] width 383 height 409
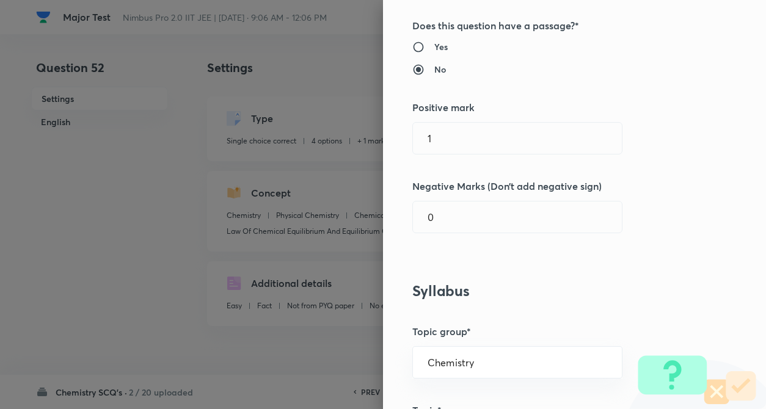
scroll to position [244, 0]
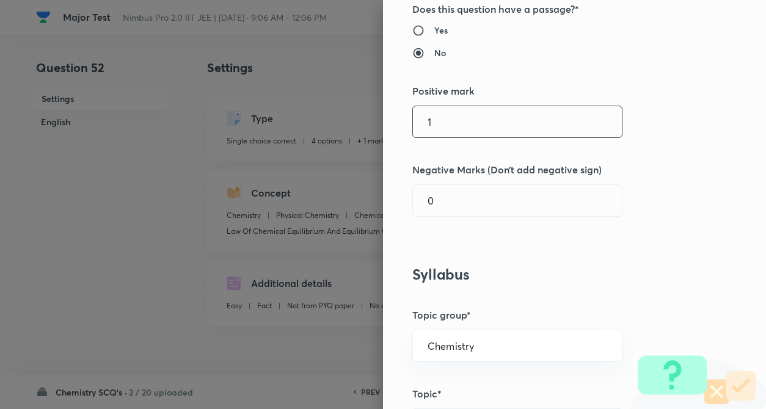
click at [442, 124] on input "1" at bounding box center [517, 121] width 209 height 31
type input "4"
click at [442, 201] on input "0" at bounding box center [517, 200] width 209 height 31
type input "1"
click at [612, 315] on h5 "Topic group*" at bounding box center [553, 315] width 283 height 15
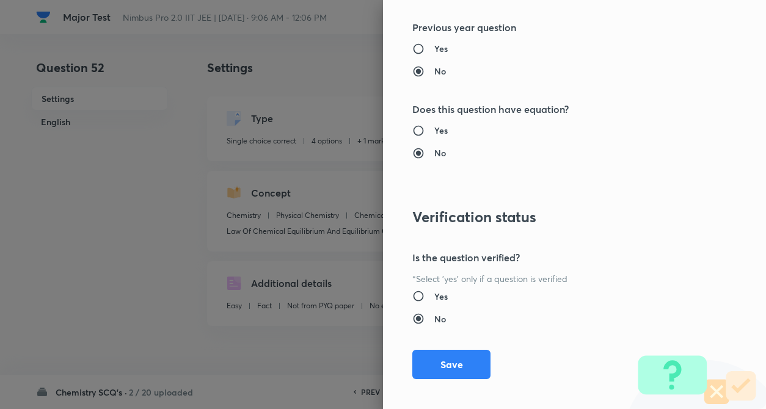
scroll to position [1255, 0]
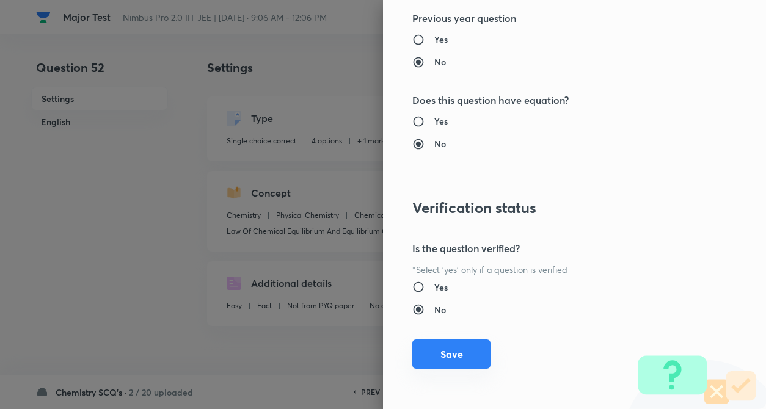
click at [426, 361] on button "Save" at bounding box center [451, 354] width 78 height 29
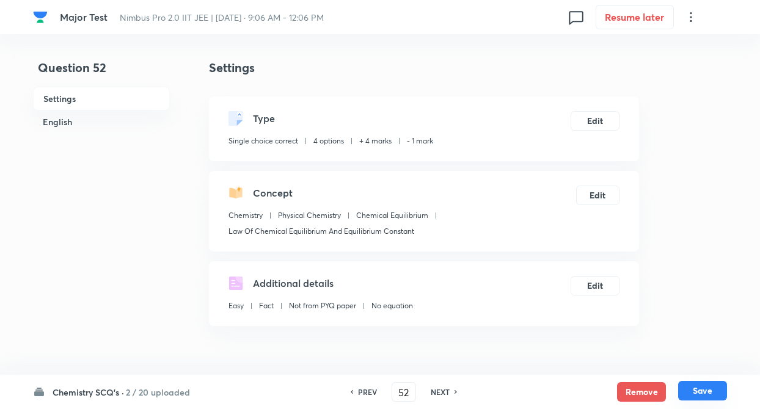
click at [717, 396] on button "Save" at bounding box center [702, 391] width 49 height 20
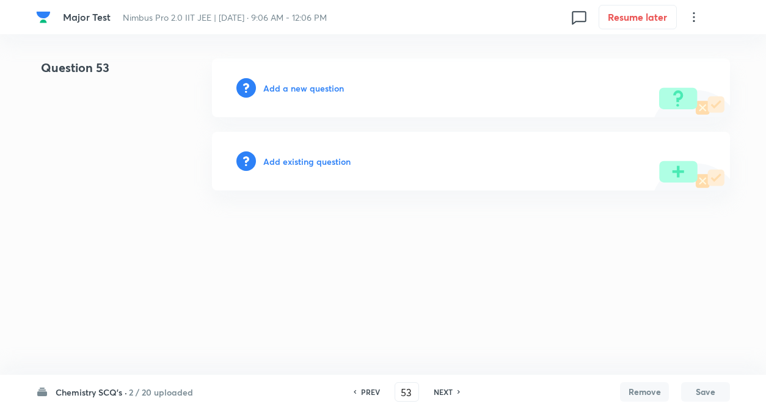
click at [160, 391] on h6 "2 / 20 uploaded" at bounding box center [161, 392] width 64 height 13
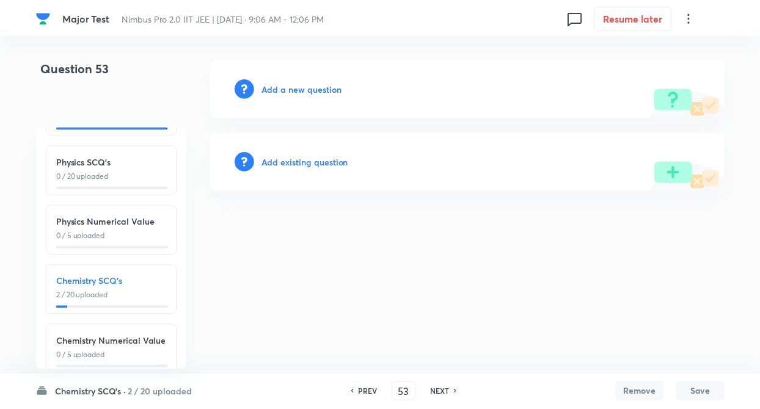
scroll to position [135, 0]
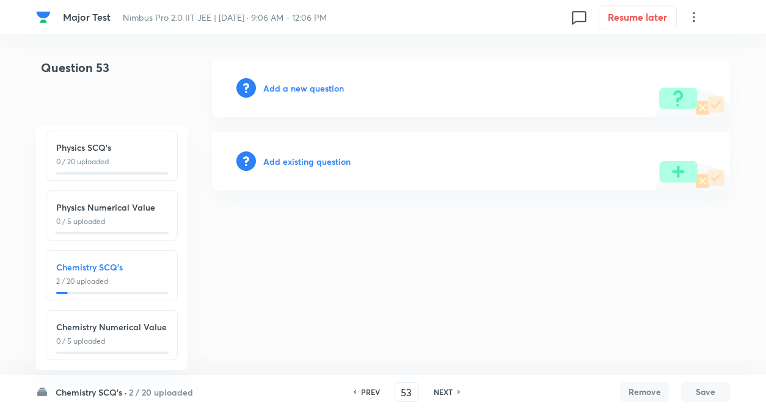
click at [129, 321] on h6 "Chemistry Numerical Value" at bounding box center [111, 327] width 111 height 13
type input "71"
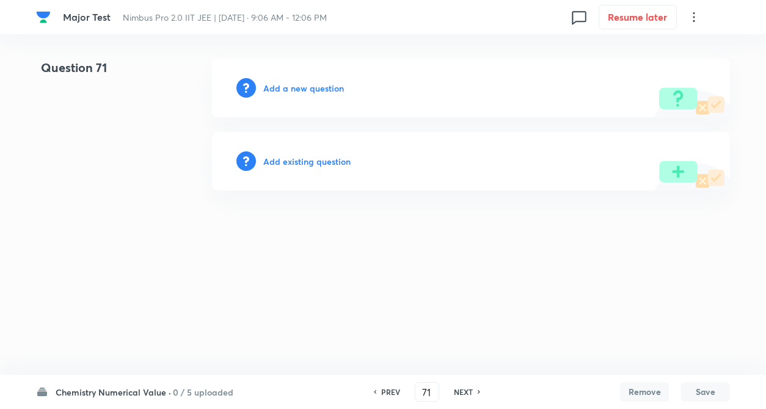
click at [303, 160] on h6 "Add existing question" at bounding box center [306, 161] width 87 height 13
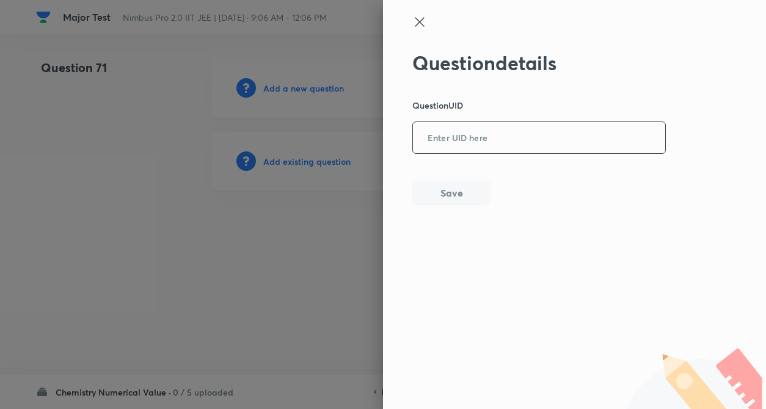
click at [437, 148] on input "text" at bounding box center [539, 138] width 252 height 30
paste input "JGQE4"
type input "JGQE4"
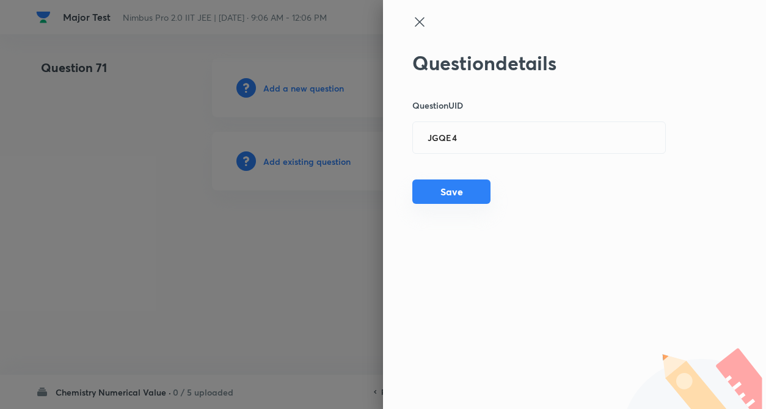
click at [444, 200] on button "Save" at bounding box center [451, 192] width 78 height 24
click at [285, 314] on div at bounding box center [383, 204] width 766 height 409
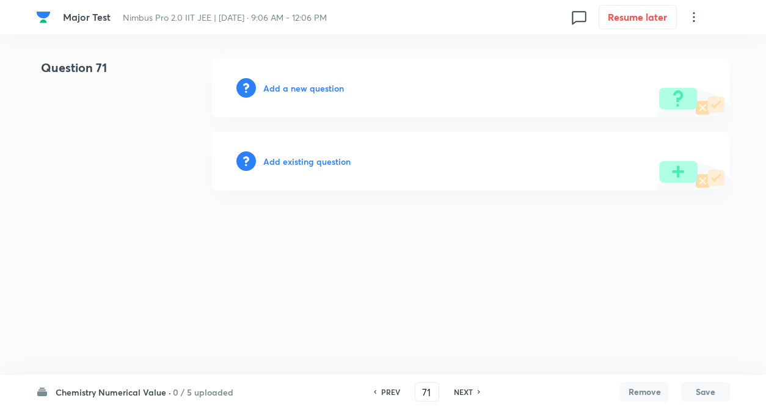
click at [461, 394] on h6 "NEXT" at bounding box center [463, 392] width 19 height 11
click at [467, 391] on h6 "NEXT" at bounding box center [463, 392] width 19 height 11
click at [381, 391] on h6 "PREV" at bounding box center [390, 392] width 19 height 11
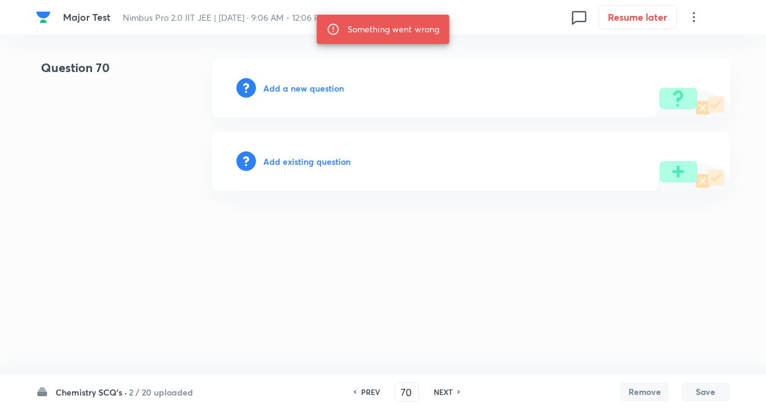
click at [455, 391] on div "NEXT" at bounding box center [445, 392] width 32 height 11
type input "71"
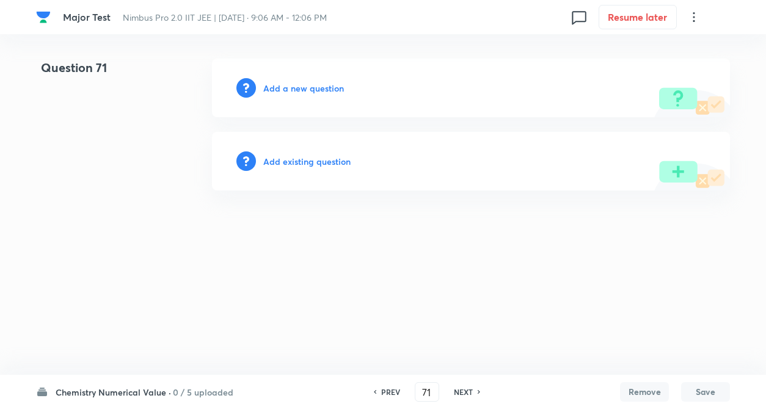
click at [271, 168] on div "Add existing question" at bounding box center [471, 161] width 518 height 59
click at [278, 165] on h6 "Add existing question" at bounding box center [306, 161] width 87 height 13
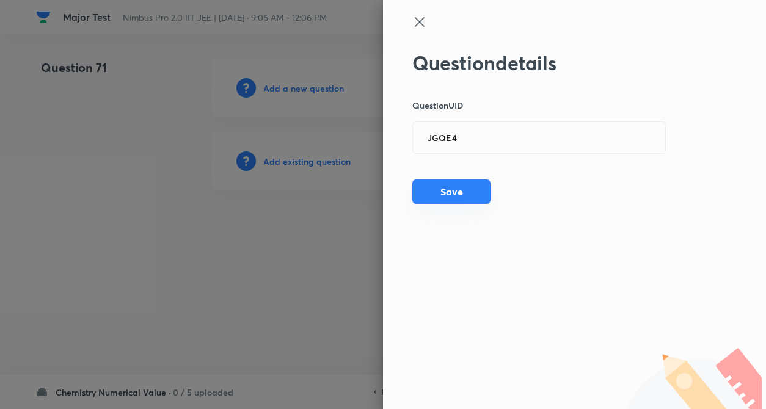
click at [471, 194] on button "Save" at bounding box center [451, 192] width 78 height 24
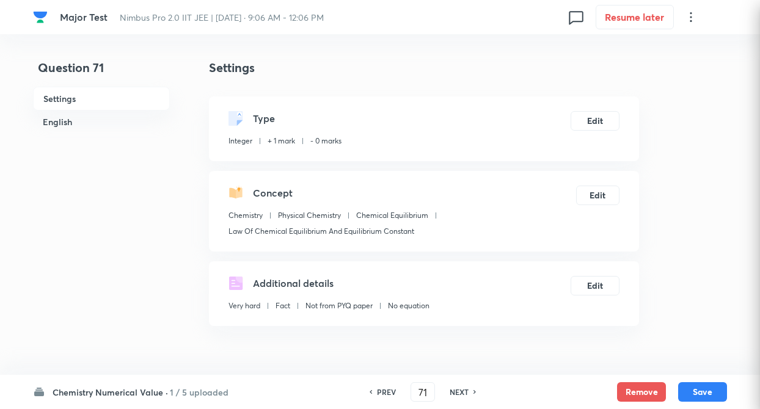
type input "42"
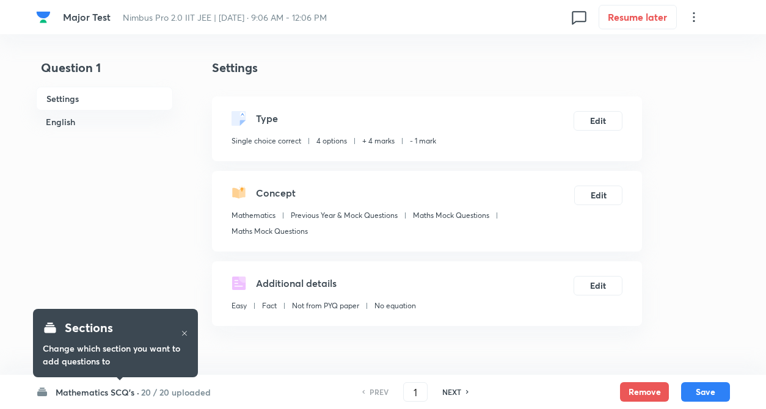
checkbox input "true"
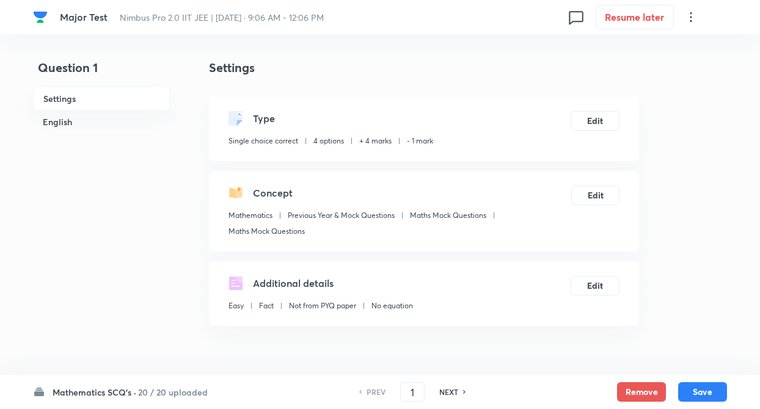
click at [132, 390] on h6 "Mathematics SCQ's ·" at bounding box center [95, 392] width 84 height 13
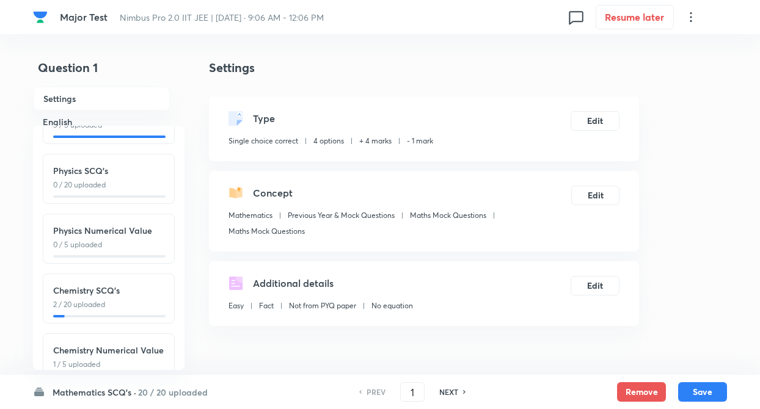
scroll to position [106, 0]
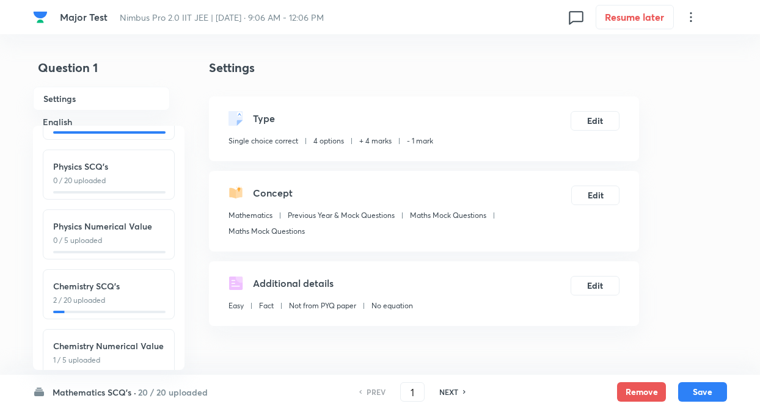
click at [56, 301] on p "2 / 20 uploaded" at bounding box center [108, 300] width 111 height 11
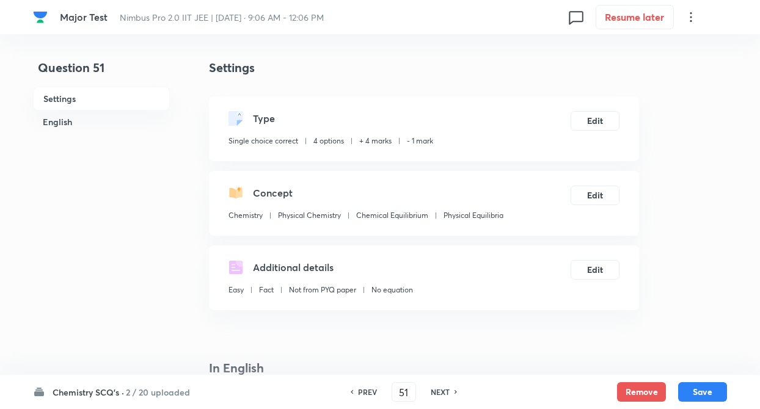
type input "51"
checkbox input "false"
checkbox input "true"
click at [439, 392] on h6 "NEXT" at bounding box center [439, 392] width 19 height 11
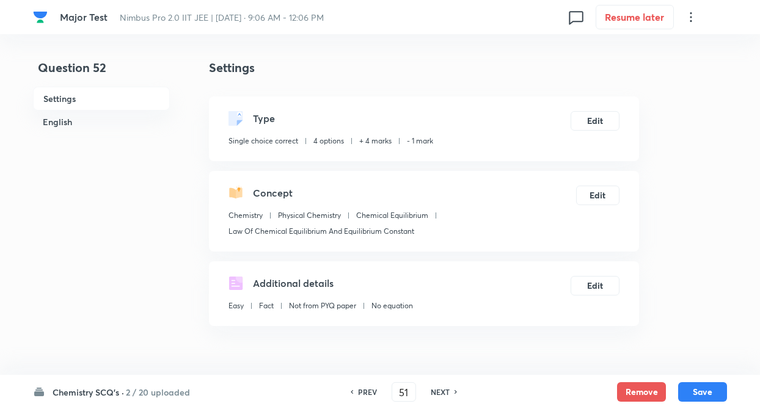
type input "52"
checkbox input "false"
checkbox input "true"
click at [156, 391] on h6 "2 / 20 uploaded" at bounding box center [158, 392] width 64 height 13
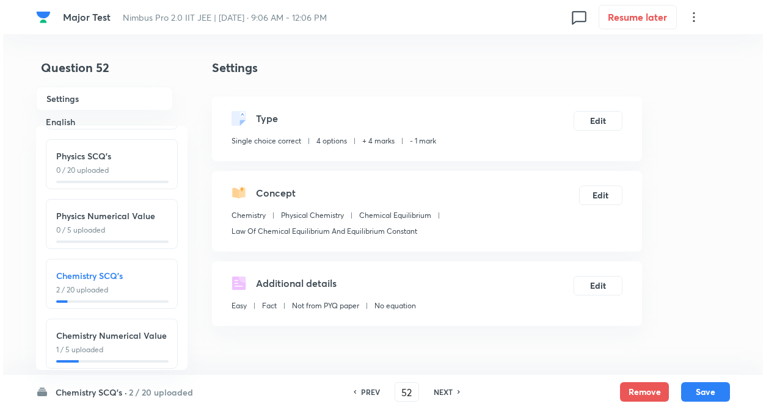
scroll to position [135, 0]
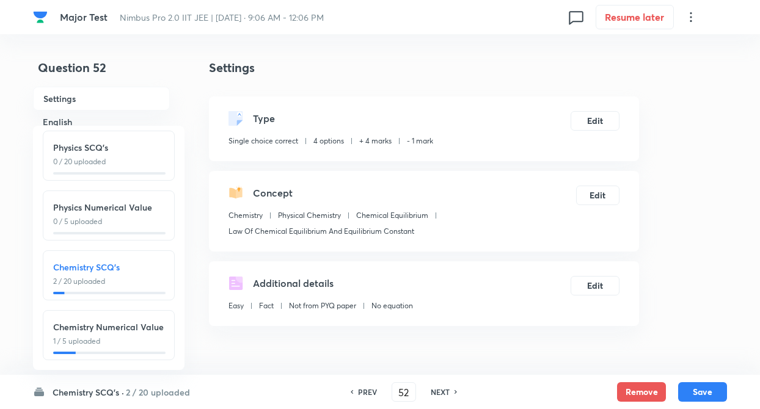
click at [122, 321] on h6 "Chemistry Numerical Value" at bounding box center [108, 327] width 111 height 13
type input "71"
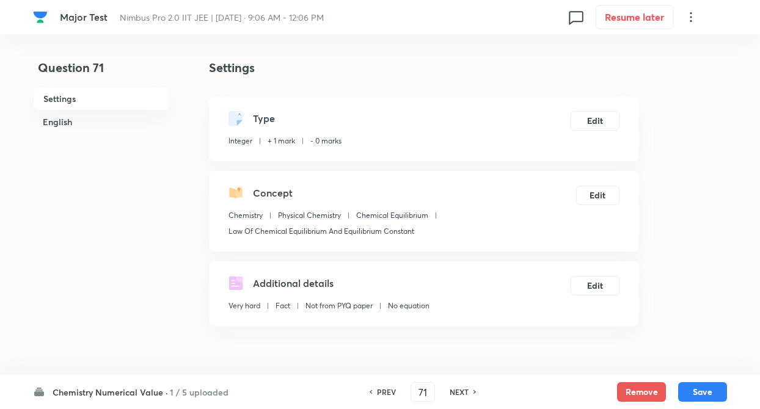
type input "42"
click at [584, 114] on button "Edit" at bounding box center [594, 120] width 49 height 20
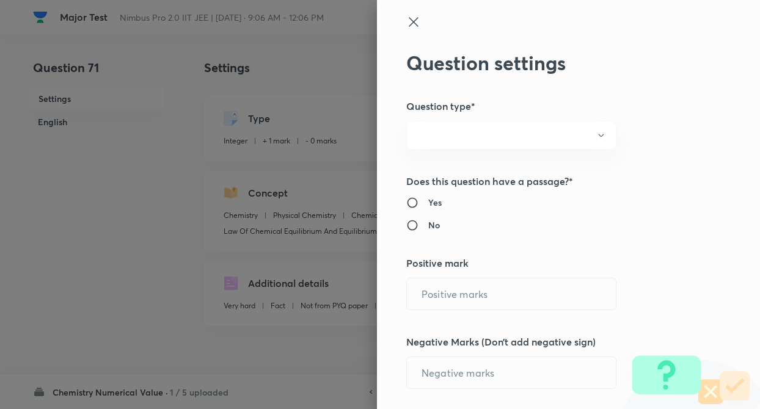
radio input "true"
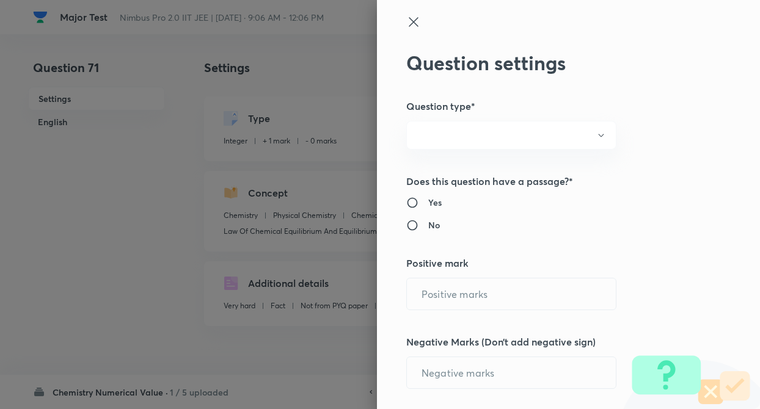
radio input "true"
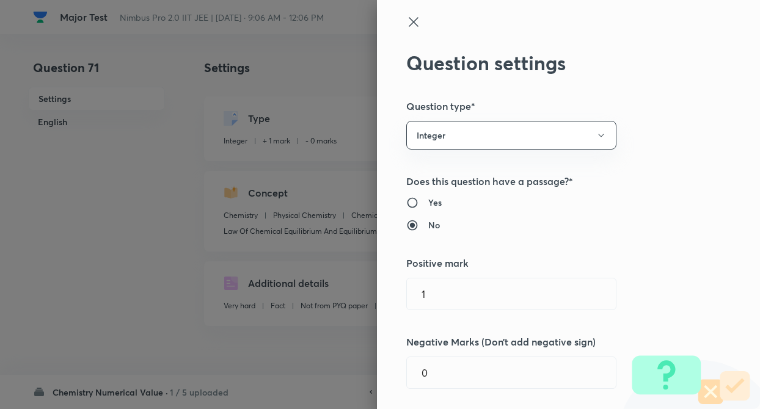
type input "1"
type input "0"
type input "Chemistry"
type input "Physical Chemistry"
type input "Chemical Equilibrium"
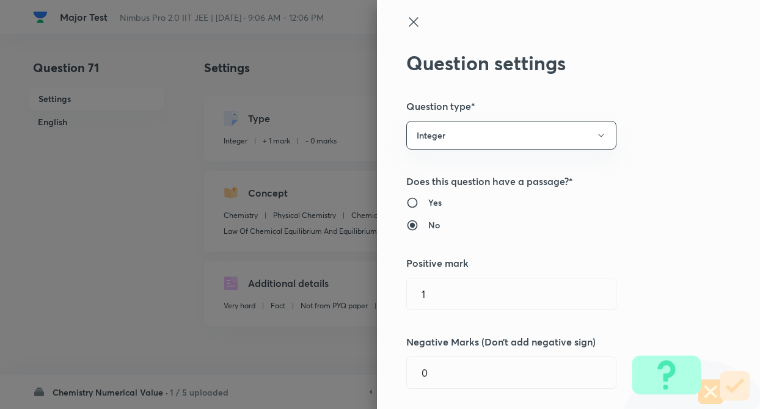
type input "Law Of Chemical Equilibrium And Equilibrium Constant"
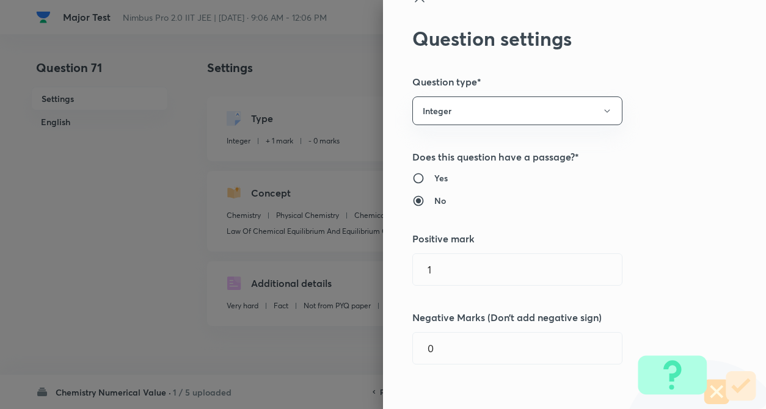
click at [635, 118] on div "Question settings Question type* Integer Does this question have a passage?* Ye…" at bounding box center [574, 204] width 383 height 409
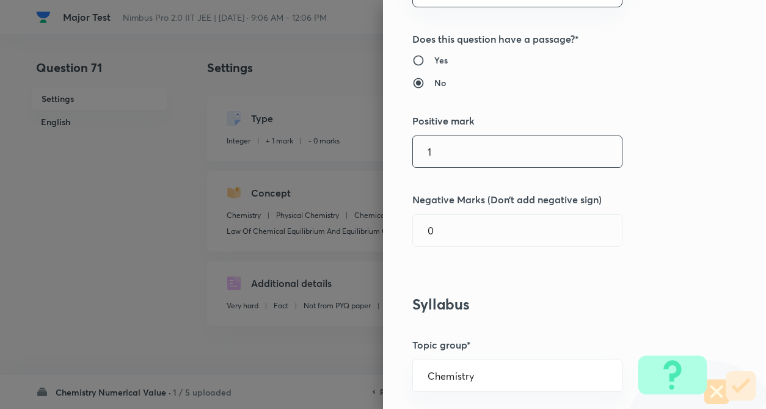
scroll to position [195, 0]
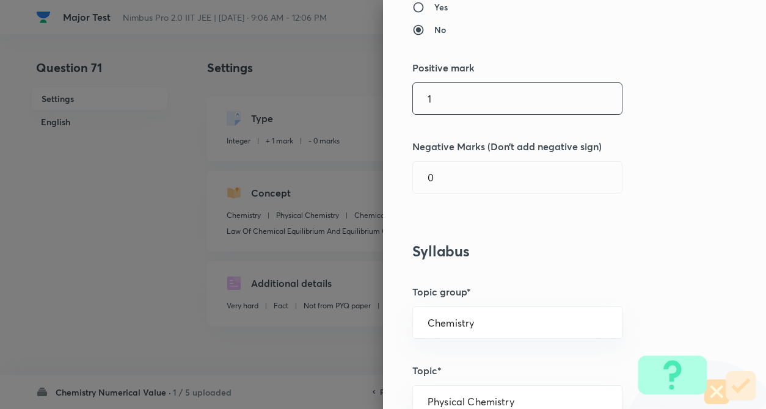
click at [571, 111] on input "1" at bounding box center [517, 98] width 209 height 31
type input "4"
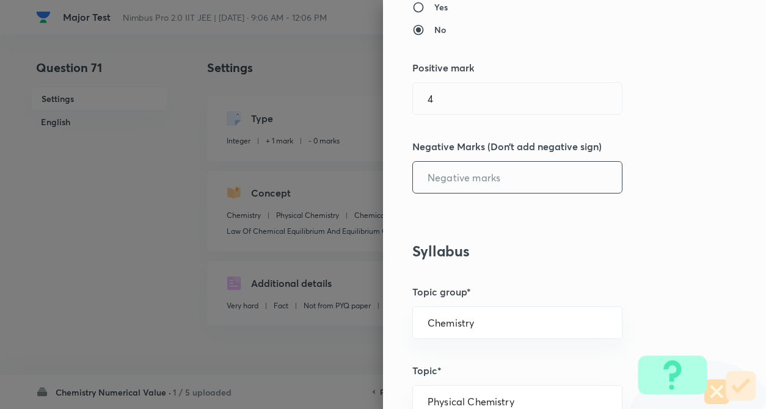
click at [554, 169] on input "text" at bounding box center [517, 177] width 209 height 31
type input "1"
click at [736, 247] on div "Question settings Question type* Integer Does this question have a passage?* Ye…" at bounding box center [574, 204] width 383 height 409
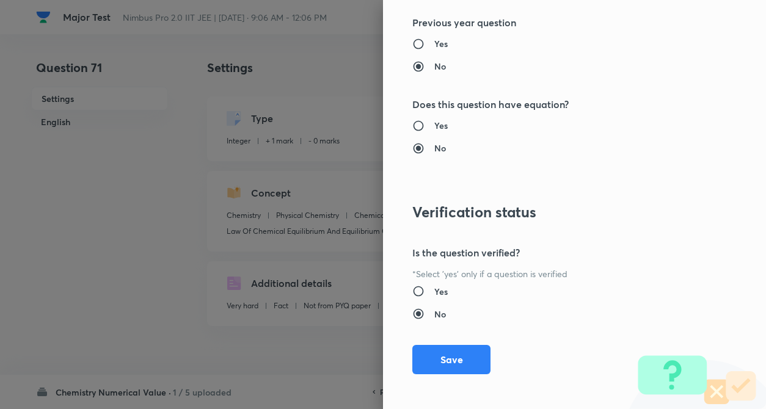
scroll to position [1183, 0]
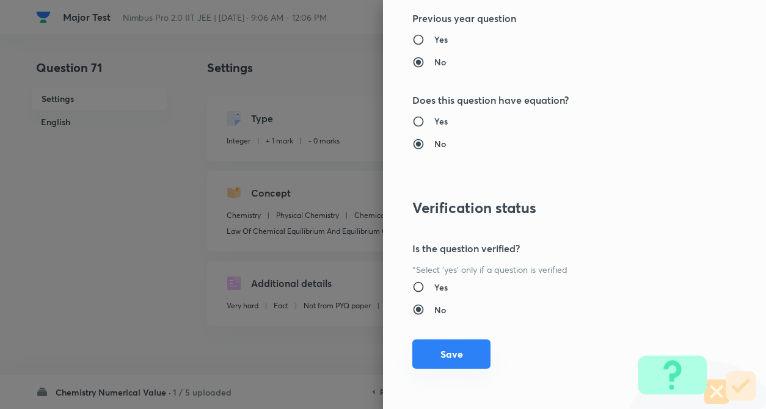
click at [458, 351] on button "Save" at bounding box center [451, 354] width 78 height 29
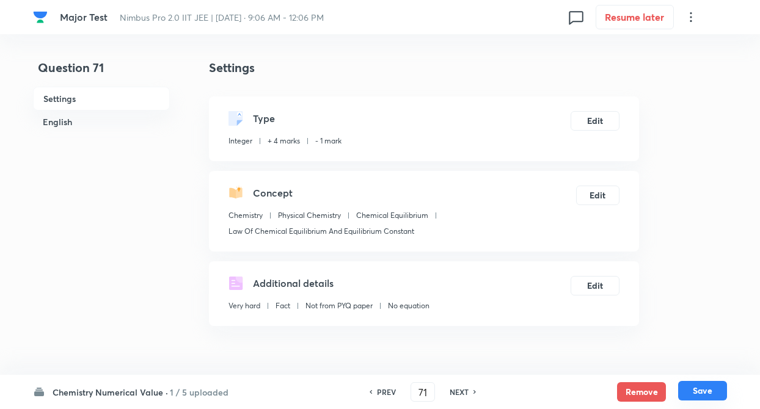
click at [707, 395] on button "Save" at bounding box center [702, 391] width 49 height 20
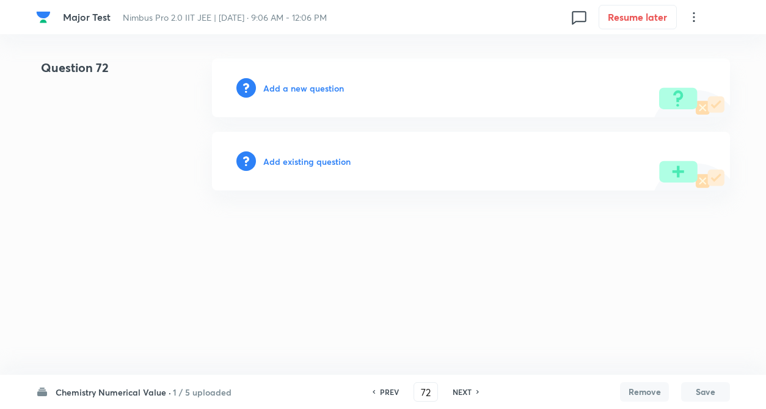
click at [196, 249] on html "Major Test Nimbus Pro 2.0 IIT JEE | [DATE] · 9:06 AM - 12:06 PM 0 Resume later …" at bounding box center [383, 124] width 766 height 249
click at [278, 161] on h6 "Add existing question" at bounding box center [306, 161] width 87 height 13
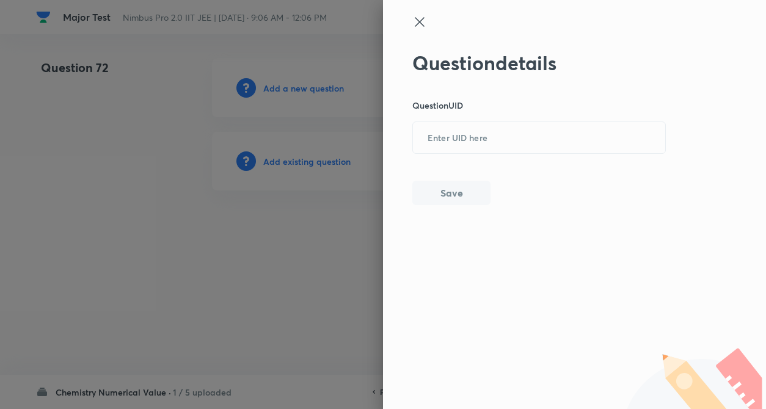
click at [412, 25] on icon at bounding box center [419, 22] width 15 height 15
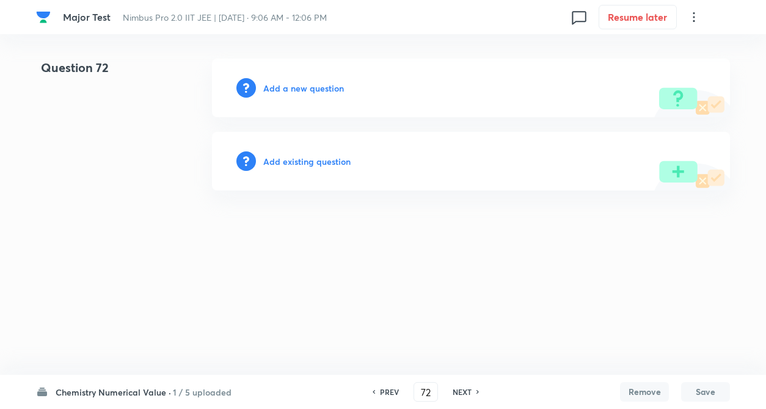
click at [387, 393] on h6 "PREV" at bounding box center [389, 392] width 19 height 11
click at [387, 393] on div "PREV 72 ​ NEXT" at bounding box center [426, 392] width 158 height 20
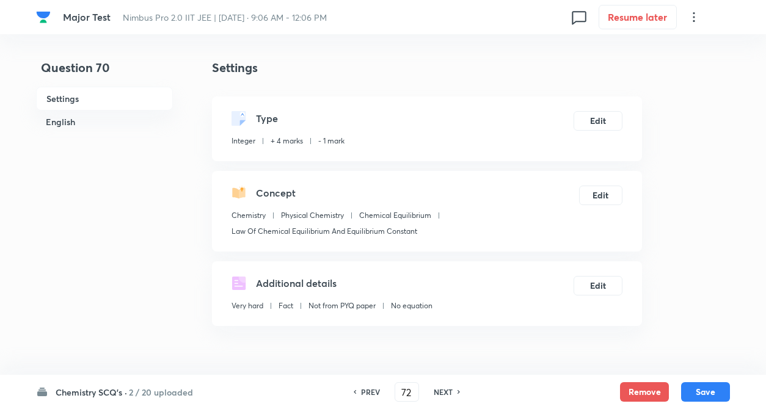
click at [387, 393] on div "PREV 72 ​ NEXT" at bounding box center [407, 392] width 158 height 20
click at [387, 393] on div "PREV 71 ​ NEXT" at bounding box center [407, 392] width 158 height 20
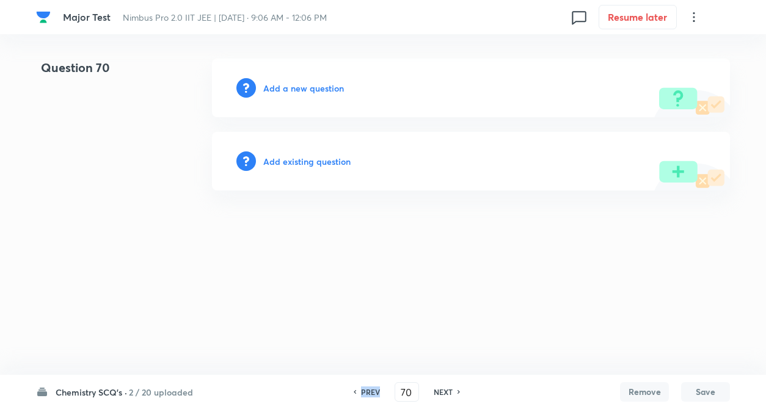
click at [387, 393] on div "PREV 70 ​ NEXT" at bounding box center [407, 392] width 158 height 20
click at [412, 393] on input "70" at bounding box center [406, 392] width 23 height 21
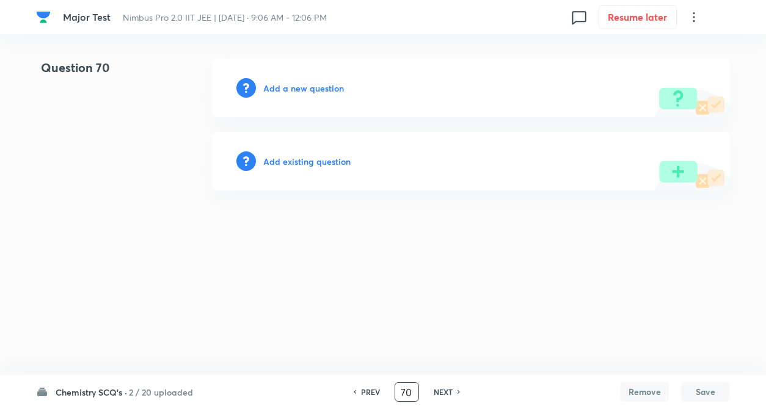
type input "7"
type input "53"
click at [309, 249] on html "Major Test Nimbus Pro 2.0 IIT JEE | [DATE] · 9:06 AM - 12:06 PM 0 Resume later …" at bounding box center [383, 124] width 766 height 249
click at [301, 162] on h6 "Add existing question" at bounding box center [306, 161] width 87 height 13
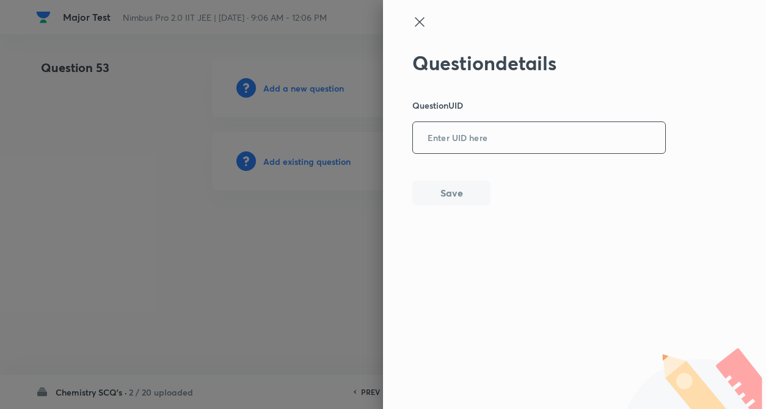
click at [442, 134] on input "text" at bounding box center [539, 138] width 252 height 30
paste input "J9198"
type input "J9198"
click at [448, 186] on button "Save" at bounding box center [451, 192] width 78 height 24
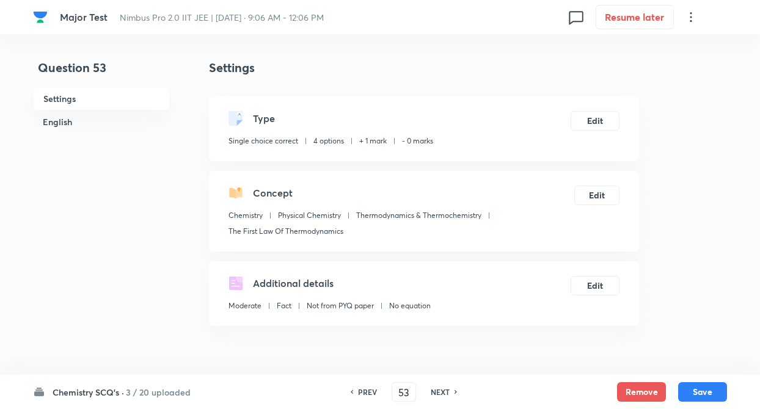
checkbox input "true"
click at [593, 125] on button "Edit" at bounding box center [594, 120] width 49 height 20
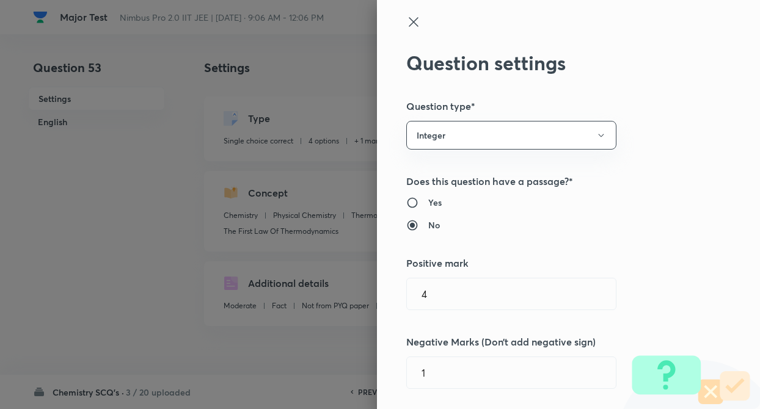
type input "Chemistry"
type input "Physical Chemistry"
type input "Chemical Equilibrium"
type input "Law Of Chemical Equilibrium And Equilibrium Constant"
radio input "true"
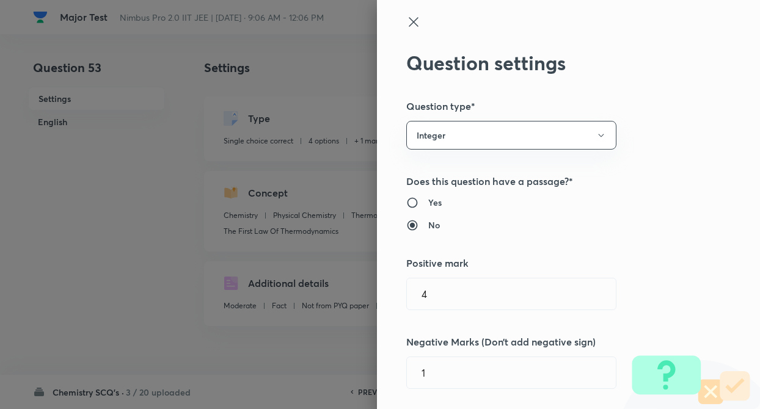
radio input "false"
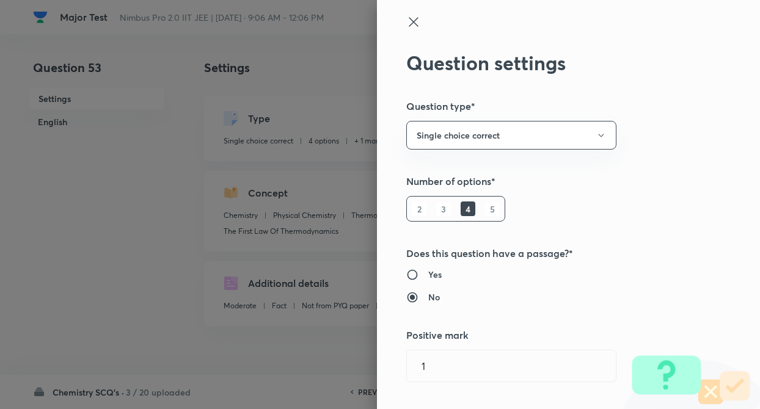
type input "1"
type input "0"
type input "Thermodynamics & Thermochemistry"
type input "The First Law Of Thermodynamics"
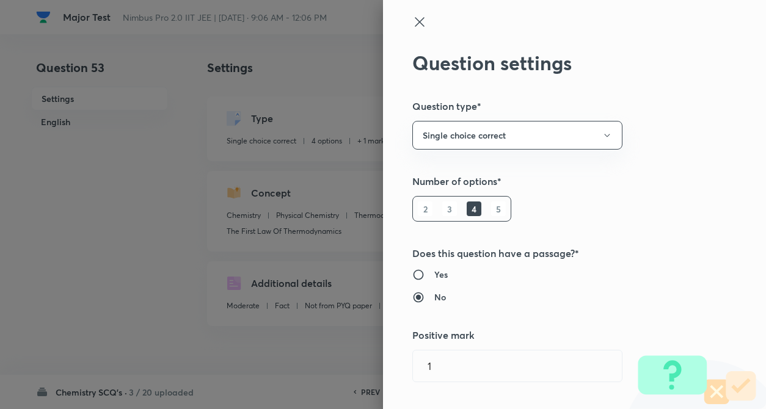
click at [631, 143] on div "Question settings Question type* Single choice correct Number of options* 2 3 4…" at bounding box center [574, 204] width 383 height 409
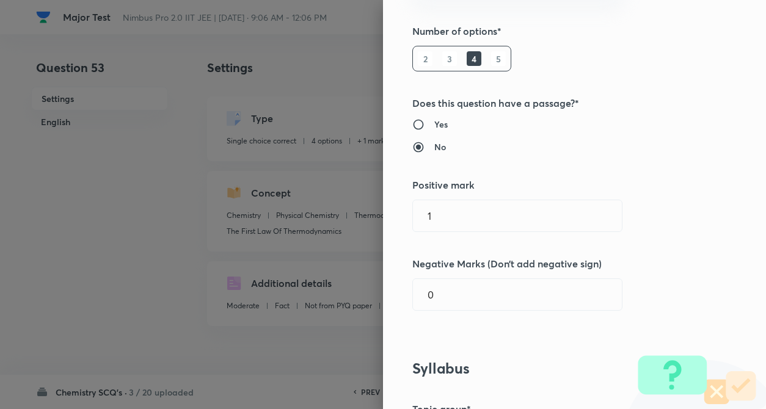
scroll to position [244, 0]
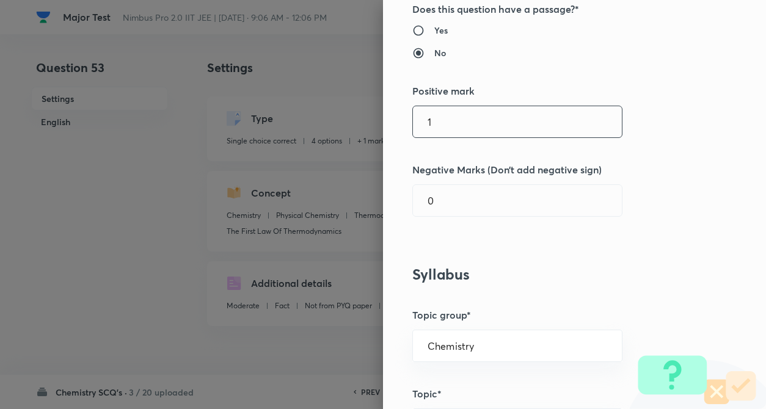
click at [437, 118] on input "1" at bounding box center [517, 121] width 209 height 31
type input "4"
click at [440, 203] on input "text" at bounding box center [517, 200] width 209 height 31
type input "1"
click at [540, 242] on div "Question settings Question type* Single choice correct Number of options* 2 3 4…" at bounding box center [574, 204] width 383 height 409
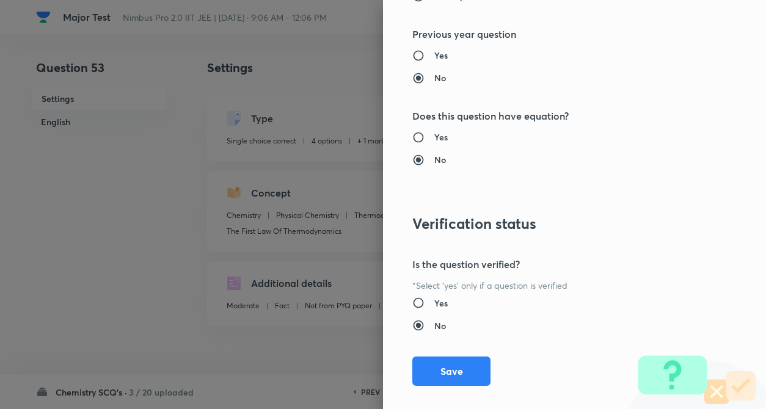
scroll to position [1255, 0]
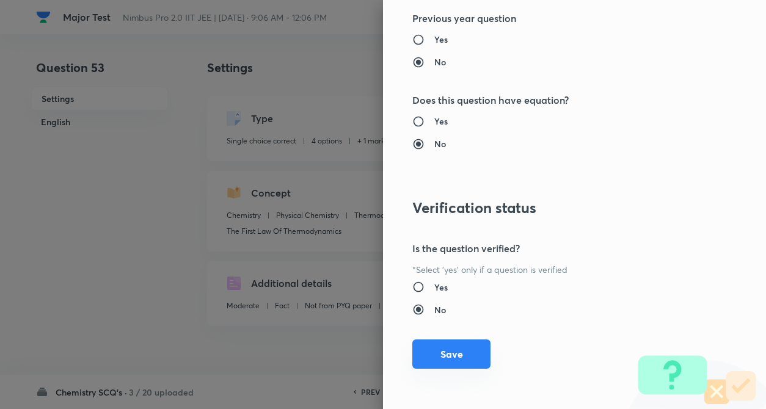
click at [444, 352] on button "Save" at bounding box center [451, 354] width 78 height 29
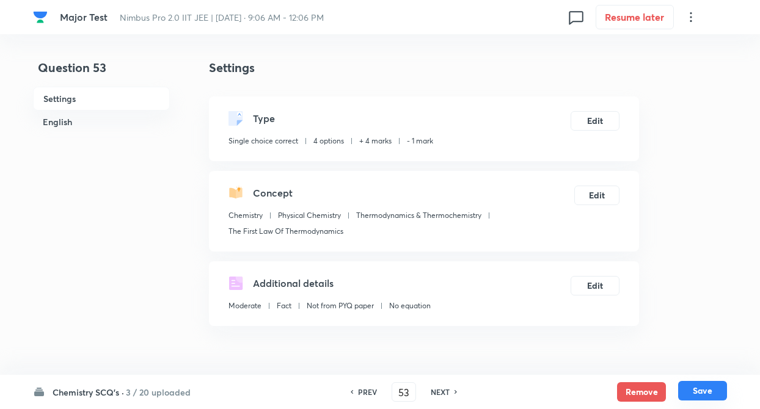
click at [699, 390] on button "Save" at bounding box center [702, 391] width 49 height 20
type input "54"
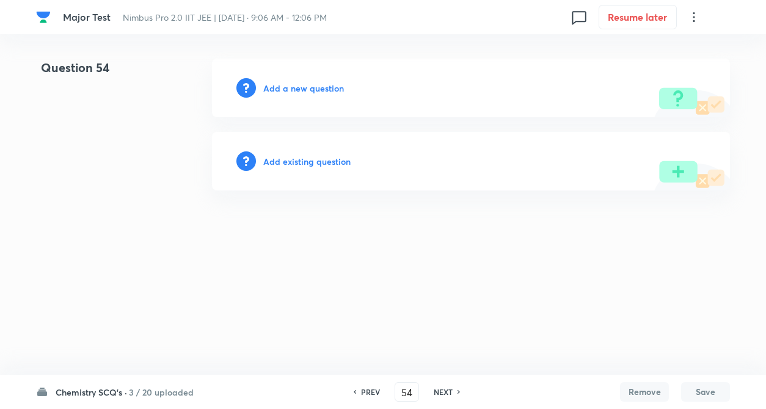
click at [294, 162] on h6 "Add existing question" at bounding box center [306, 161] width 87 height 13
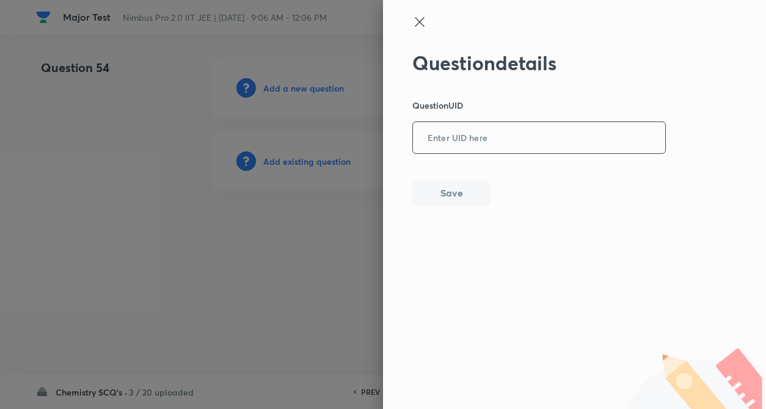
click at [434, 147] on input "text" at bounding box center [539, 138] width 252 height 30
paste input "E4P7C"
type input "E4P7C"
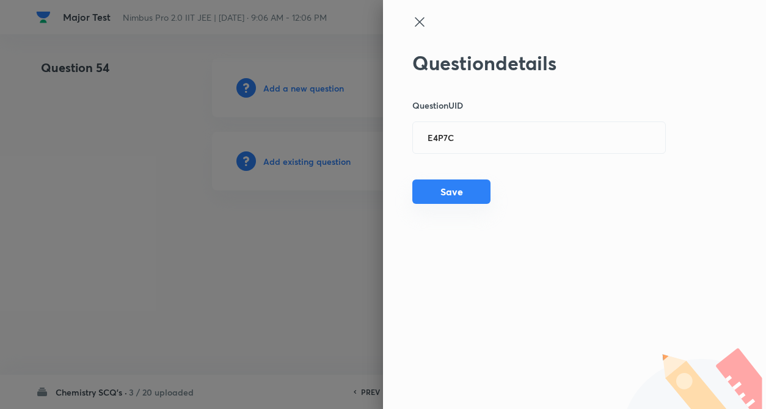
click at [452, 189] on button "Save" at bounding box center [451, 192] width 78 height 24
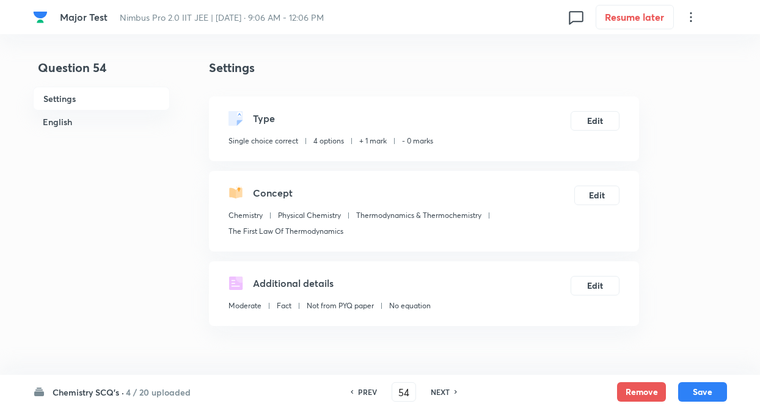
checkbox input "true"
click at [614, 119] on button "Edit" at bounding box center [594, 120] width 49 height 20
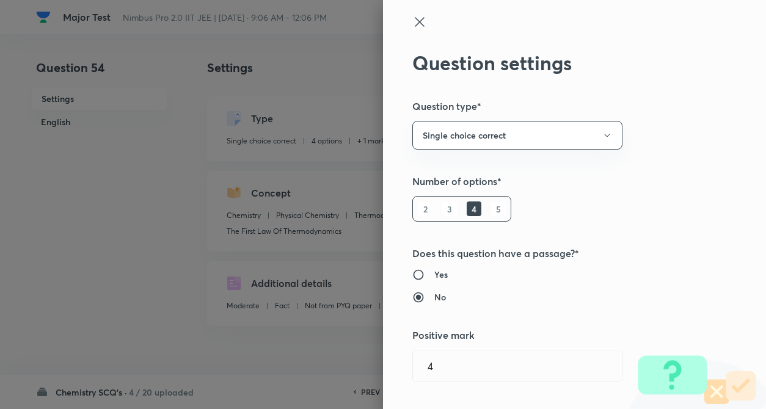
type input "1"
type input "0"
click at [636, 181] on h5 "Number of options*" at bounding box center [553, 181] width 283 height 15
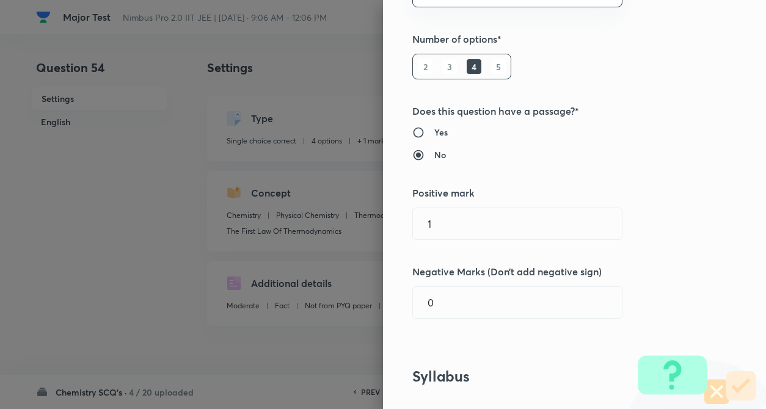
scroll to position [220, 0]
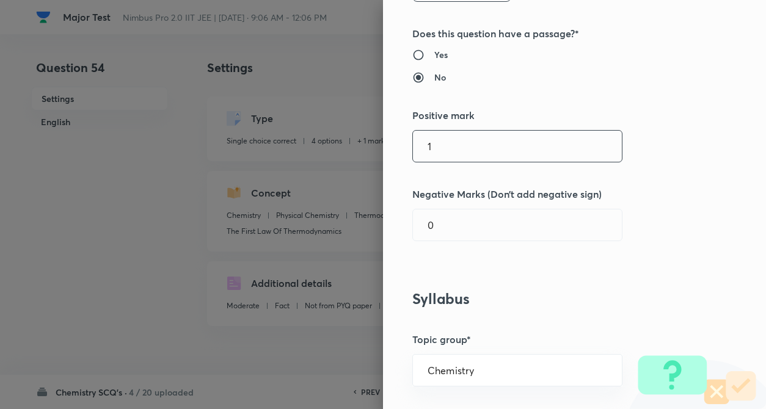
click at [537, 156] on input "1" at bounding box center [517, 146] width 209 height 31
type input "4"
click at [520, 221] on input "0" at bounding box center [517, 224] width 209 height 31
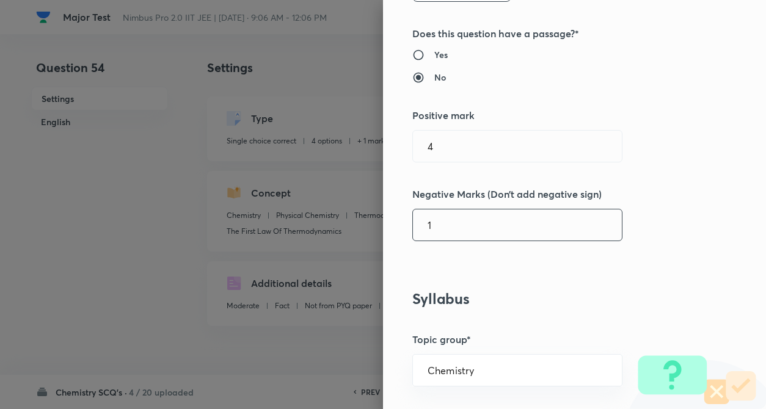
type input "1"
click at [642, 275] on div "Question settings Question type* Single choice correct Number of options* 2 3 4…" at bounding box center [574, 204] width 383 height 409
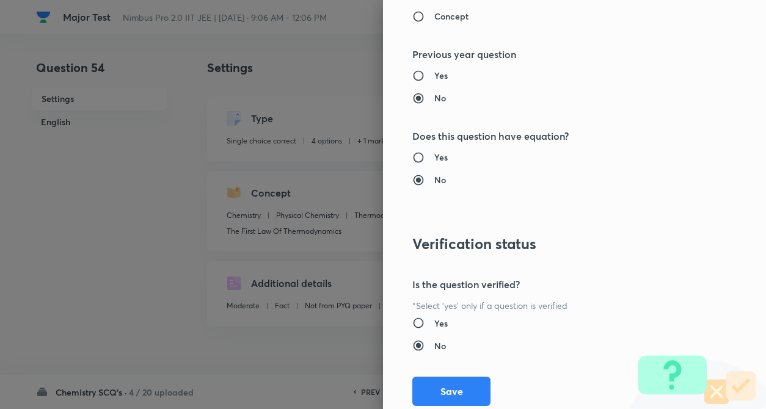
scroll to position [1255, 0]
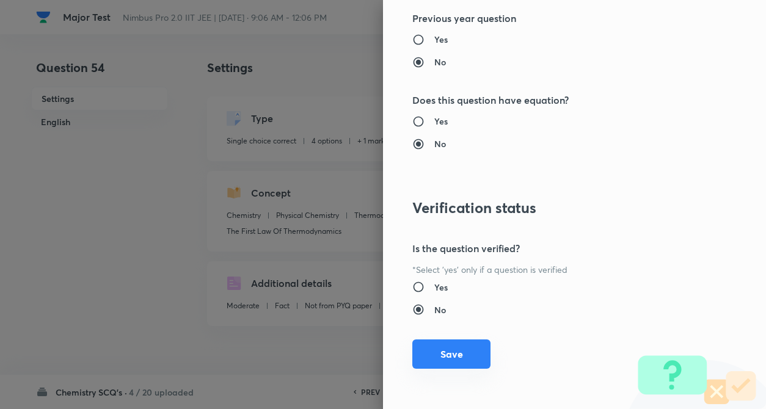
click at [468, 349] on button "Save" at bounding box center [451, 354] width 78 height 29
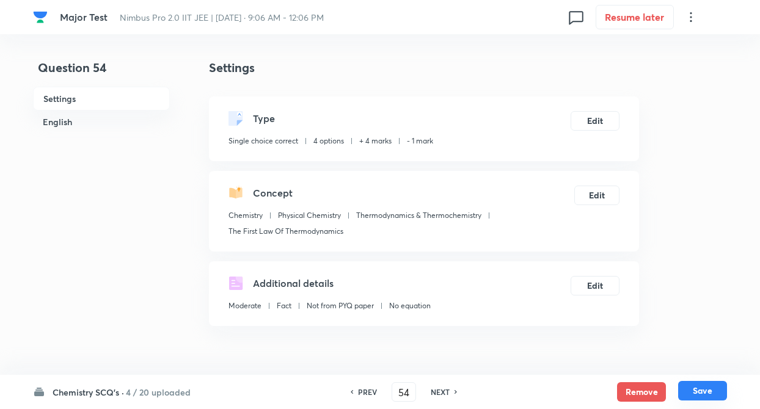
click at [695, 387] on button "Save" at bounding box center [702, 391] width 49 height 20
type input "55"
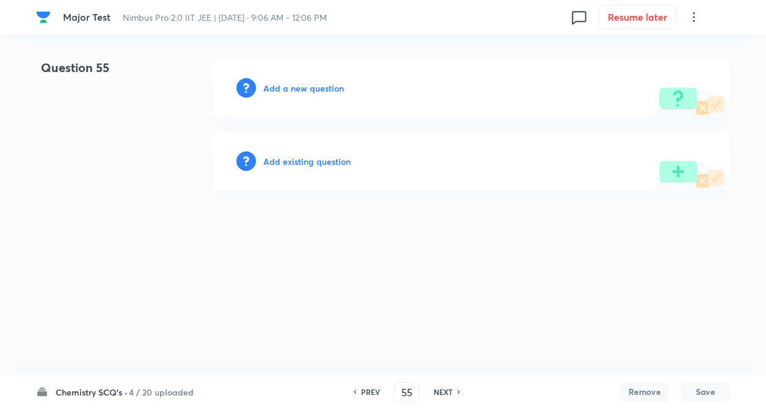
click at [303, 164] on h6 "Add existing question" at bounding box center [306, 161] width 87 height 13
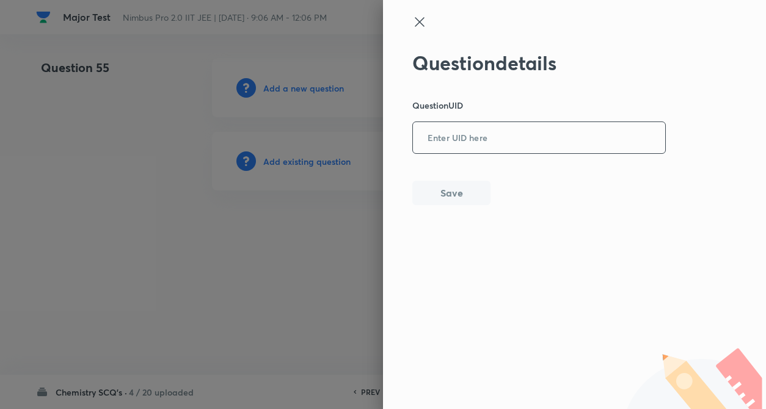
click at [427, 144] on input "text" at bounding box center [539, 138] width 252 height 30
paste input "2GG63"
type input "2GG63"
click at [461, 188] on button "Save" at bounding box center [451, 192] width 78 height 24
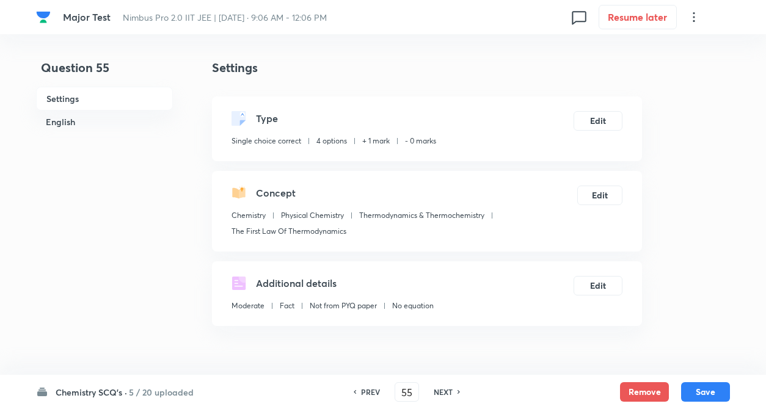
checkbox input "true"
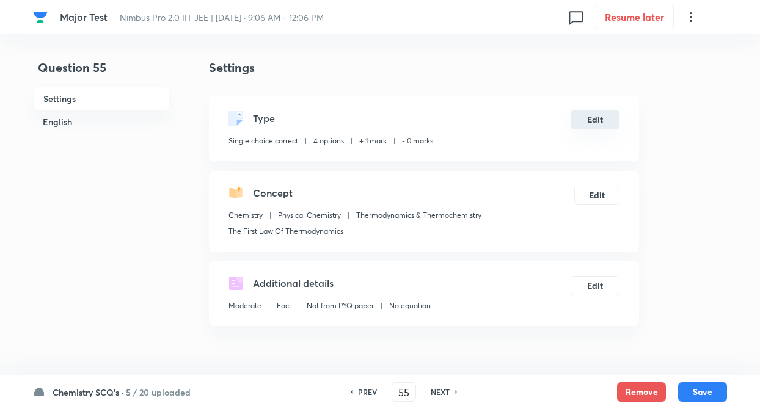
click at [607, 122] on button "Edit" at bounding box center [594, 120] width 49 height 20
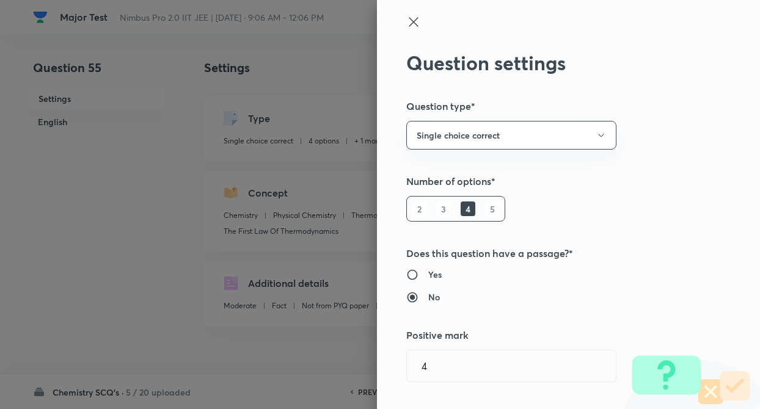
type input "1"
type input "0"
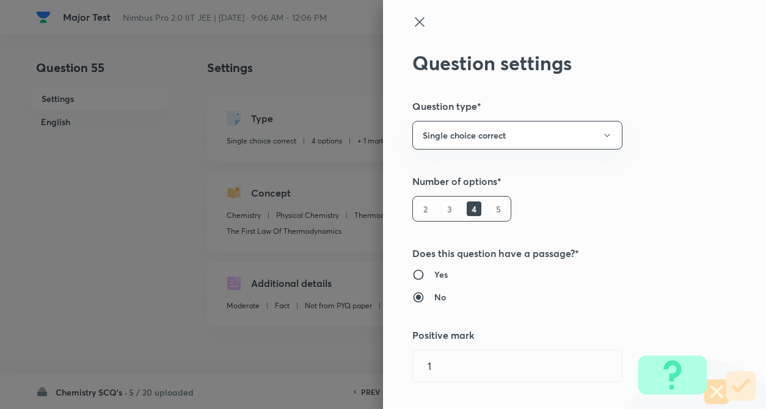
click at [669, 136] on div "Question settings Question type* Single choice correct Number of options* 2 3 4…" at bounding box center [574, 204] width 383 height 409
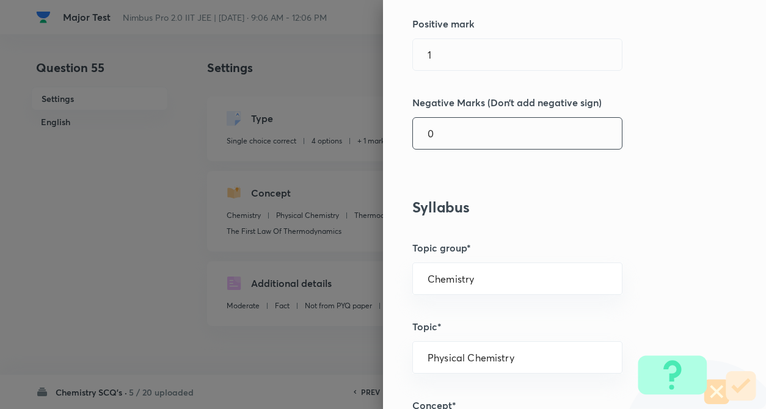
scroll to position [318, 0]
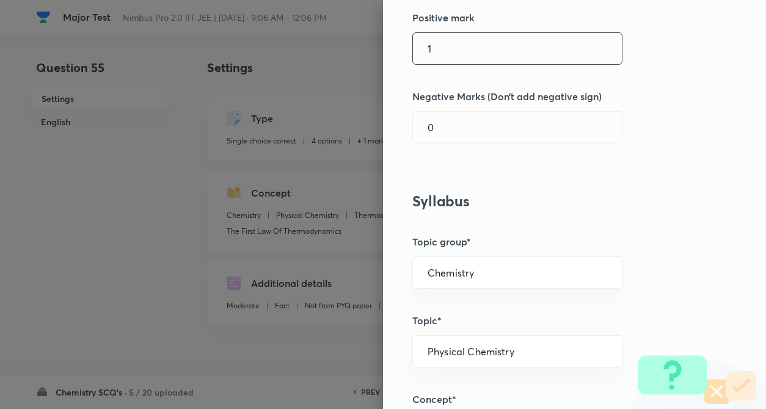
click at [452, 65] on div "1 ​" at bounding box center [517, 48] width 210 height 32
type input "4"
click at [458, 138] on input "0" at bounding box center [517, 127] width 209 height 31
type input "1"
click at [590, 188] on div "Question settings Question type* Single choice correct Number of options* 2 3 4…" at bounding box center [574, 204] width 383 height 409
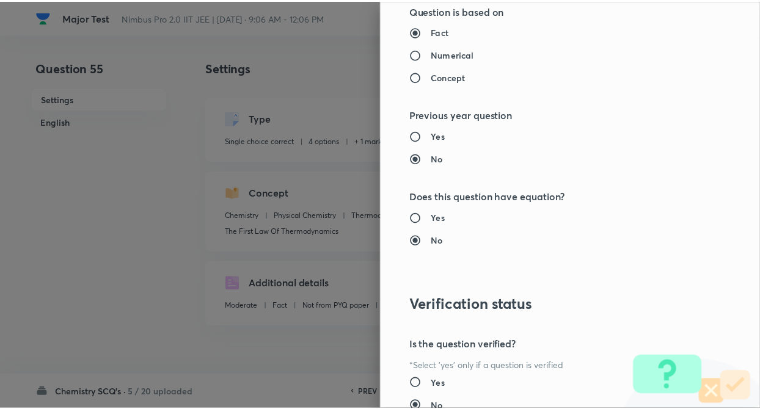
scroll to position [1255, 0]
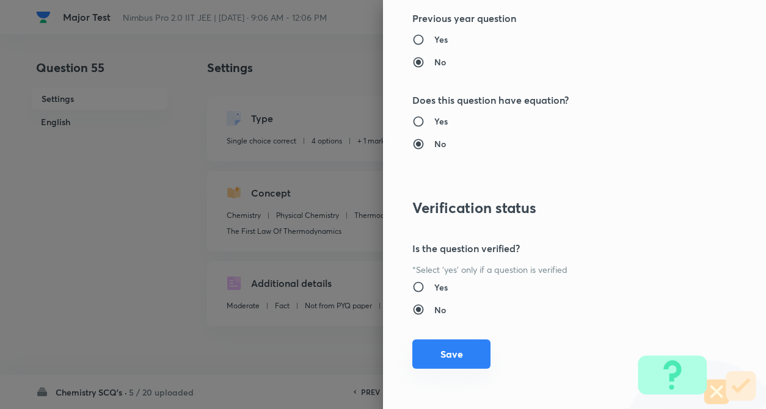
click at [435, 347] on button "Save" at bounding box center [451, 354] width 78 height 29
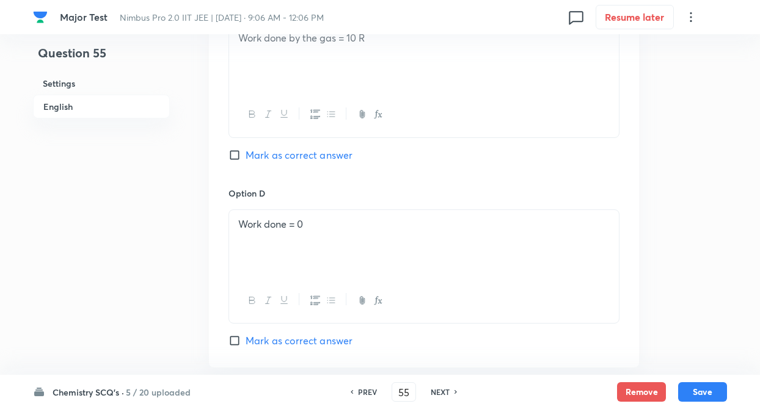
scroll to position [1099, 0]
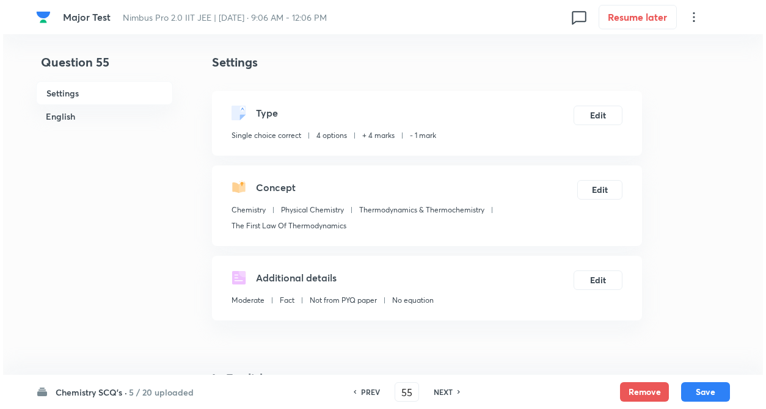
scroll to position [0, 0]
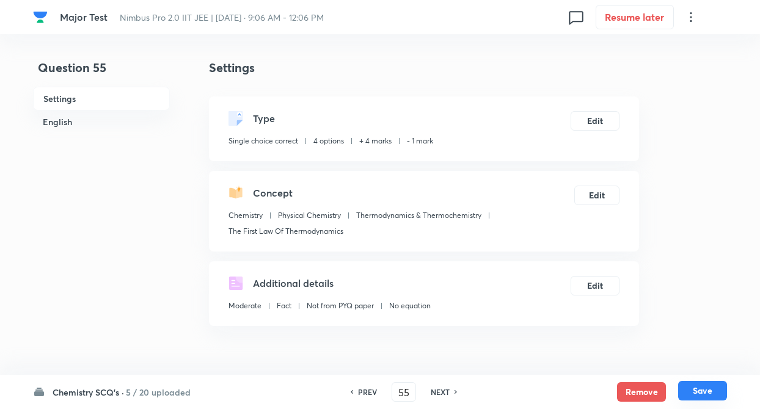
click at [683, 384] on button "Save" at bounding box center [702, 391] width 49 height 20
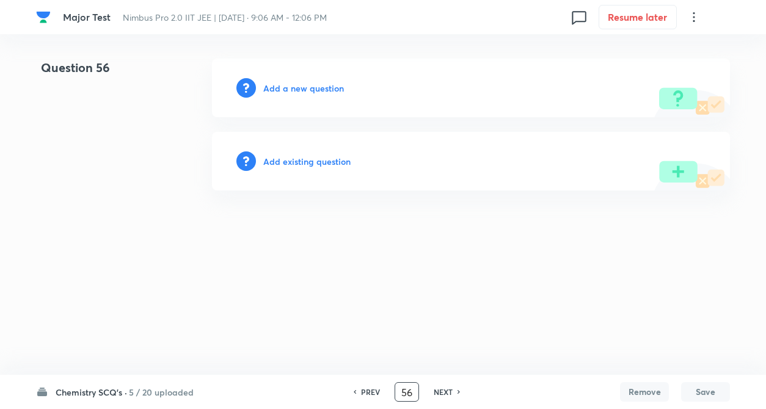
click at [413, 388] on input "56" at bounding box center [406, 392] width 23 height 21
type input "5"
type input "72"
click at [302, 164] on h6 "Add existing question" at bounding box center [306, 161] width 87 height 13
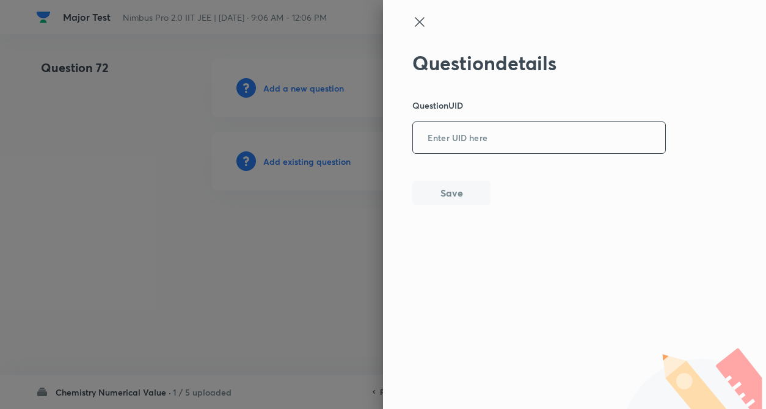
click at [473, 143] on input "text" at bounding box center [539, 138] width 252 height 30
paste input "L907O"
type input "L907O"
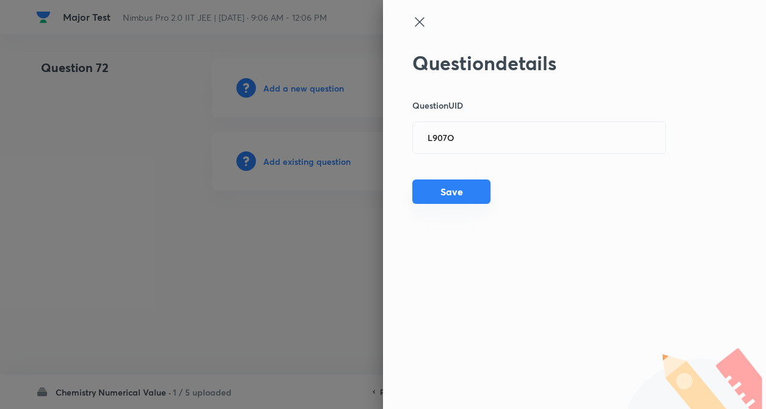
click at [456, 189] on button "Save" at bounding box center [451, 192] width 78 height 24
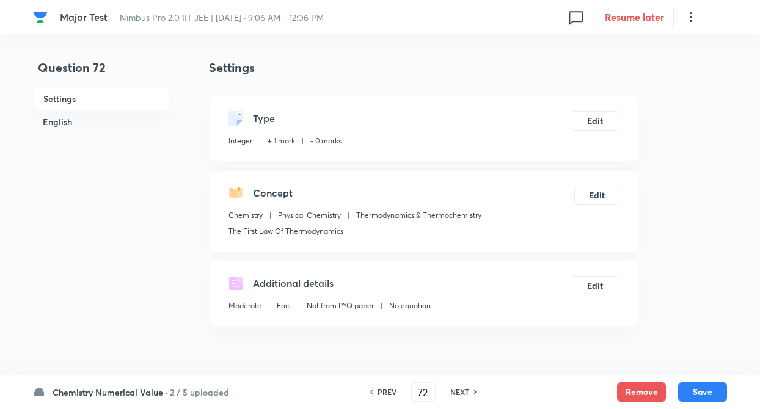
type input "0"
click at [590, 127] on button "Edit" at bounding box center [594, 120] width 49 height 20
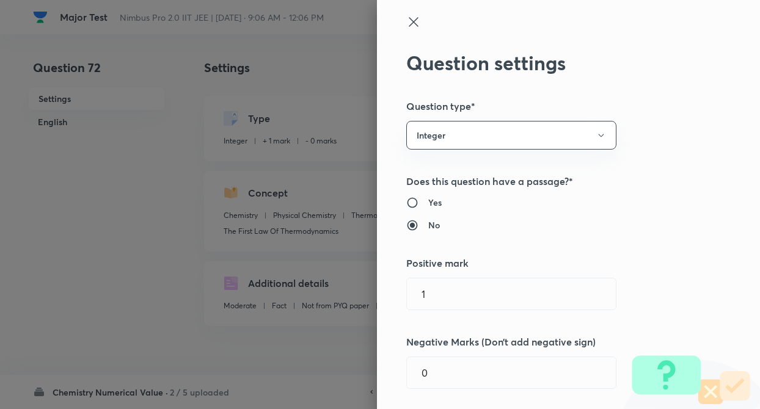
type input "1"
type input "0"
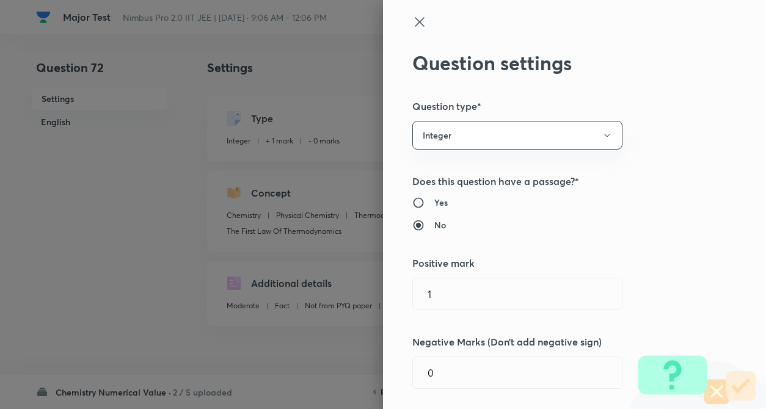
click at [666, 128] on div "Question settings Question type* Integer Does this question have a passage?* Ye…" at bounding box center [574, 204] width 383 height 409
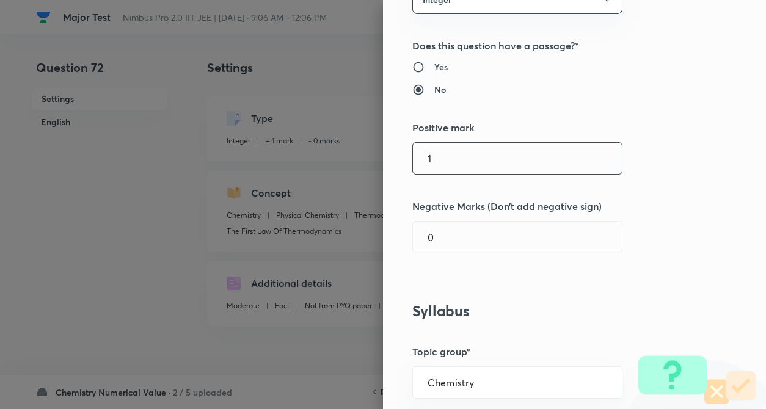
scroll to position [147, 0]
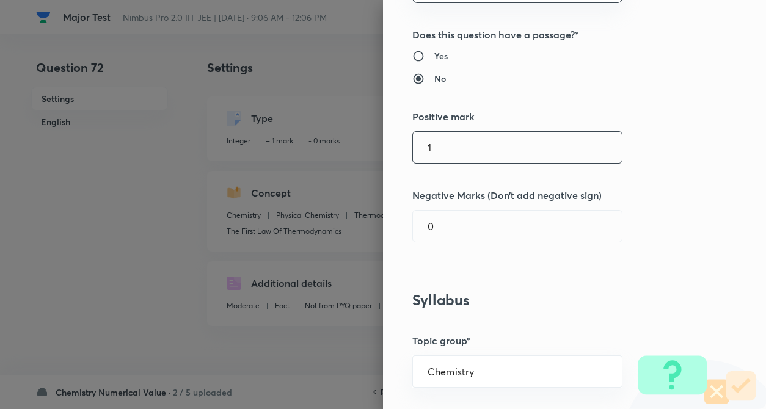
click at [443, 146] on input "1" at bounding box center [517, 147] width 209 height 31
type input "4"
click at [443, 217] on input "0" at bounding box center [517, 226] width 209 height 31
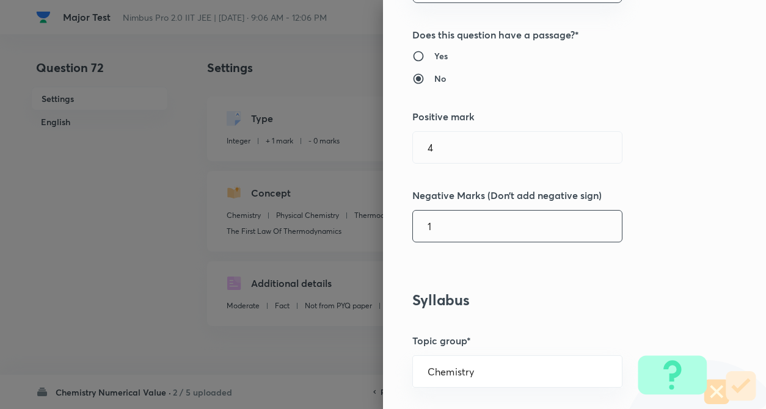
click at [608, 234] on input "1" at bounding box center [517, 226] width 209 height 31
type input "1"
click at [674, 234] on div "Question settings Question type* Integer Does this question have a passage?* Ye…" at bounding box center [574, 204] width 383 height 409
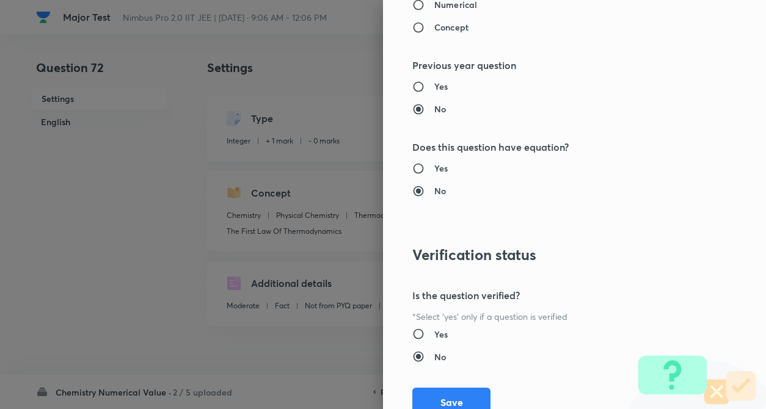
scroll to position [1183, 0]
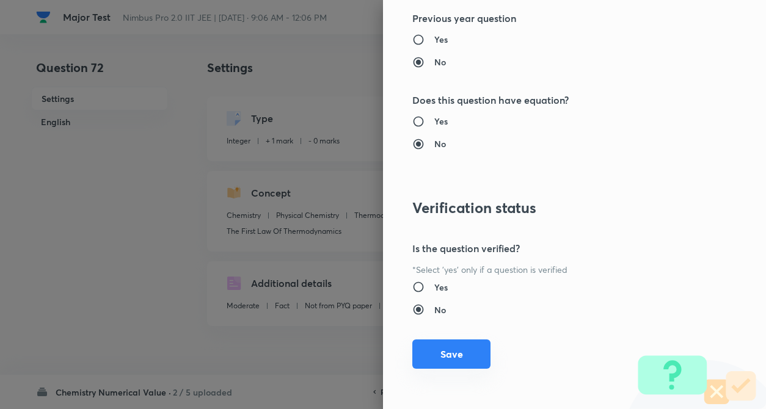
click at [448, 358] on button "Save" at bounding box center [451, 354] width 78 height 29
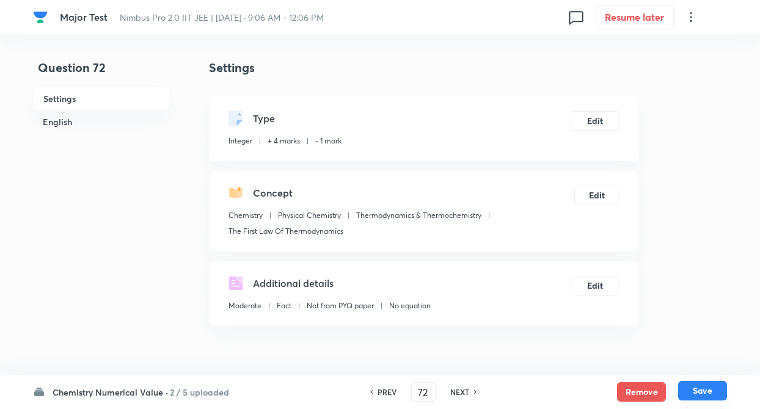
click at [692, 388] on button "Save" at bounding box center [702, 391] width 49 height 20
type input "73"
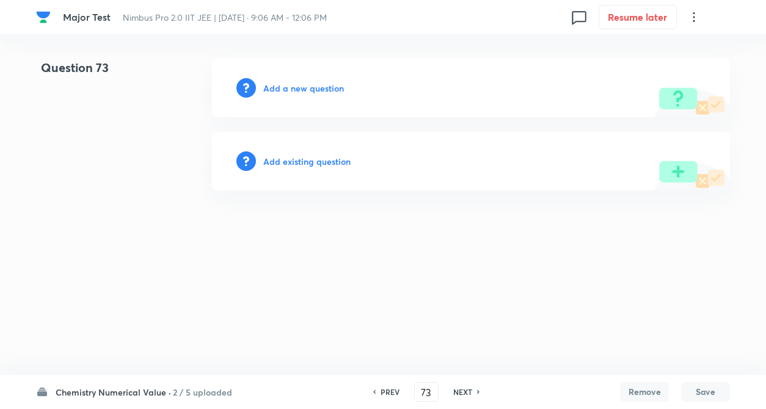
click at [329, 158] on h6 "Add existing question" at bounding box center [306, 161] width 87 height 13
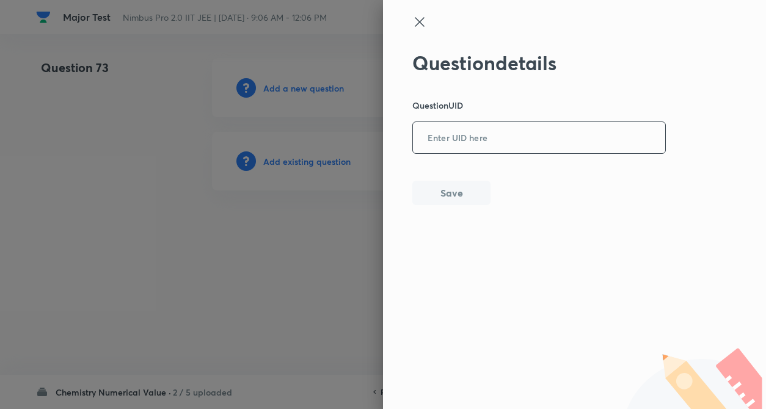
click at [525, 130] on input "text" at bounding box center [539, 138] width 252 height 30
paste input "T2AL4"
type input "T2AL4"
click at [461, 187] on button "Save" at bounding box center [451, 192] width 78 height 24
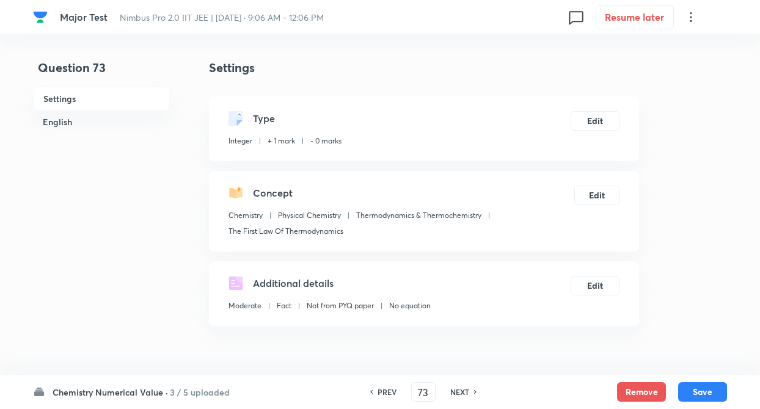
type input "34.46"
click at [595, 122] on button "Edit" at bounding box center [594, 120] width 49 height 20
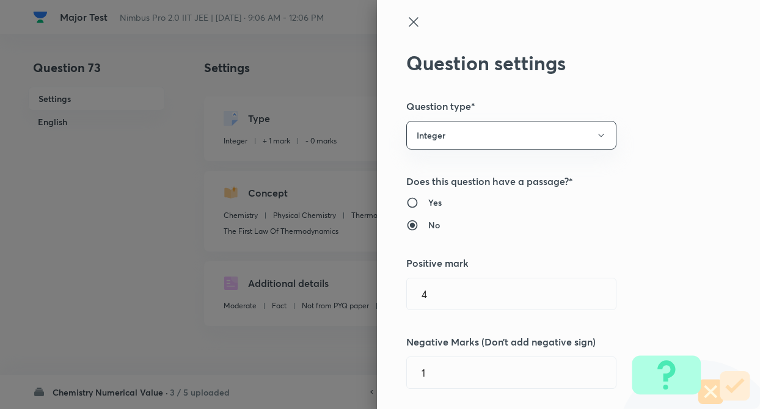
type input "1"
type input "0"
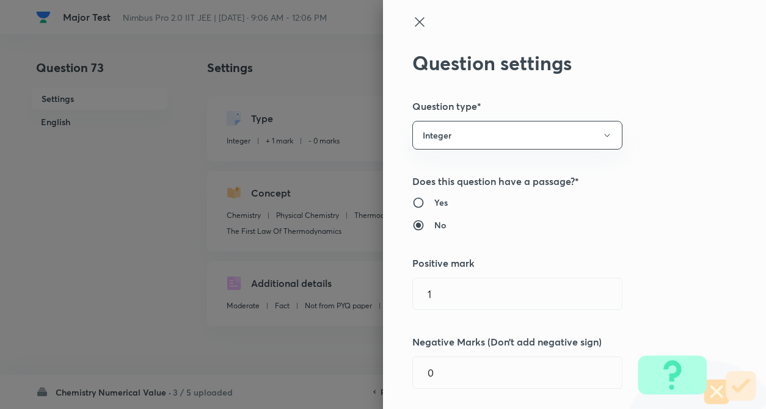
click at [684, 146] on div "Question settings Question type* Integer Does this question have a passage?* Ye…" at bounding box center [574, 204] width 383 height 409
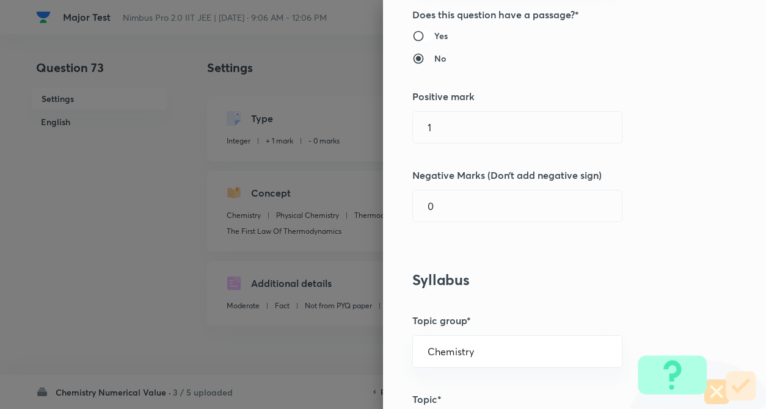
scroll to position [171, 0]
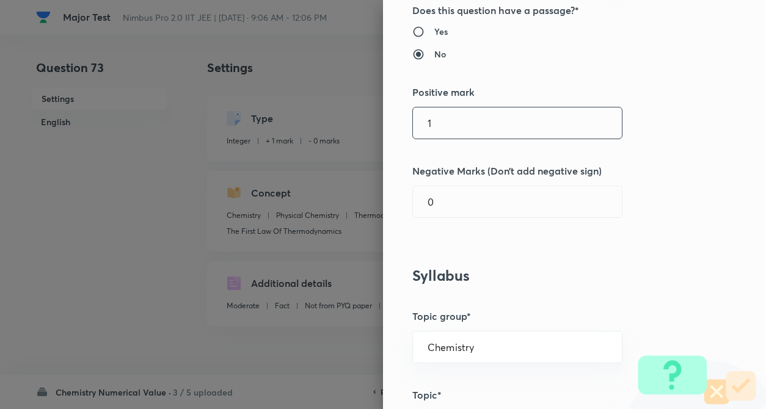
click at [451, 121] on input "1" at bounding box center [517, 122] width 209 height 31
type input "4"
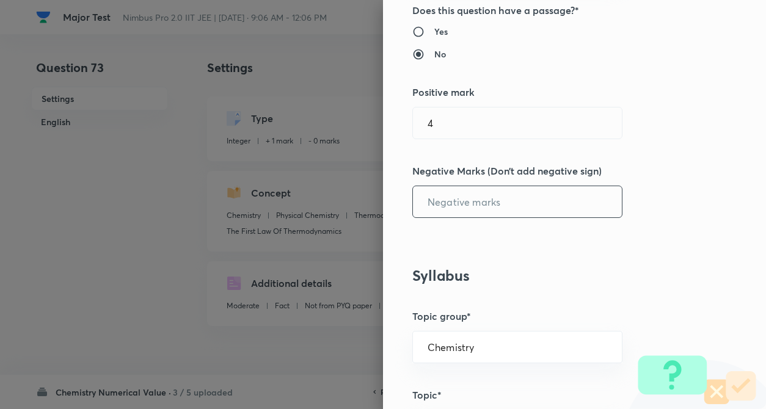
click at [459, 212] on input "text" at bounding box center [517, 201] width 209 height 31
type input "1"
click at [585, 271] on h3 "Syllabus" at bounding box center [553, 276] width 283 height 18
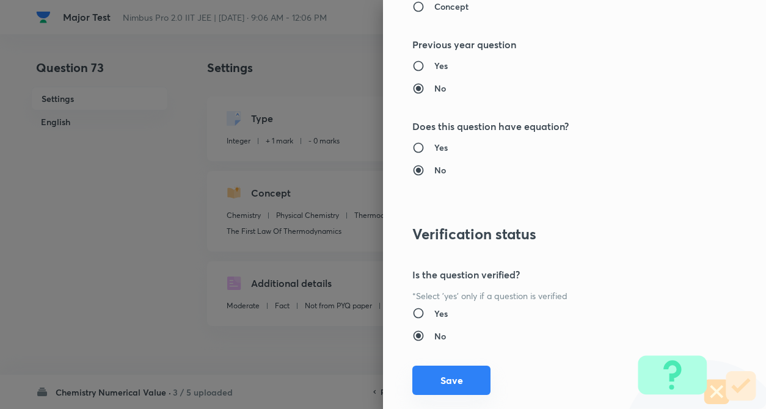
scroll to position [1183, 0]
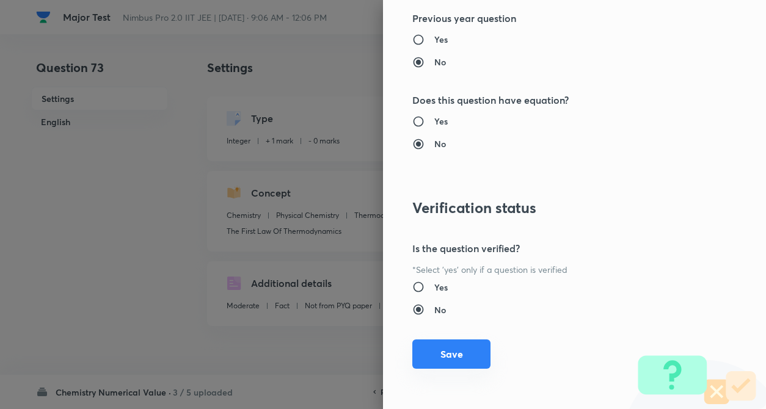
click at [431, 353] on button "Save" at bounding box center [451, 354] width 78 height 29
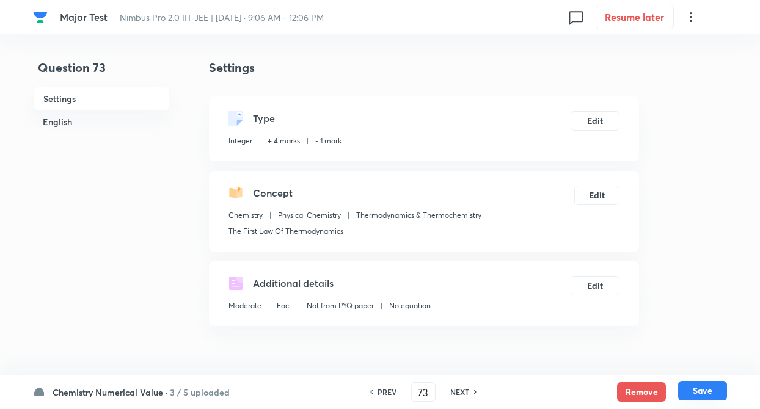
click at [692, 391] on button "Save" at bounding box center [702, 391] width 49 height 20
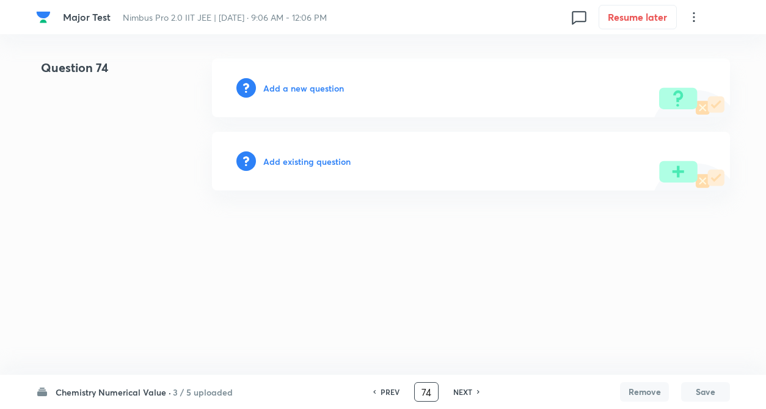
click at [434, 391] on input "74" at bounding box center [426, 392] width 23 height 21
type input "7"
type input "3"
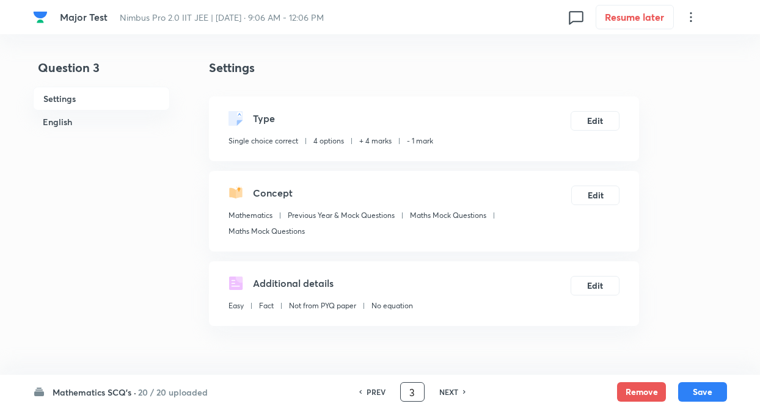
checkbox input "true"
click at [446, 394] on h6 "NEXT" at bounding box center [448, 392] width 19 height 11
type input "4"
click at [446, 394] on h6 "NEXT" at bounding box center [448, 392] width 19 height 11
checkbox input "false"
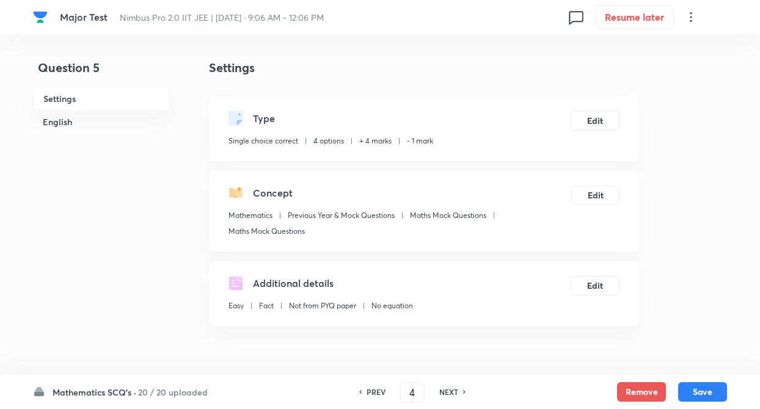
type input "5"
checkbox input "false"
click at [446, 394] on h6 "NEXT" at bounding box center [448, 392] width 19 height 11
checkbox input "true"
type input "6"
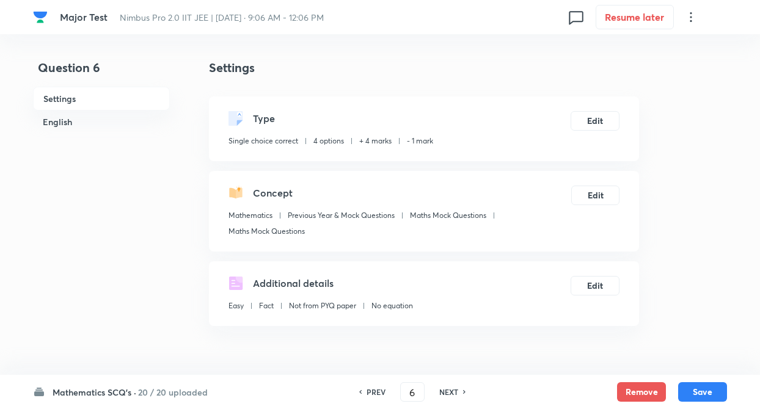
checkbox input "false"
checkbox input "true"
click at [446, 394] on h6 "NEXT" at bounding box center [448, 392] width 19 height 11
type input "7"
checkbox input "false"
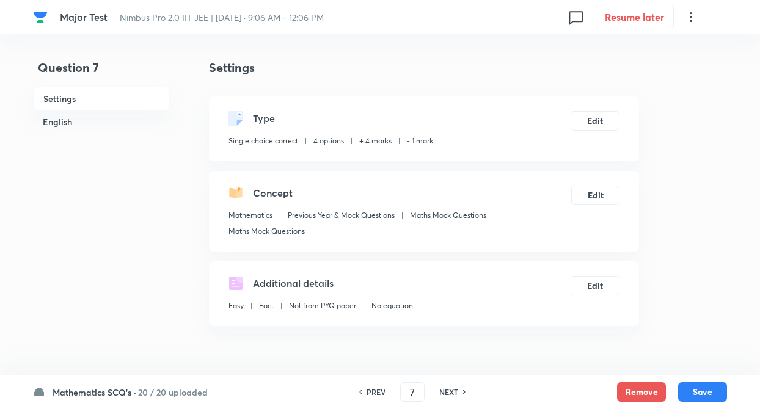
checkbox input "true"
click at [446, 394] on h6 "NEXT" at bounding box center [448, 392] width 19 height 11
type input "8"
checkbox input "true"
click at [446, 394] on h6 "NEXT" at bounding box center [448, 392] width 19 height 11
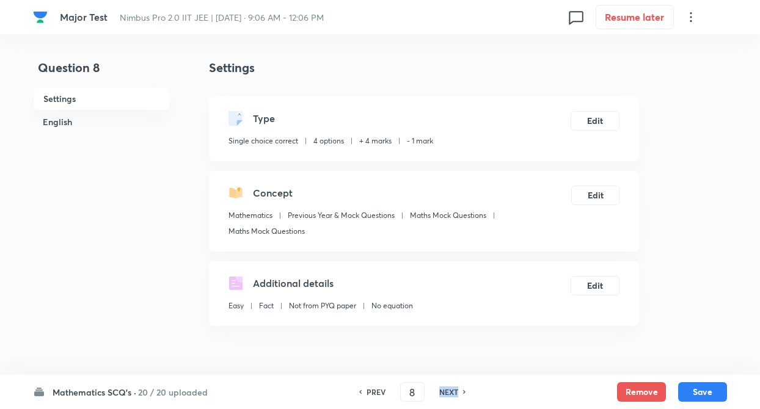
type input "9"
checkbox input "false"
checkbox input "true"
click at [446, 394] on h6 "NEXT" at bounding box center [448, 392] width 19 height 11
type input "10"
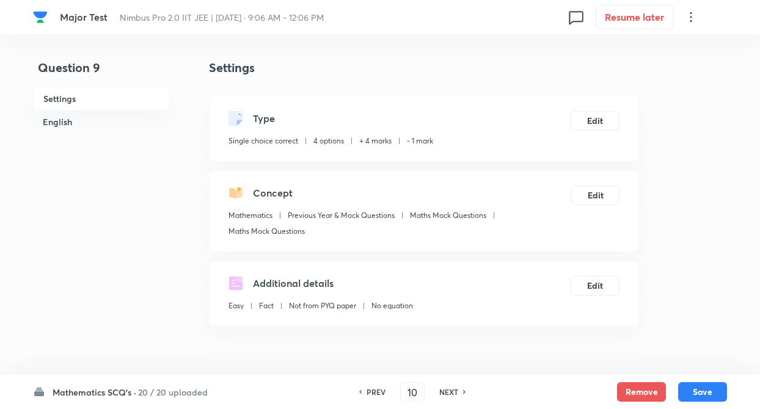
checkbox input "false"
checkbox input "true"
click at [446, 394] on h6 "NEXT" at bounding box center [448, 392] width 19 height 11
type input "11"
checkbox input "false"
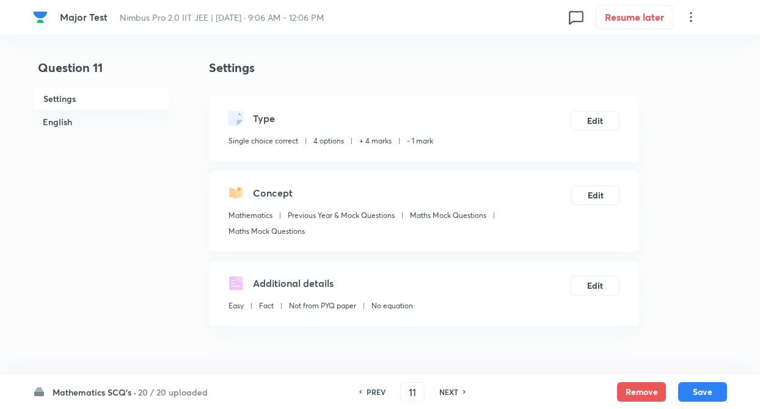
checkbox input "true"
click at [446, 394] on h6 "NEXT" at bounding box center [448, 392] width 19 height 11
type input "12"
checkbox input "false"
checkbox input "true"
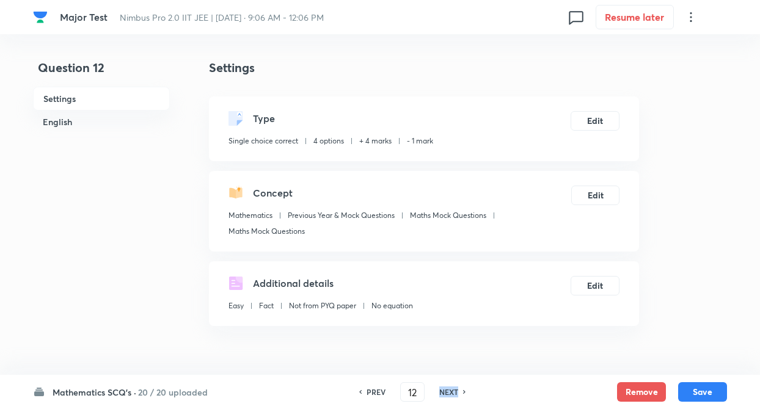
click at [446, 394] on h6 "NEXT" at bounding box center [448, 392] width 19 height 11
type input "13"
click at [446, 394] on h6 "NEXT" at bounding box center [448, 392] width 19 height 11
checkbox input "false"
click at [446, 394] on h6 "NEXT" at bounding box center [448, 392] width 19 height 11
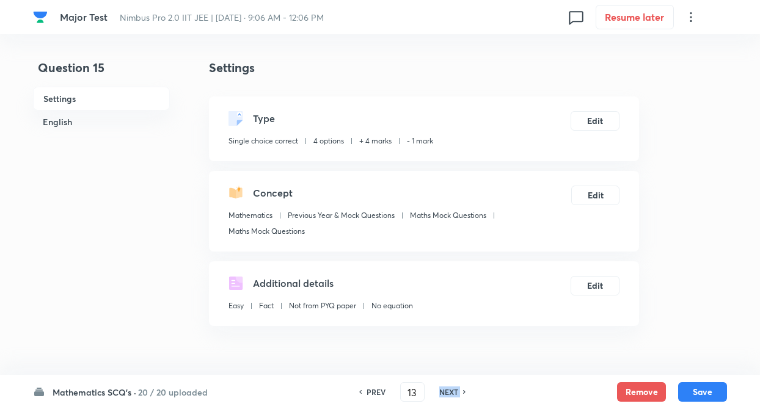
type input "14"
checkbox input "true"
click at [446, 394] on h6 "NEXT" at bounding box center [448, 392] width 19 height 11
type input "15"
checkbox input "false"
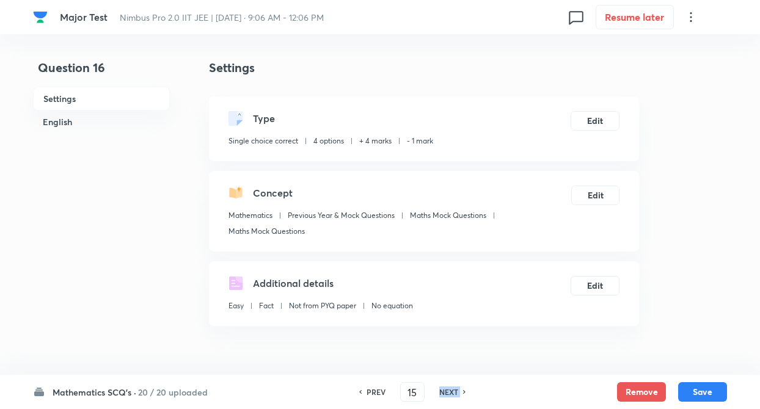
type input "16"
checkbox input "true"
click at [414, 393] on input "16" at bounding box center [412, 392] width 23 height 21
type input "1"
type input "51"
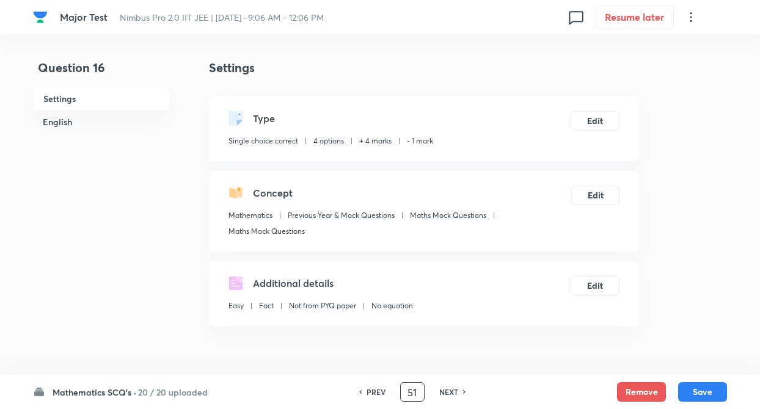
checkbox input "false"
checkbox input "true"
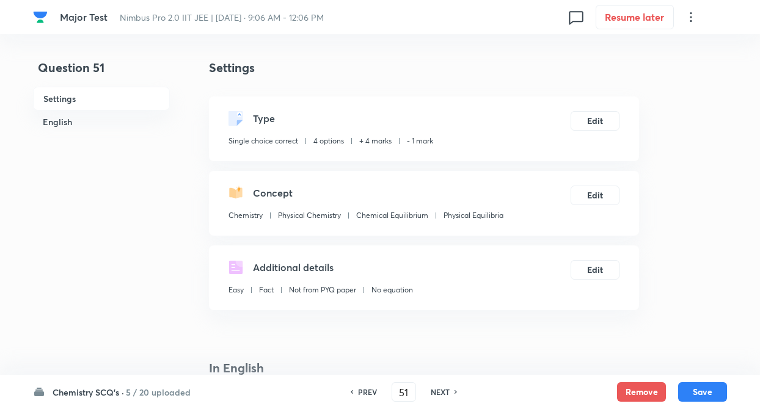
click at [446, 390] on h6 "NEXT" at bounding box center [439, 392] width 19 height 11
type input "52"
checkbox input "false"
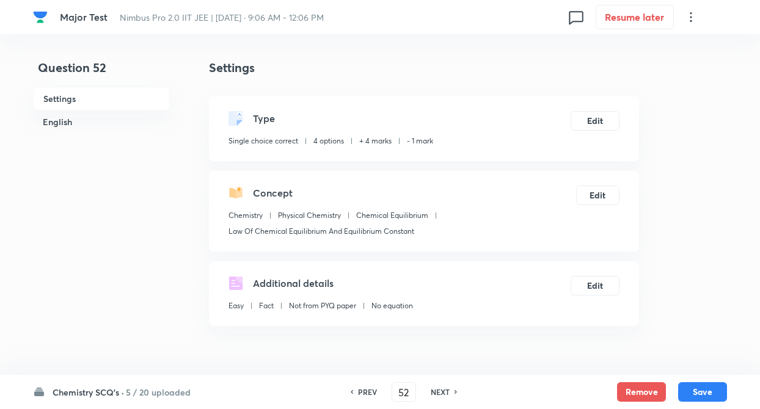
checkbox input "true"
click at [446, 390] on h6 "NEXT" at bounding box center [439, 392] width 19 height 11
type input "53"
checkbox input "true"
click at [446, 390] on h6 "NEXT" at bounding box center [439, 392] width 19 height 11
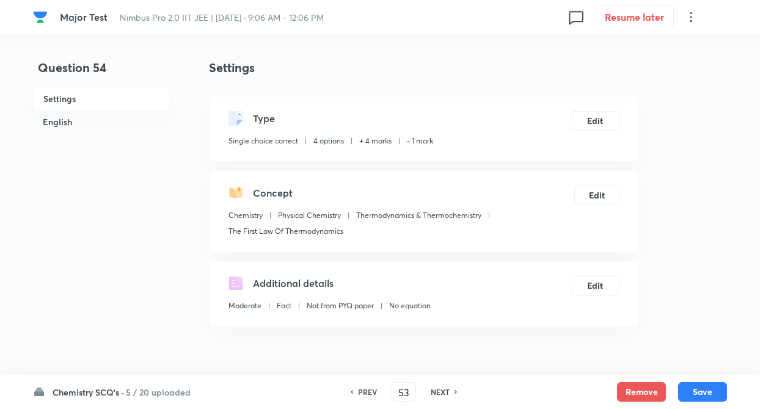
type input "54"
checkbox input "true"
click at [446, 390] on h6 "NEXT" at bounding box center [439, 392] width 19 height 11
type input "55"
checkbox input "true"
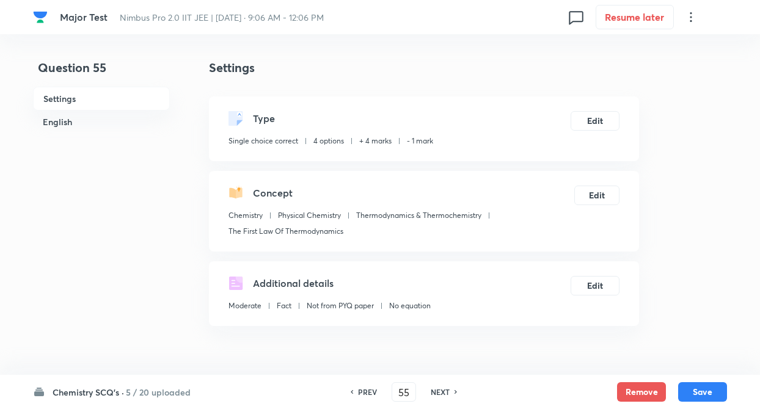
click at [446, 390] on h6 "NEXT" at bounding box center [439, 392] width 19 height 11
type input "56"
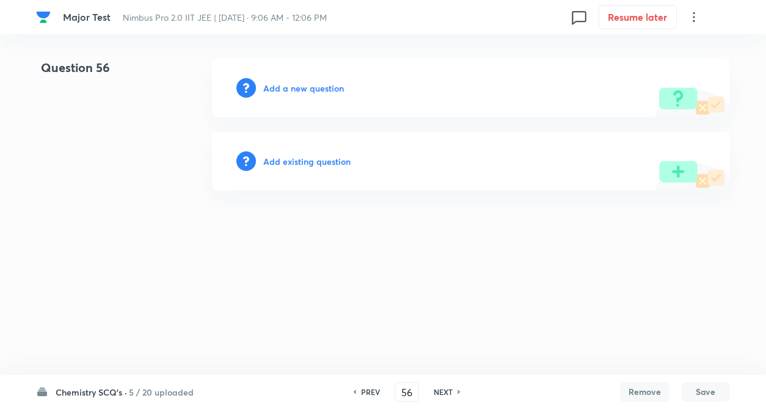
click at [300, 164] on h6 "Add existing question" at bounding box center [306, 161] width 87 height 13
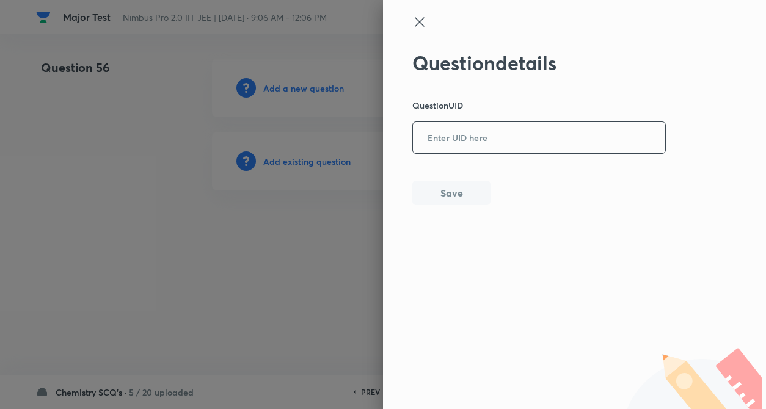
click at [427, 142] on input "text" at bounding box center [539, 138] width 252 height 30
paste input "9SG1E"
type input "9SG1E"
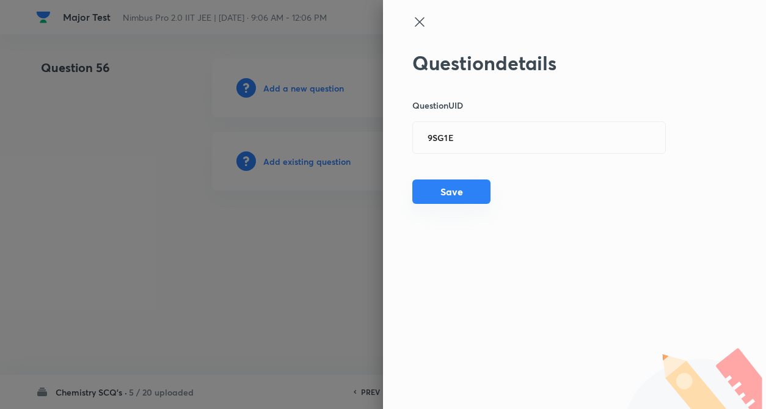
click at [455, 186] on button "Save" at bounding box center [451, 192] width 78 height 24
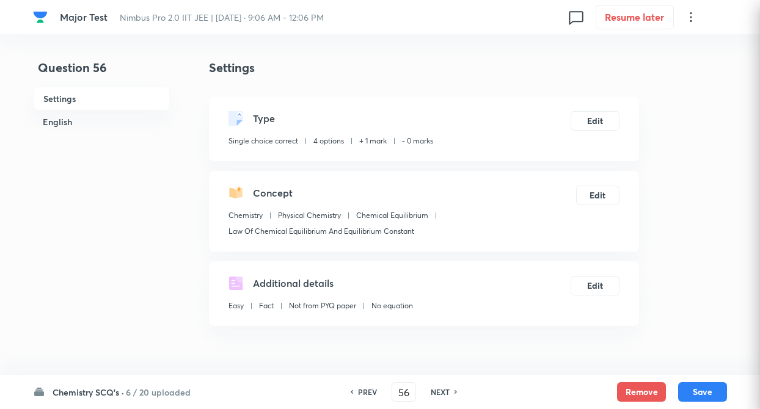
checkbox input "true"
click at [591, 122] on button "Edit" at bounding box center [594, 120] width 49 height 20
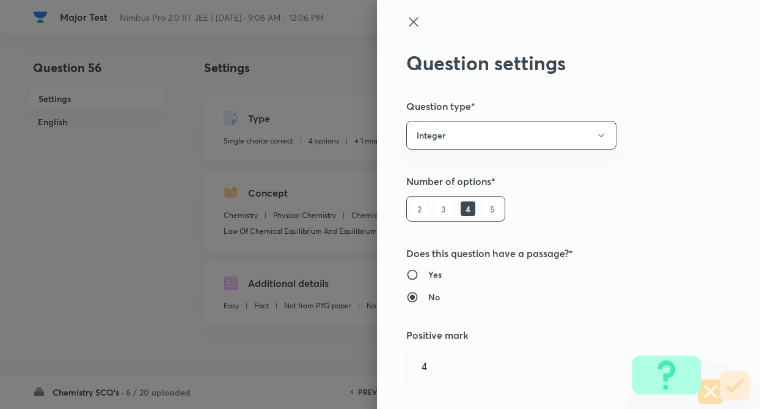
radio input "true"
radio input "false"
type input "1"
type input "0"
type input "Chemical Equilibrium"
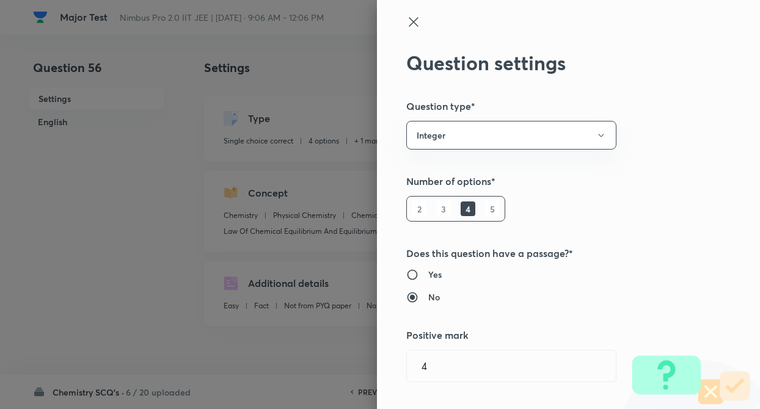
type input "Law Of Chemical Equilibrium And Equilibrium Constant"
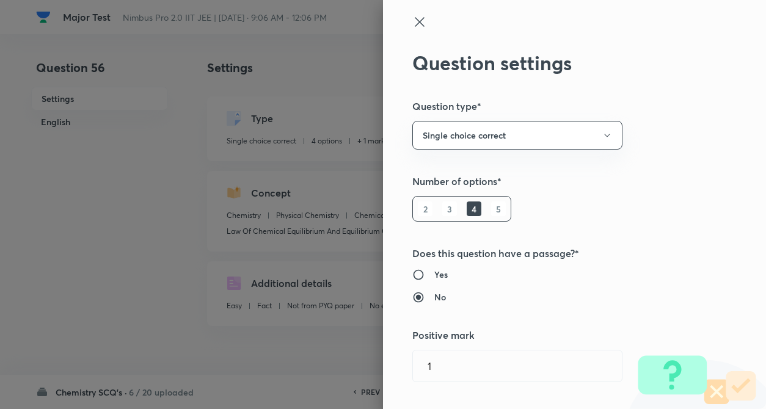
click at [663, 131] on div "Question settings Question type* Single choice correct Number of options* 2 3 4…" at bounding box center [574, 204] width 383 height 409
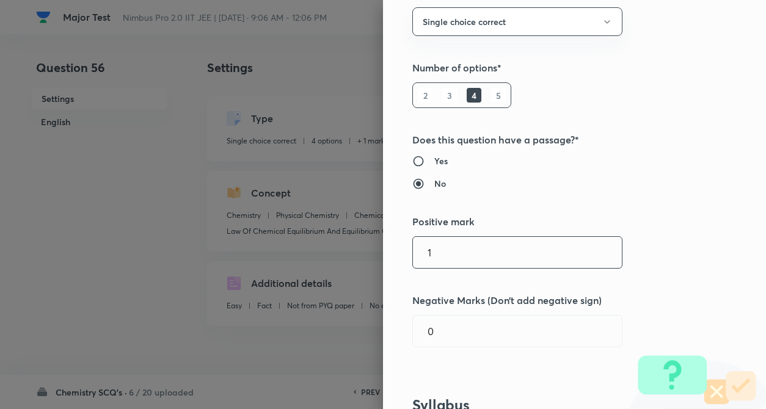
scroll to position [147, 0]
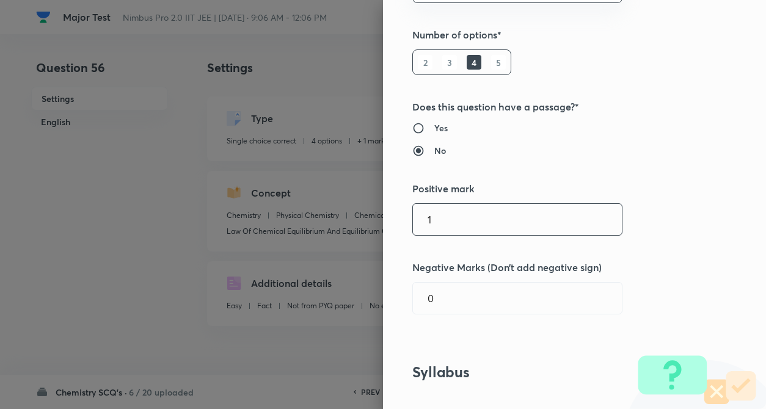
click at [454, 229] on input "1" at bounding box center [517, 219] width 209 height 31
type input "4"
click at [451, 299] on input "0" at bounding box center [517, 298] width 209 height 31
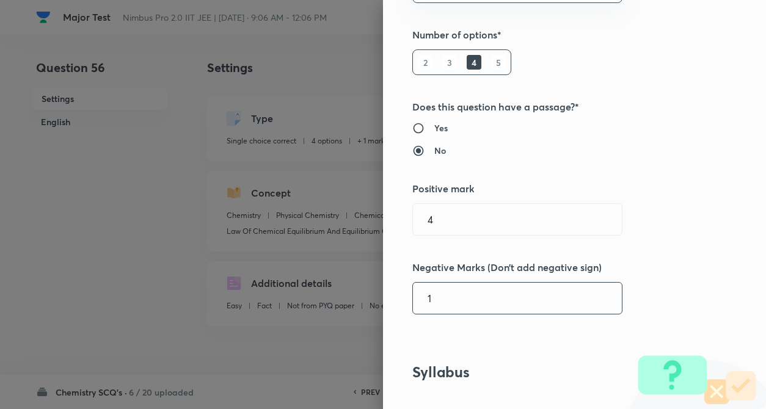
type input "1"
click at [671, 271] on h5 "Negative Marks (Don’t add negative sign)" at bounding box center [553, 267] width 283 height 15
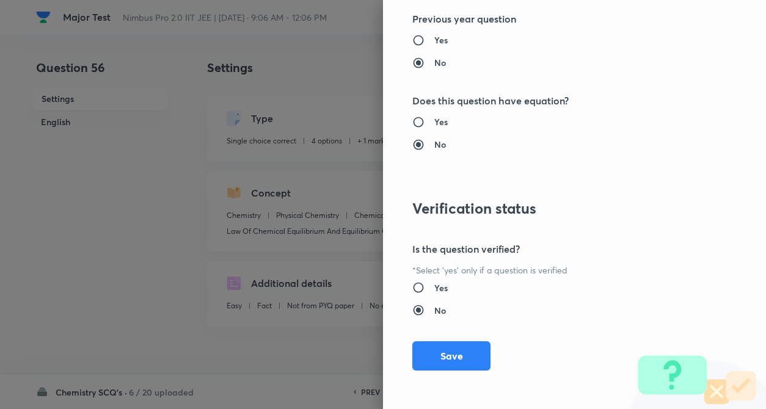
scroll to position [1255, 0]
click at [423, 354] on button "Save" at bounding box center [451, 354] width 78 height 29
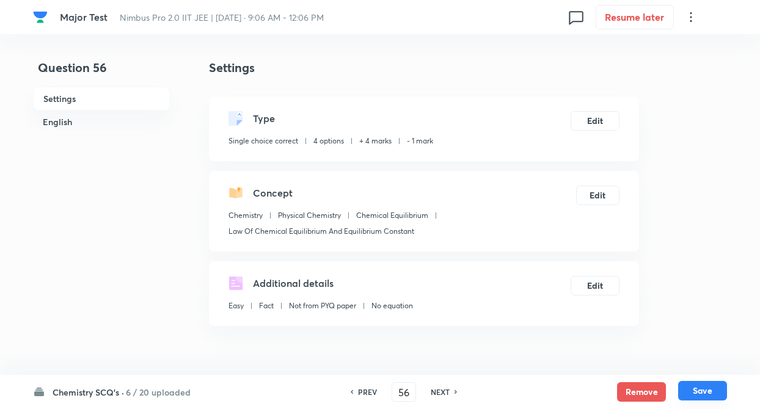
click at [694, 383] on button "Save" at bounding box center [702, 391] width 49 height 20
type input "57"
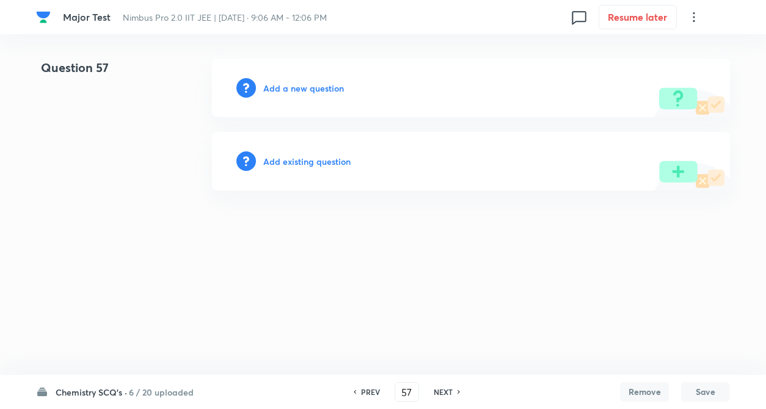
click at [318, 164] on h6 "Add existing question" at bounding box center [306, 161] width 87 height 13
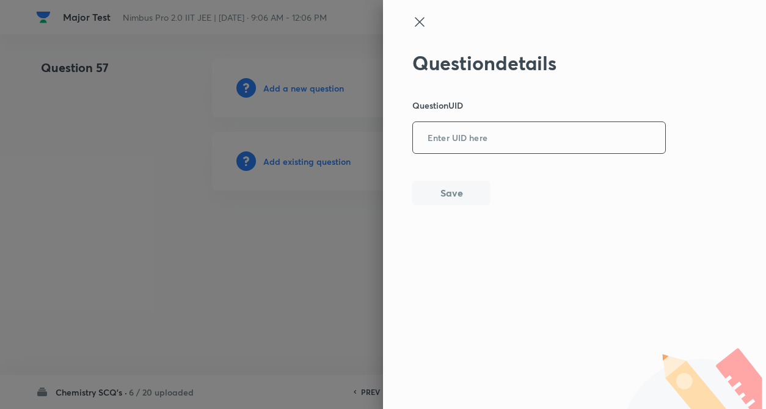
click at [462, 129] on input "text" at bounding box center [539, 138] width 252 height 30
paste input "H82YY"
type input "H82YY"
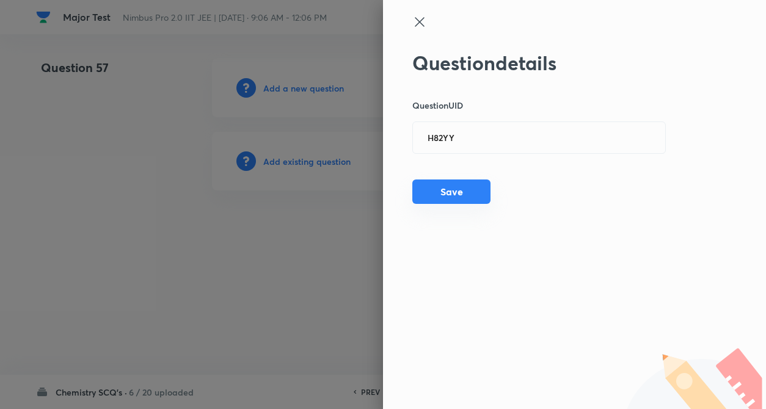
click at [441, 194] on button "Save" at bounding box center [451, 192] width 78 height 24
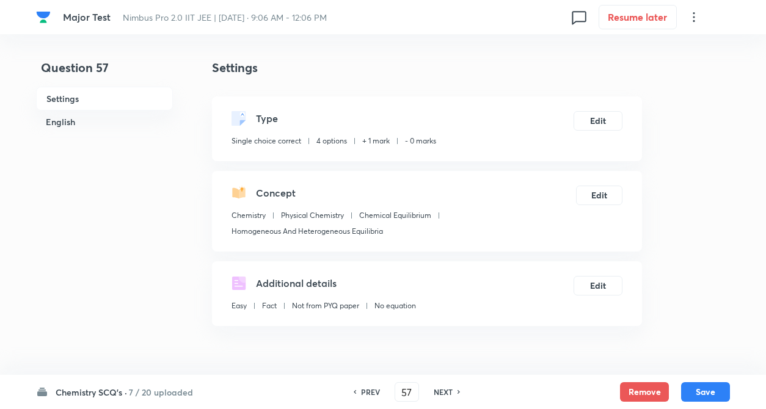
checkbox input "true"
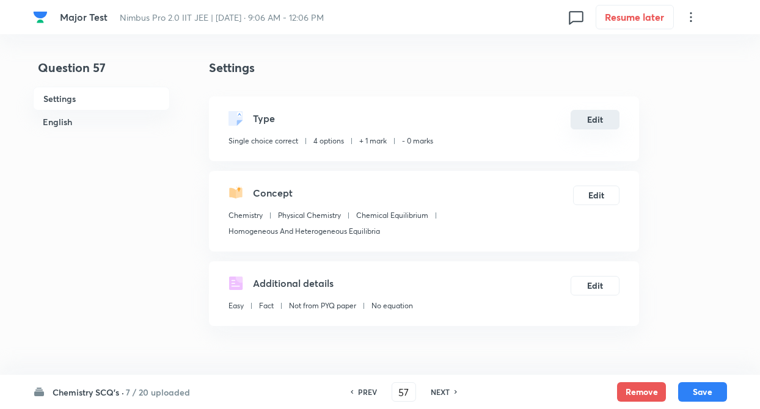
click at [611, 122] on button "Edit" at bounding box center [594, 120] width 49 height 20
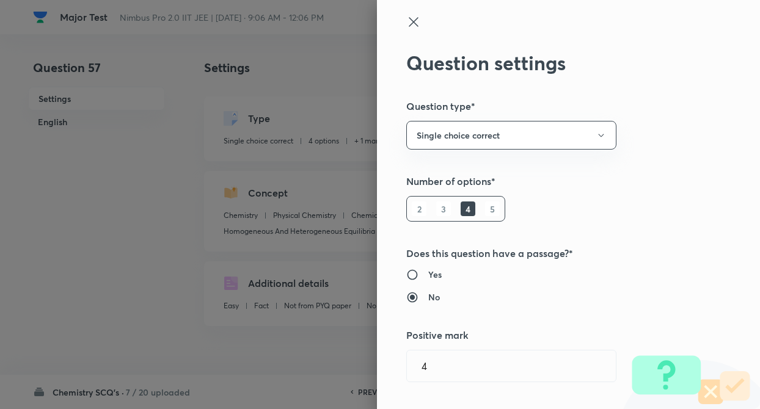
type input "1"
type input "0"
type input "Homogeneous And Heterogeneous Equilibria"
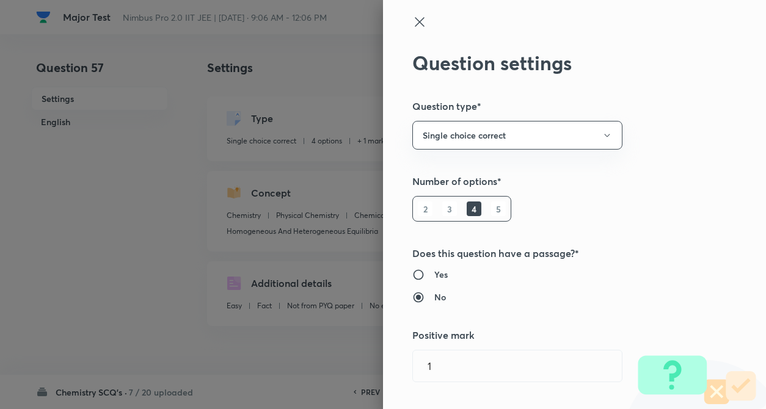
click at [666, 143] on div "Question settings Question type* Single choice correct Number of options* 2 3 4…" at bounding box center [574, 204] width 383 height 409
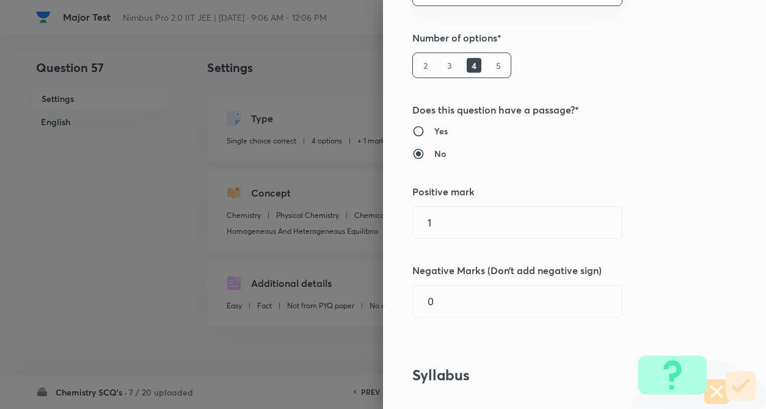
scroll to position [195, 0]
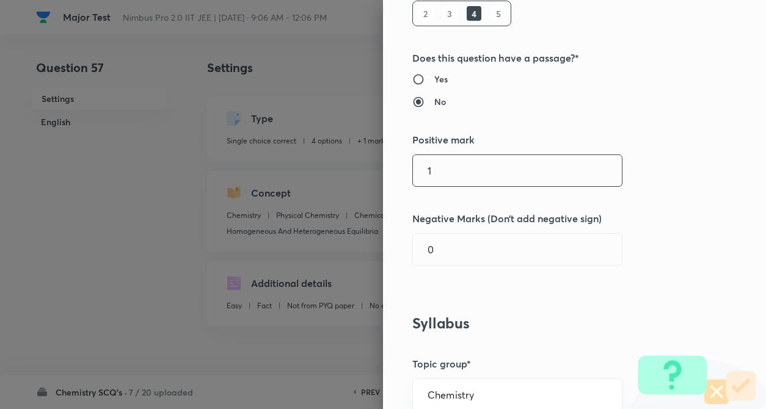
click at [572, 179] on input "1" at bounding box center [517, 170] width 209 height 31
type input "4"
click at [536, 244] on input "text" at bounding box center [517, 249] width 209 height 31
type input "1"
click at [644, 248] on div "Question settings Question type* Single choice correct Number of options* 2 3 4…" at bounding box center [574, 204] width 383 height 409
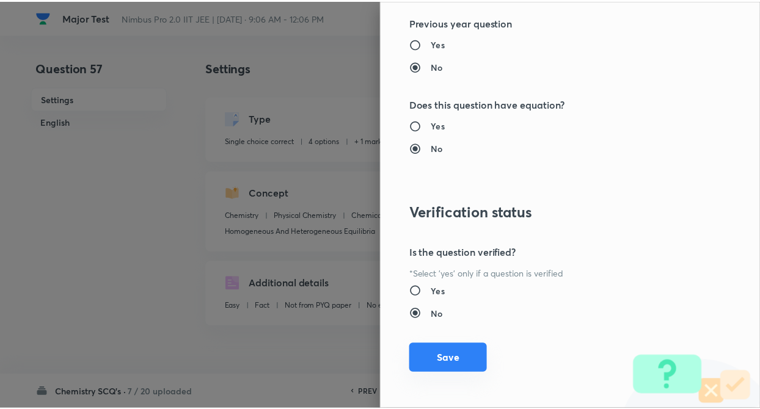
scroll to position [1255, 0]
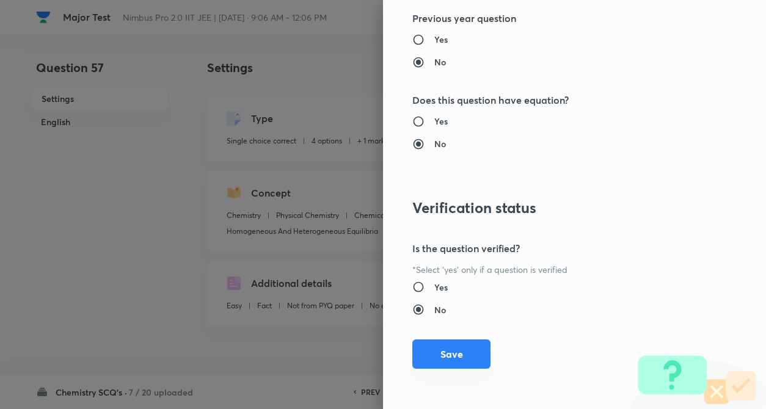
click at [430, 352] on button "Save" at bounding box center [451, 354] width 78 height 29
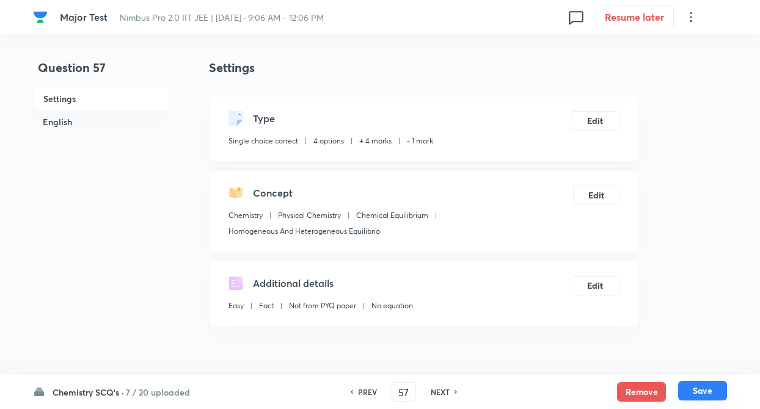
click at [694, 386] on button "Save" at bounding box center [702, 391] width 49 height 20
type input "58"
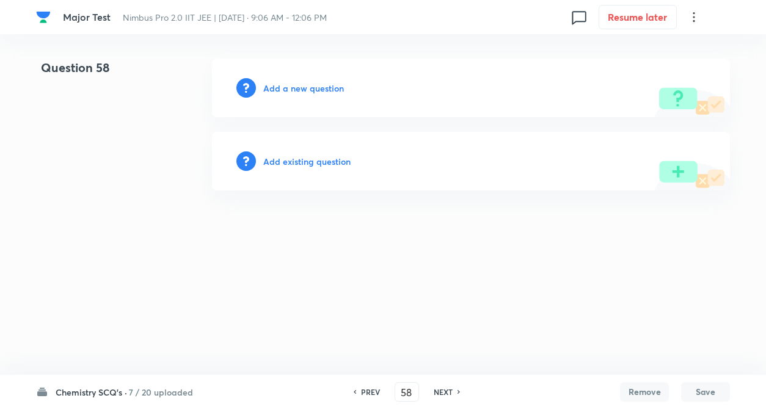
click at [303, 162] on h6 "Add existing question" at bounding box center [306, 161] width 87 height 13
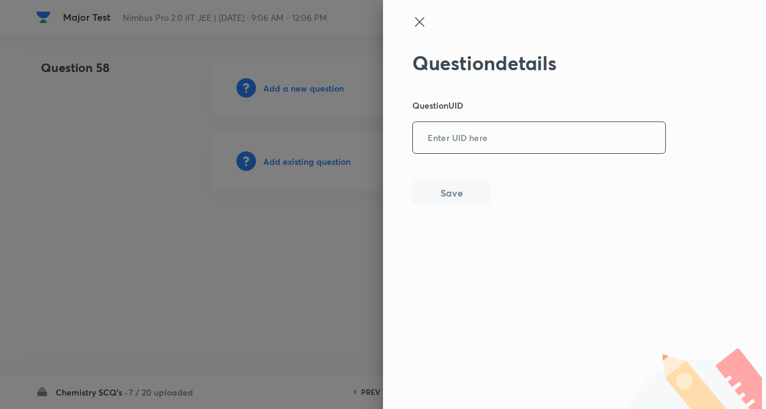
click at [432, 150] on input "text" at bounding box center [539, 138] width 252 height 30
paste input "QCEB9"
type input "QCEB9"
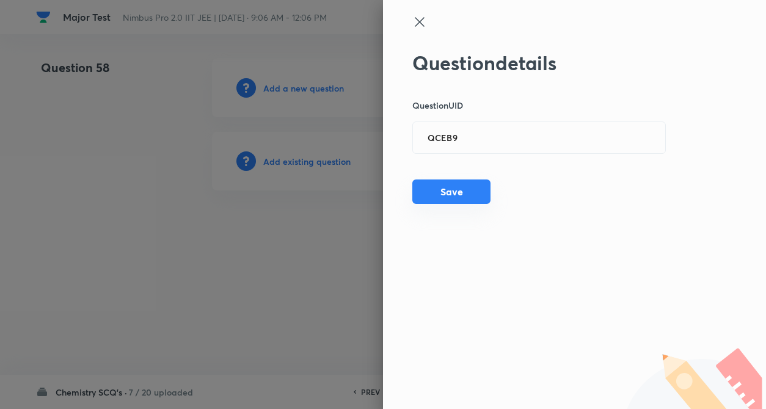
click at [437, 190] on button "Save" at bounding box center [451, 192] width 78 height 24
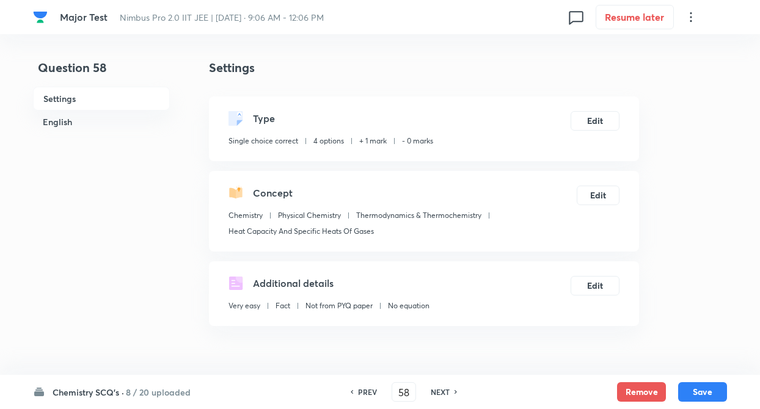
checkbox input "true"
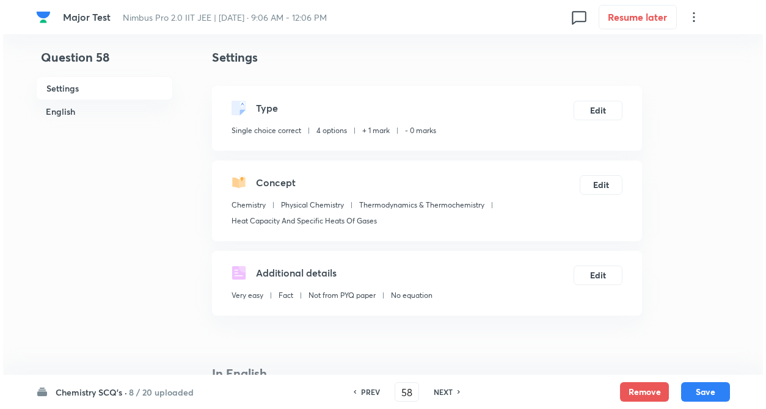
scroll to position [0, 0]
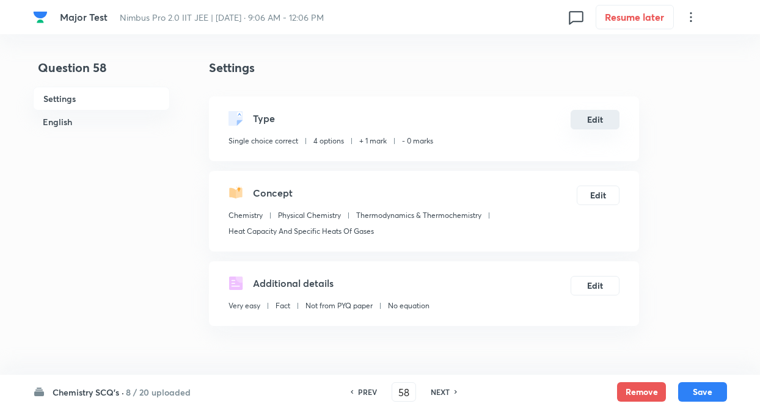
click at [590, 122] on button "Edit" at bounding box center [594, 120] width 49 height 20
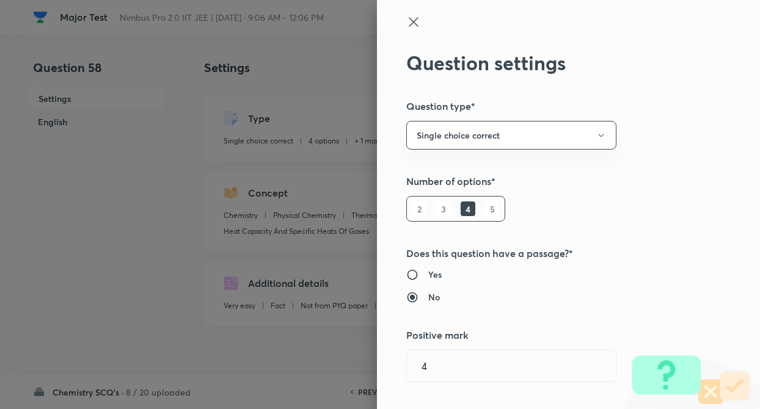
radio input "true"
radio input "false"
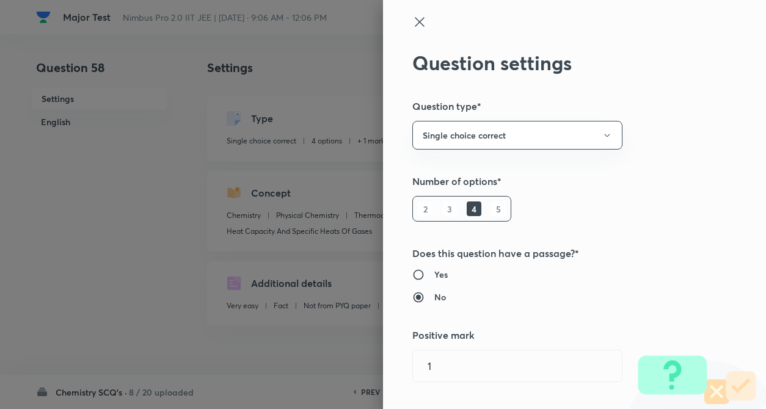
type input "1"
type input "0"
type input "Thermodynamics & Thermochemistry"
type input "Heat Capacity And Specific Heats Of Gases"
click at [666, 140] on div "Question settings Question type* Single choice correct Number of options* 2 3 4…" at bounding box center [574, 204] width 383 height 409
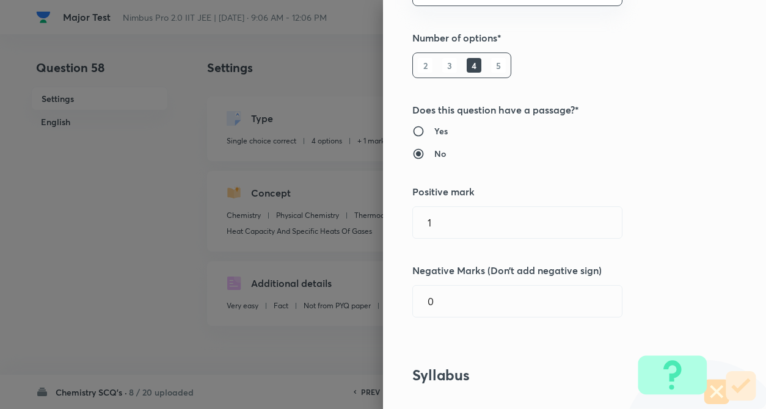
scroll to position [244, 0]
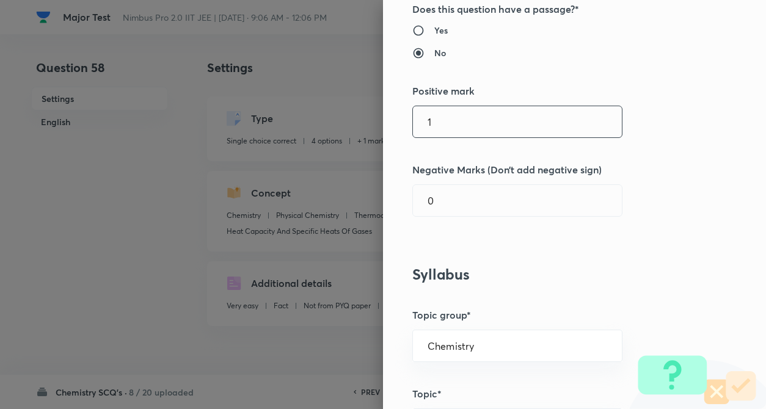
click at [434, 123] on input "1" at bounding box center [517, 121] width 209 height 31
type input "4"
click at [442, 200] on input "0" at bounding box center [517, 200] width 209 height 31
type input "1"
click at [640, 267] on h3 "Syllabus" at bounding box center [553, 275] width 283 height 18
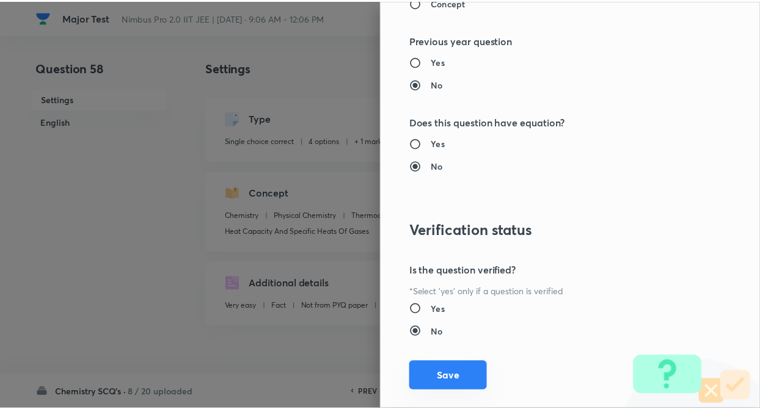
scroll to position [1255, 0]
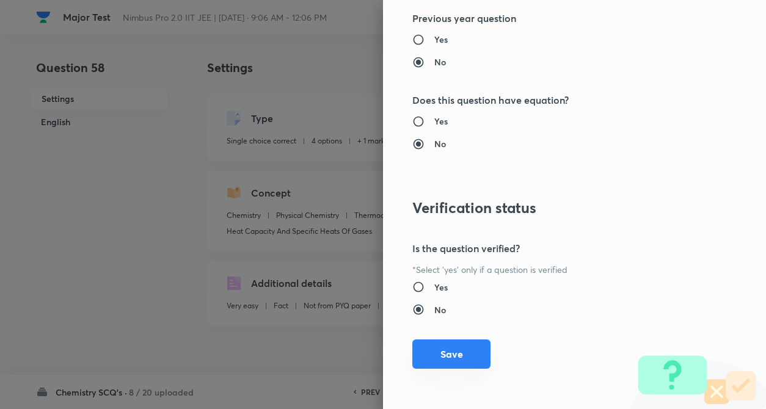
click at [458, 358] on button "Save" at bounding box center [451, 354] width 78 height 29
